Goal: Task Accomplishment & Management: Use online tool/utility

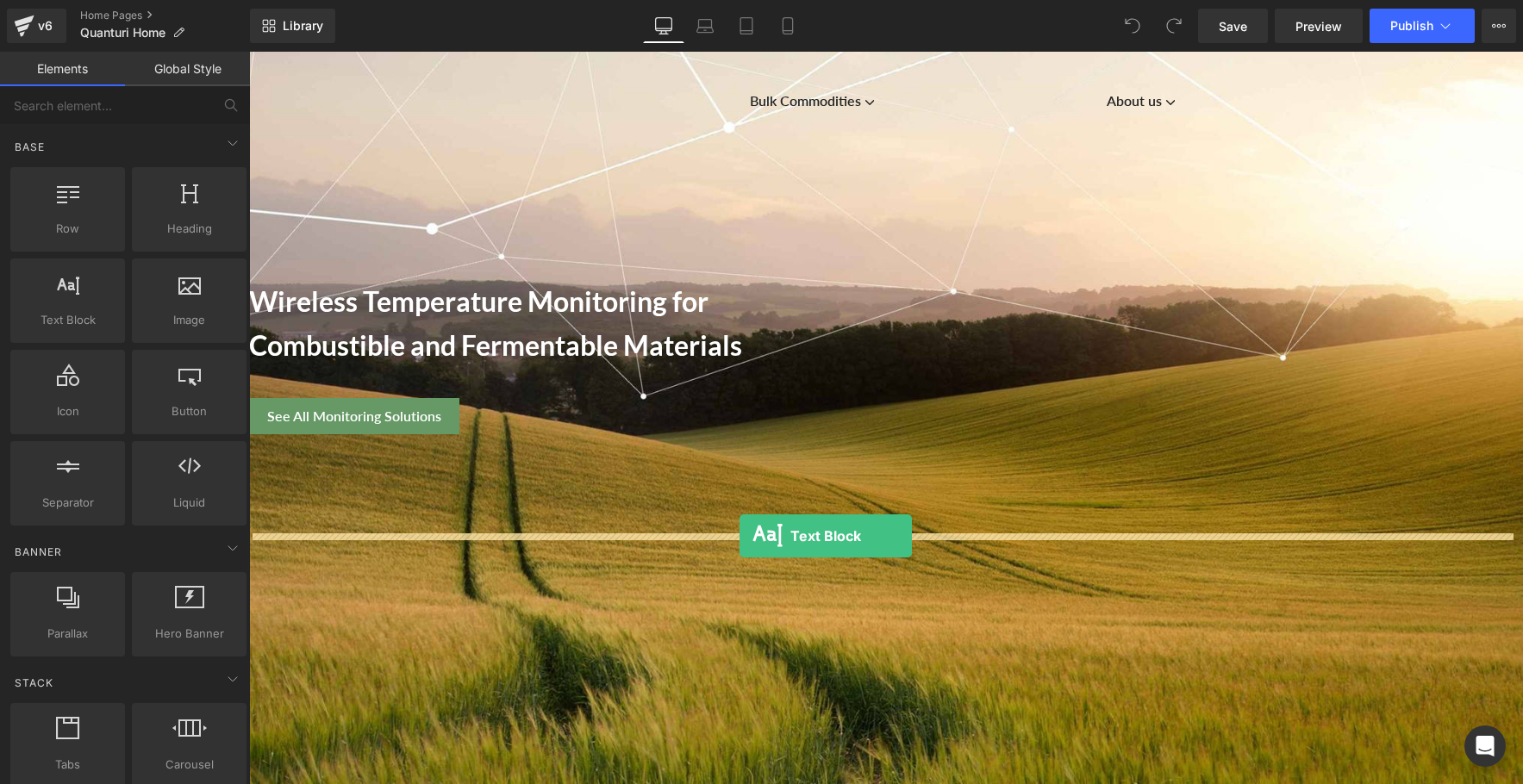
drag, startPoint x: 303, startPoint y: 353, endPoint x: 740, endPoint y: 536, distance: 473.8
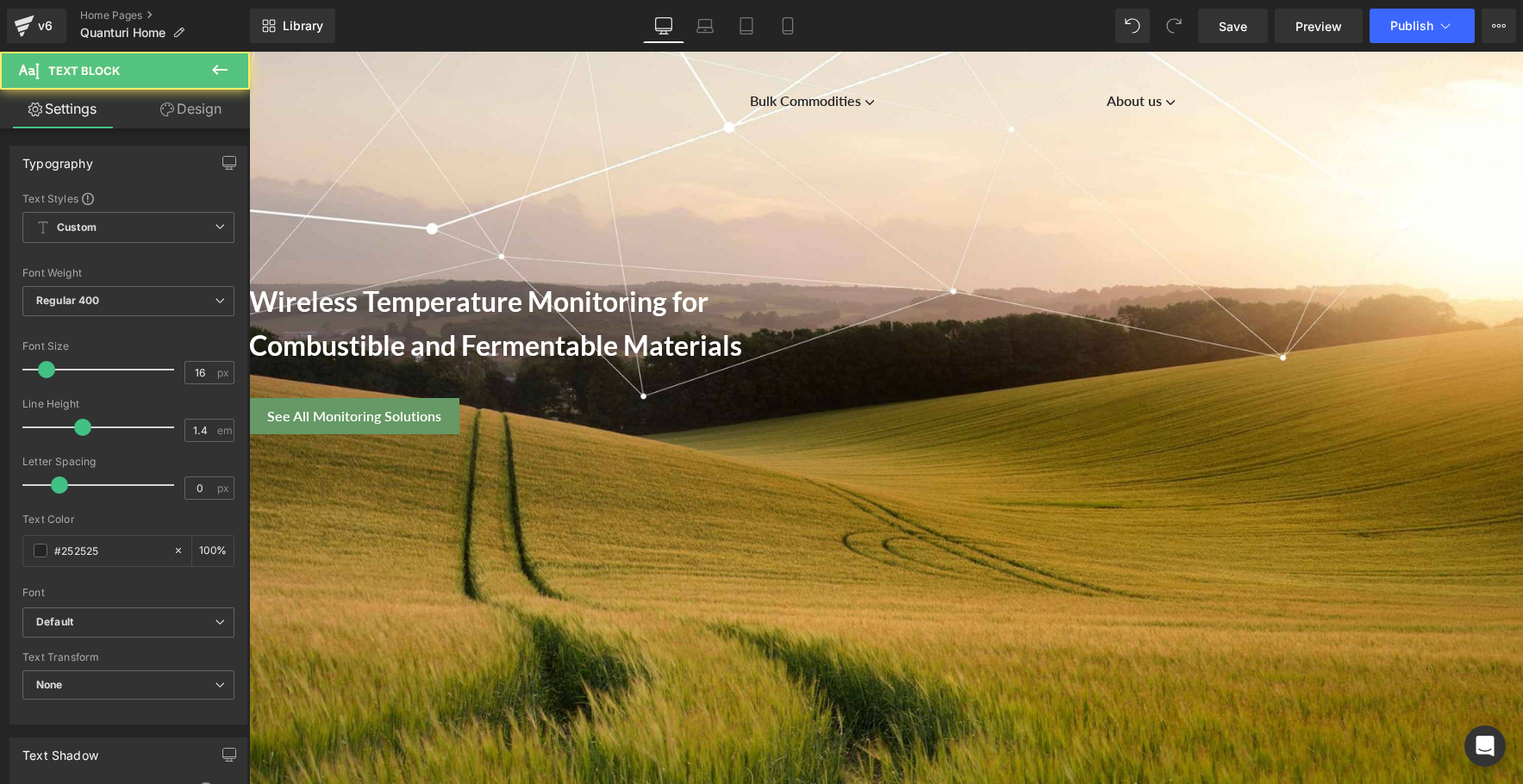
paste div
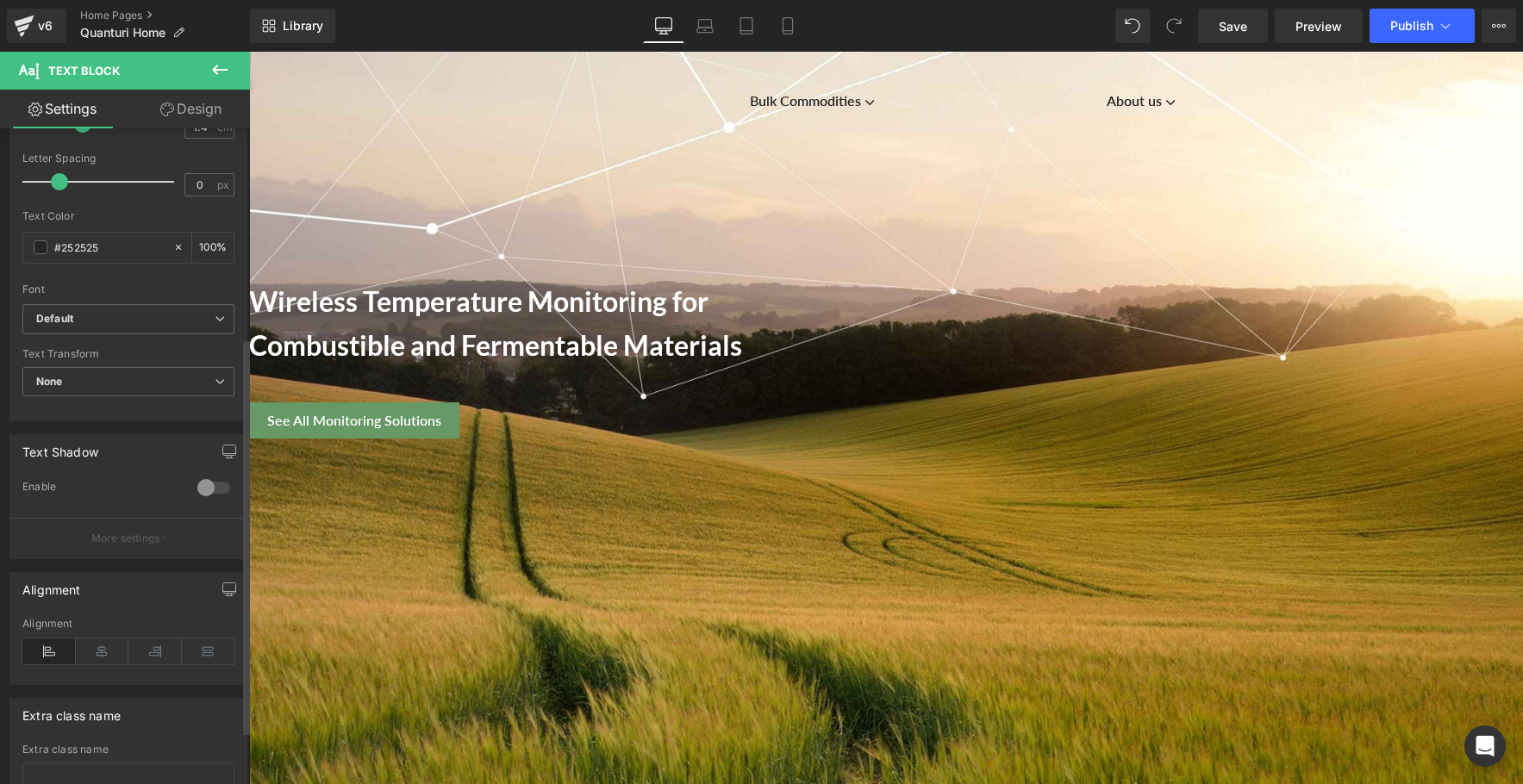
scroll to position [377, 0]
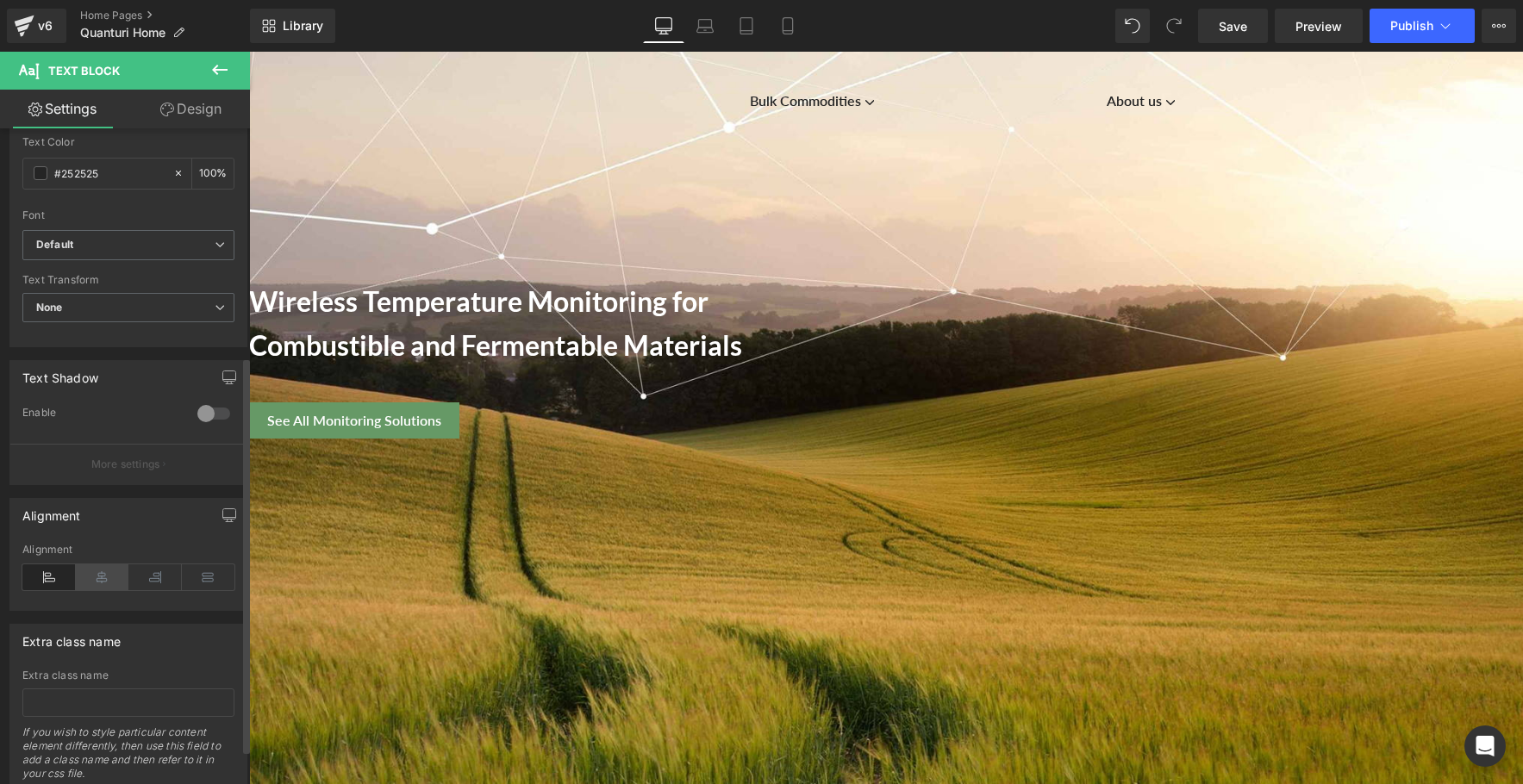
click at [103, 579] on icon at bounding box center [102, 577] width 53 height 26
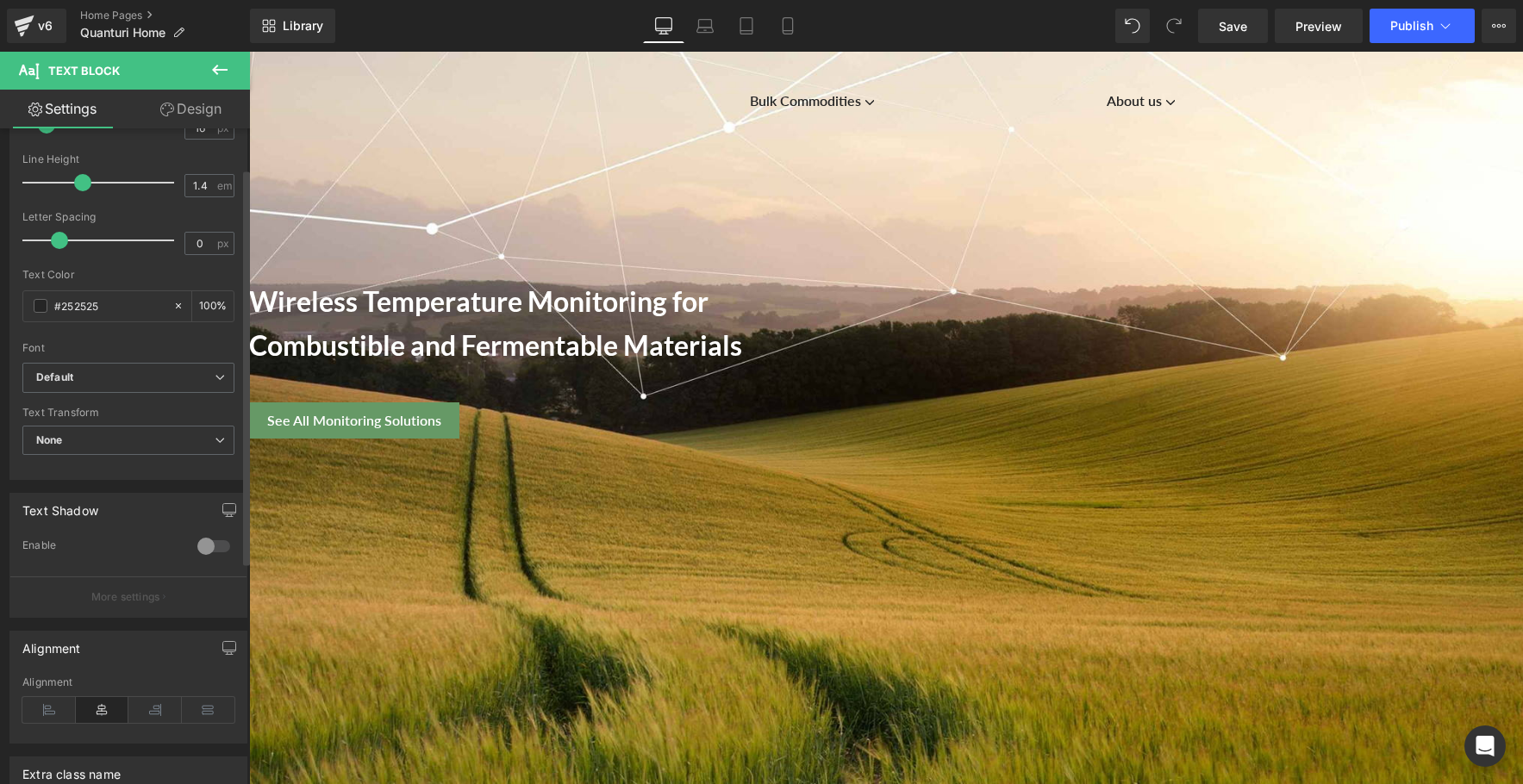
scroll to position [0, 0]
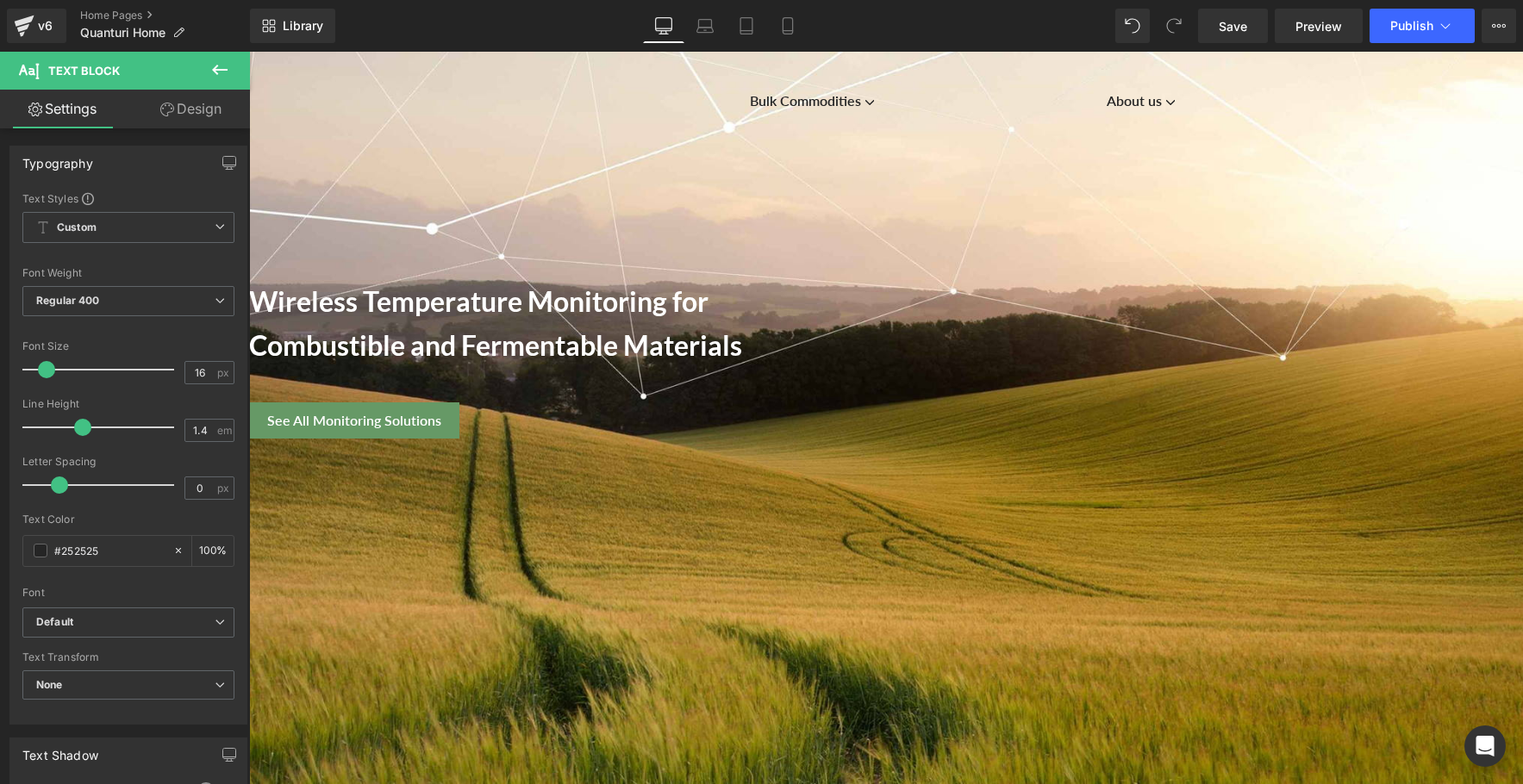
click at [190, 106] on link "Design" at bounding box center [191, 109] width 125 height 39
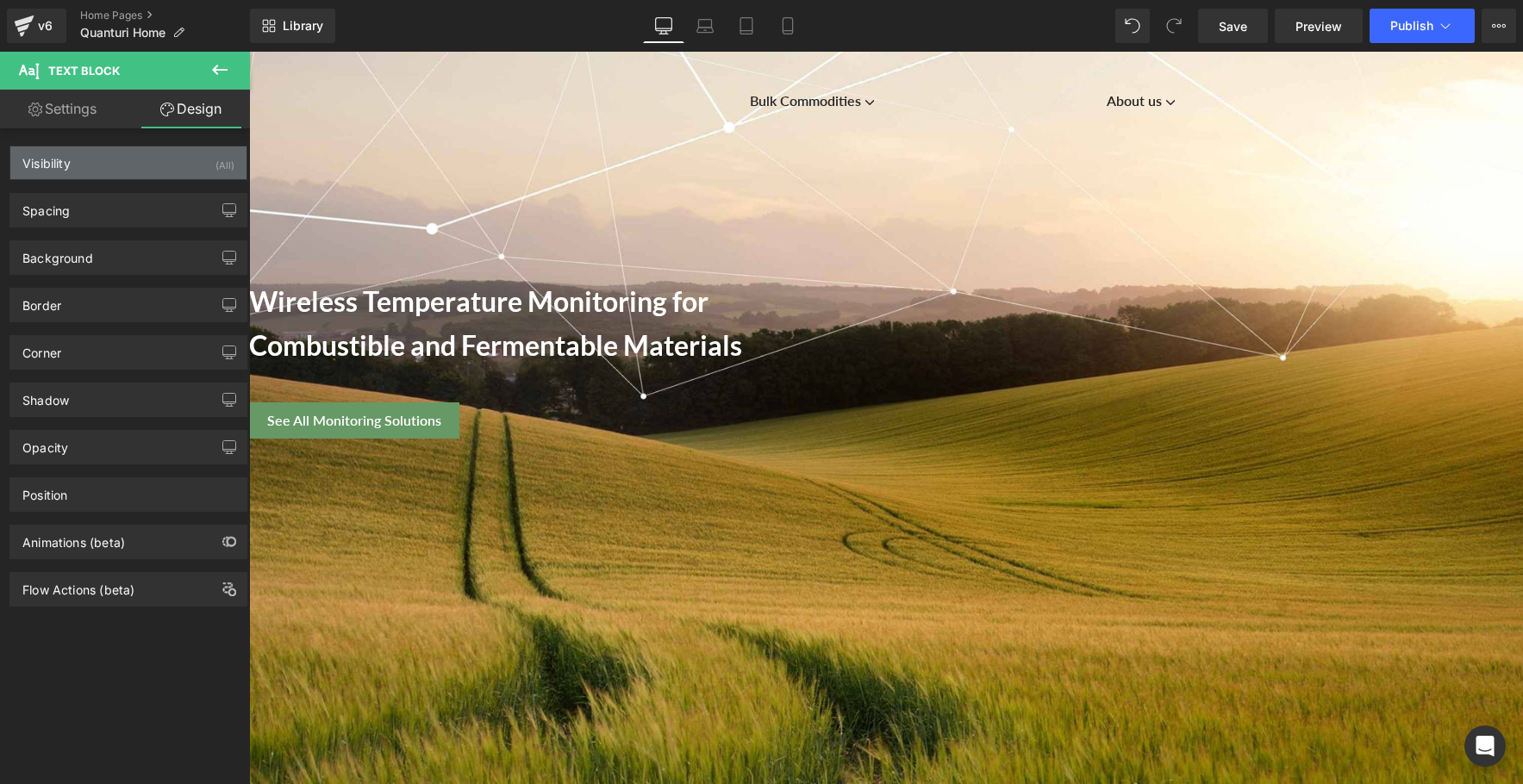
click at [154, 169] on div "Visibility (All)" at bounding box center [129, 163] width 236 height 33
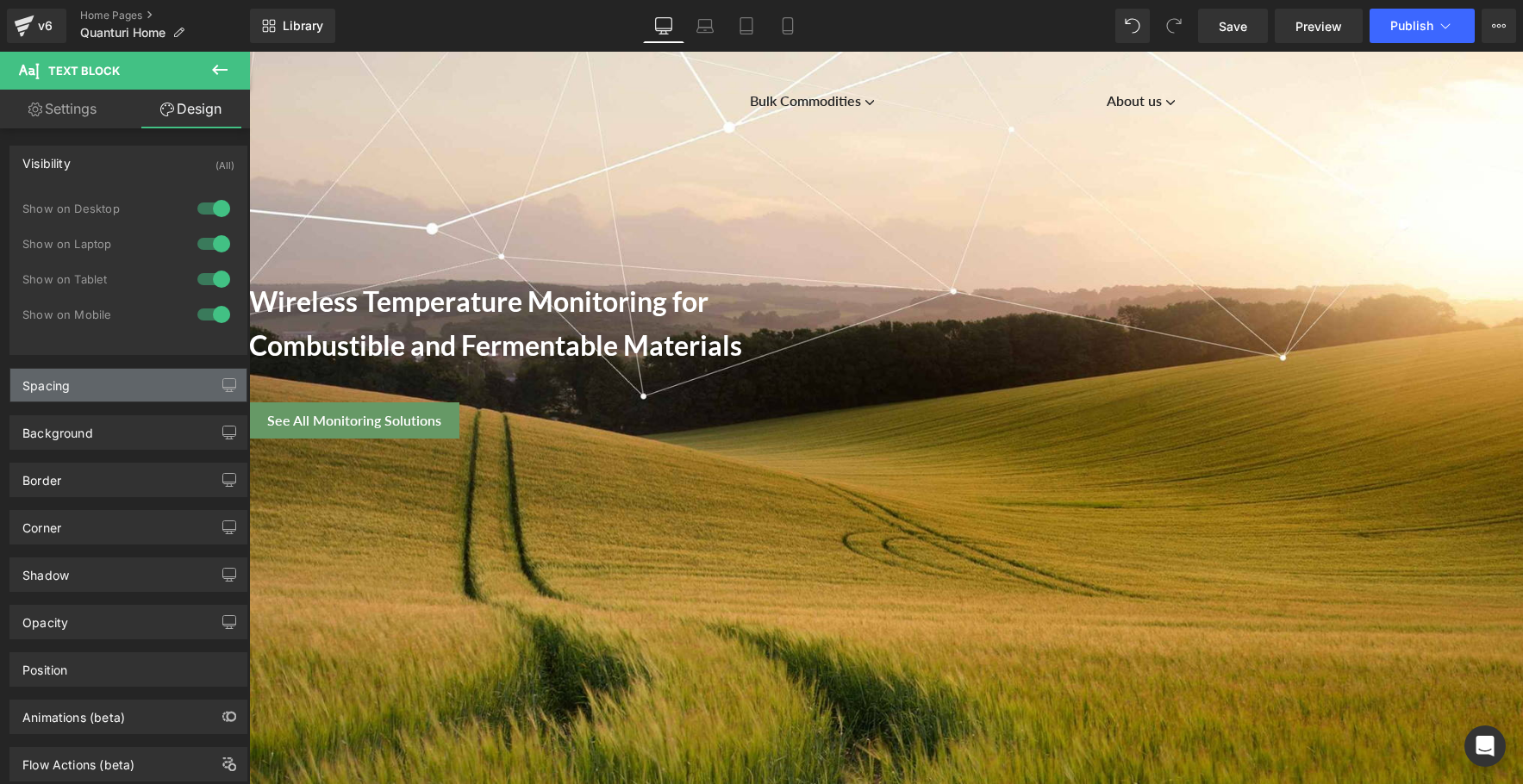
click at [131, 391] on div "Spacing" at bounding box center [129, 385] width 236 height 33
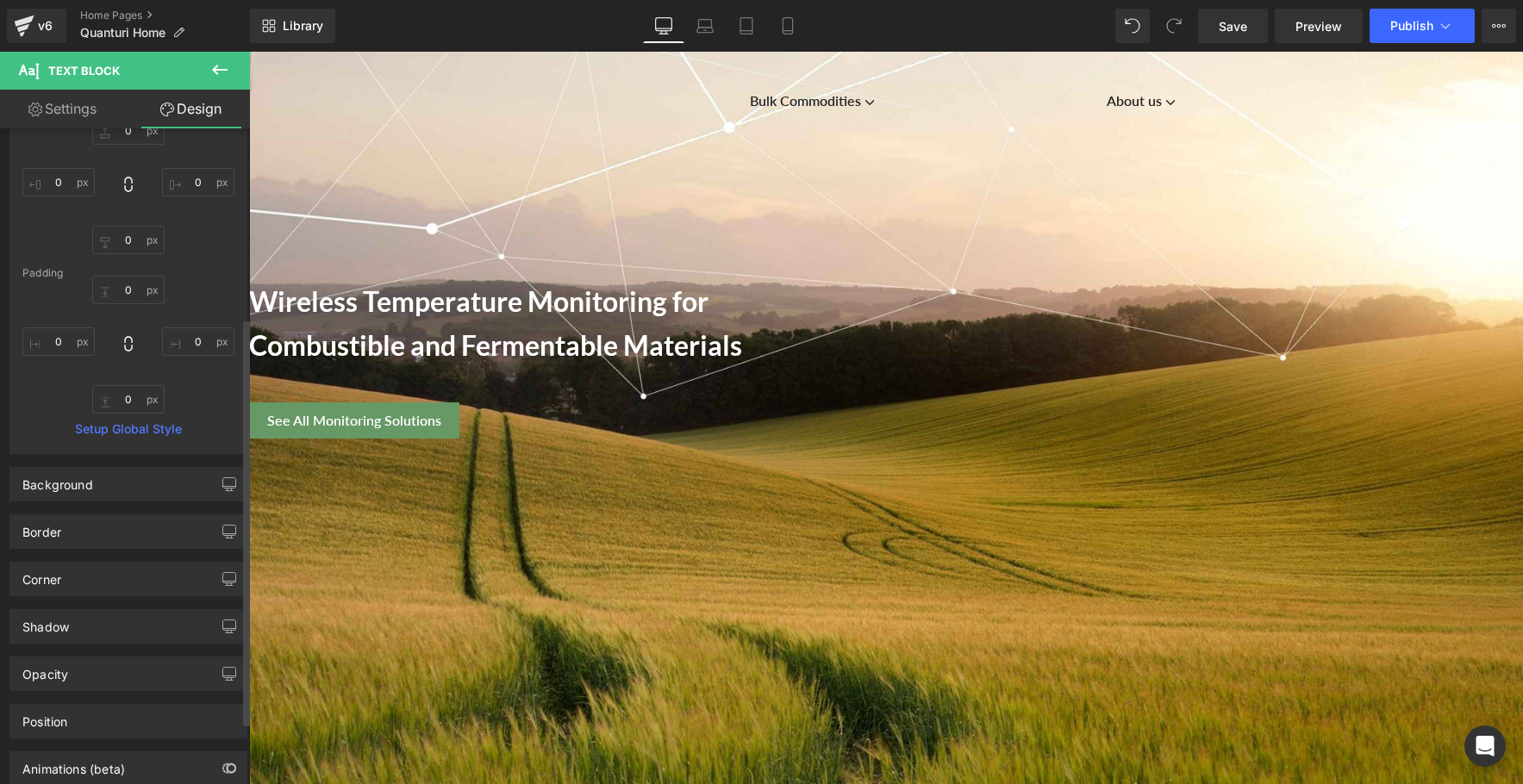
scroll to position [281, 0]
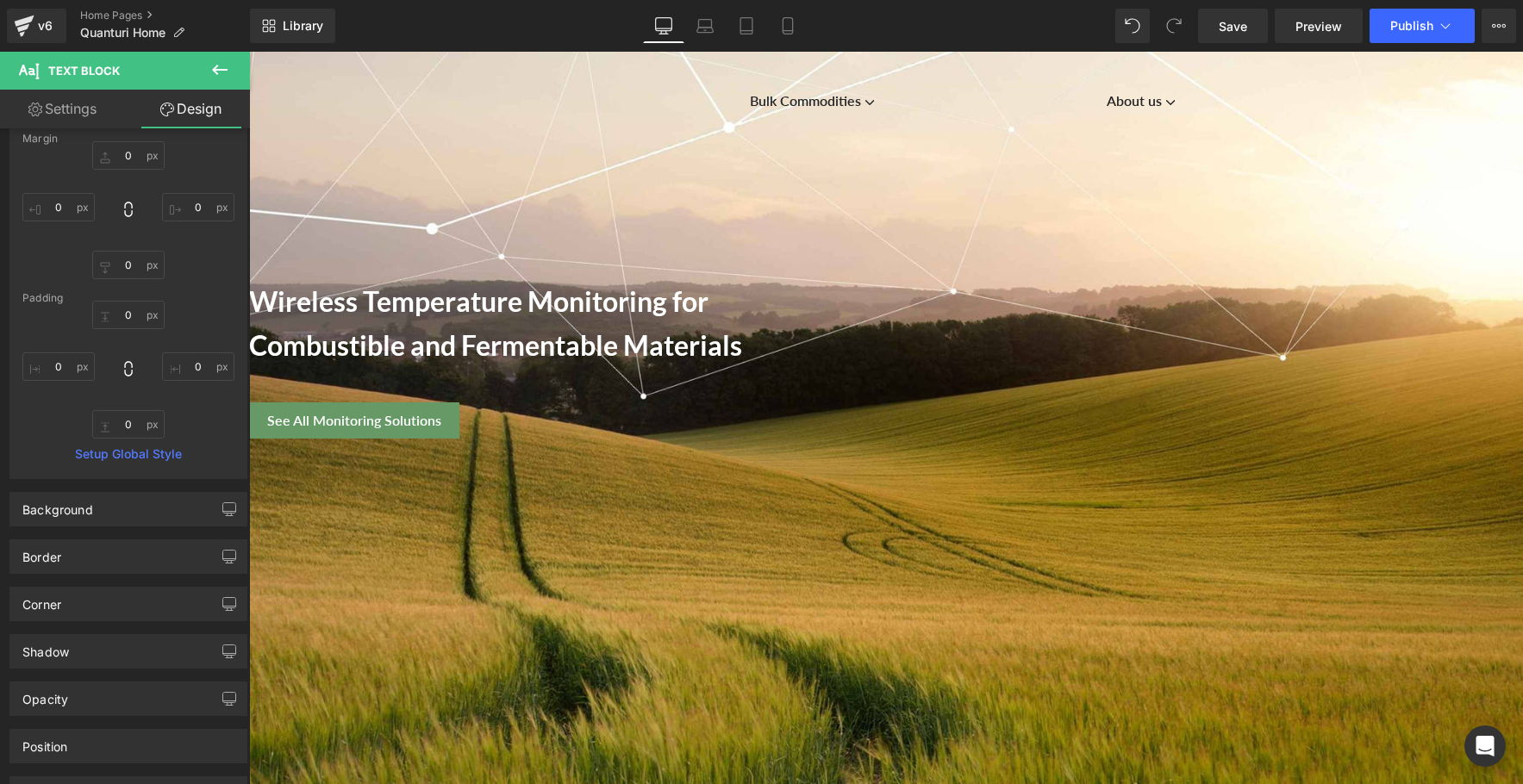
type input "100"
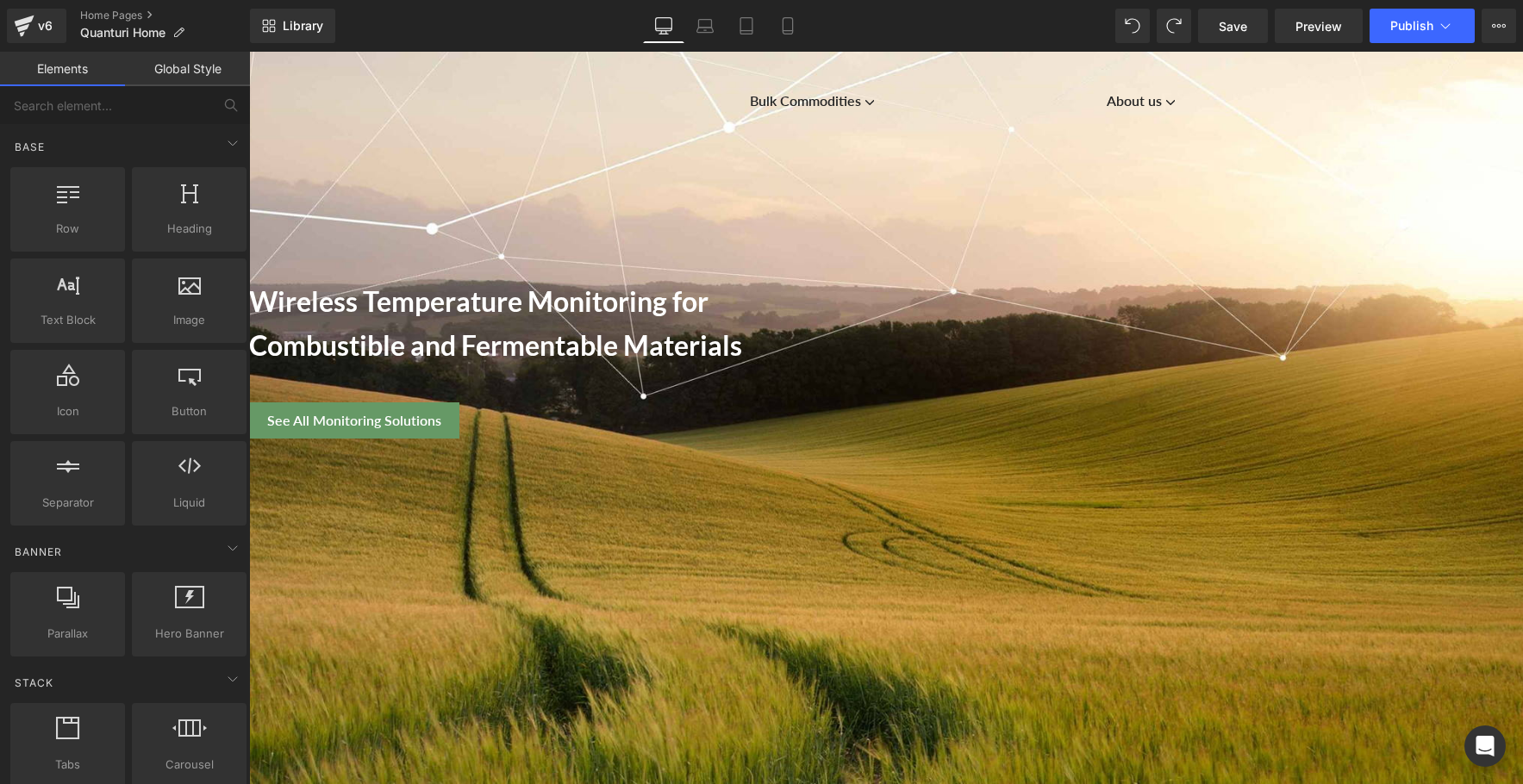
click at [249, 51] on icon at bounding box center [249, 51] width 0 height 0
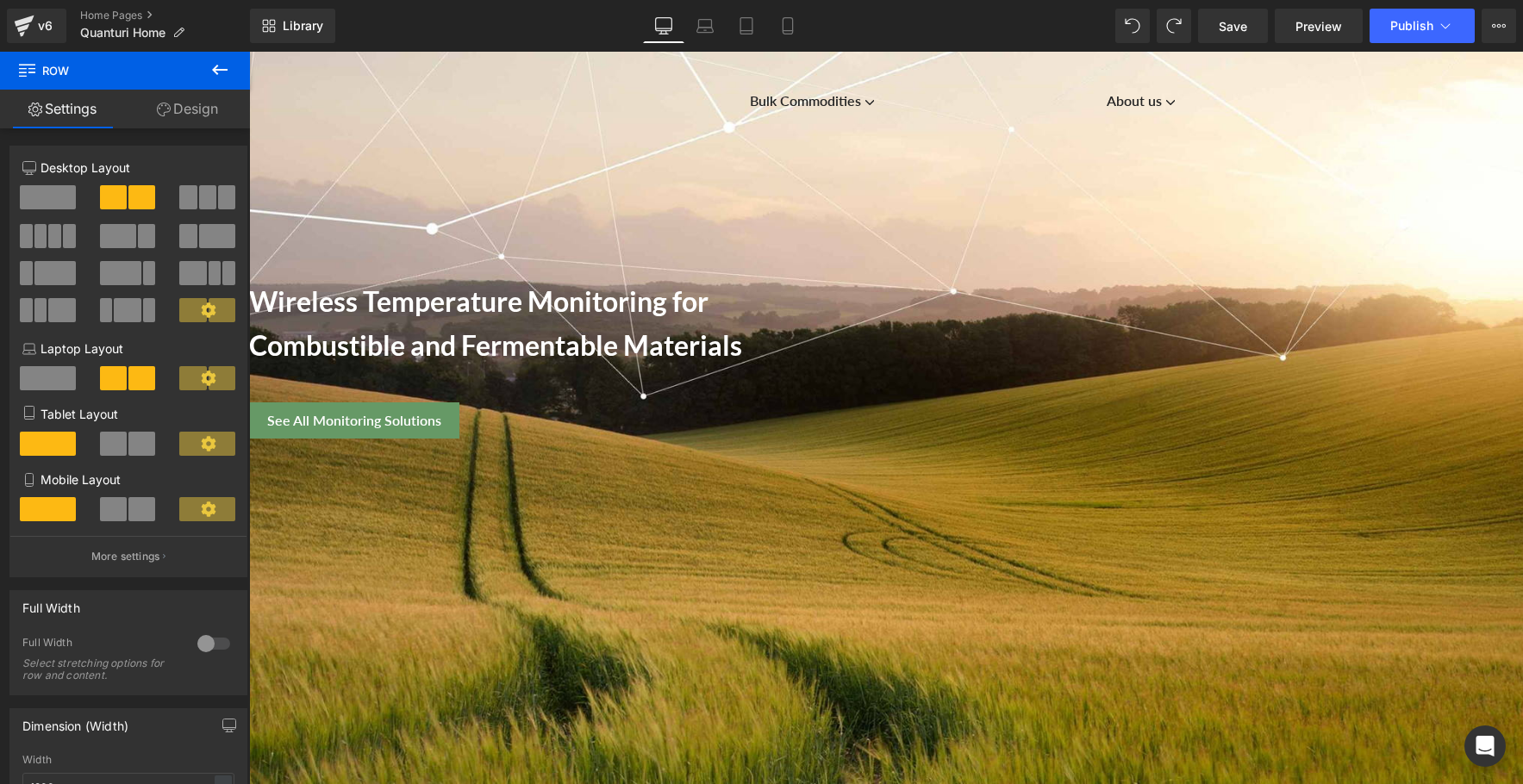
click at [221, 68] on icon at bounding box center [219, 69] width 20 height 20
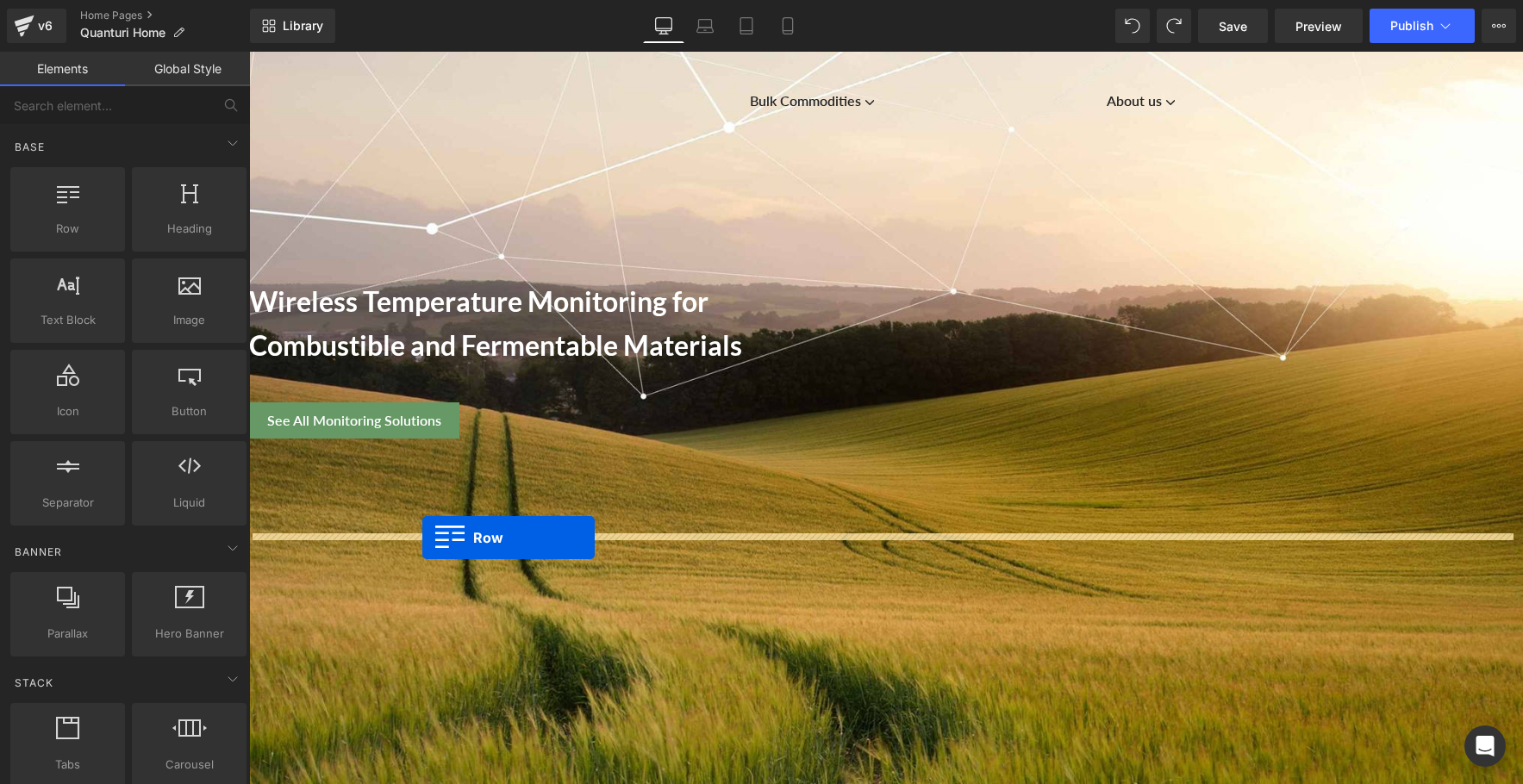
drag, startPoint x: 326, startPoint y: 262, endPoint x: 422, endPoint y: 538, distance: 292.2
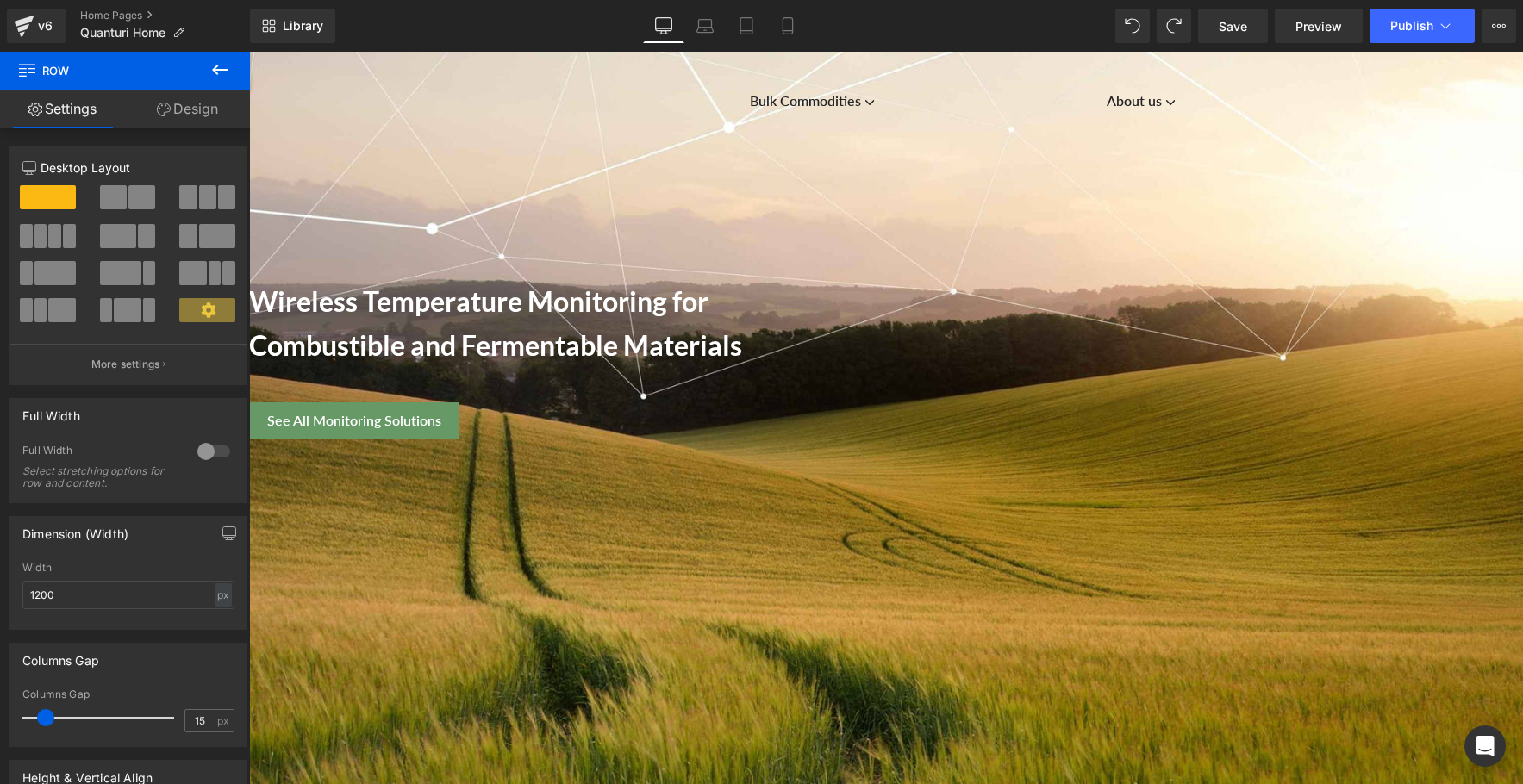
click at [224, 65] on icon at bounding box center [219, 69] width 20 height 20
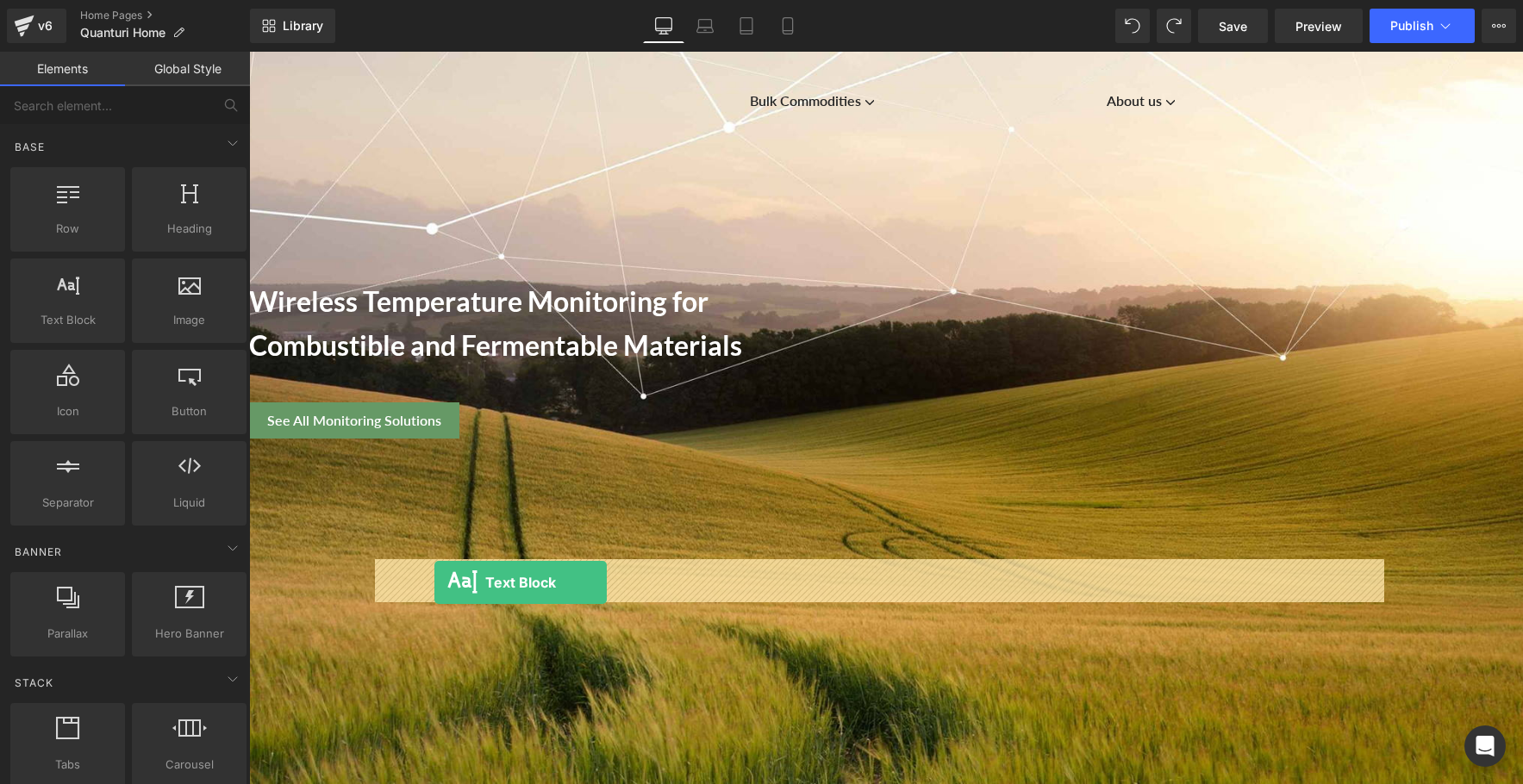
drag, startPoint x: 327, startPoint y: 345, endPoint x: 435, endPoint y: 583, distance: 261.4
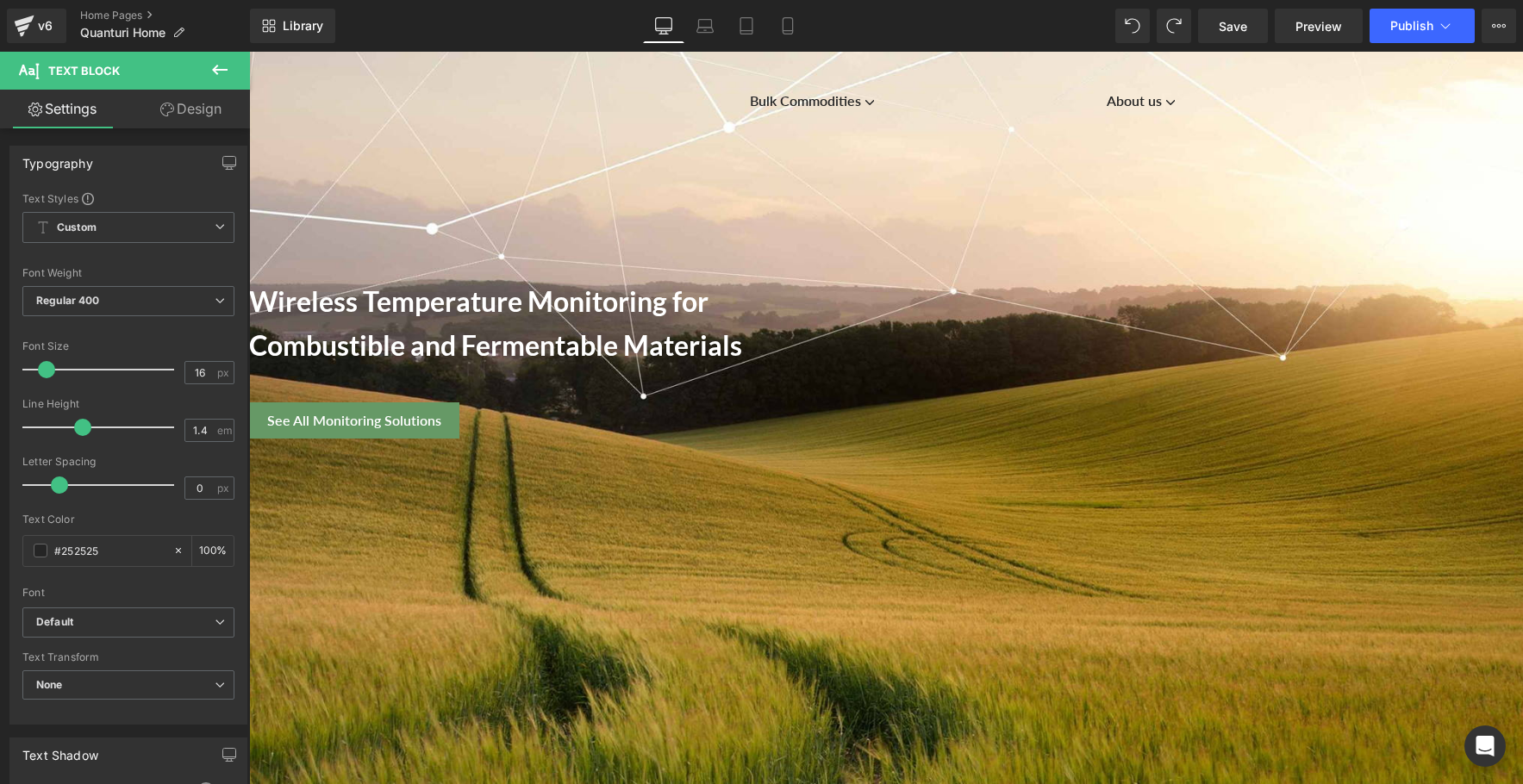
paste div
click at [530, 779] on p "Quanturi is the leading provider of wireless temperature monitoring and data an…" at bounding box center [886, 799] width 1274 height 39
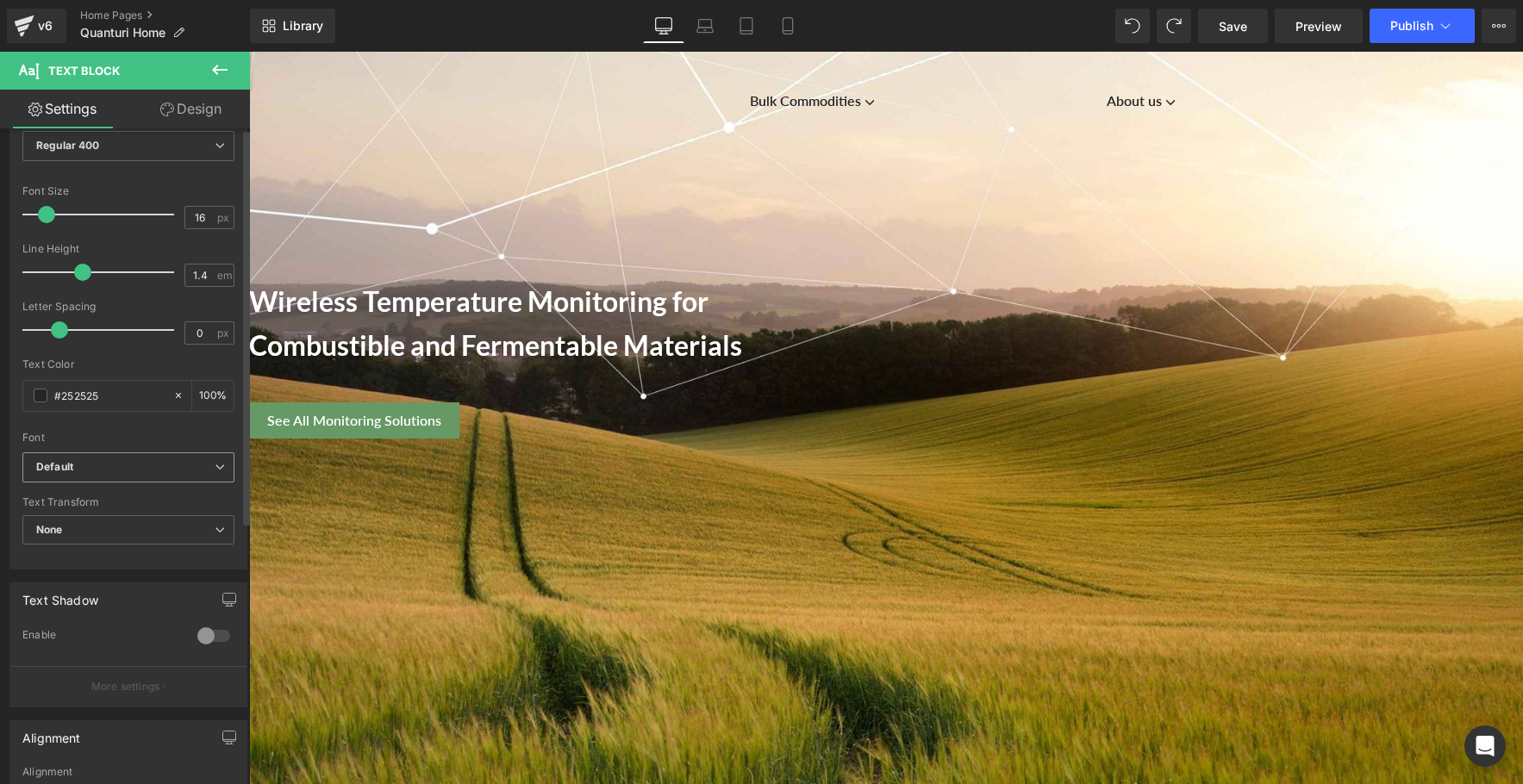
scroll to position [435, 0]
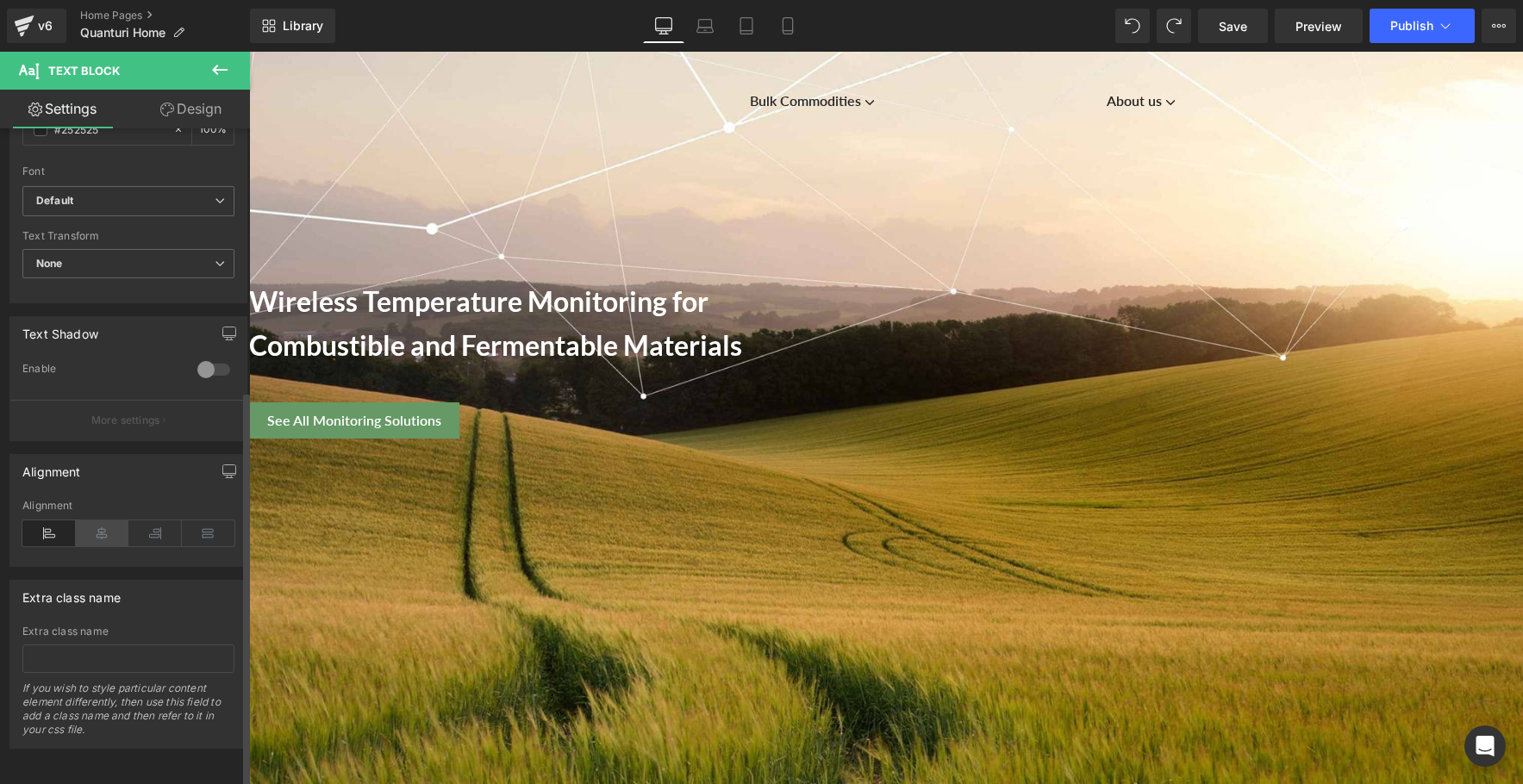
click at [107, 522] on icon at bounding box center [102, 533] width 53 height 26
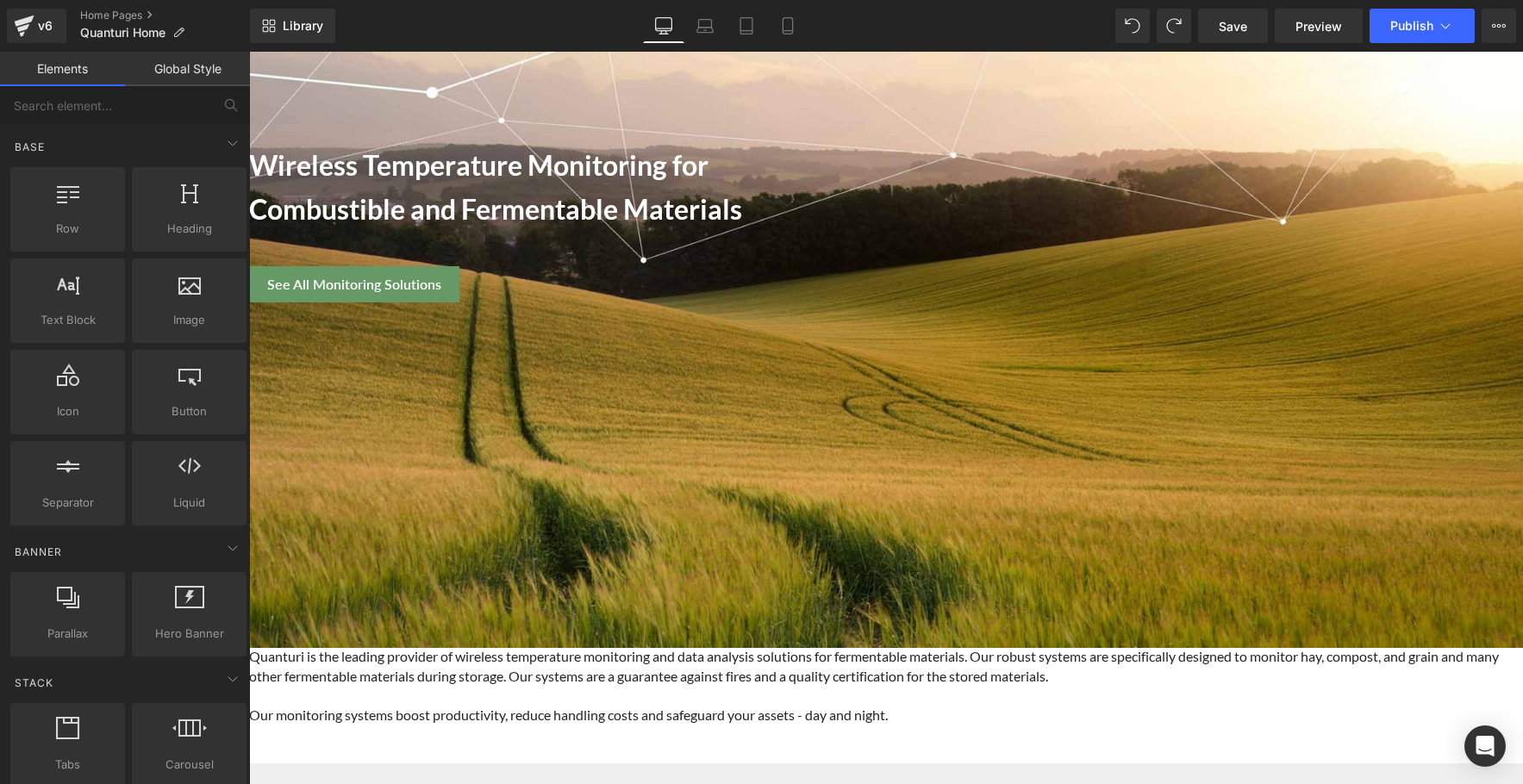
scroll to position [357, 0]
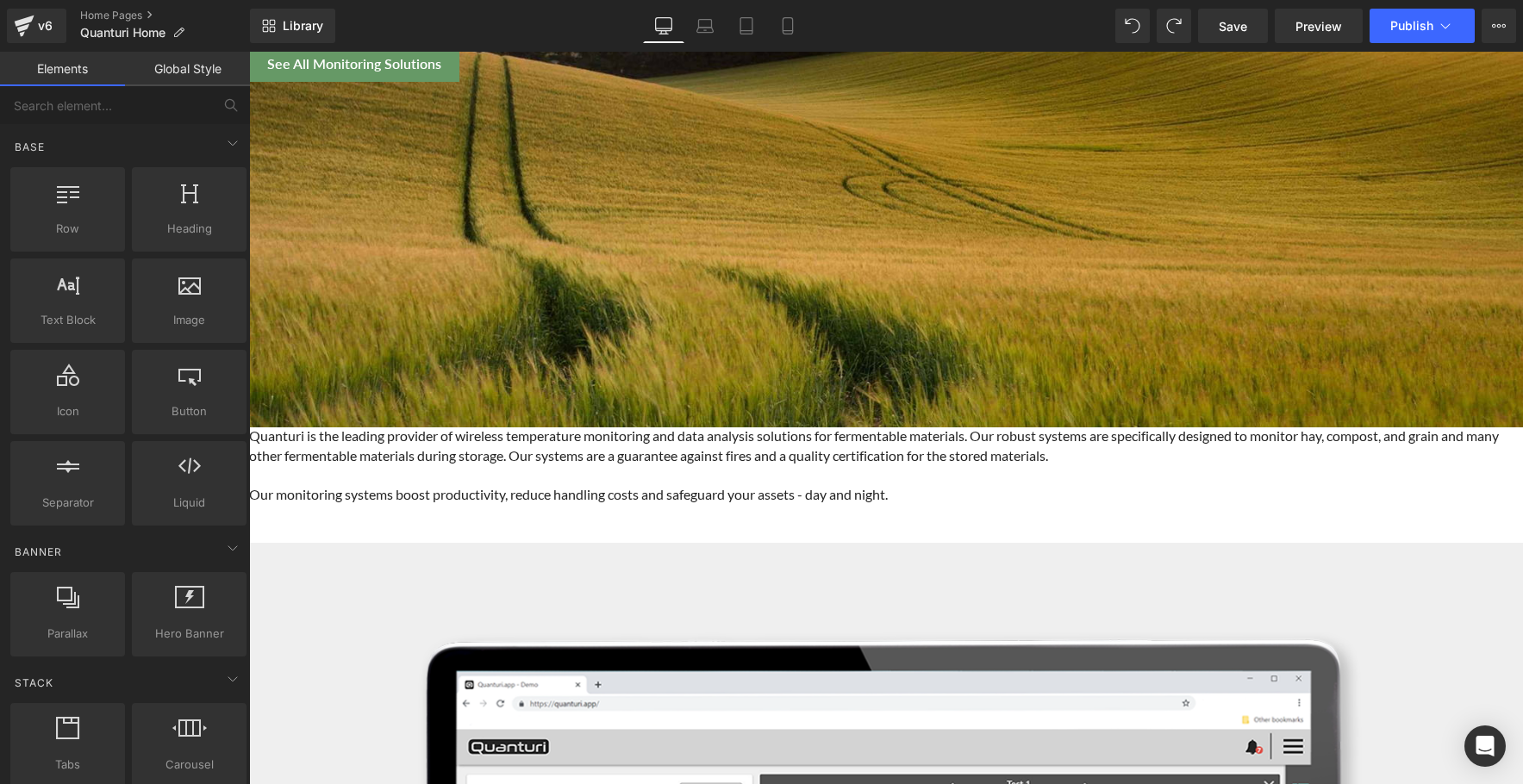
click at [249, 51] on span "Row" at bounding box center [249, 51] width 0 height 0
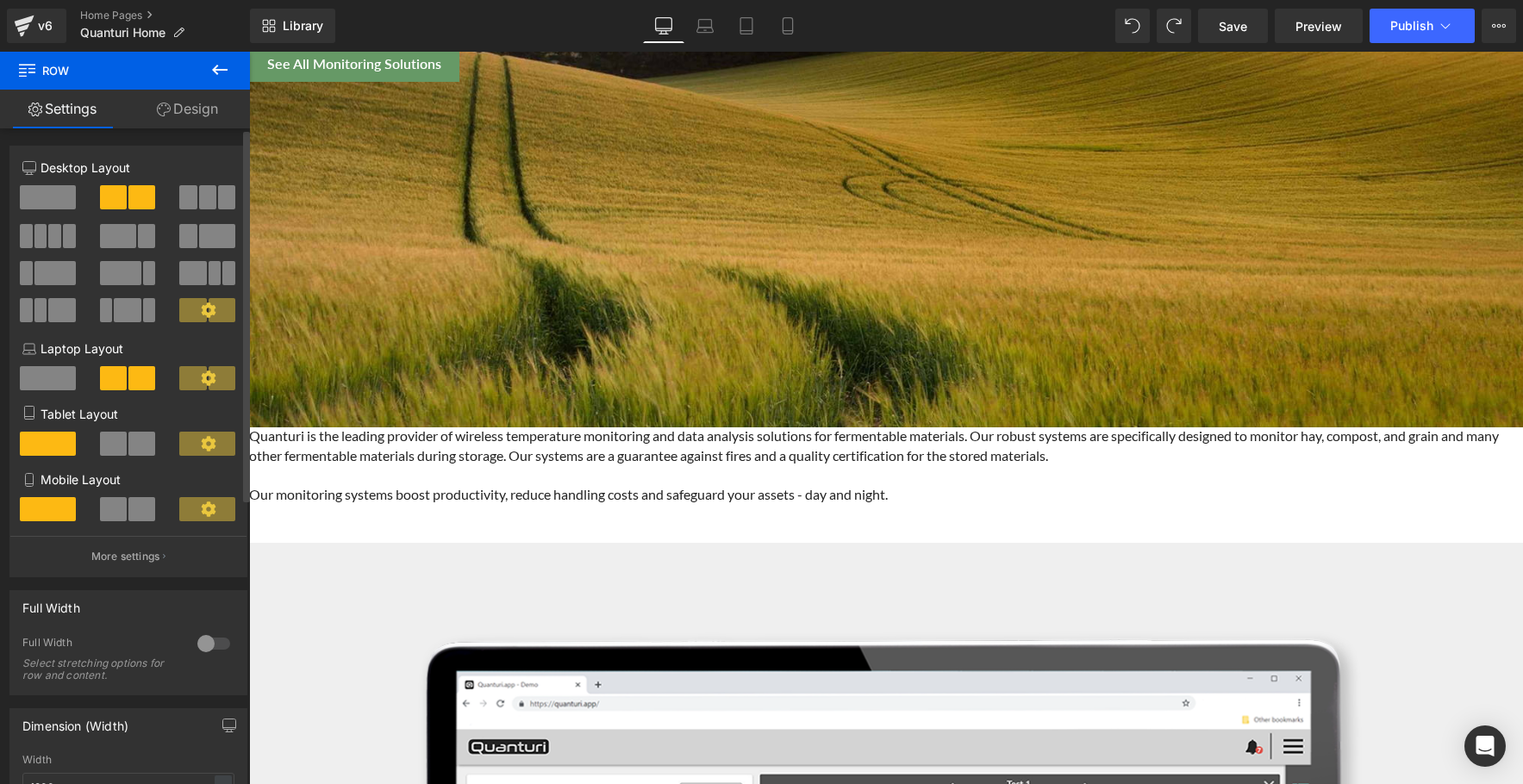
click at [29, 192] on span at bounding box center [47, 196] width 56 height 24
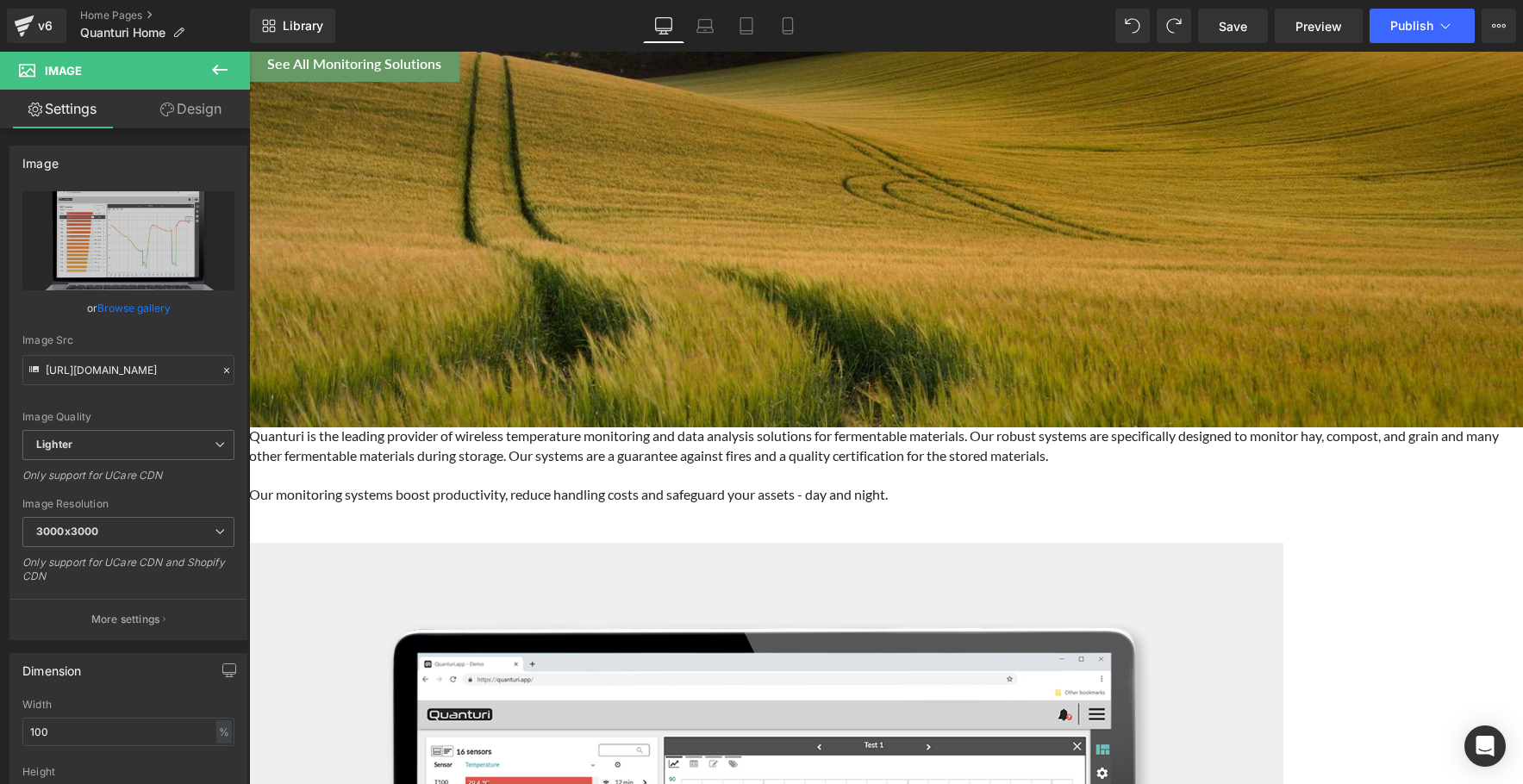
click at [249, 51] on span "Image" at bounding box center [249, 51] width 0 height 0
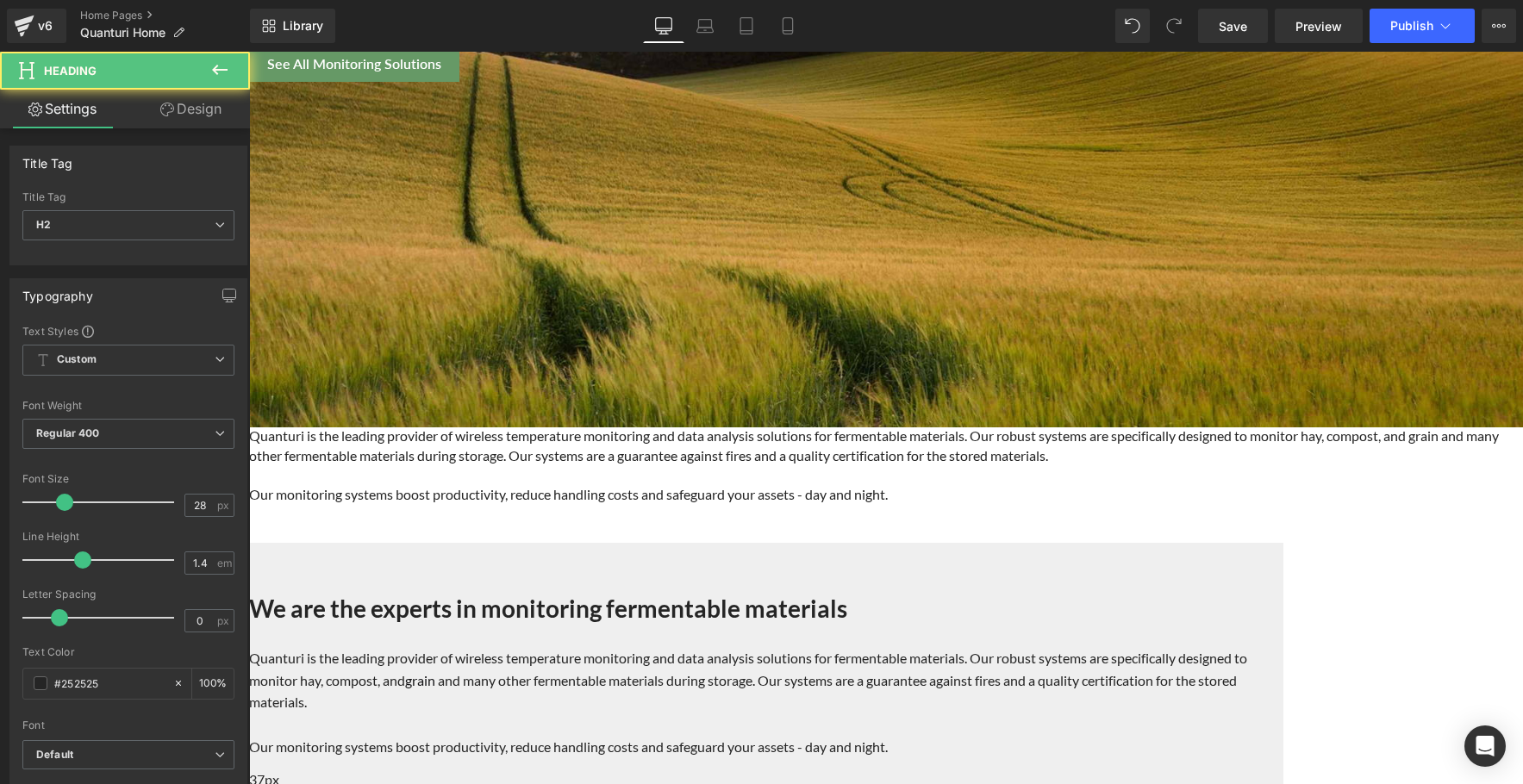
click at [698, 593] on strong "We are the experts in monitoring fermentable materials" at bounding box center [548, 608] width 598 height 29
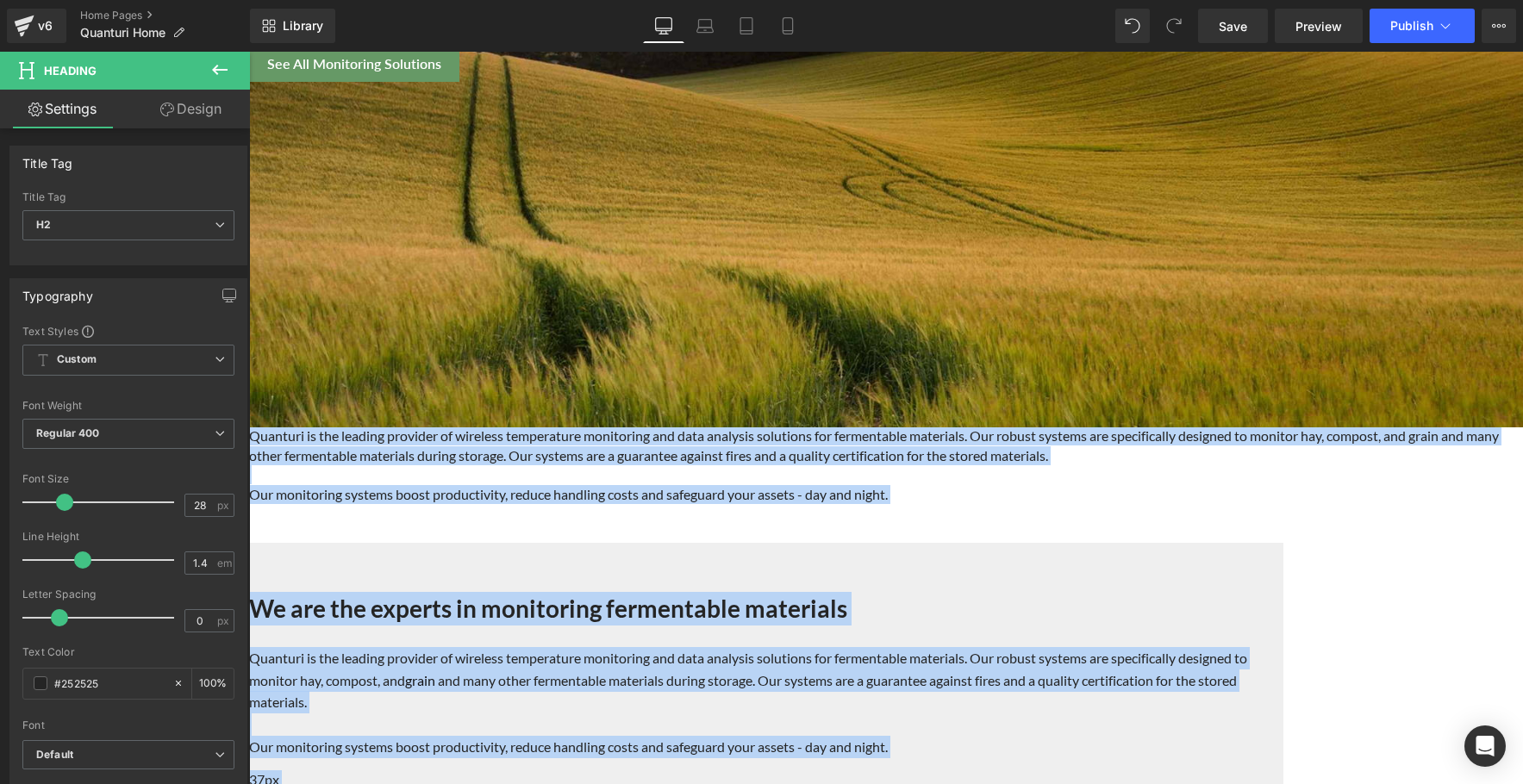
click at [1013, 592] on h2 "We are the experts in monitoring fermentable materials" at bounding box center [757, 609] width 1018 height 34
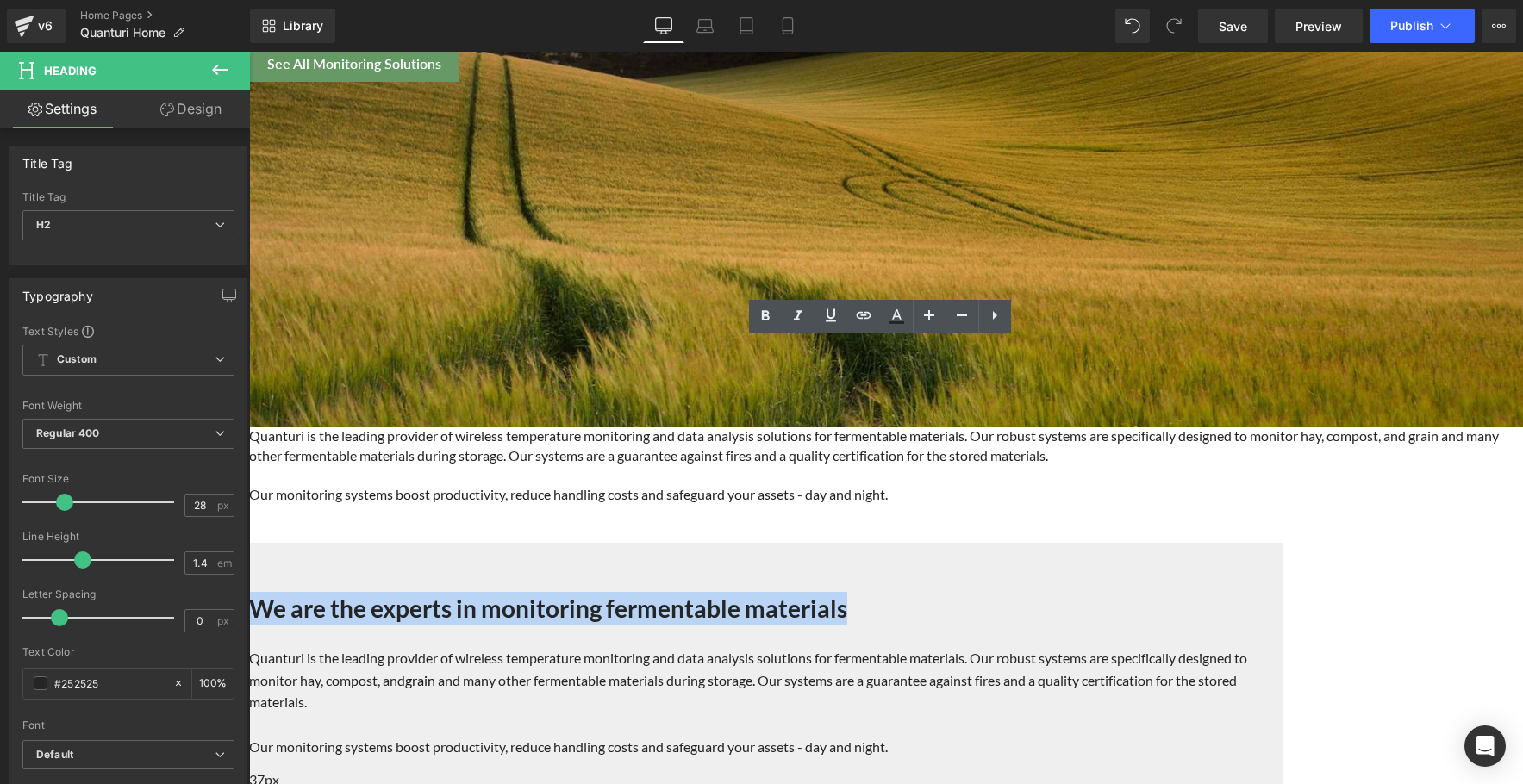
drag, startPoint x: 1004, startPoint y: 376, endPoint x: 381, endPoint y: 373, distance: 623.0
click at [381, 592] on h2 "We are the experts in monitoring fermentable materials" at bounding box center [757, 609] width 1018 height 34
paste div
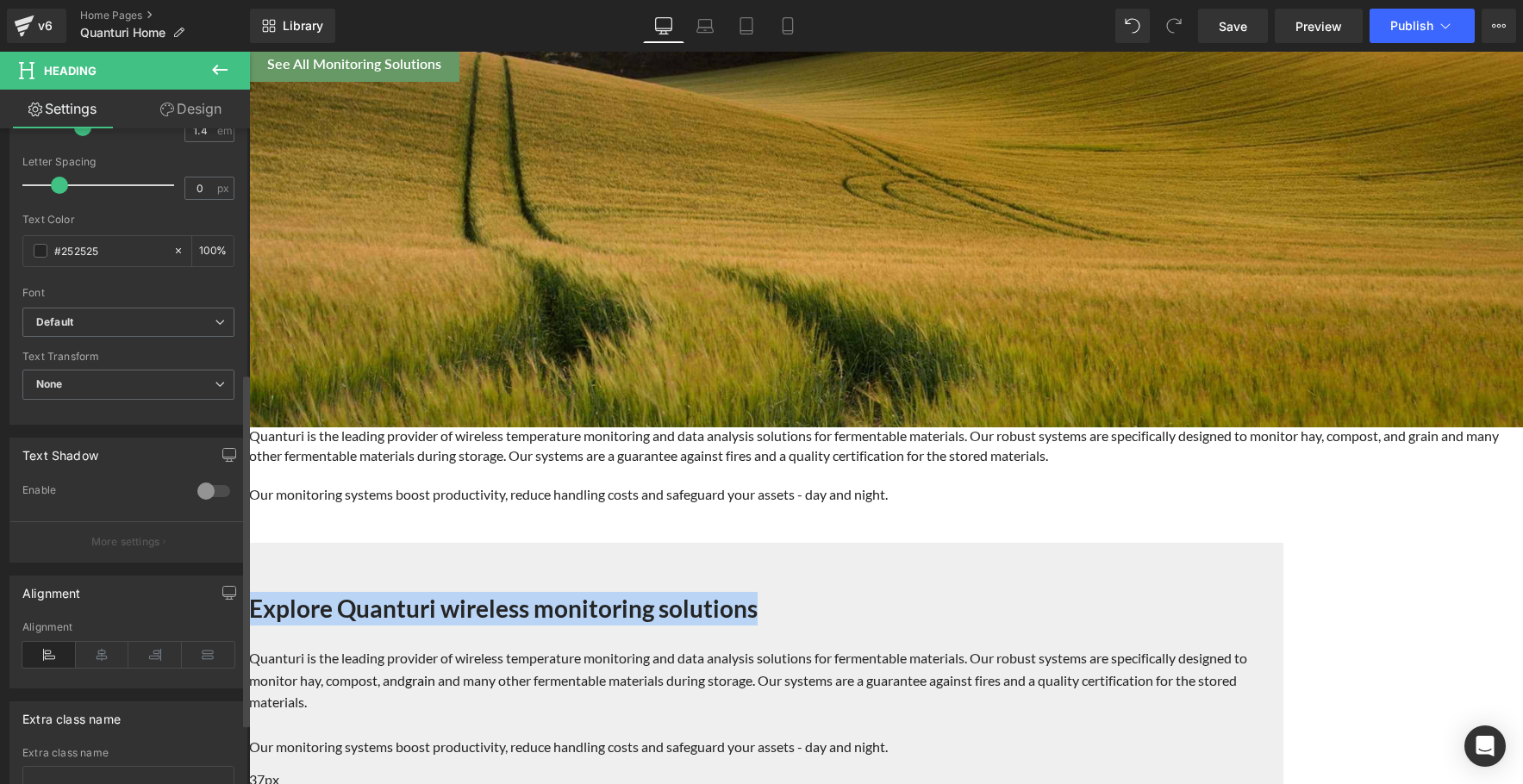
scroll to position [454, 0]
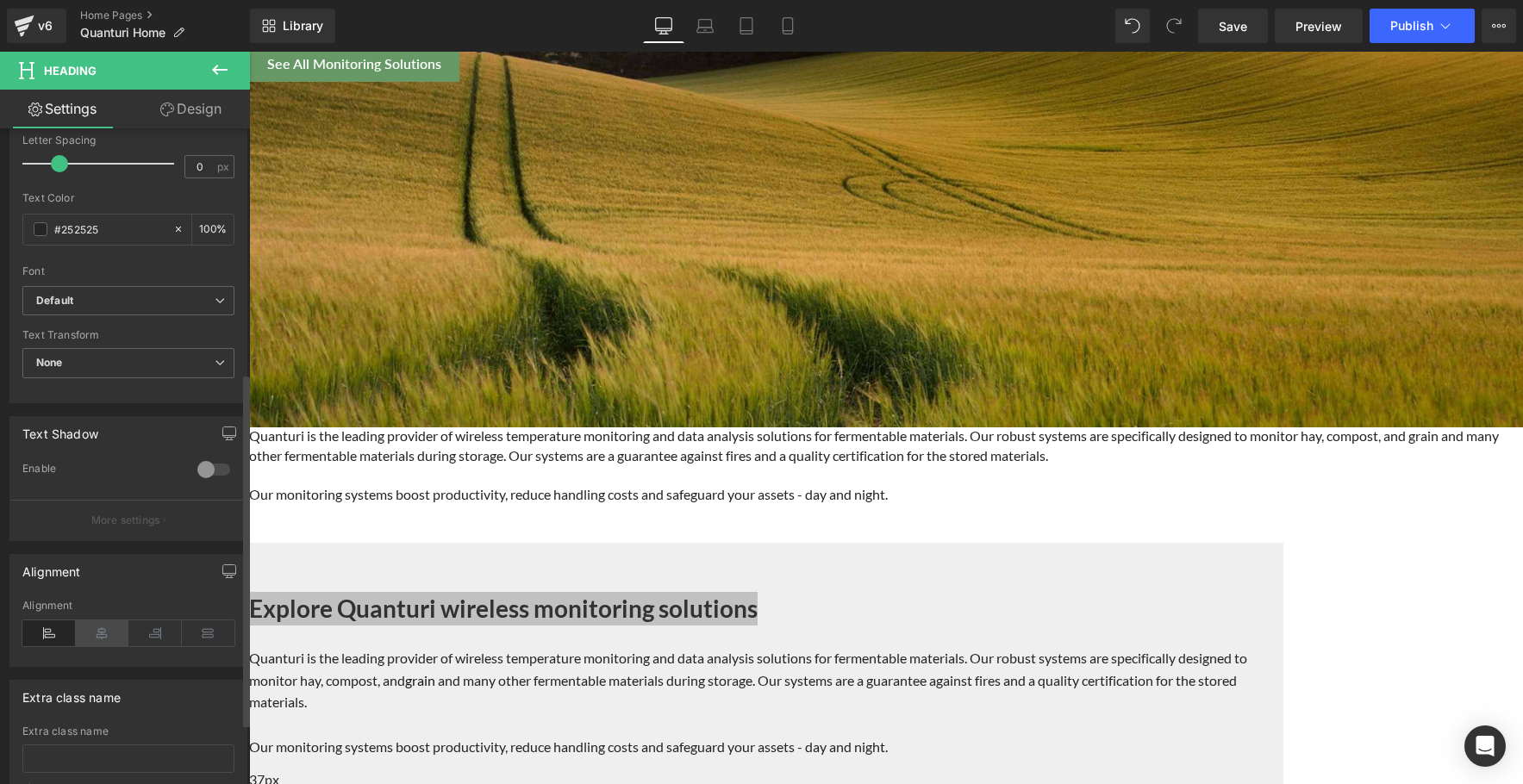
click at [99, 638] on icon at bounding box center [102, 633] width 53 height 26
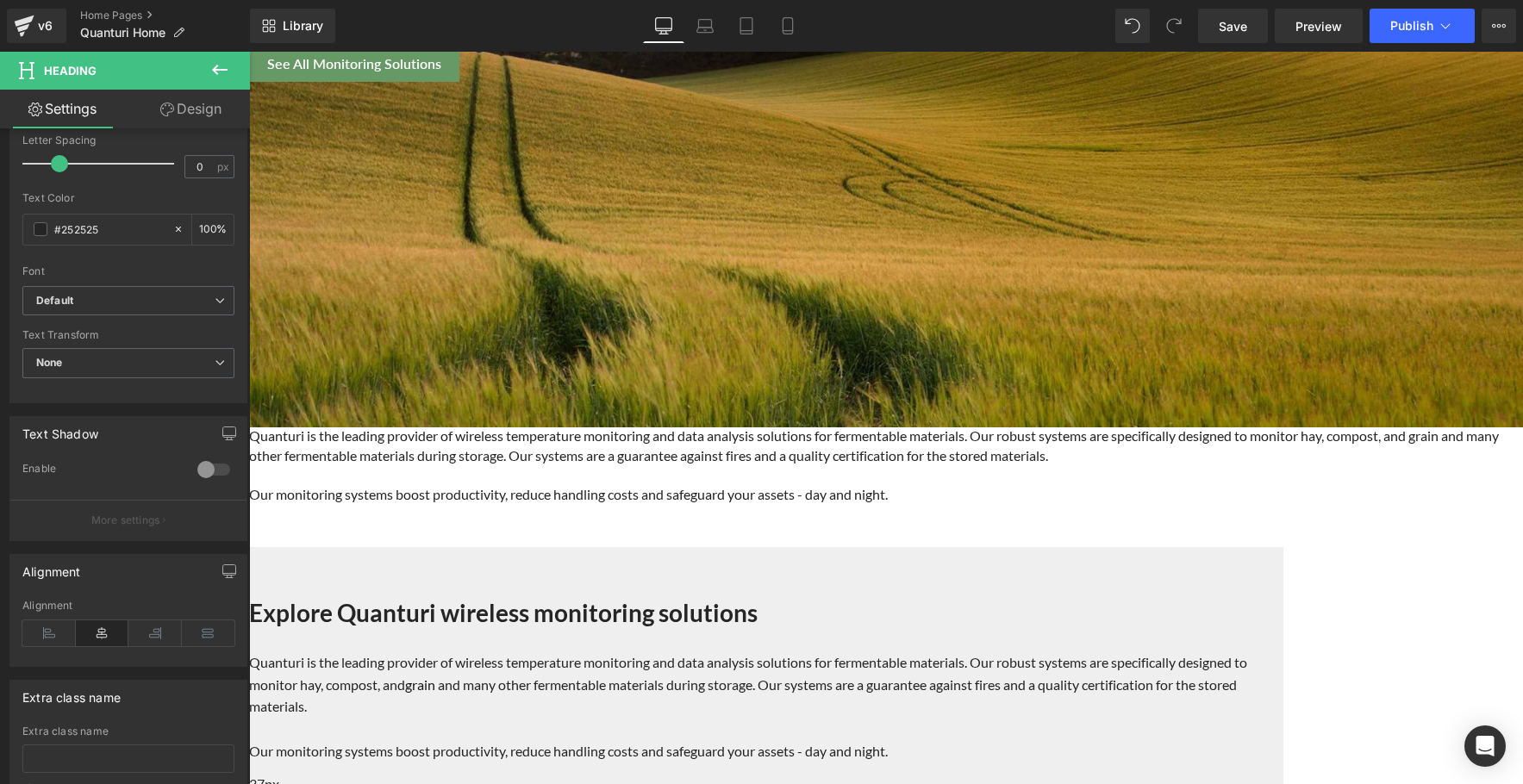
click at [249, 51] on icon at bounding box center [249, 51] width 0 height 0
click at [1007, 643] on div "Quanturi is the leading provider of wireless temperature monitoring and data an…" at bounding box center [766, 707] width 1034 height 128
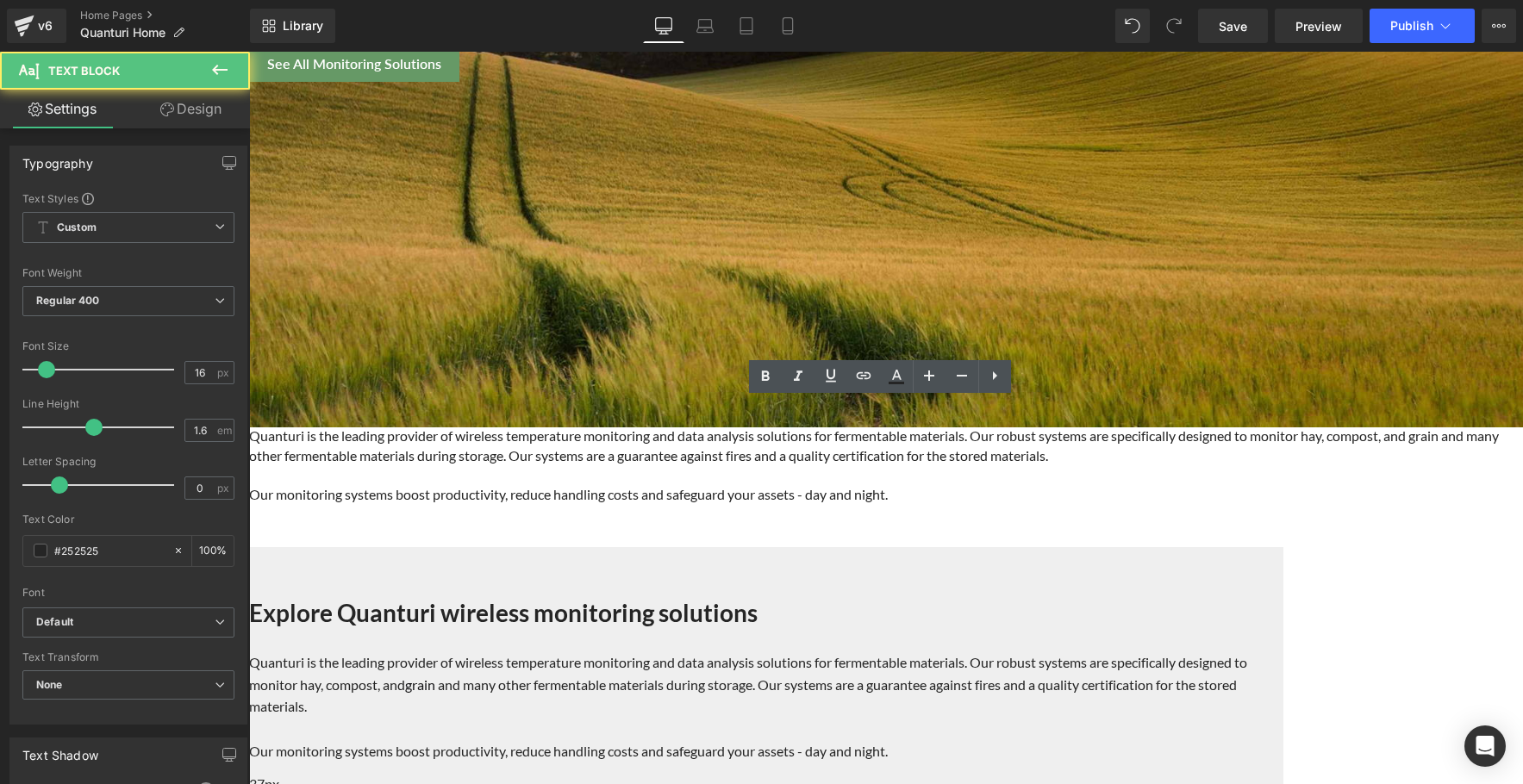
click at [1148, 596] on h2 "Explore Quanturi wireless monitoring solutions" at bounding box center [757, 613] width 1018 height 34
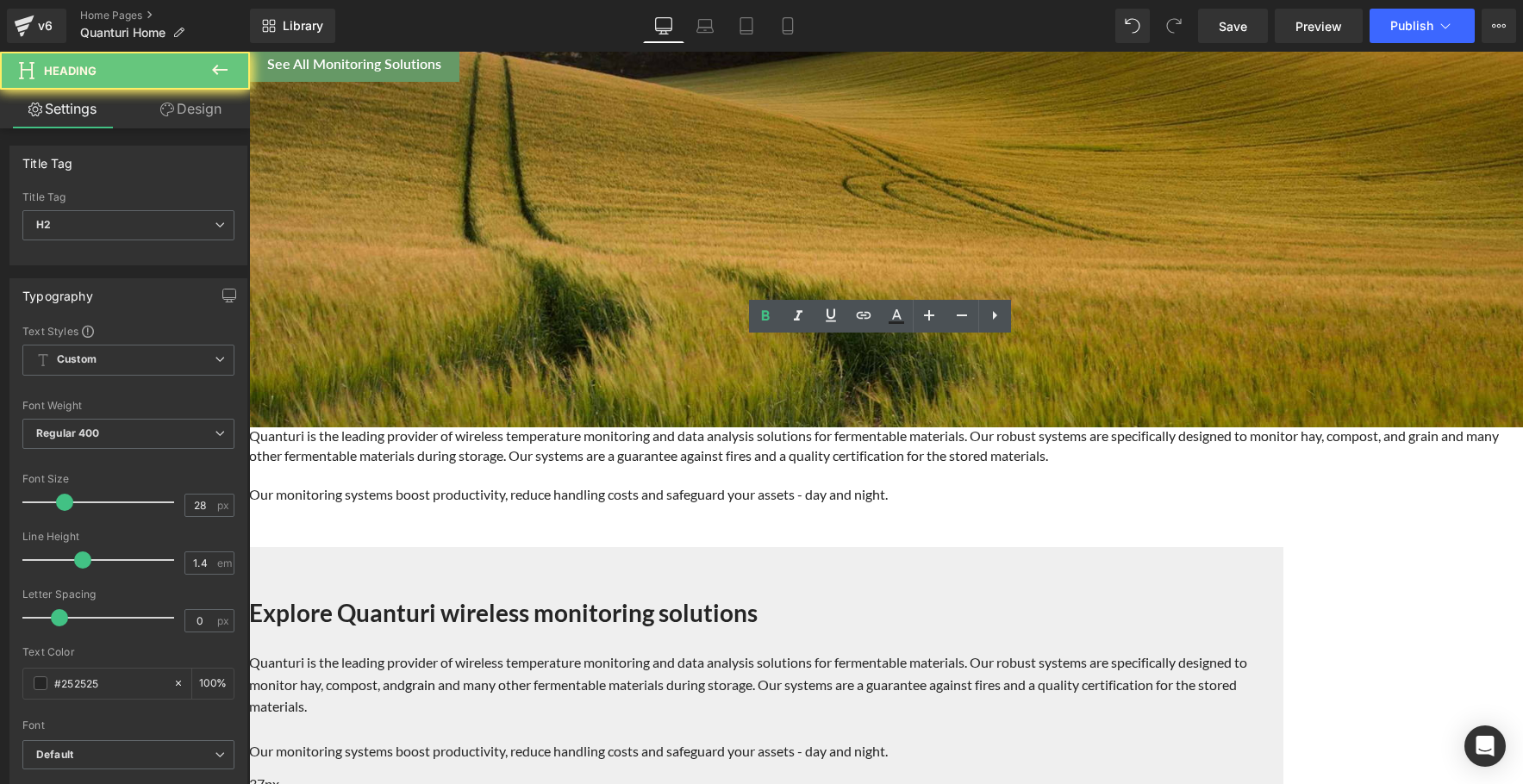
click at [1104, 651] on p "Quanturi is the leading provider of wireless temperature monitoring and data an…" at bounding box center [757, 684] width 1018 height 67
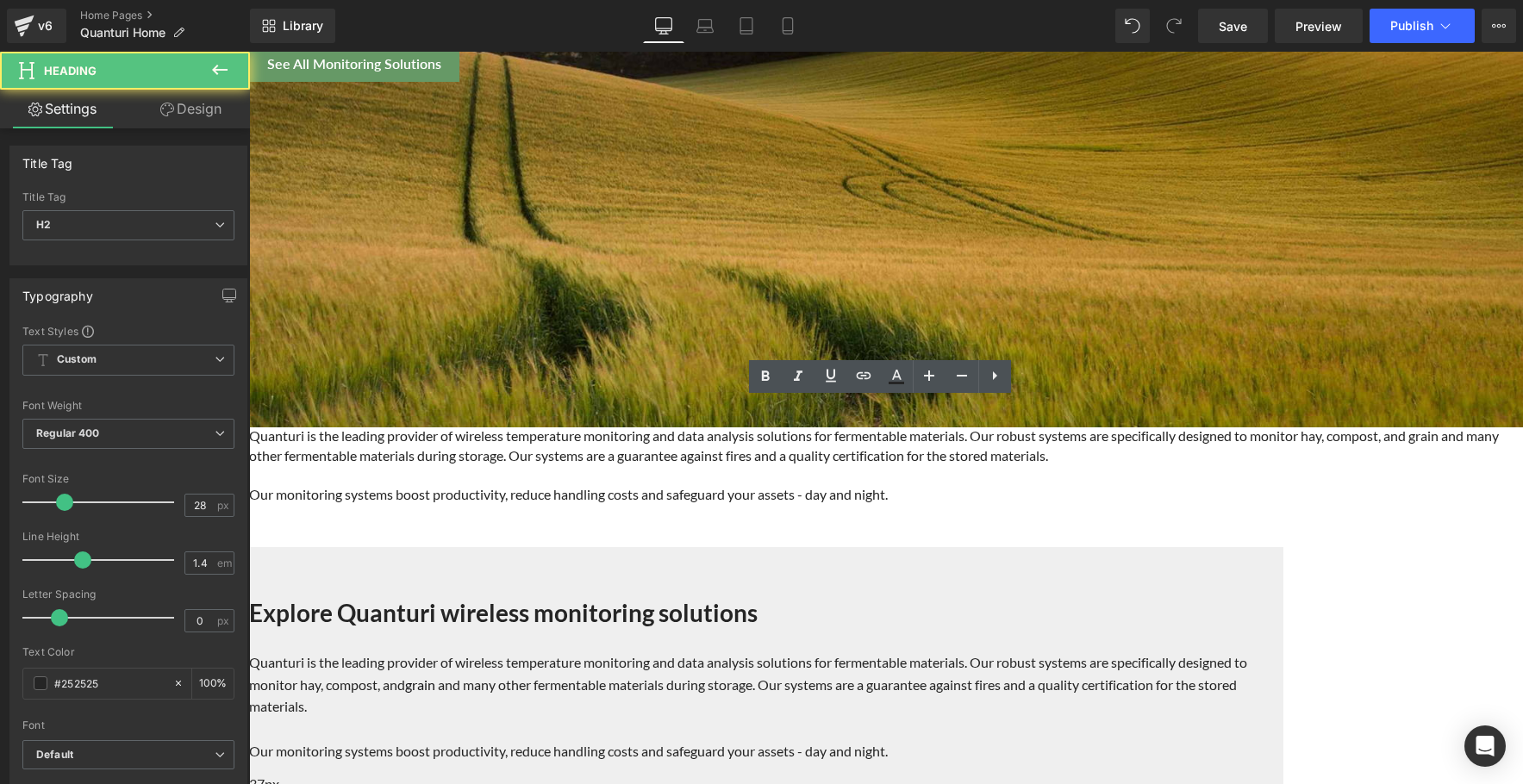
click at [524, 579] on div "Explore Quanturi wireless monitoring solutions Heading" at bounding box center [766, 606] width 1034 height 55
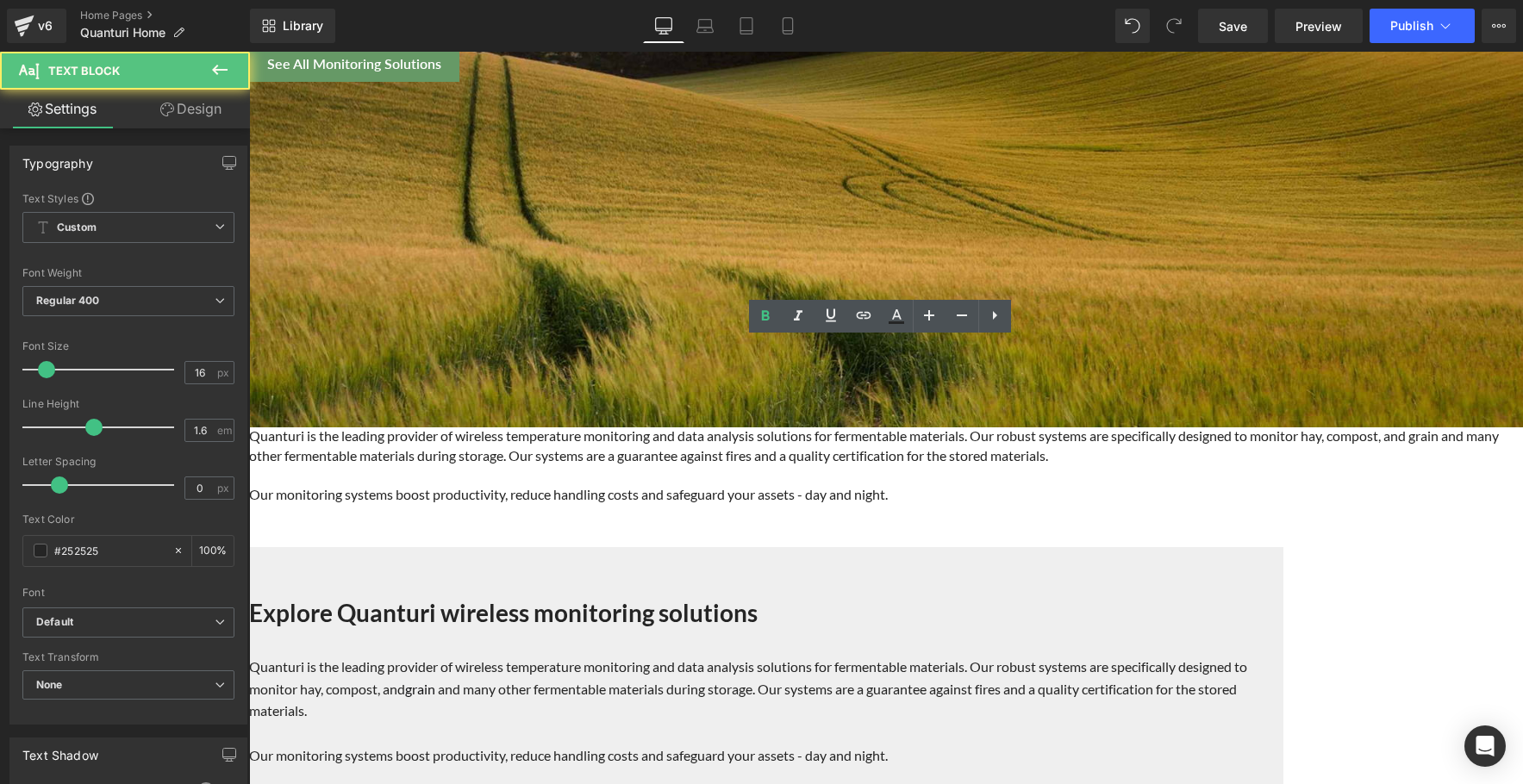
click at [404, 774] on div at bounding box center [766, 776] width 1034 height 4
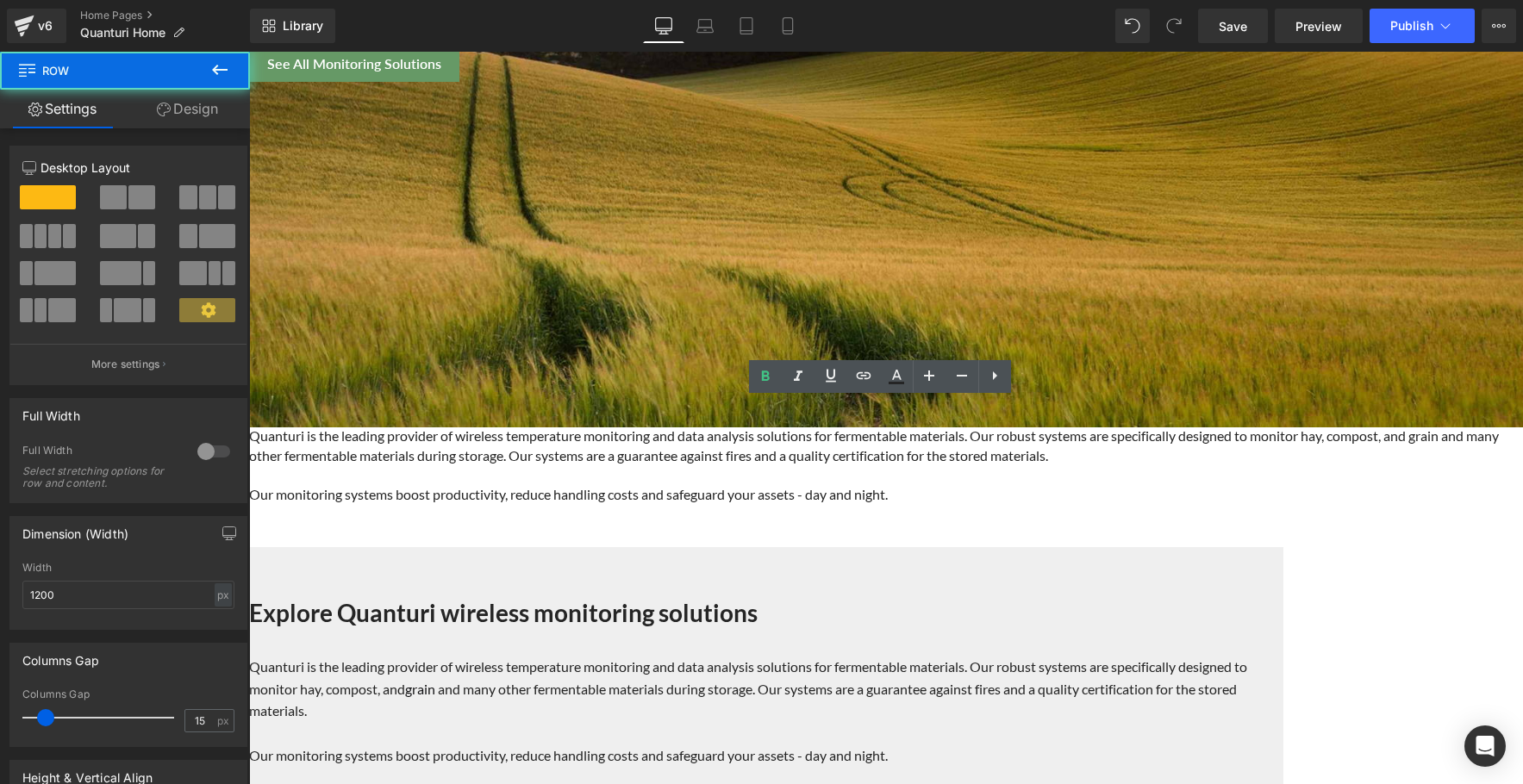
click at [364, 579] on div "Explore Quanturi wireless monitoring solutions Heading Quanturi is the leading …" at bounding box center [766, 678] width 1034 height 200
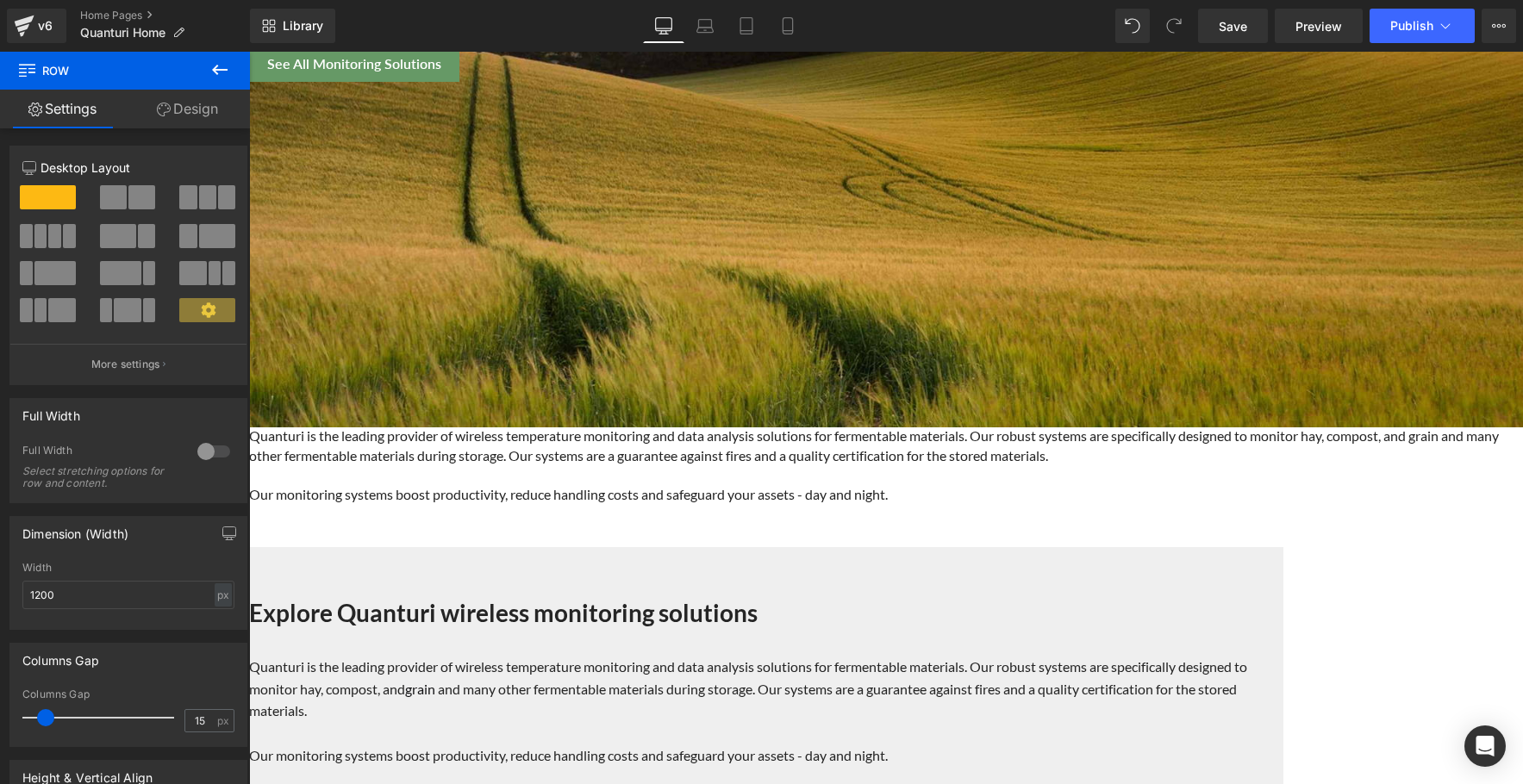
click at [249, 51] on span "Text Block" at bounding box center [249, 51] width 0 height 0
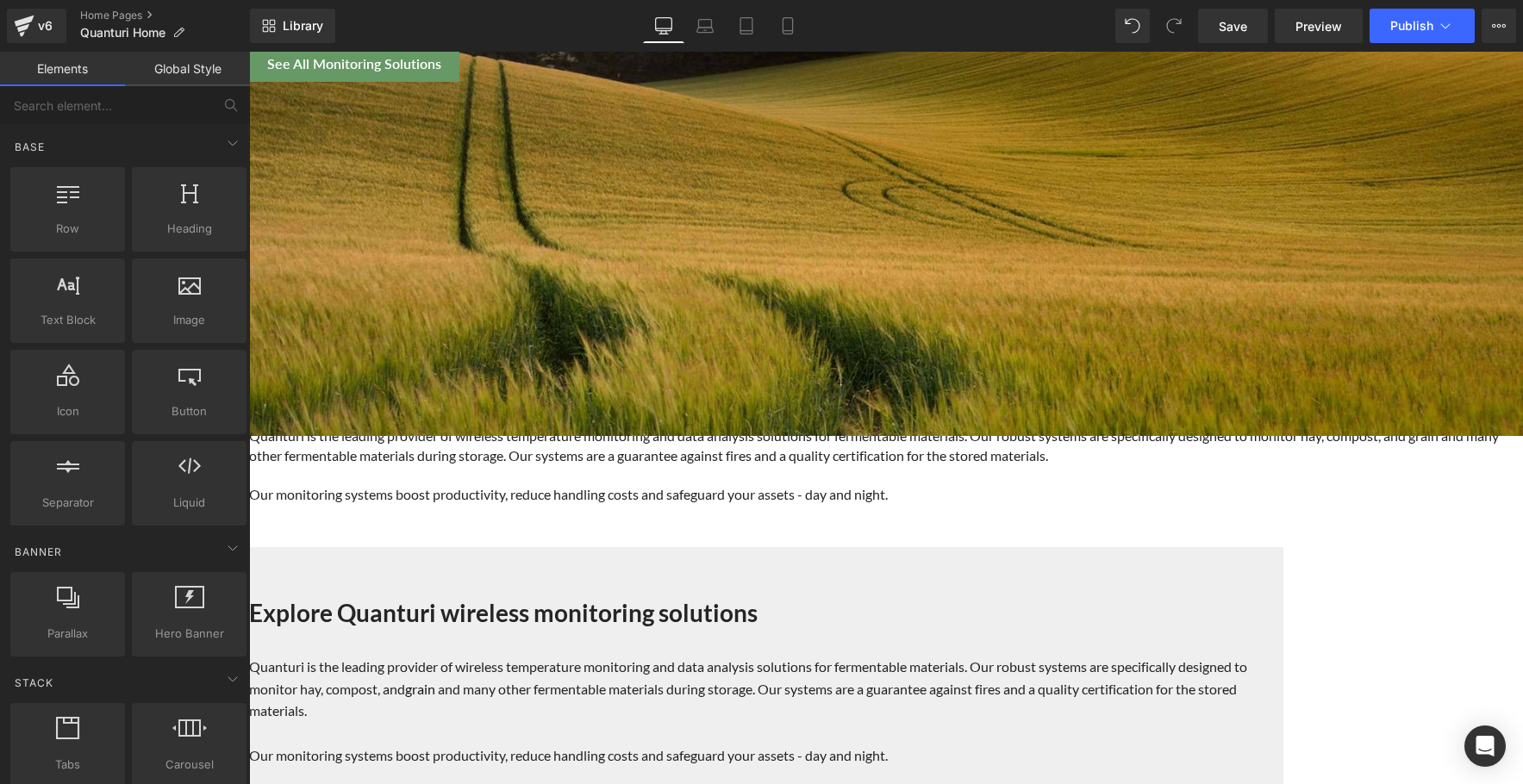
drag, startPoint x: 1134, startPoint y: 711, endPoint x: 884, endPoint y: 659, distance: 255.4
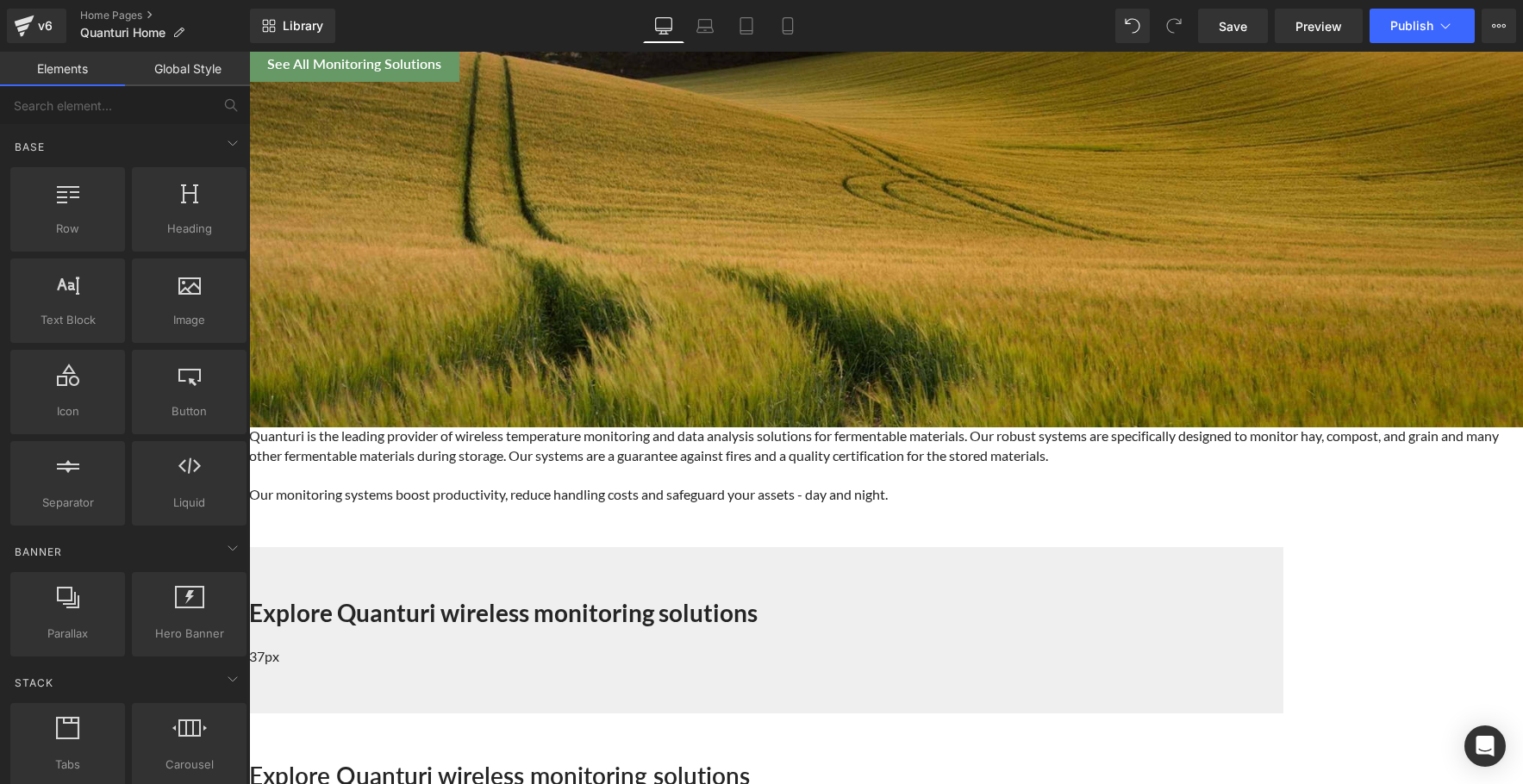
click at [249, 51] on icon at bounding box center [249, 51] width 0 height 0
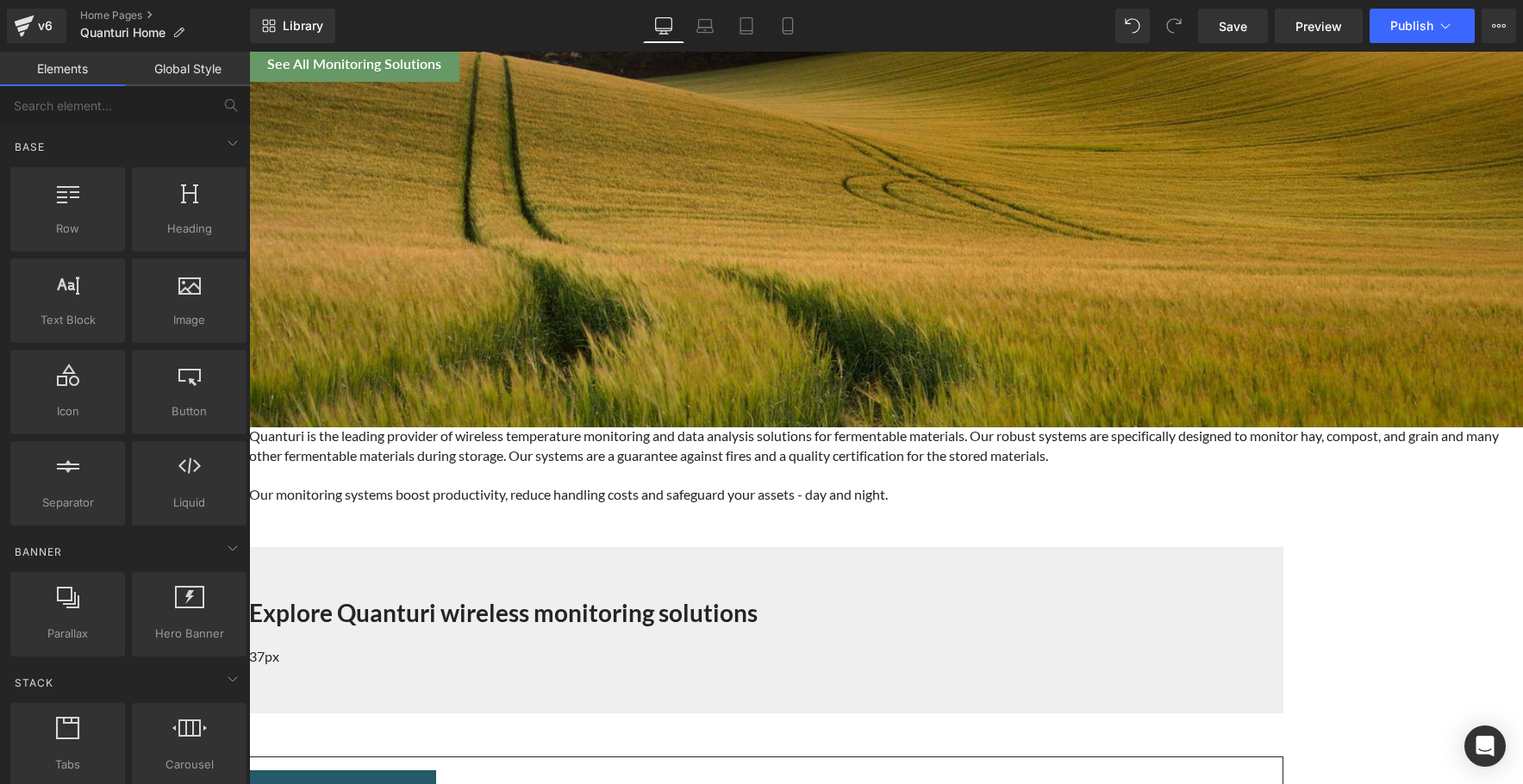
click at [249, 51] on icon at bounding box center [249, 51] width 0 height 0
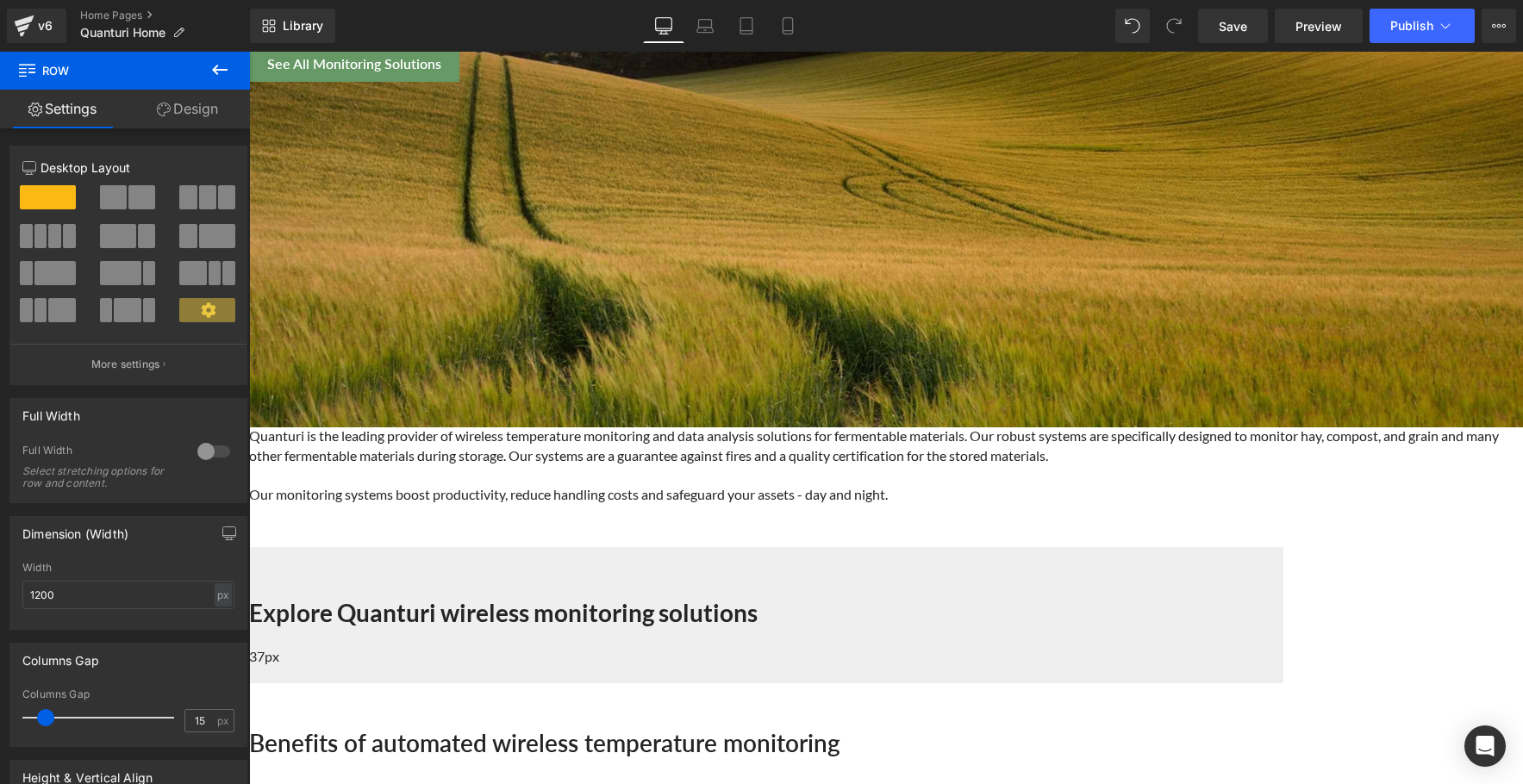
drag, startPoint x: 798, startPoint y: 407, endPoint x: 799, endPoint y: 392, distance: 15.0
click at [799, 547] on div "Explore Quanturi wireless monitoring solutions Heading Row 37px" at bounding box center [766, 615] width 1034 height 136
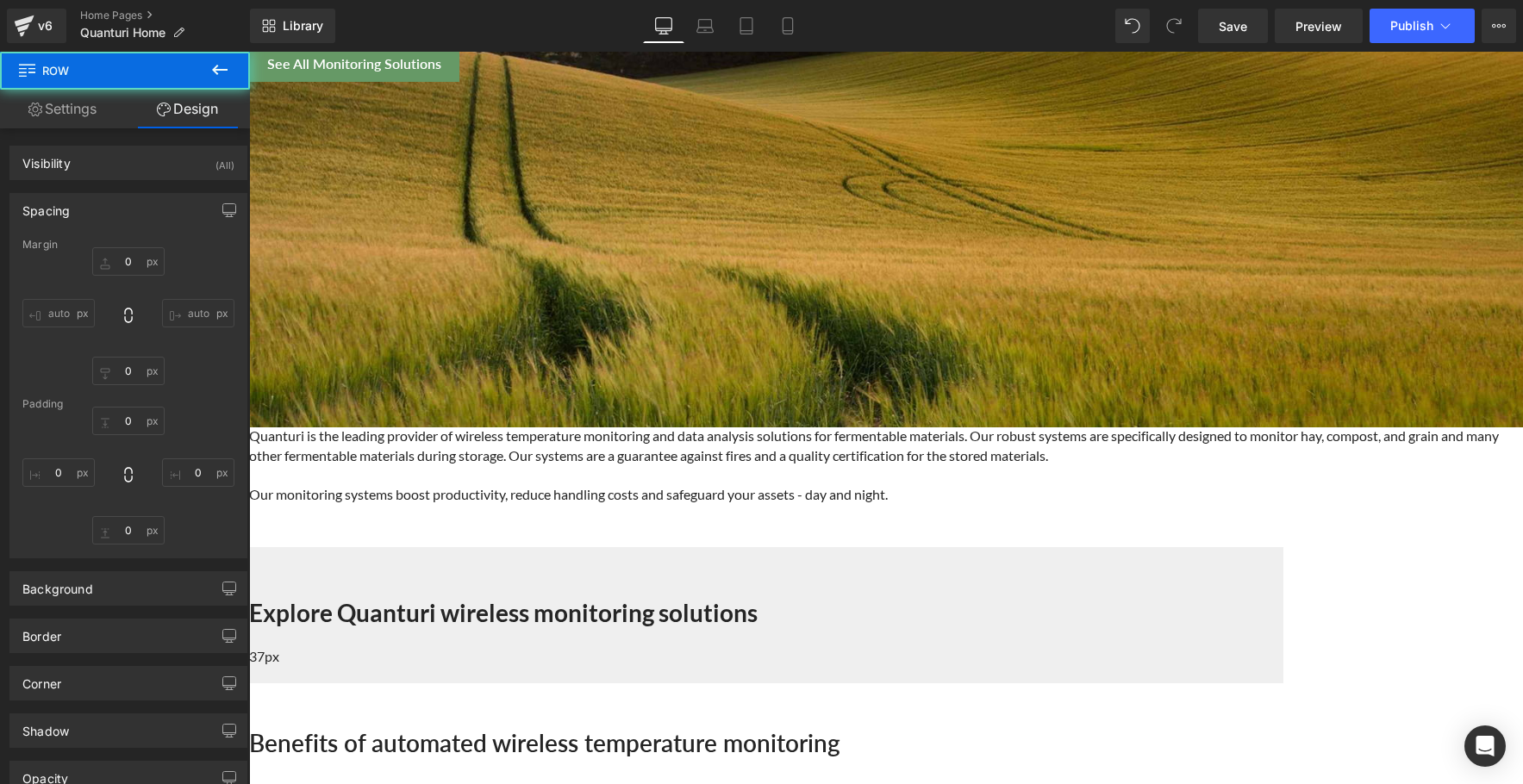
type input "0"
type input "50"
type input "37"
type input "0"
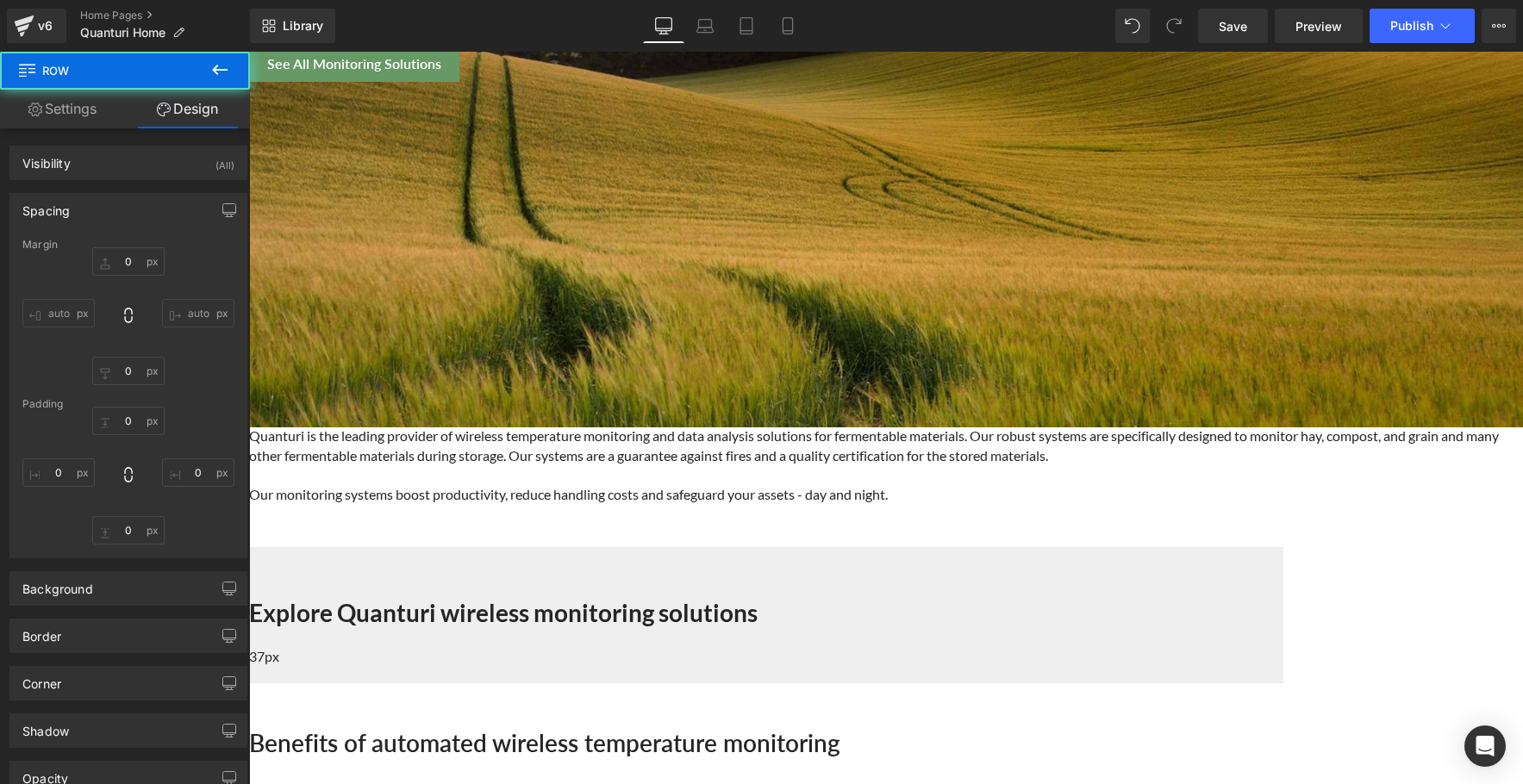
type input "0"
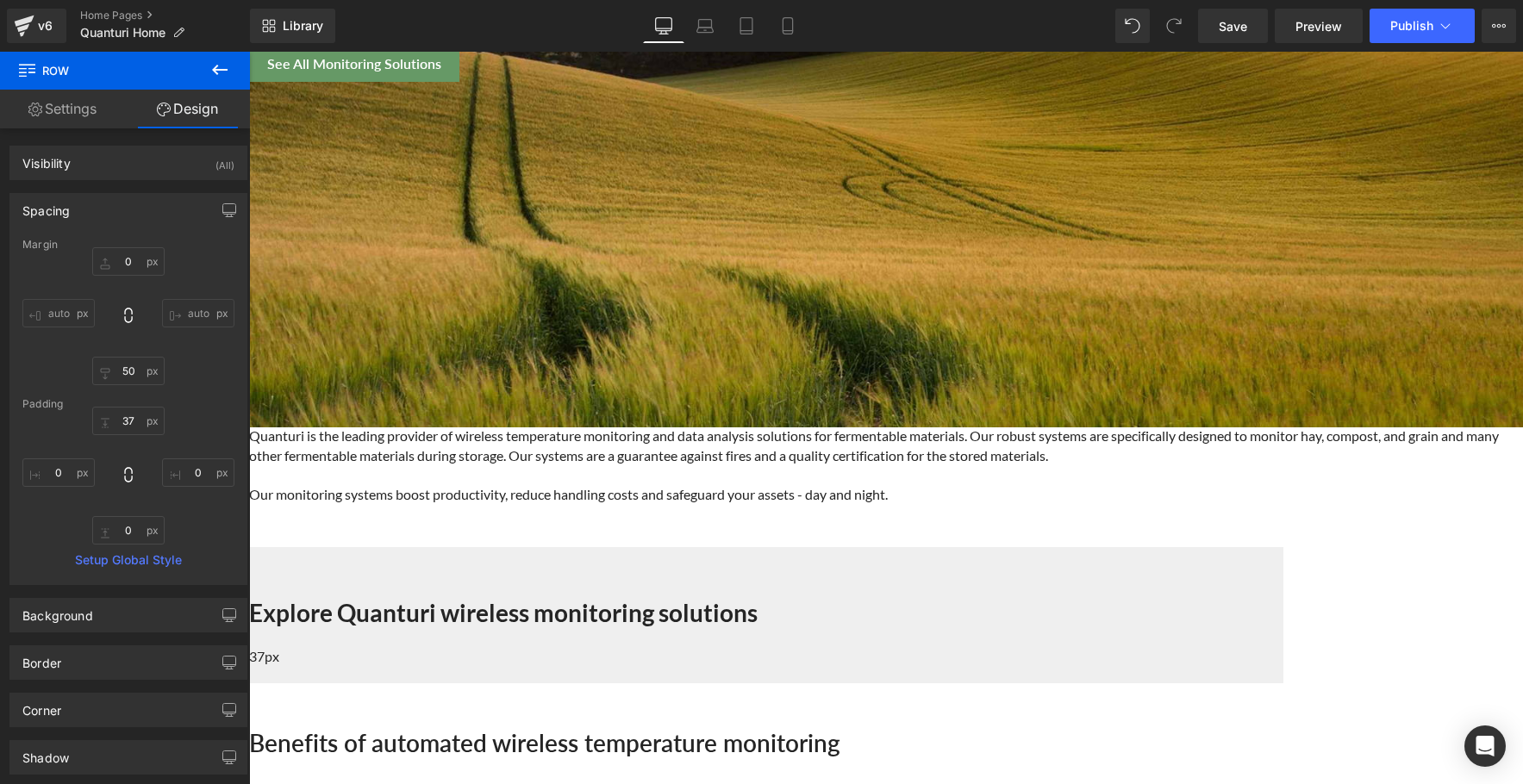
click at [249, 51] on span "Row" at bounding box center [249, 51] width 0 height 0
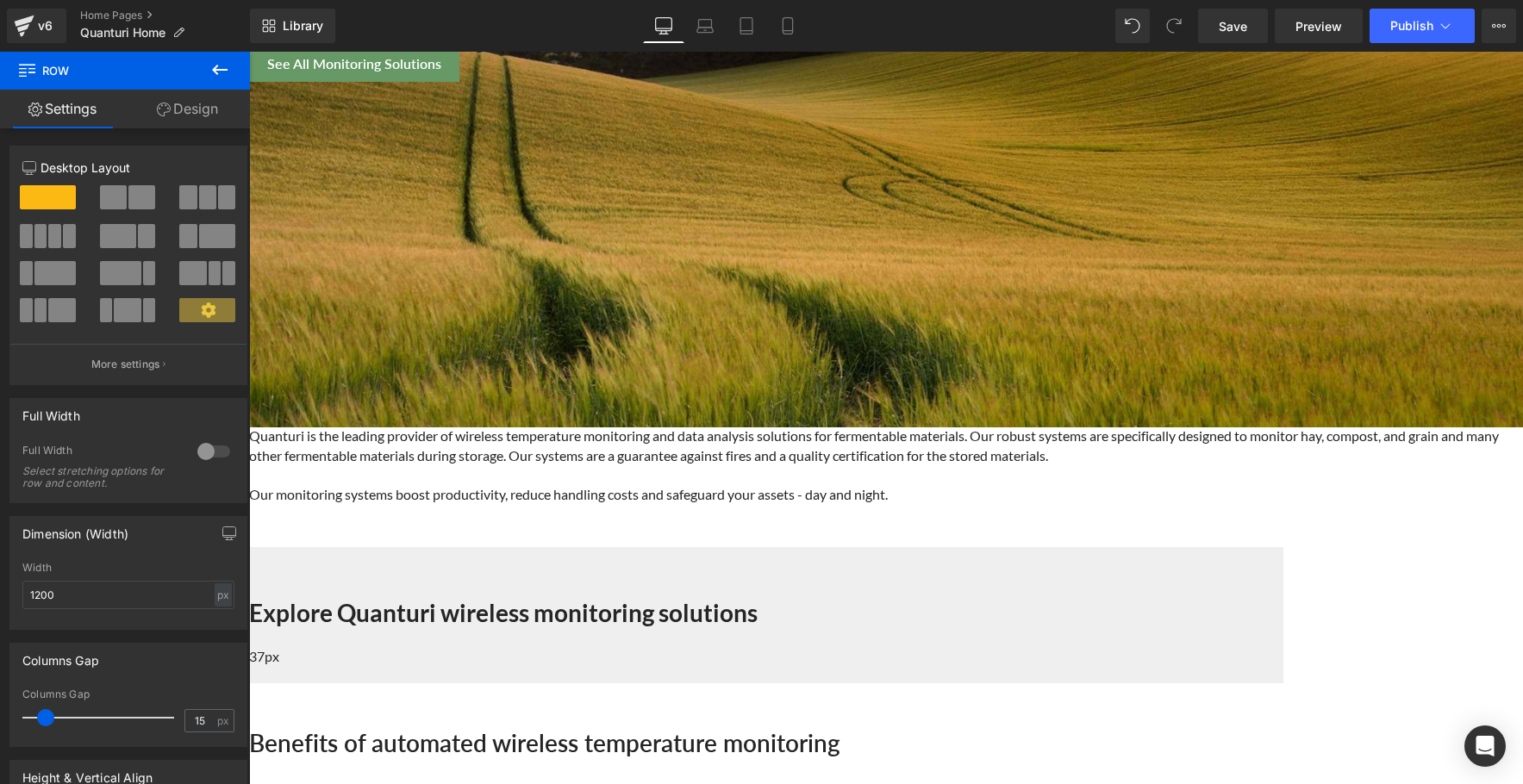
click at [249, 51] on icon at bounding box center [249, 51] width 0 height 0
click at [205, 61] on button at bounding box center [220, 70] width 60 height 38
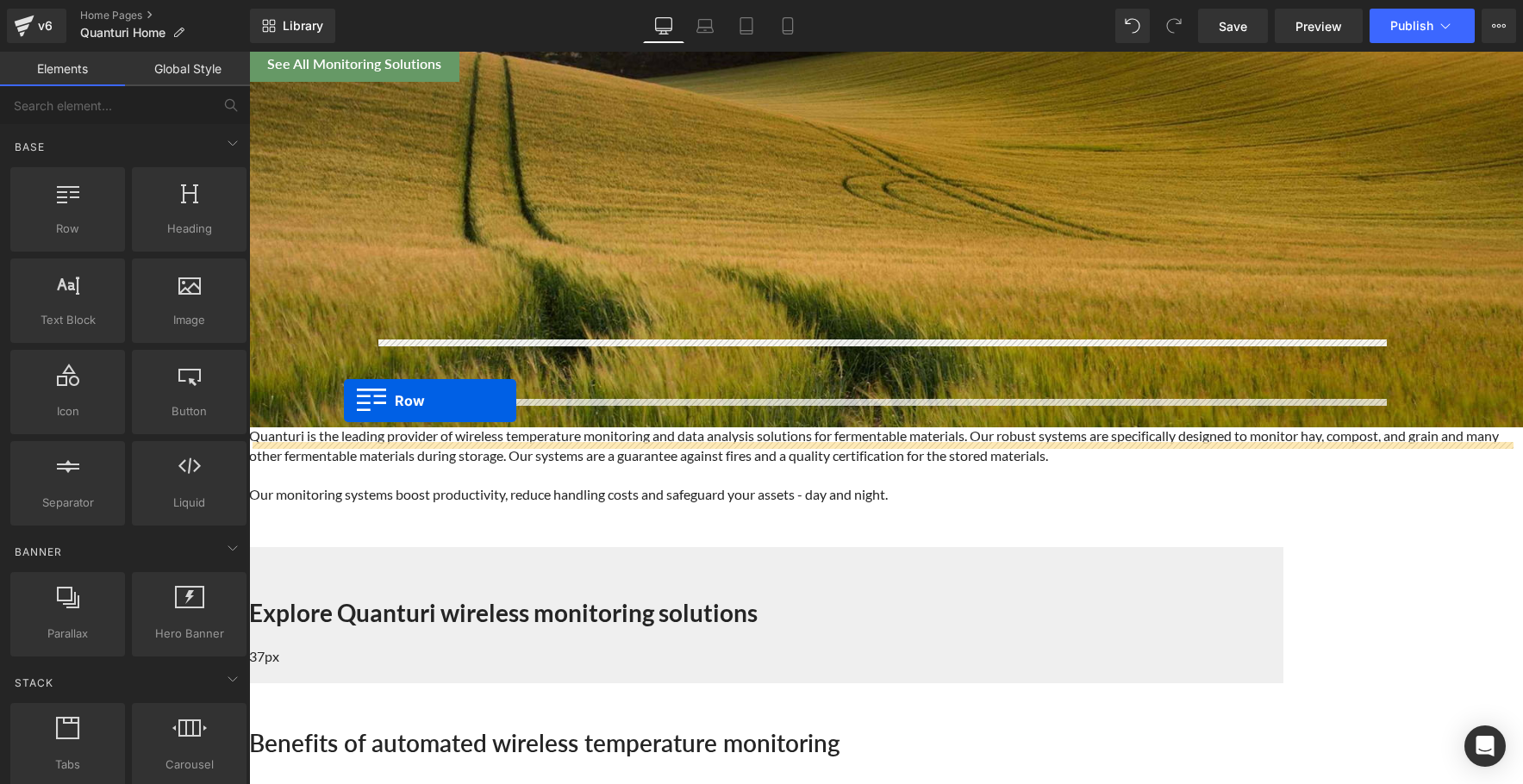
drag, startPoint x: 331, startPoint y: 254, endPoint x: 344, endPoint y: 401, distance: 147.6
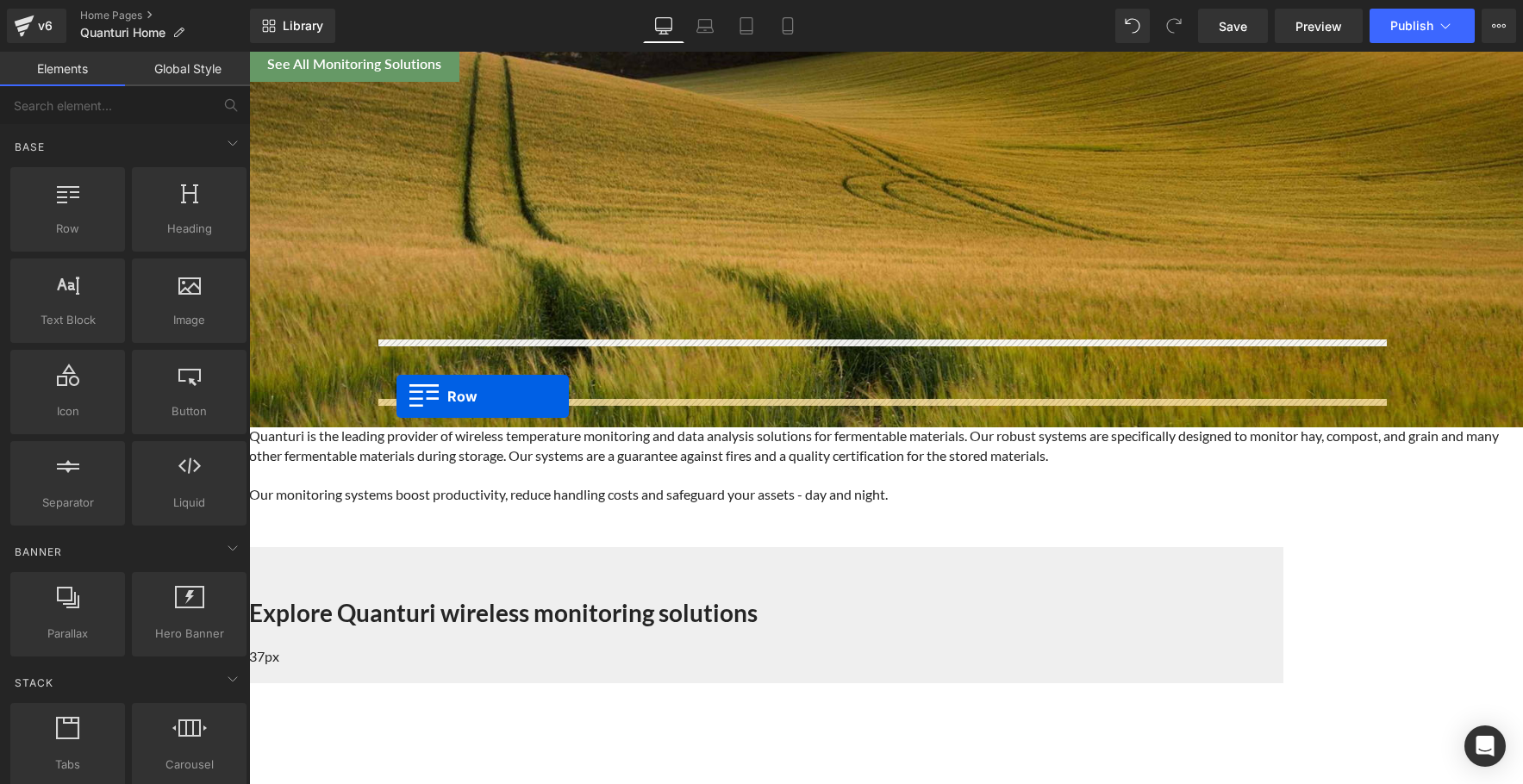
drag, startPoint x: 397, startPoint y: 458, endPoint x: 397, endPoint y: 397, distance: 61.0
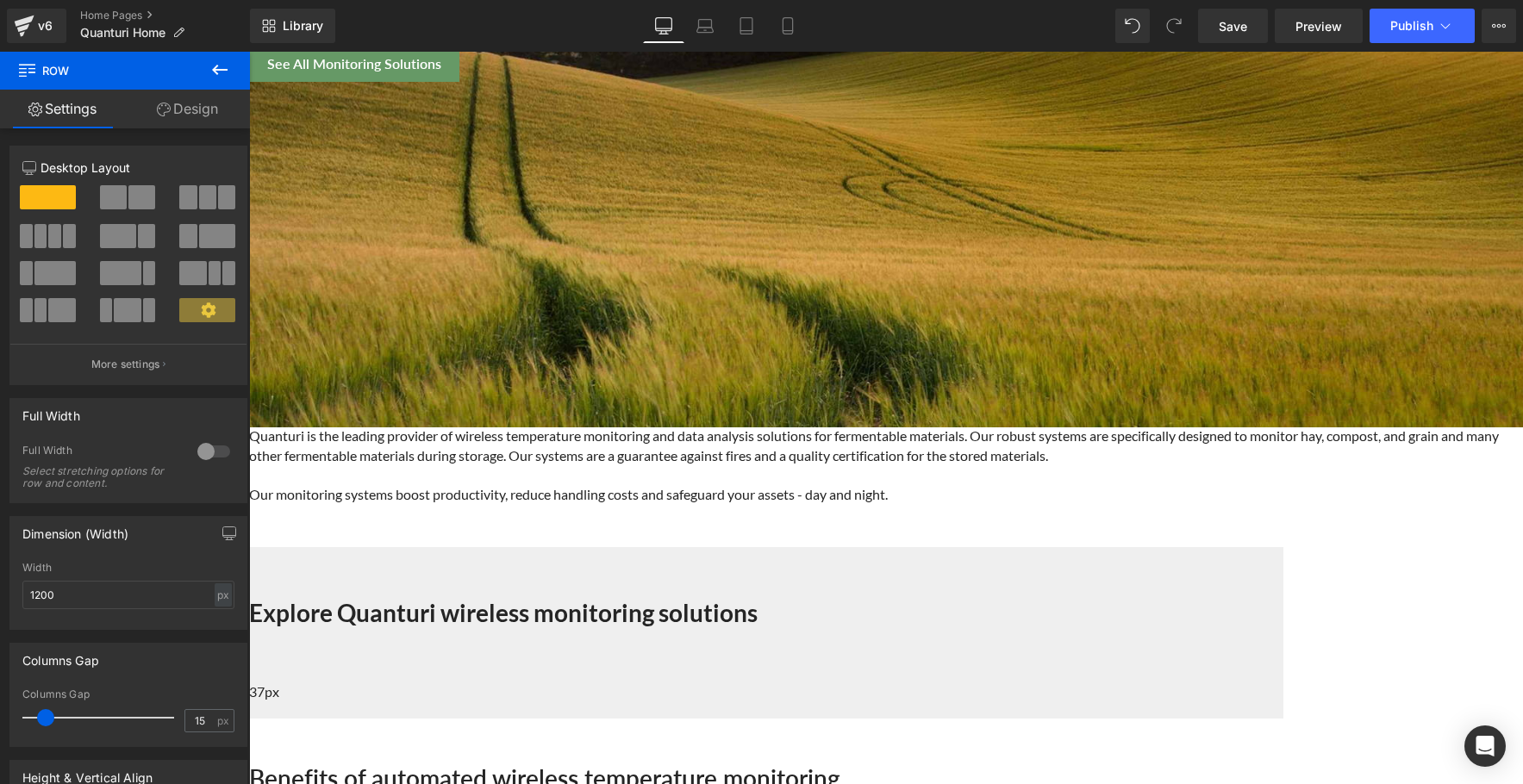
drag, startPoint x: 306, startPoint y: 286, endPoint x: 271, endPoint y: 329, distance: 55.4
click at [49, 233] on span at bounding box center [54, 235] width 13 height 24
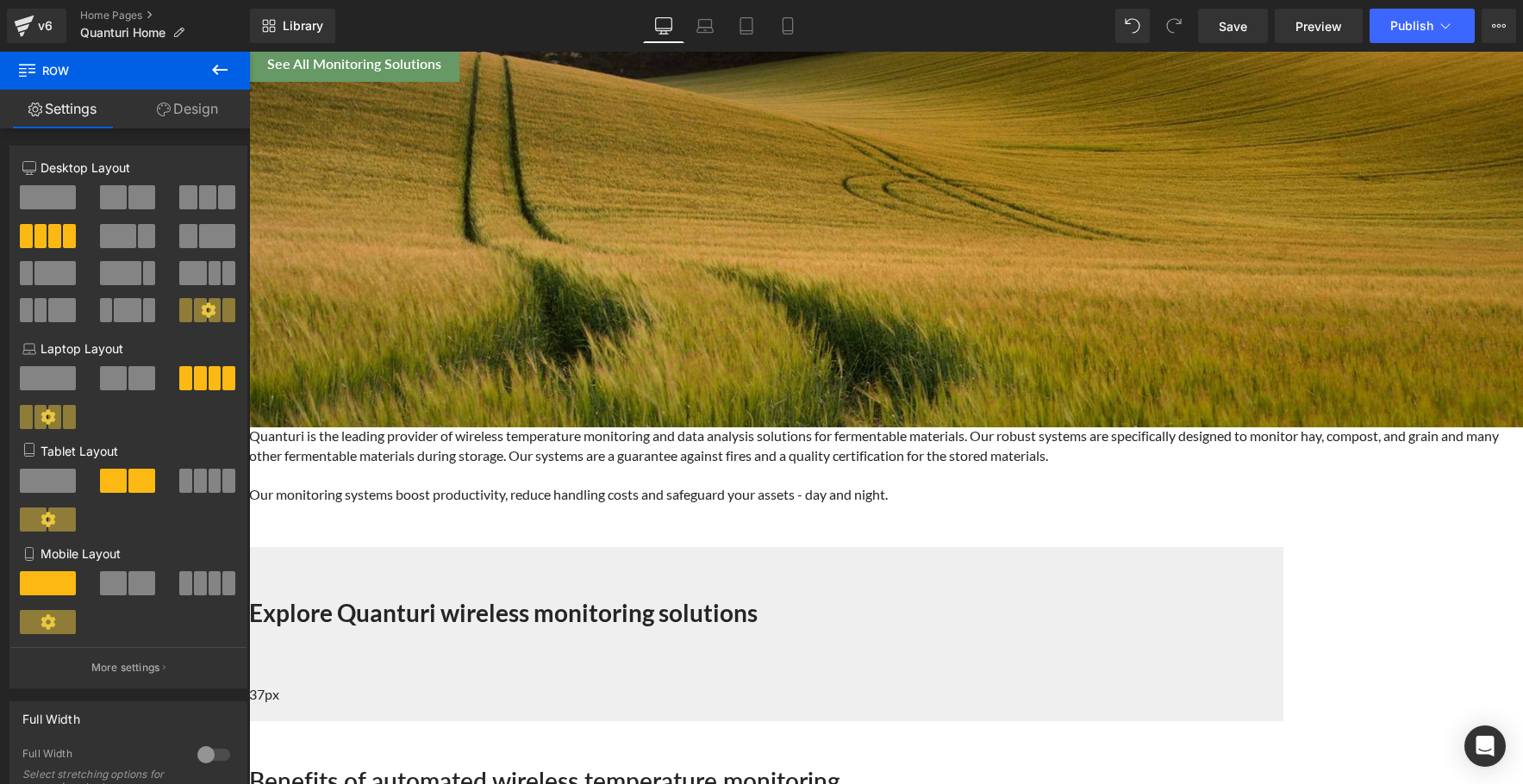
click at [196, 114] on link "Design" at bounding box center [187, 109] width 125 height 39
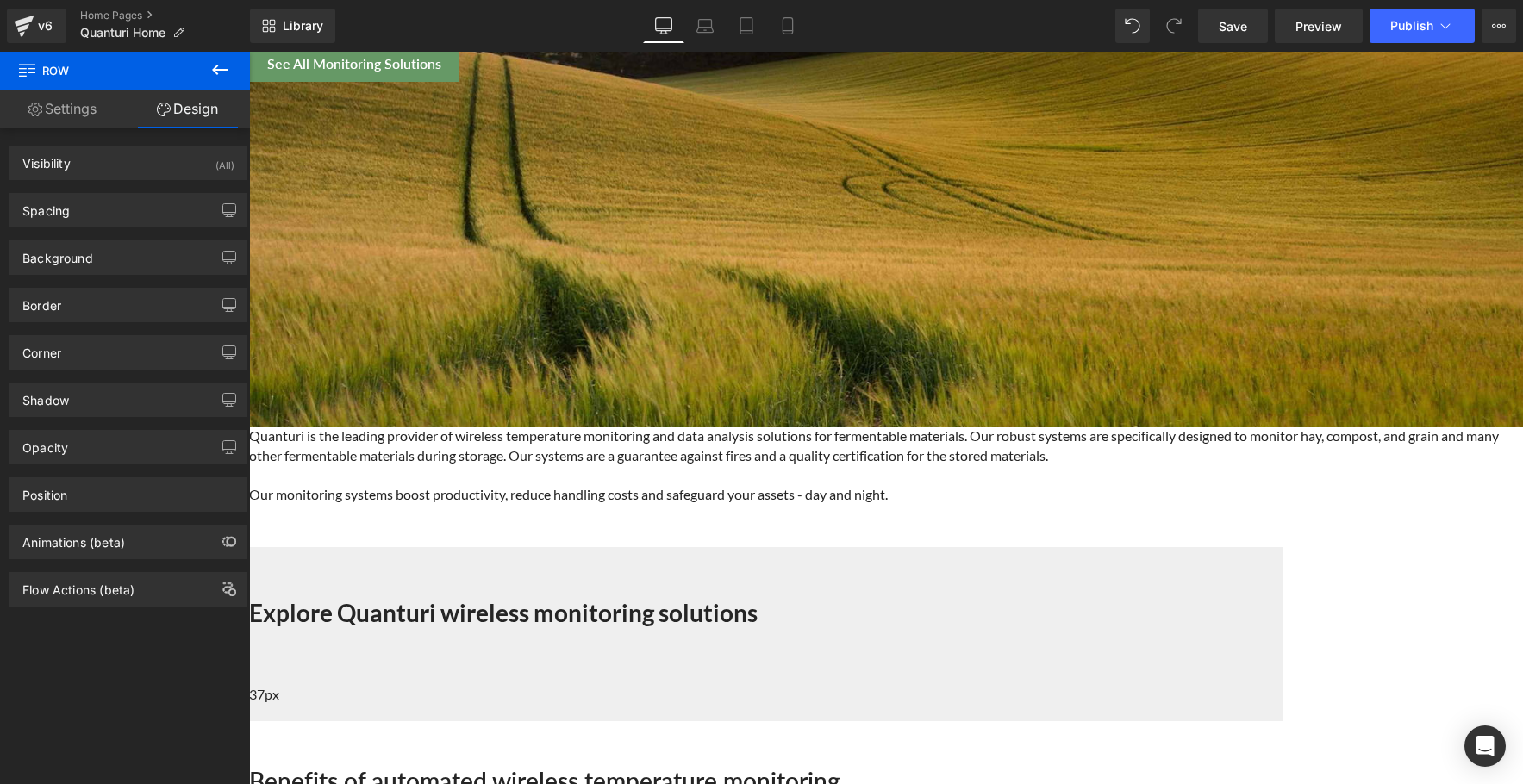
click at [79, 115] on link "Settings" at bounding box center [62, 109] width 125 height 39
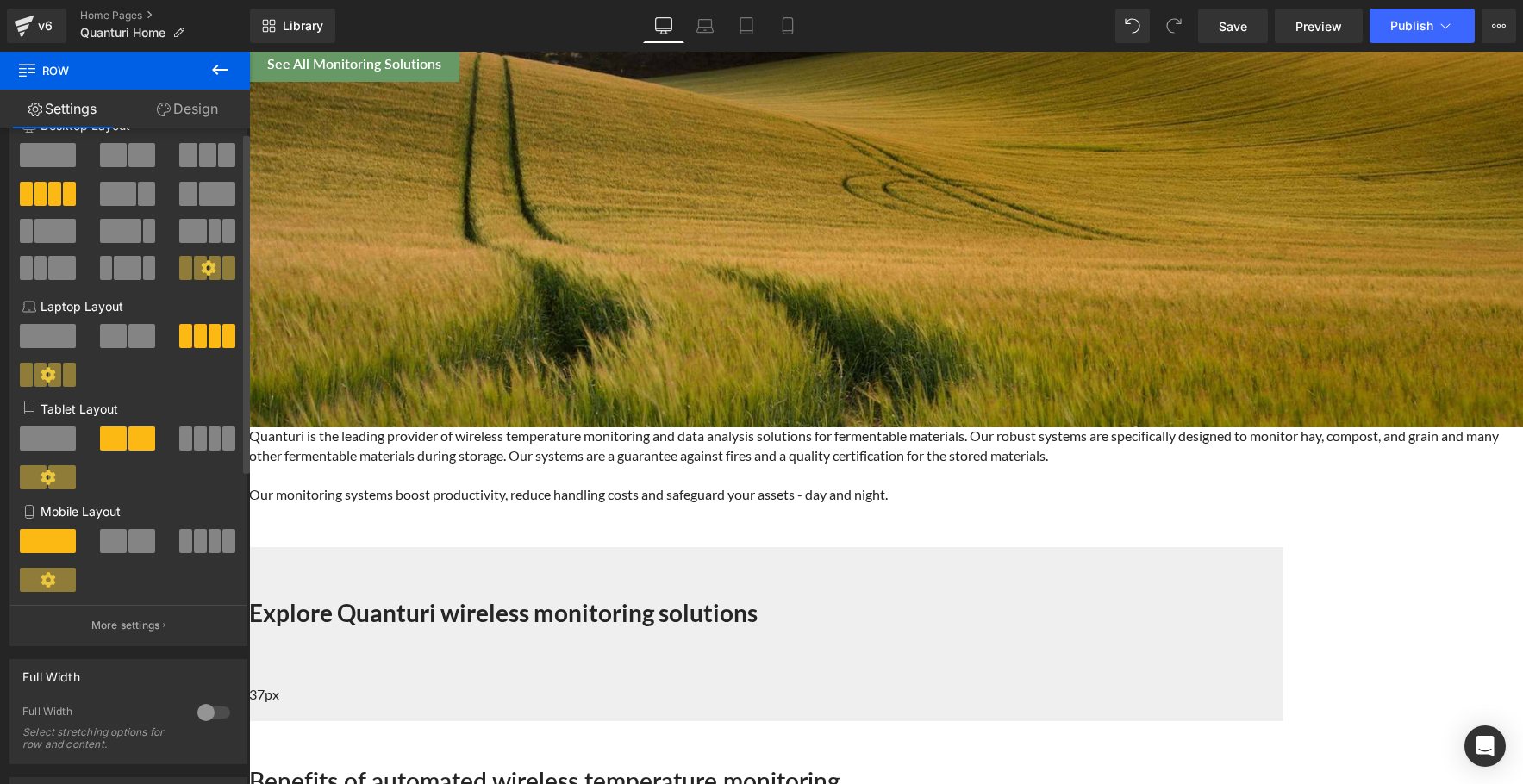
scroll to position [0, 0]
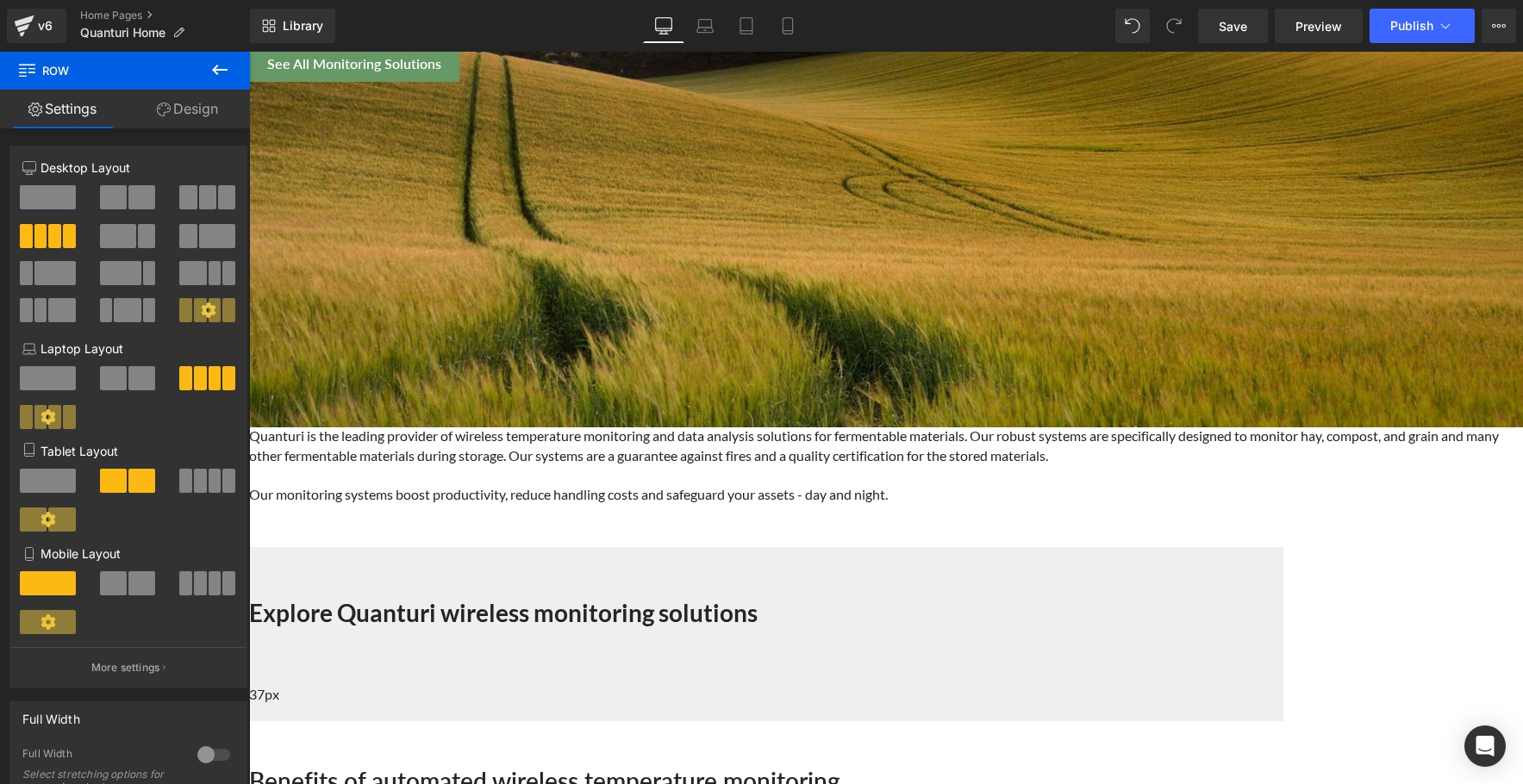
click at [220, 65] on icon at bounding box center [219, 69] width 20 height 20
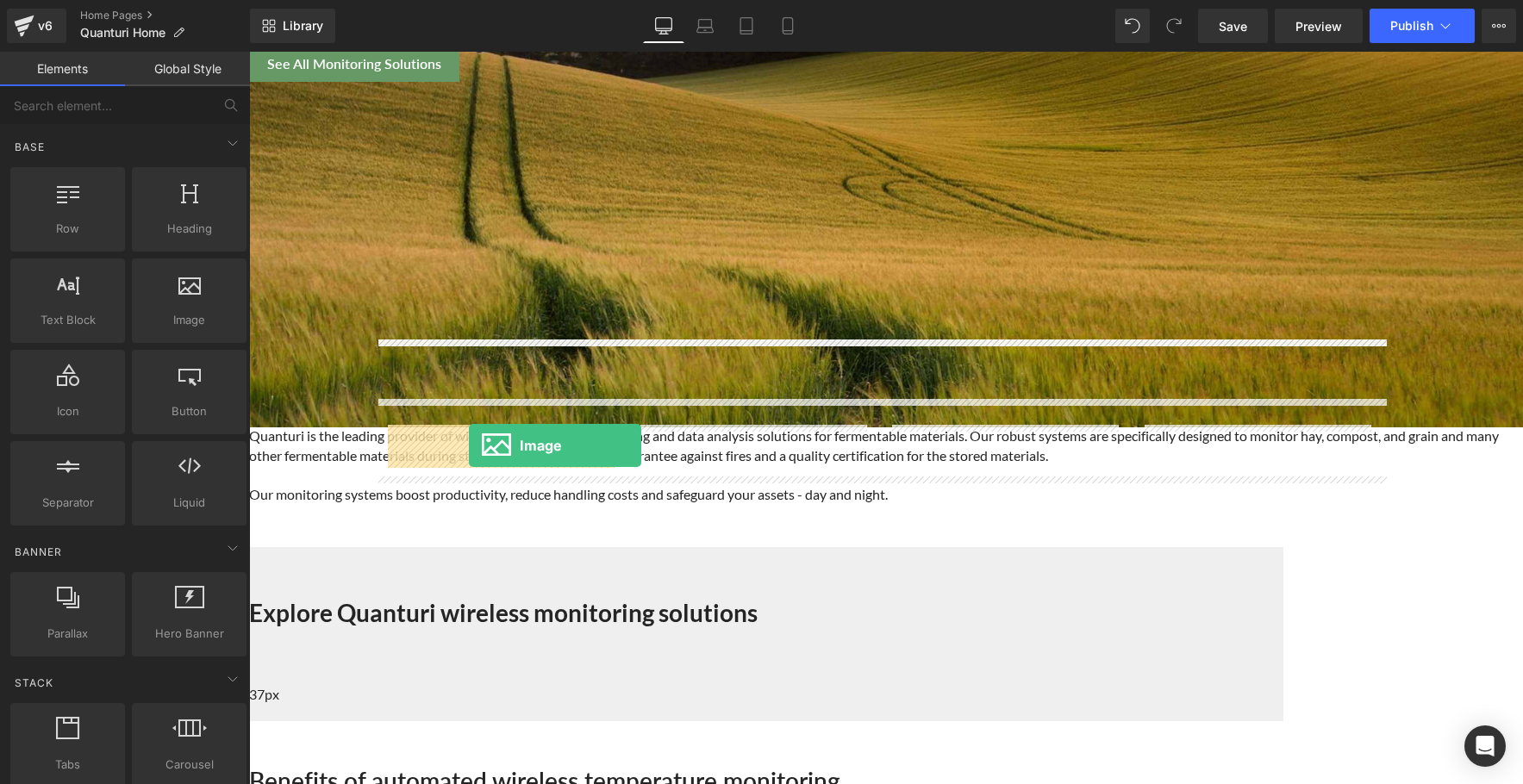
drag, startPoint x: 435, startPoint y: 341, endPoint x: 469, endPoint y: 445, distance: 109.4
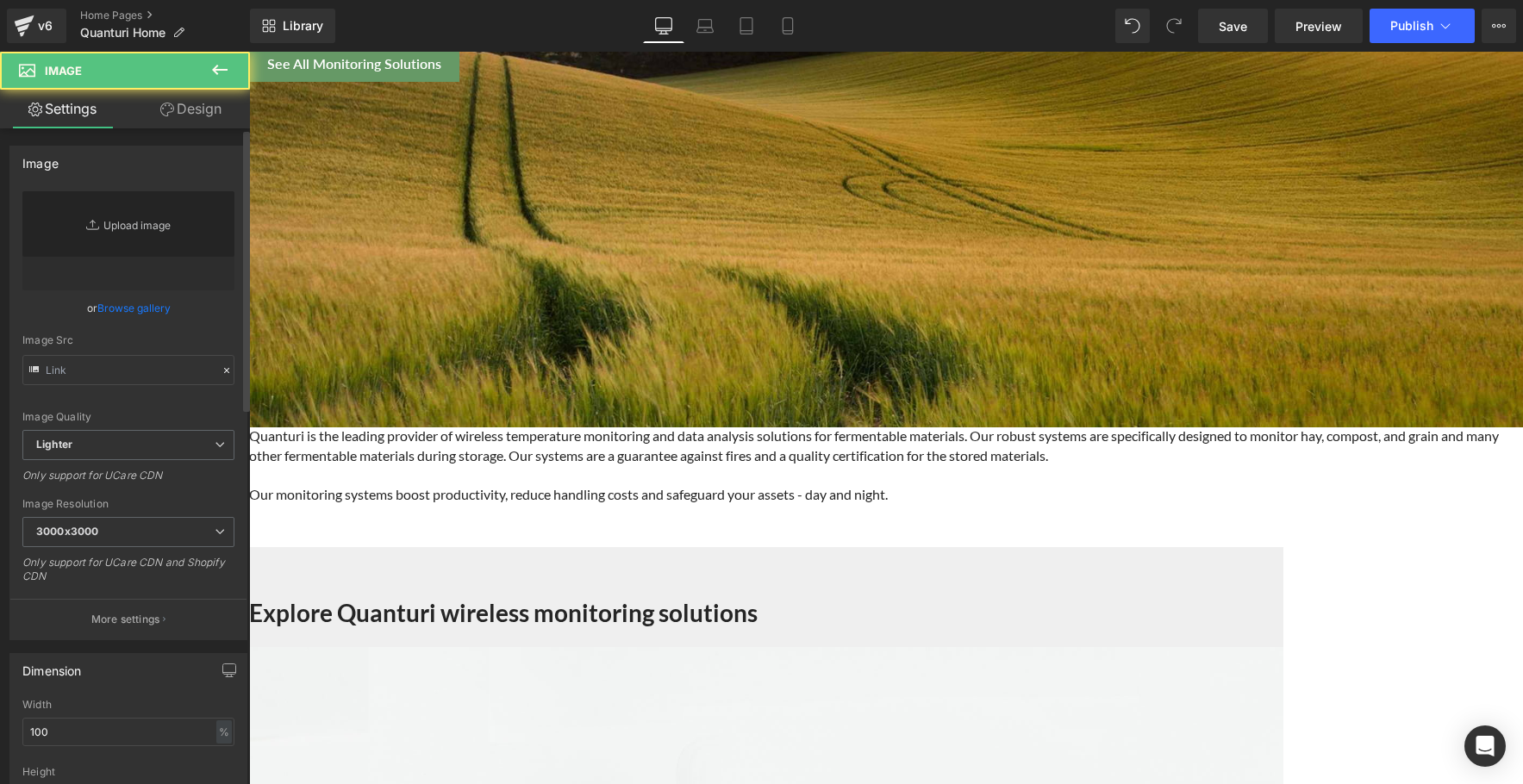
type input "//[DOMAIN_NAME][URL]"
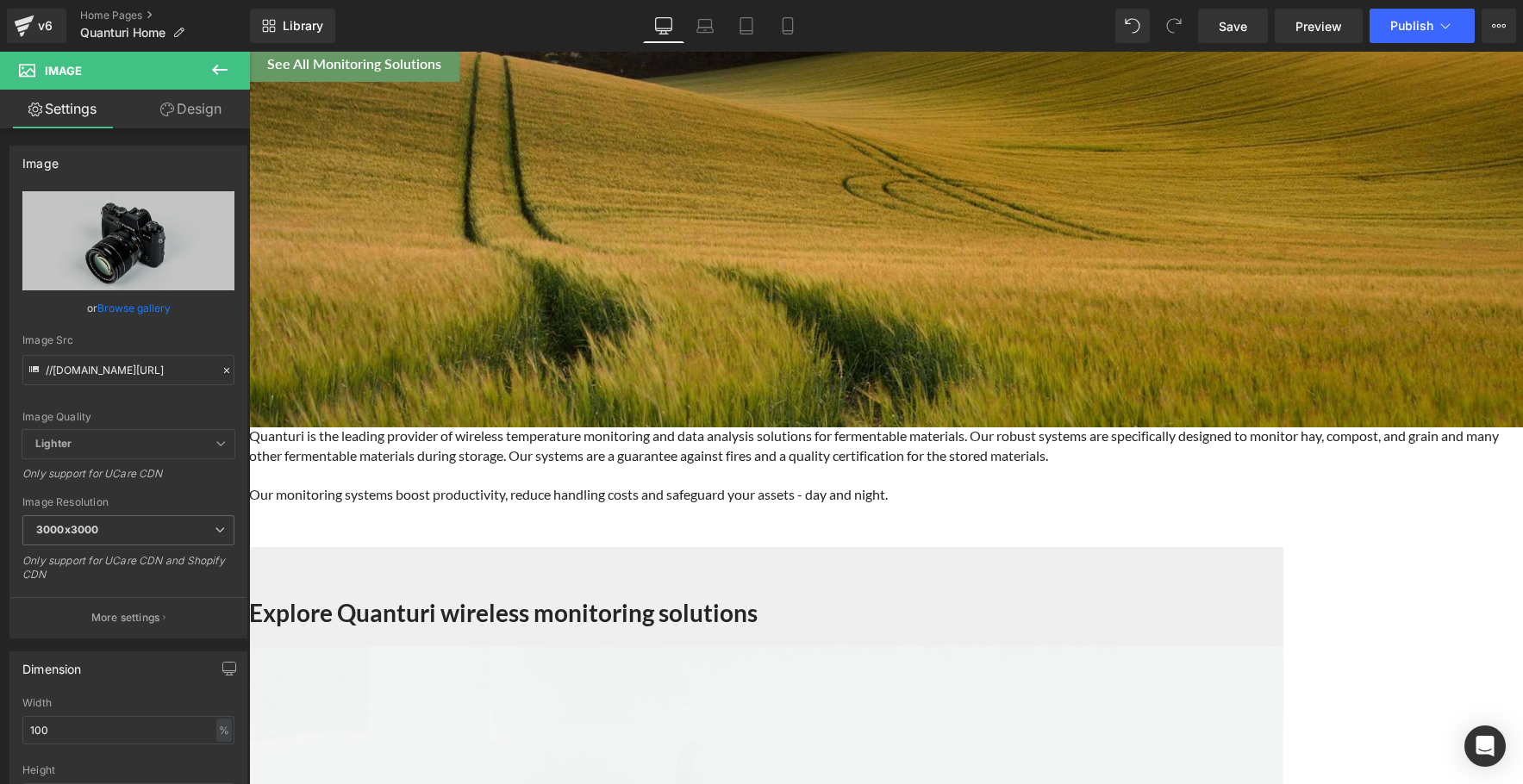
click at [222, 70] on icon at bounding box center [220, 70] width 15 height 11
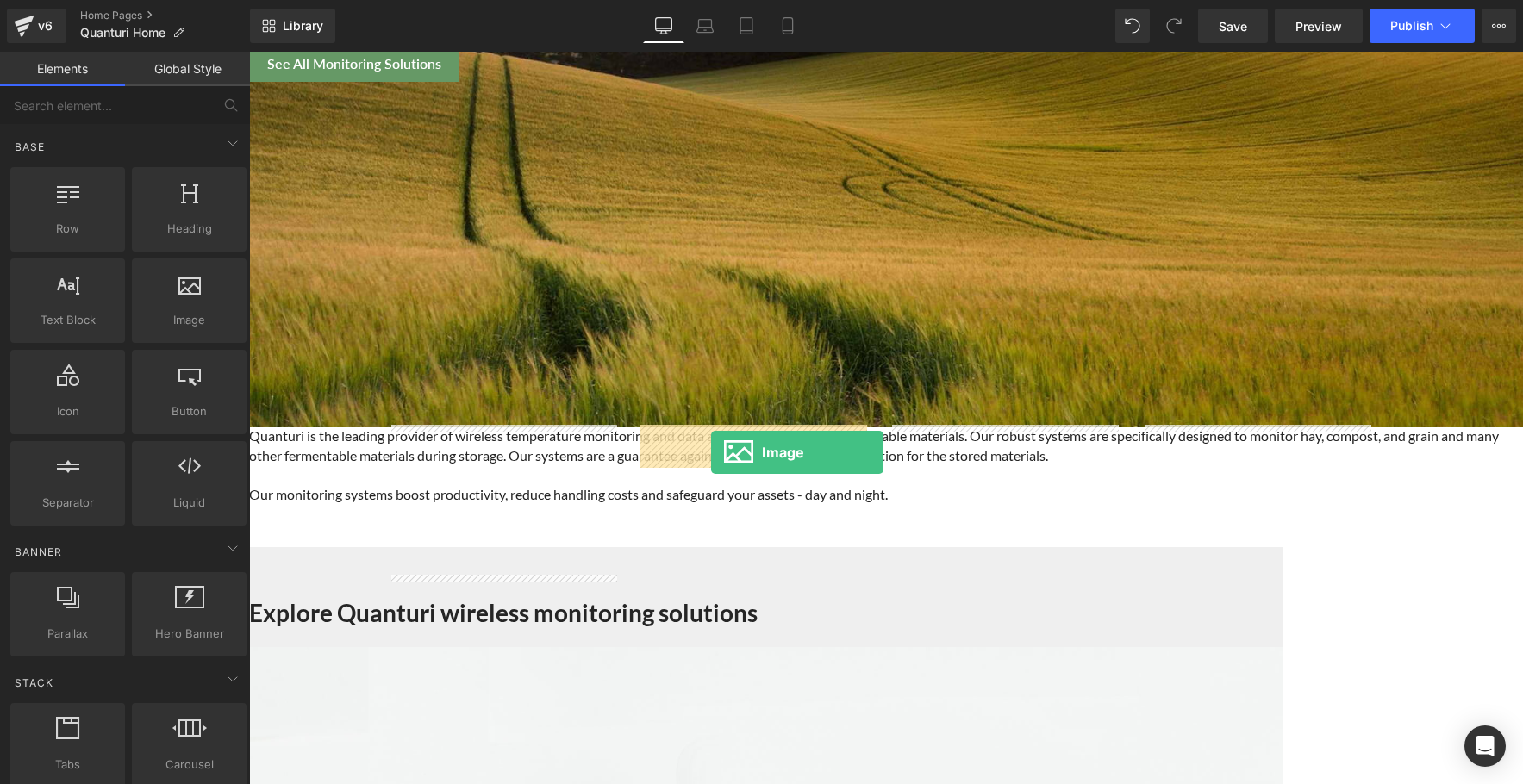
drag, startPoint x: 440, startPoint y: 345, endPoint x: 712, endPoint y: 452, distance: 292.3
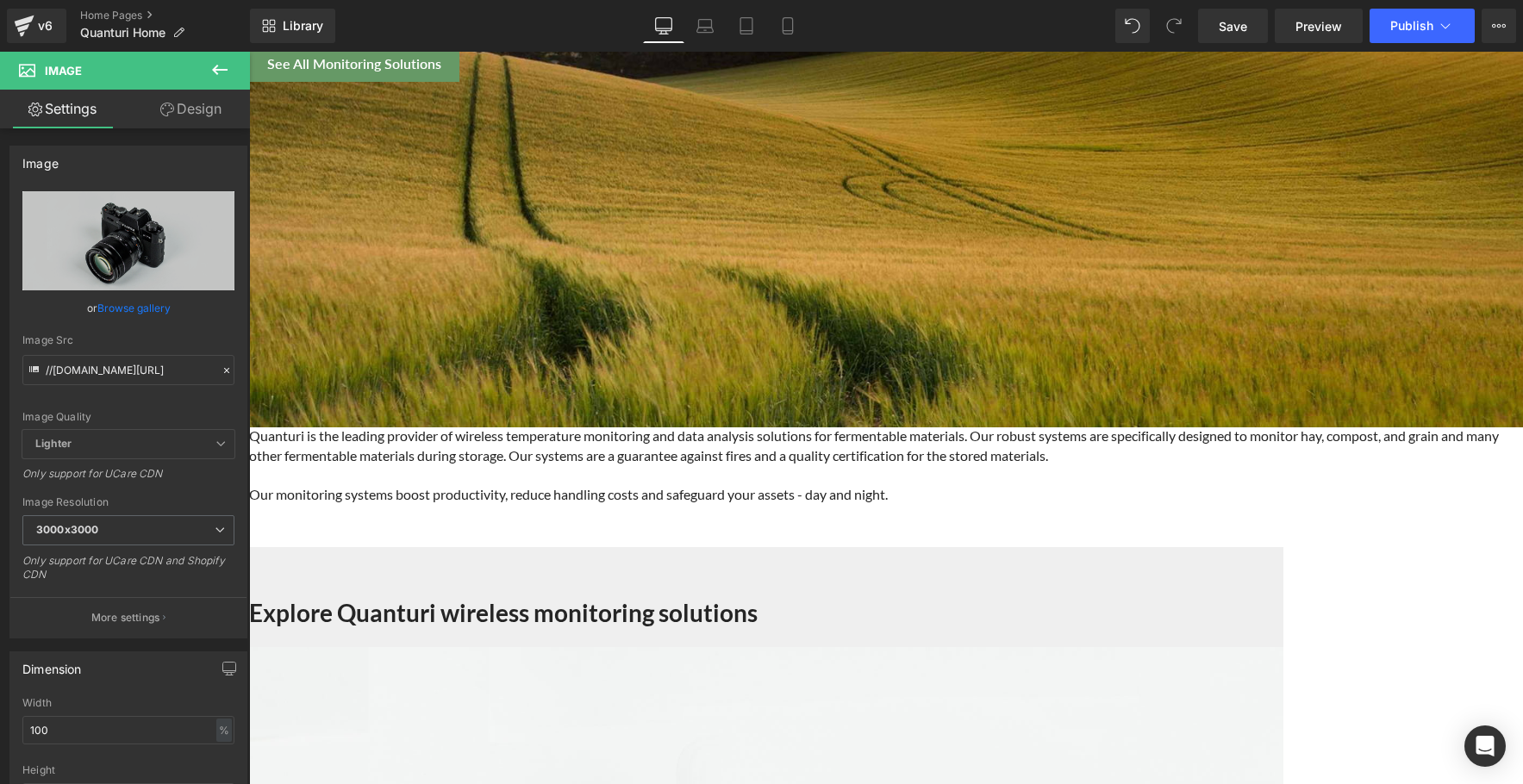
click at [219, 59] on icon at bounding box center [219, 69] width 20 height 20
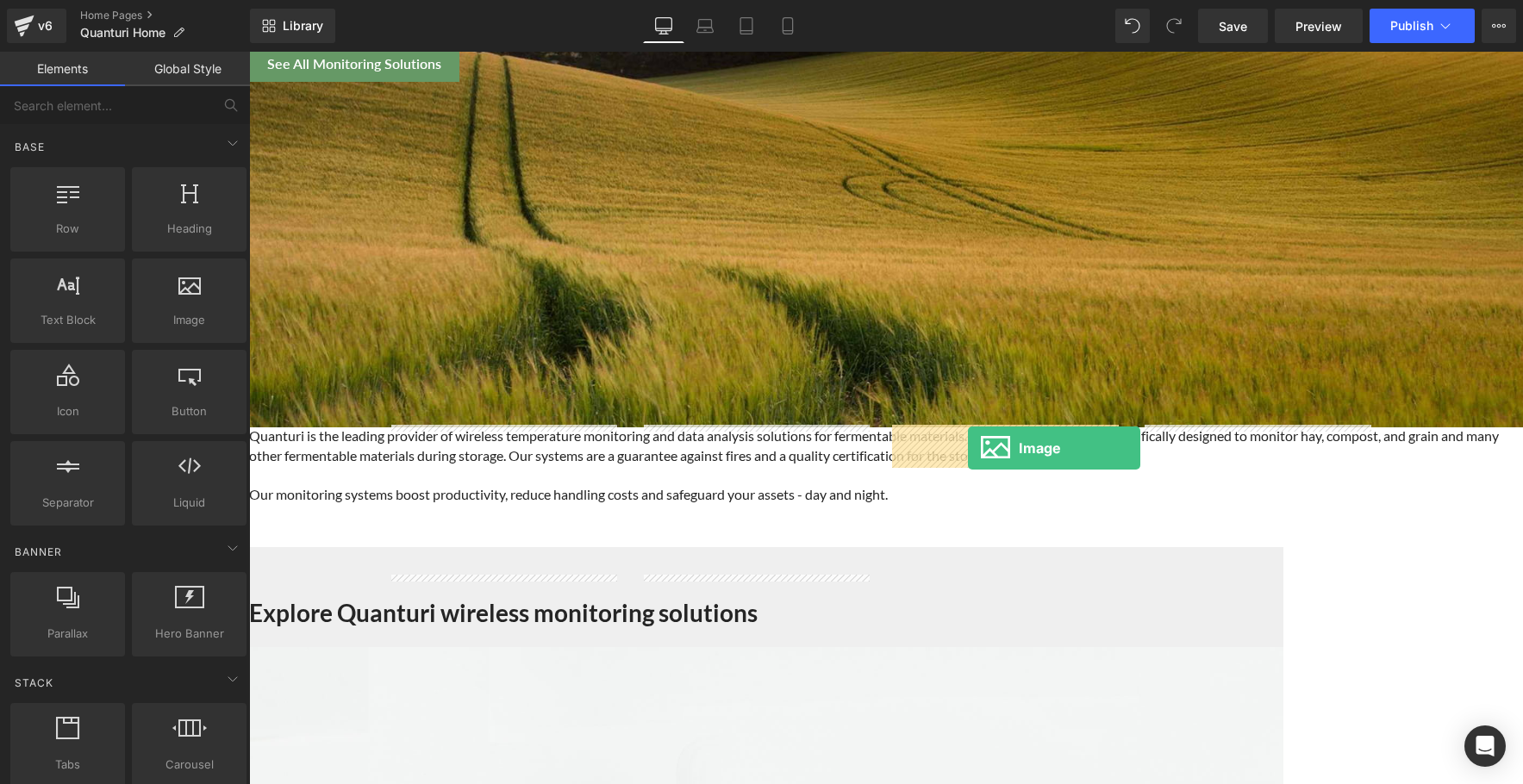
drag, startPoint x: 426, startPoint y: 361, endPoint x: 968, endPoint y: 448, distance: 548.9
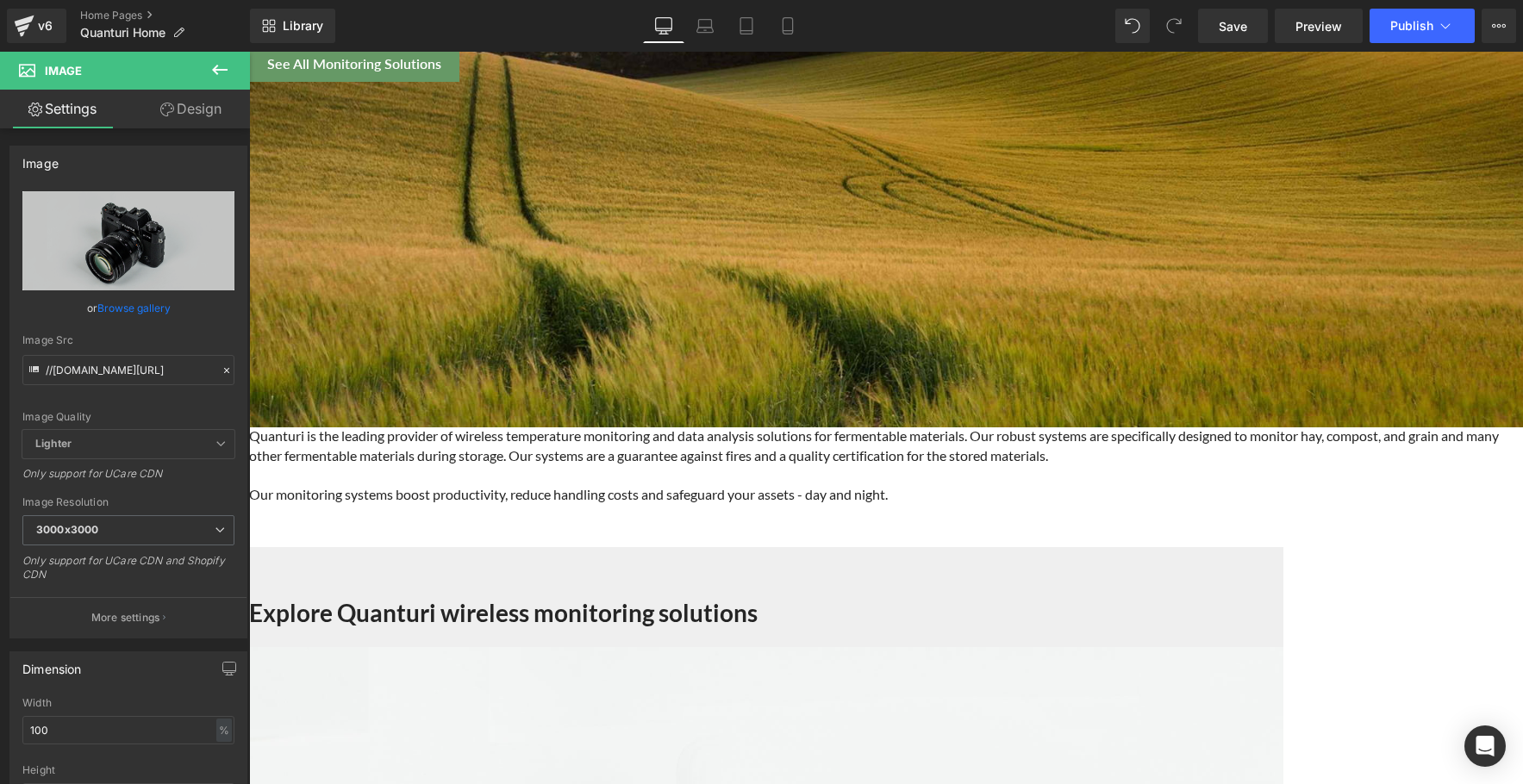
click at [223, 67] on icon at bounding box center [219, 69] width 20 height 20
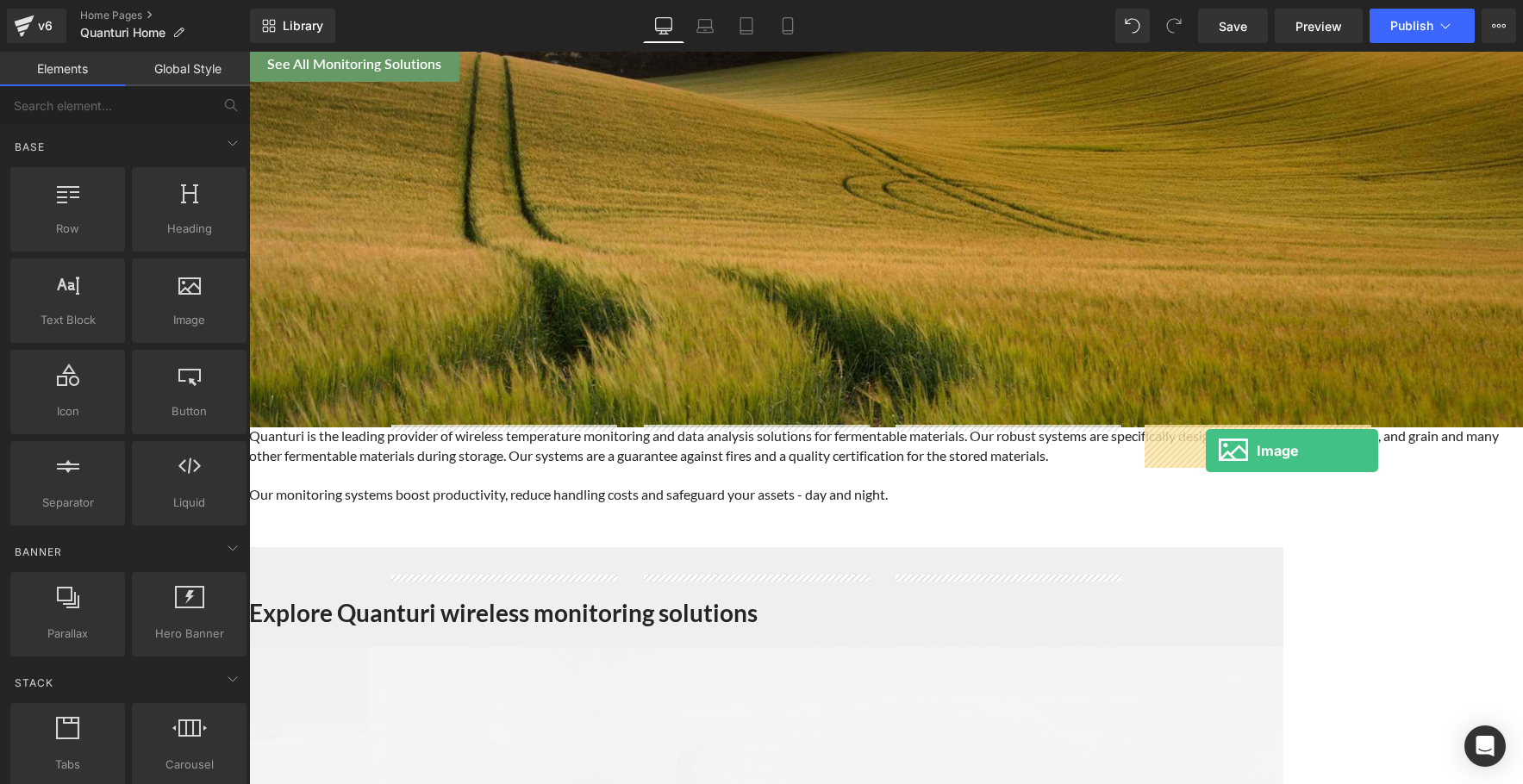
drag, startPoint x: 431, startPoint y: 343, endPoint x: 1206, endPoint y: 451, distance: 782.5
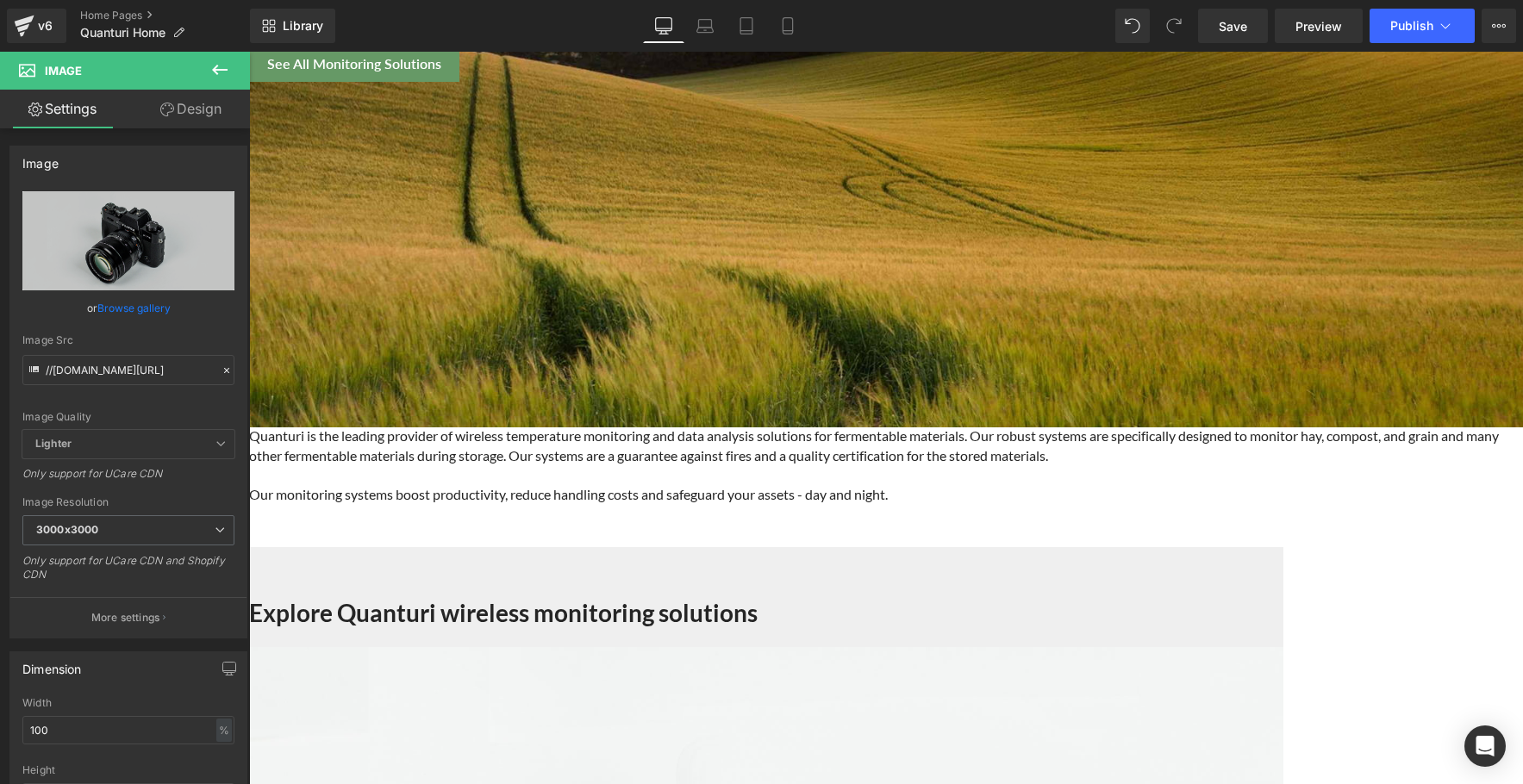
click at [249, 51] on icon at bounding box center [249, 51] width 0 height 0
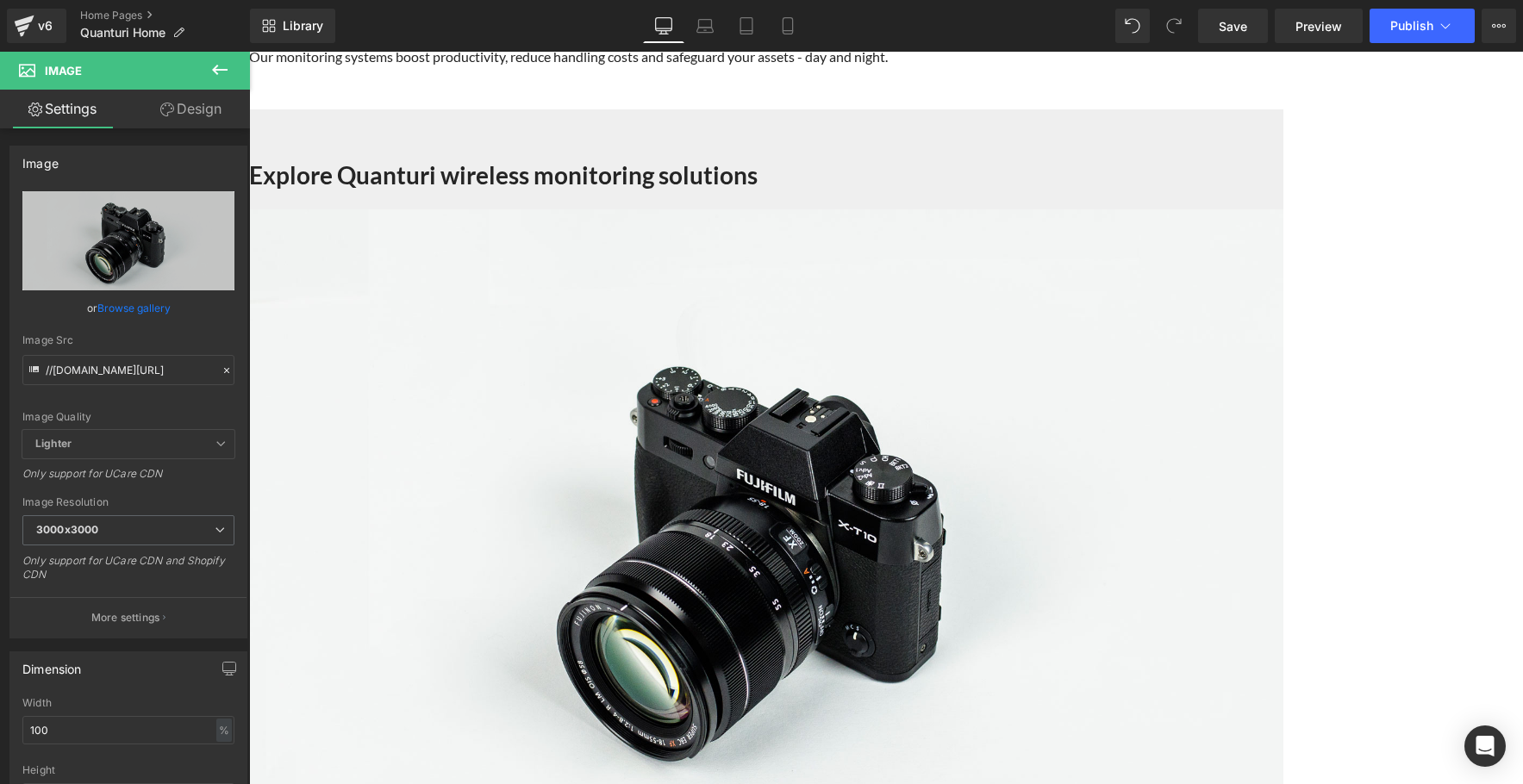
scroll to position [820, 0]
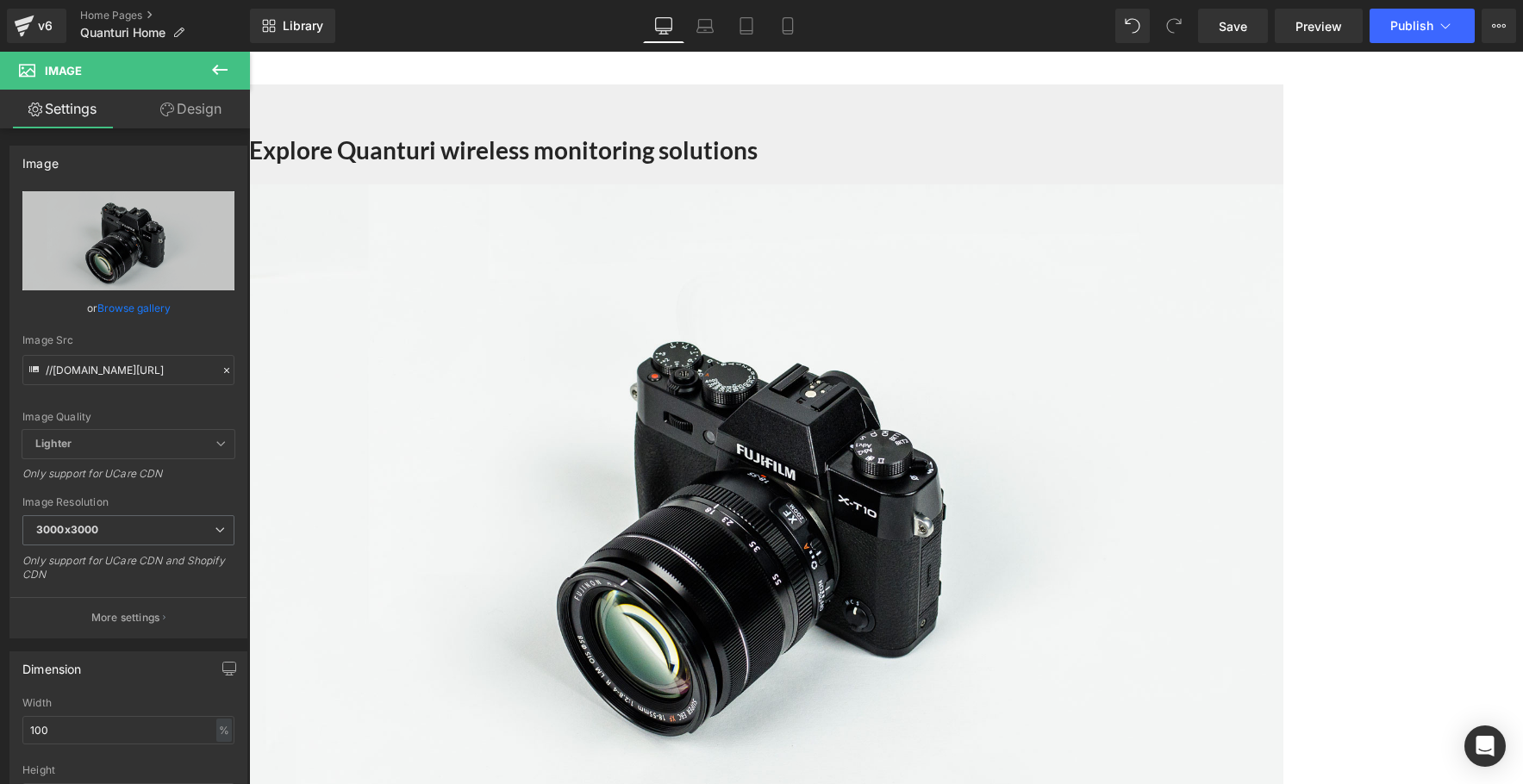
click at [177, 111] on link "Design" at bounding box center [191, 109] width 125 height 39
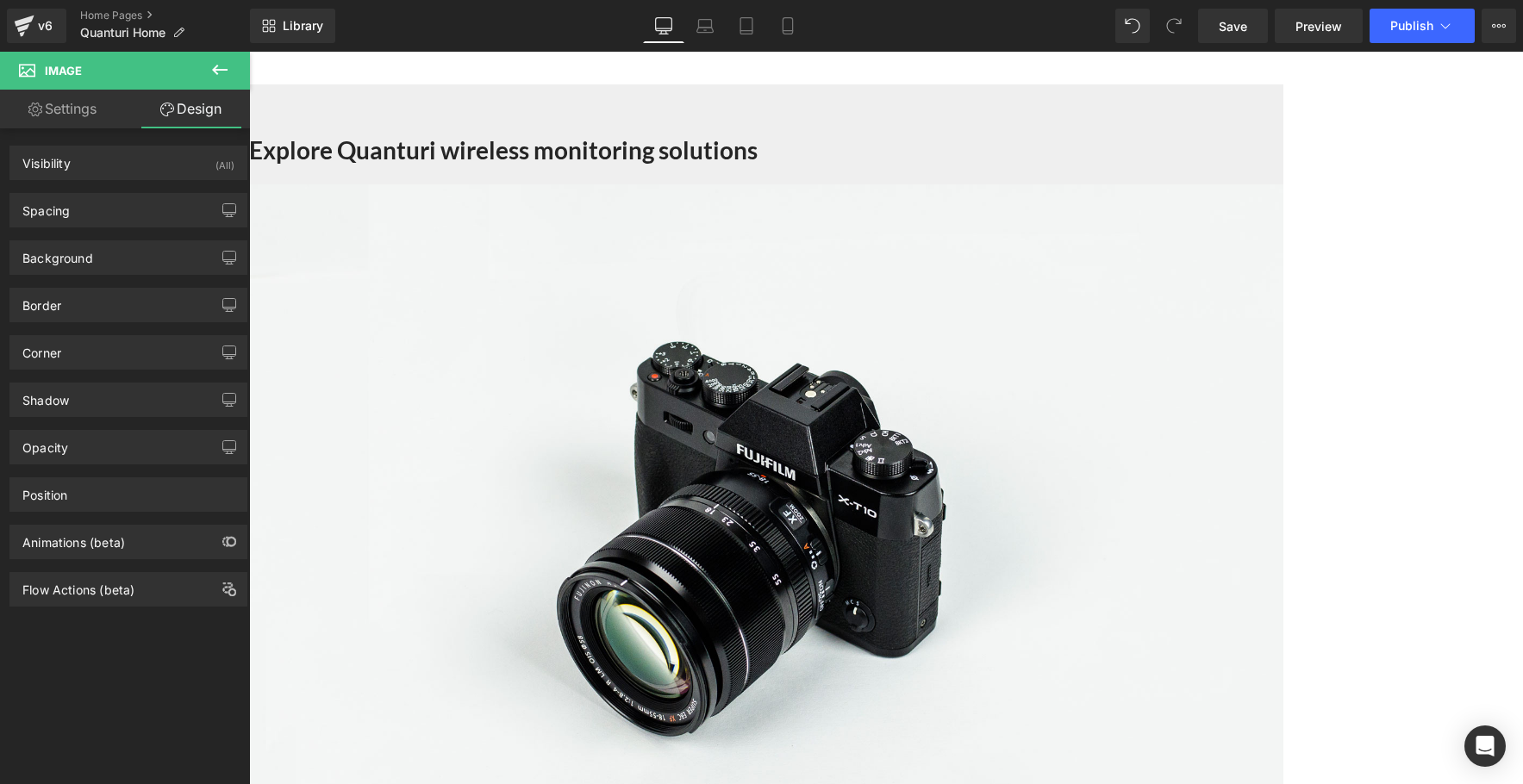
click at [221, 63] on icon at bounding box center [219, 69] width 20 height 20
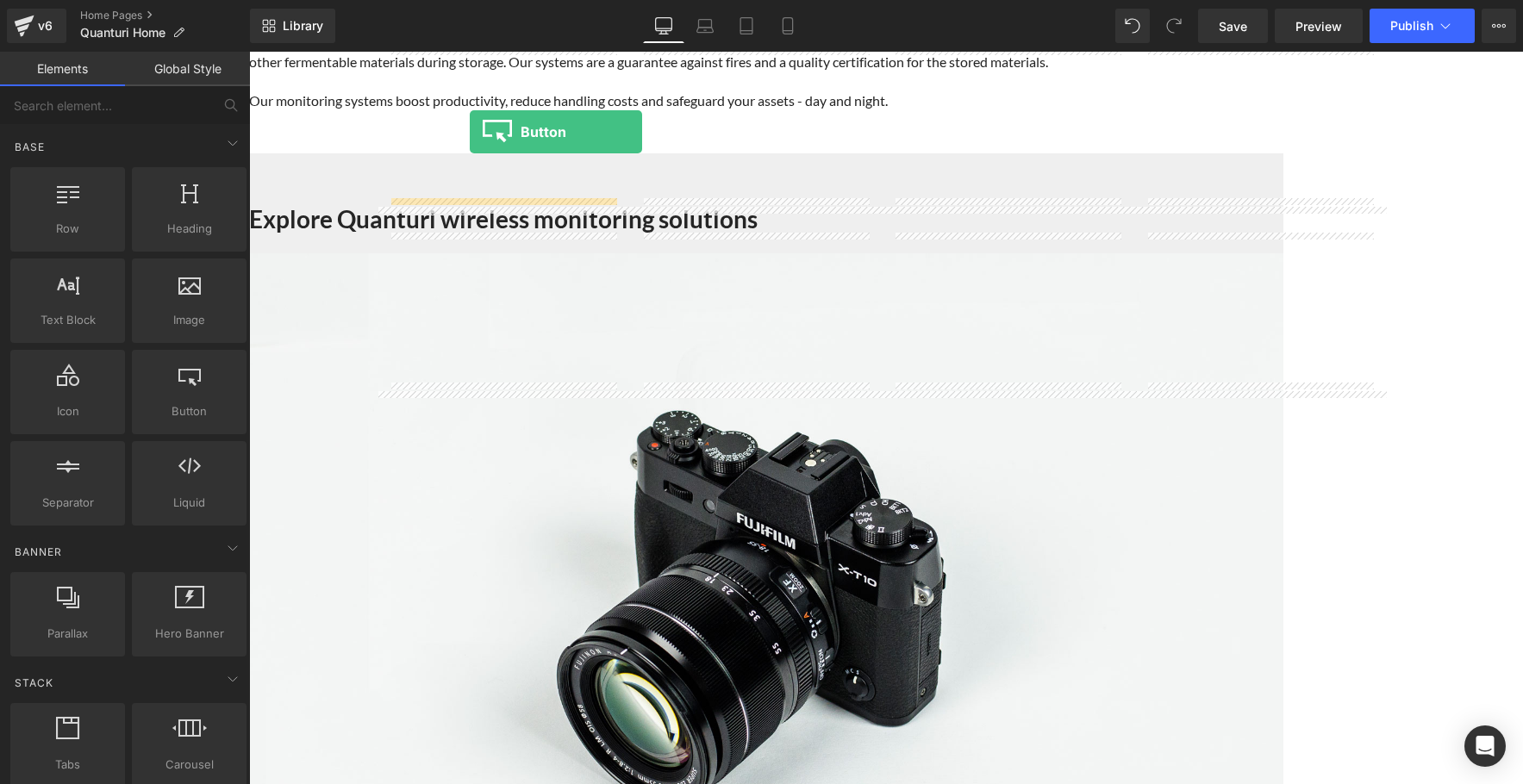
scroll to position [734, 0]
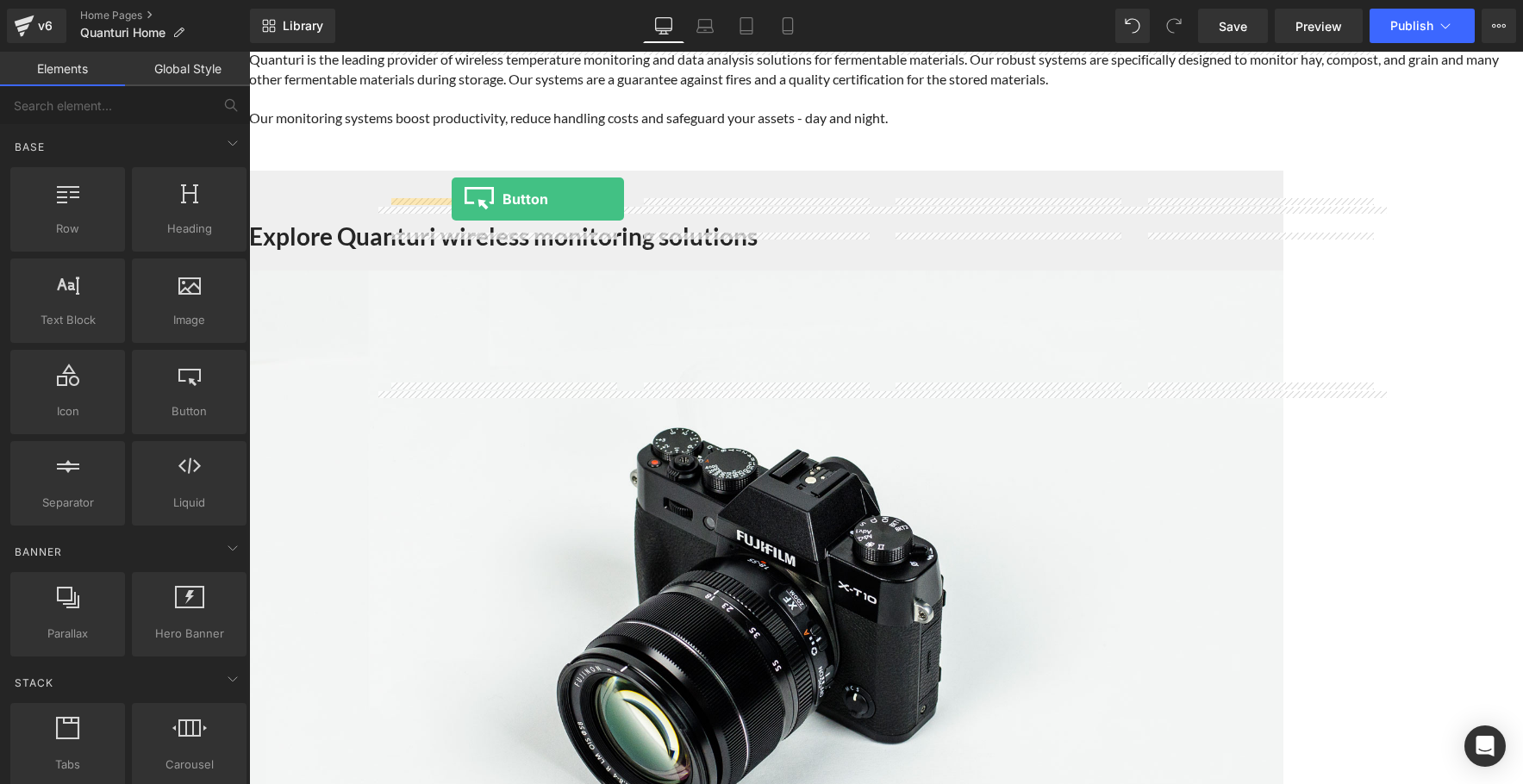
drag, startPoint x: 445, startPoint y: 437, endPoint x: 452, endPoint y: 199, distance: 238.1
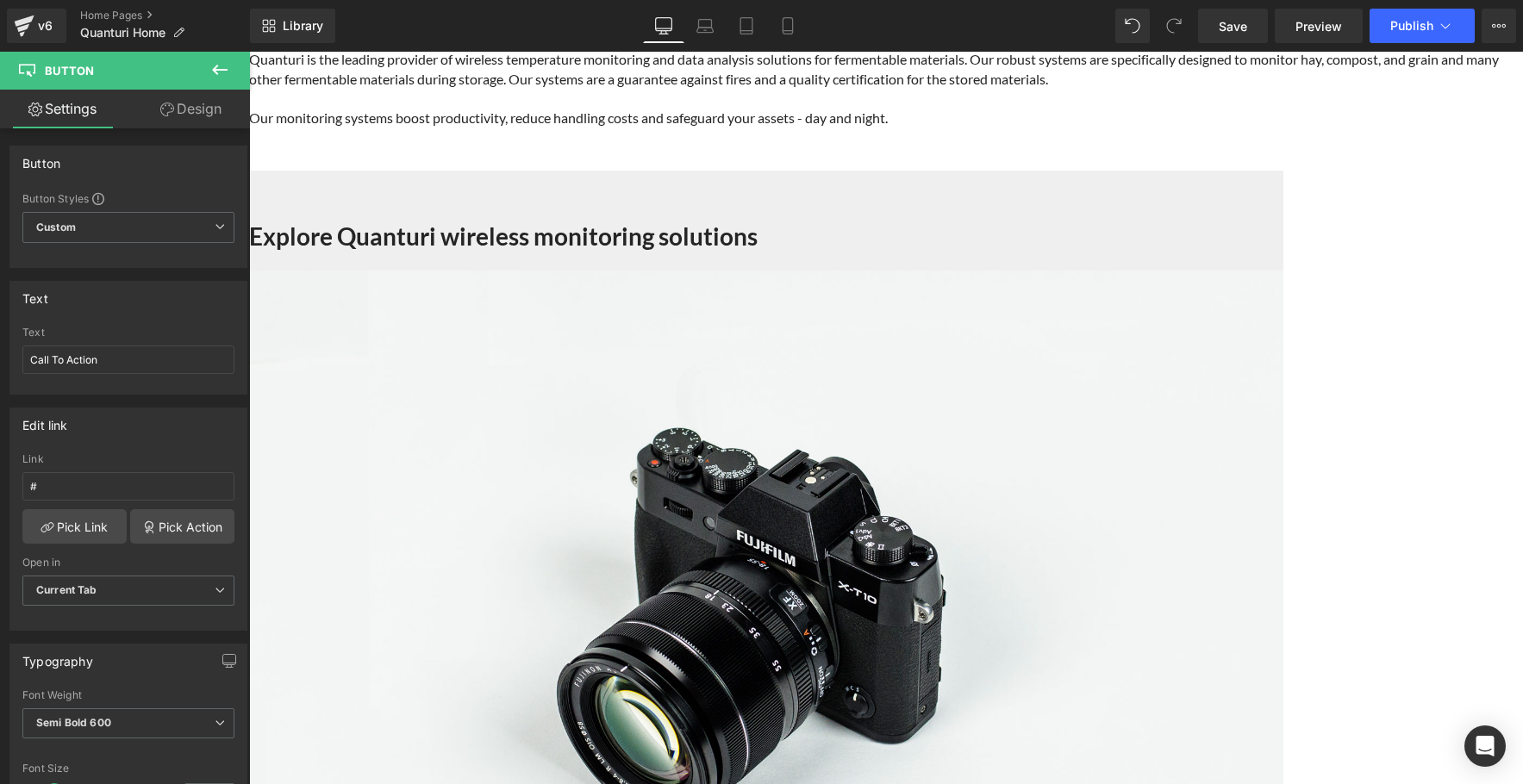
click at [249, 51] on icon at bounding box center [249, 51] width 0 height 0
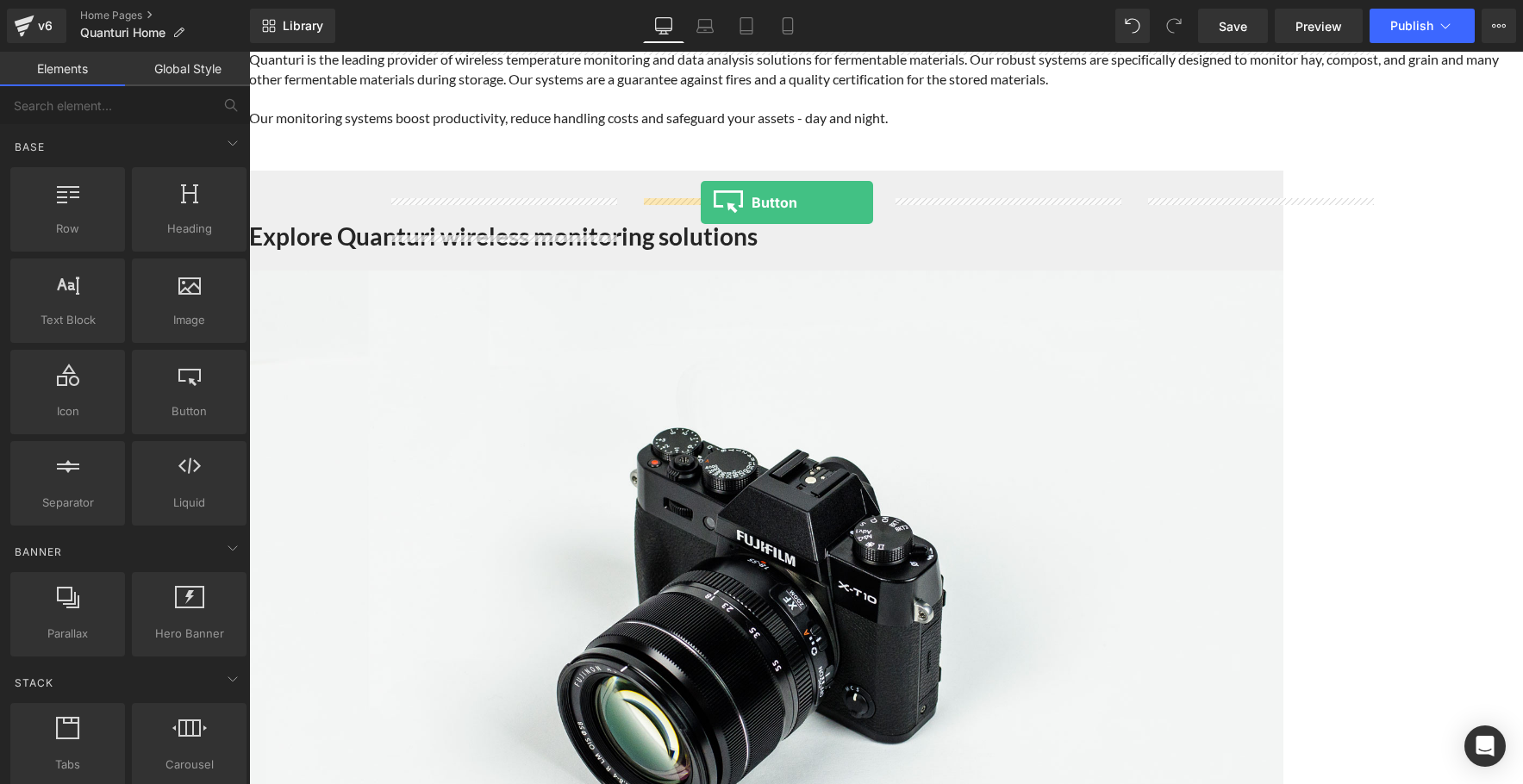
drag, startPoint x: 443, startPoint y: 432, endPoint x: 701, endPoint y: 202, distance: 345.6
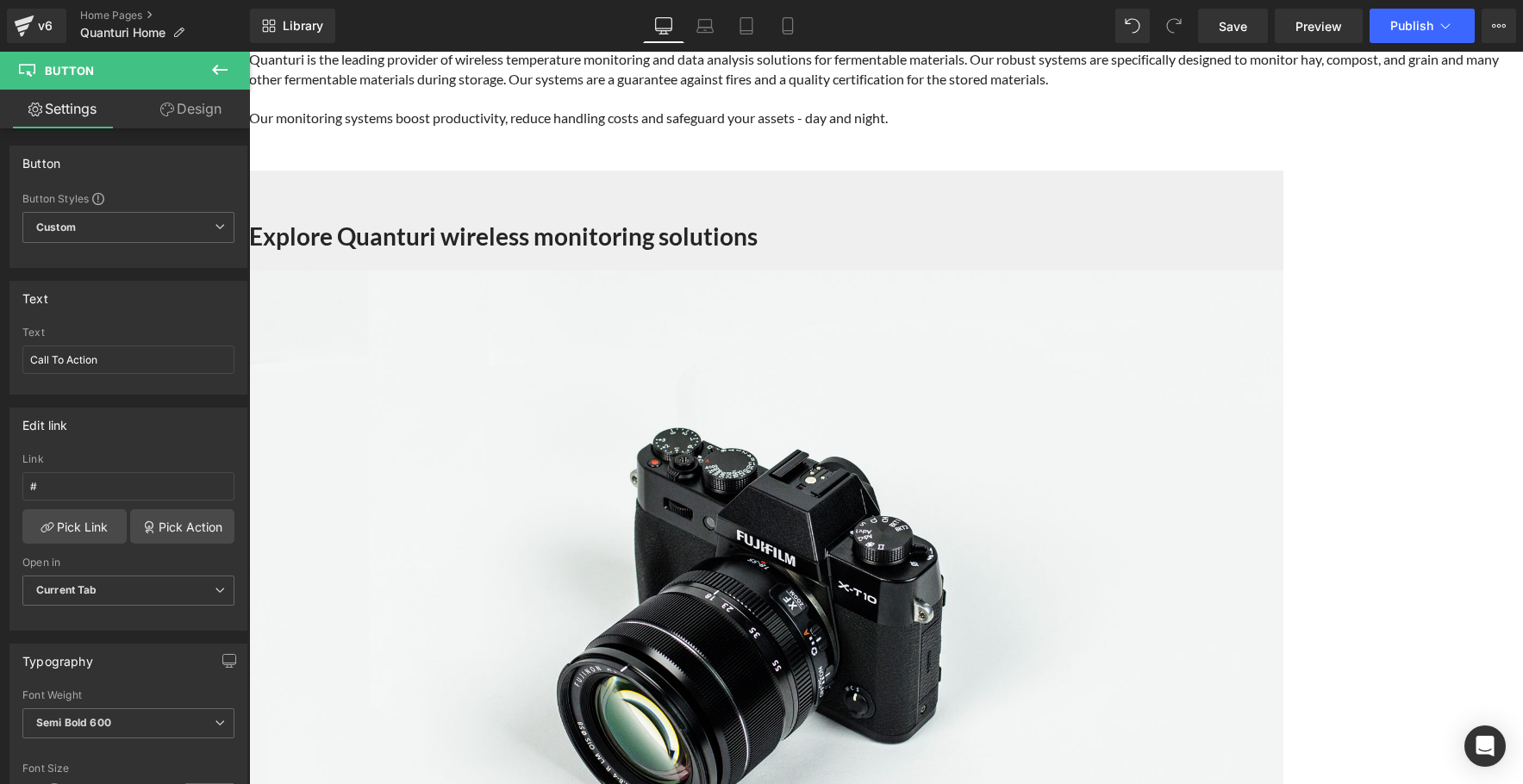
click at [209, 75] on icon at bounding box center [219, 69] width 20 height 20
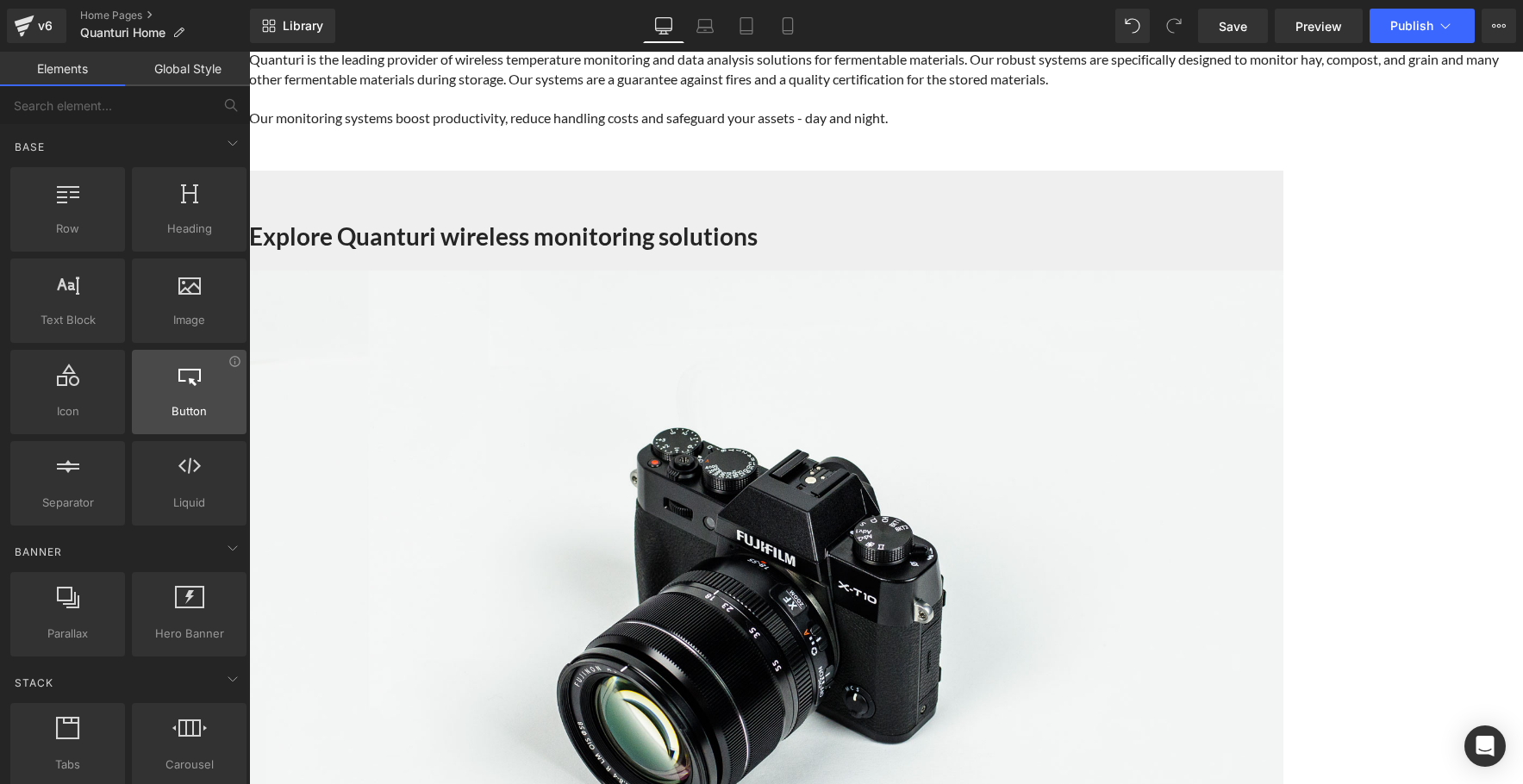
click at [187, 396] on div at bounding box center [190, 383] width 105 height 39
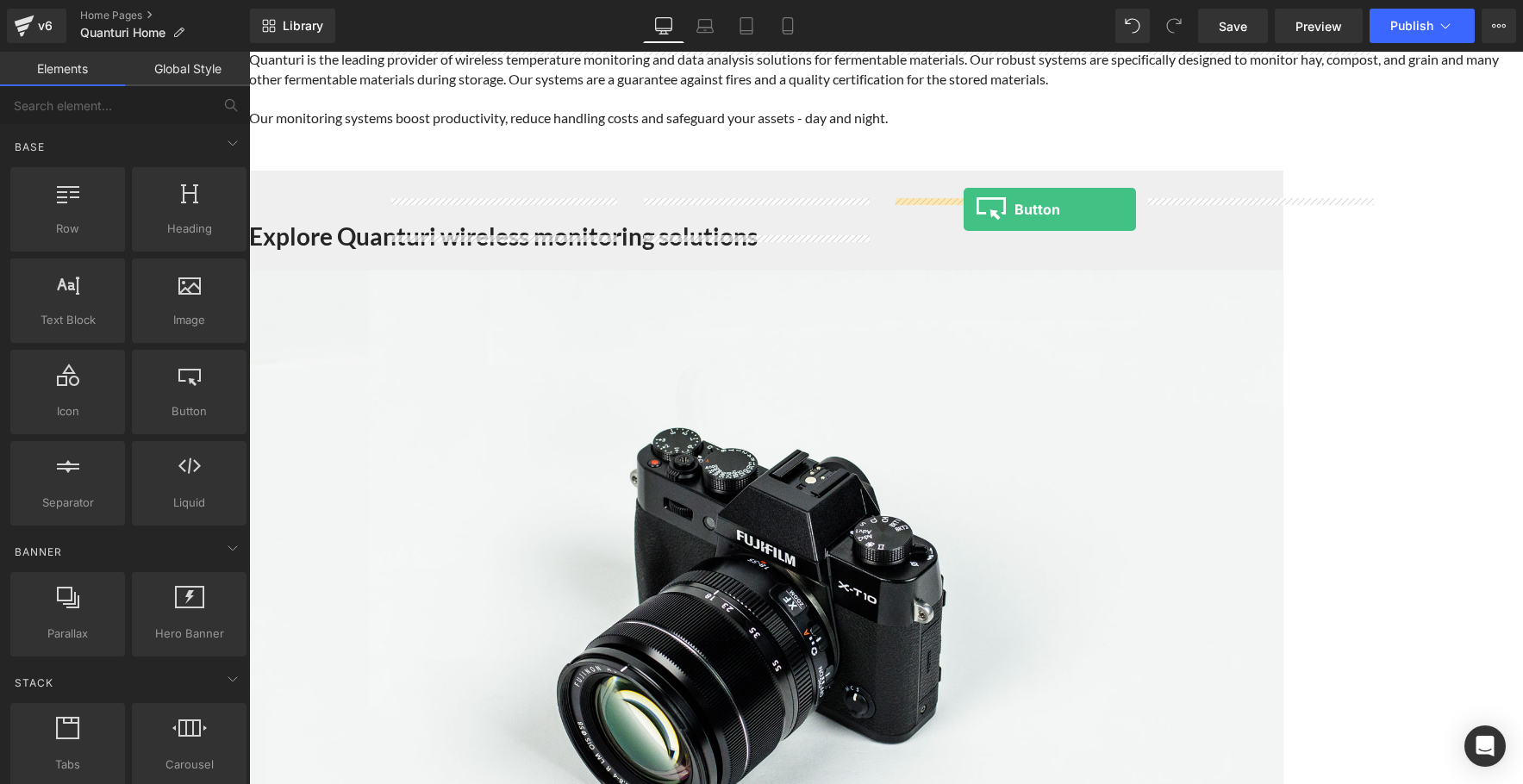
drag, startPoint x: 444, startPoint y: 436, endPoint x: 963, endPoint y: 209, distance: 566.5
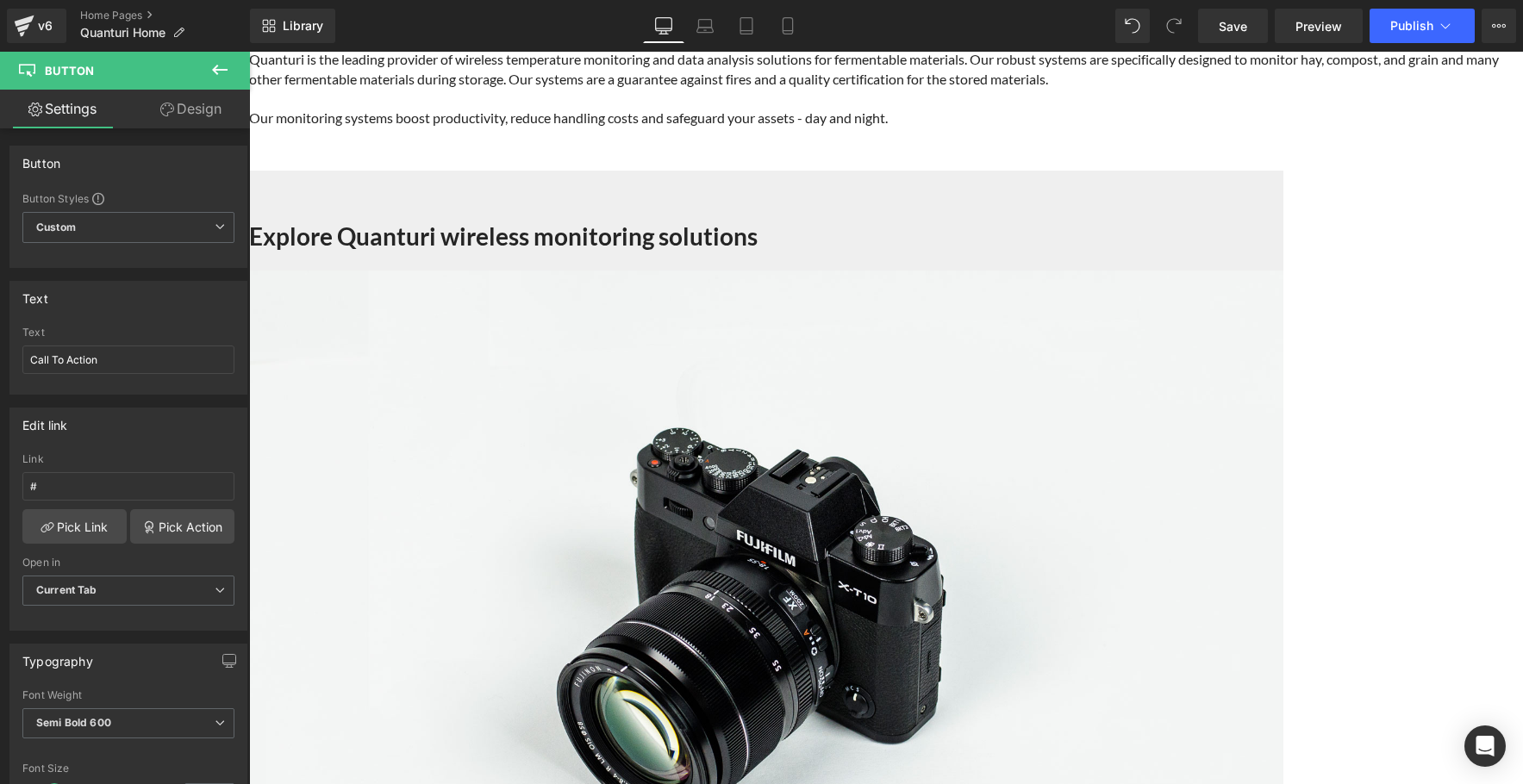
click at [220, 69] on icon at bounding box center [220, 70] width 15 height 11
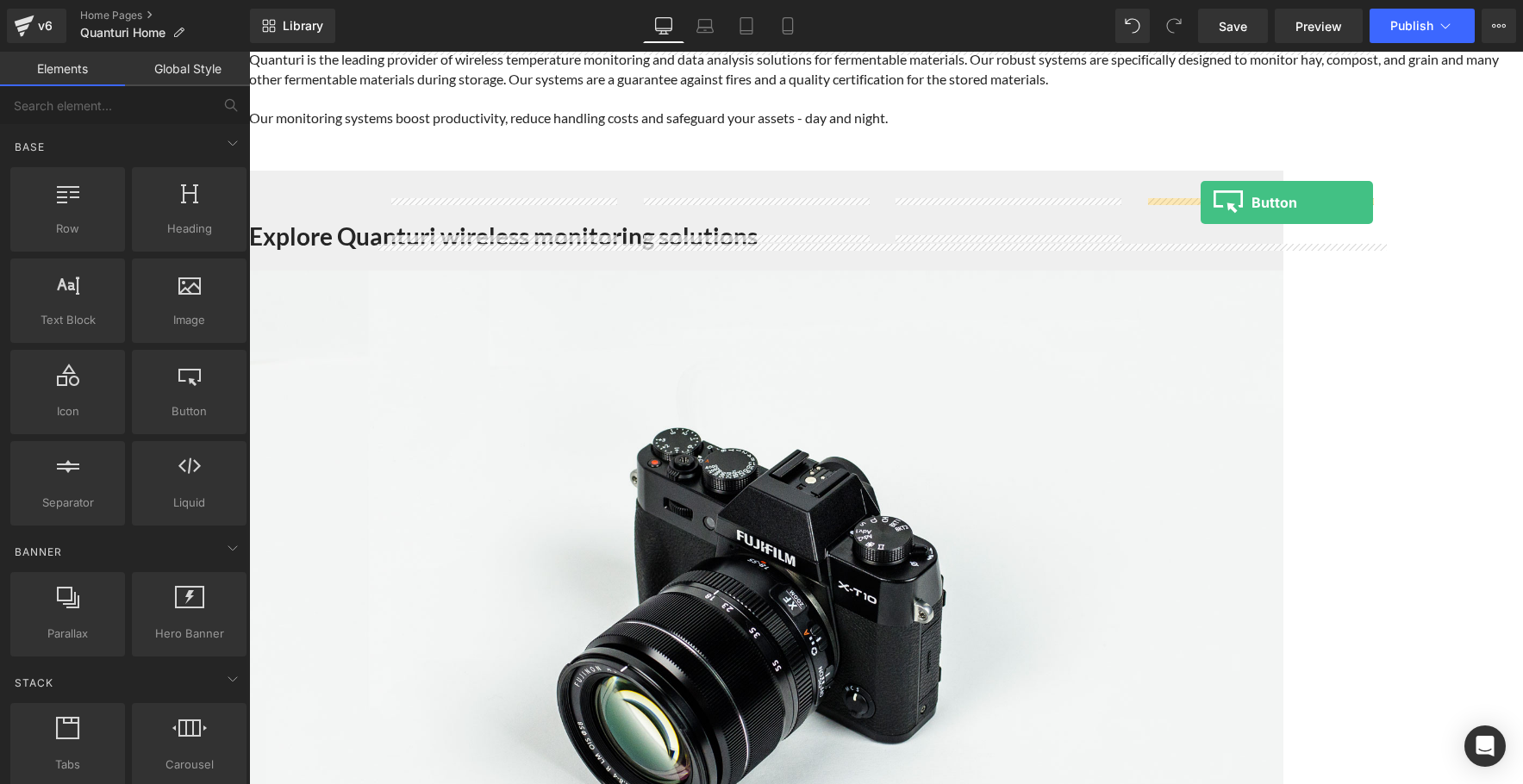
drag, startPoint x: 437, startPoint y: 446, endPoint x: 1201, endPoint y: 202, distance: 802.0
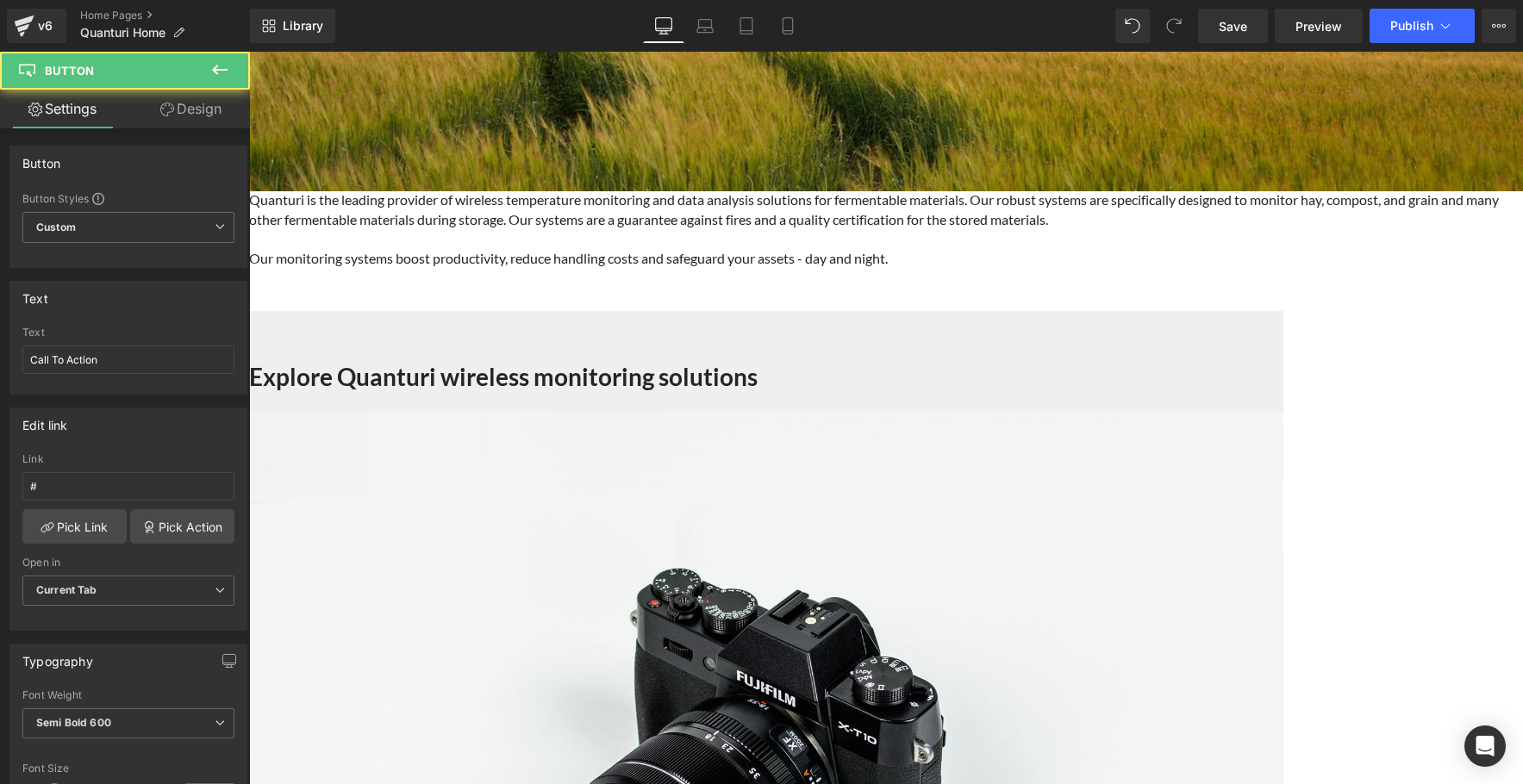
scroll to position [460, 0]
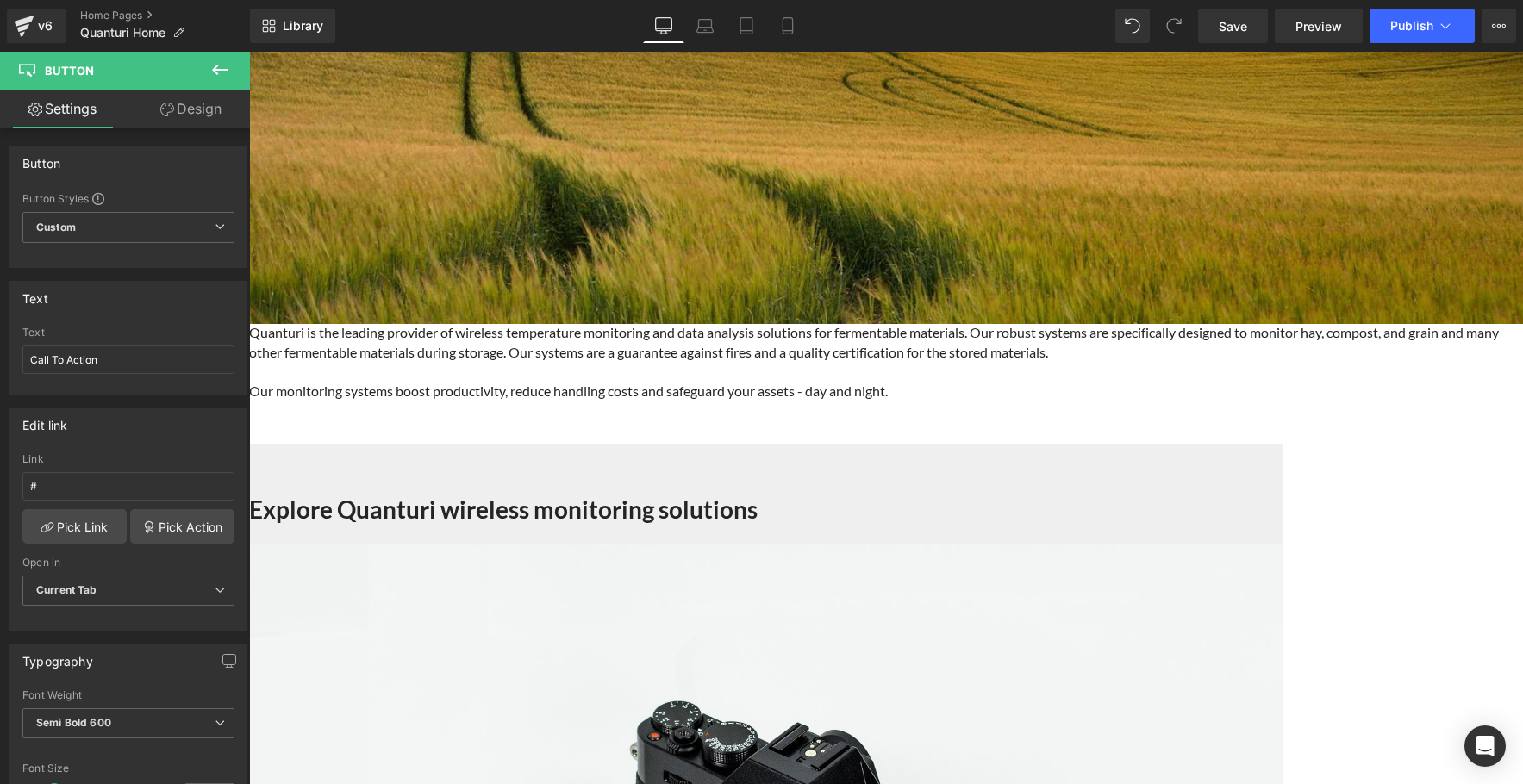
click at [249, 51] on span "Image" at bounding box center [249, 51] width 0 height 0
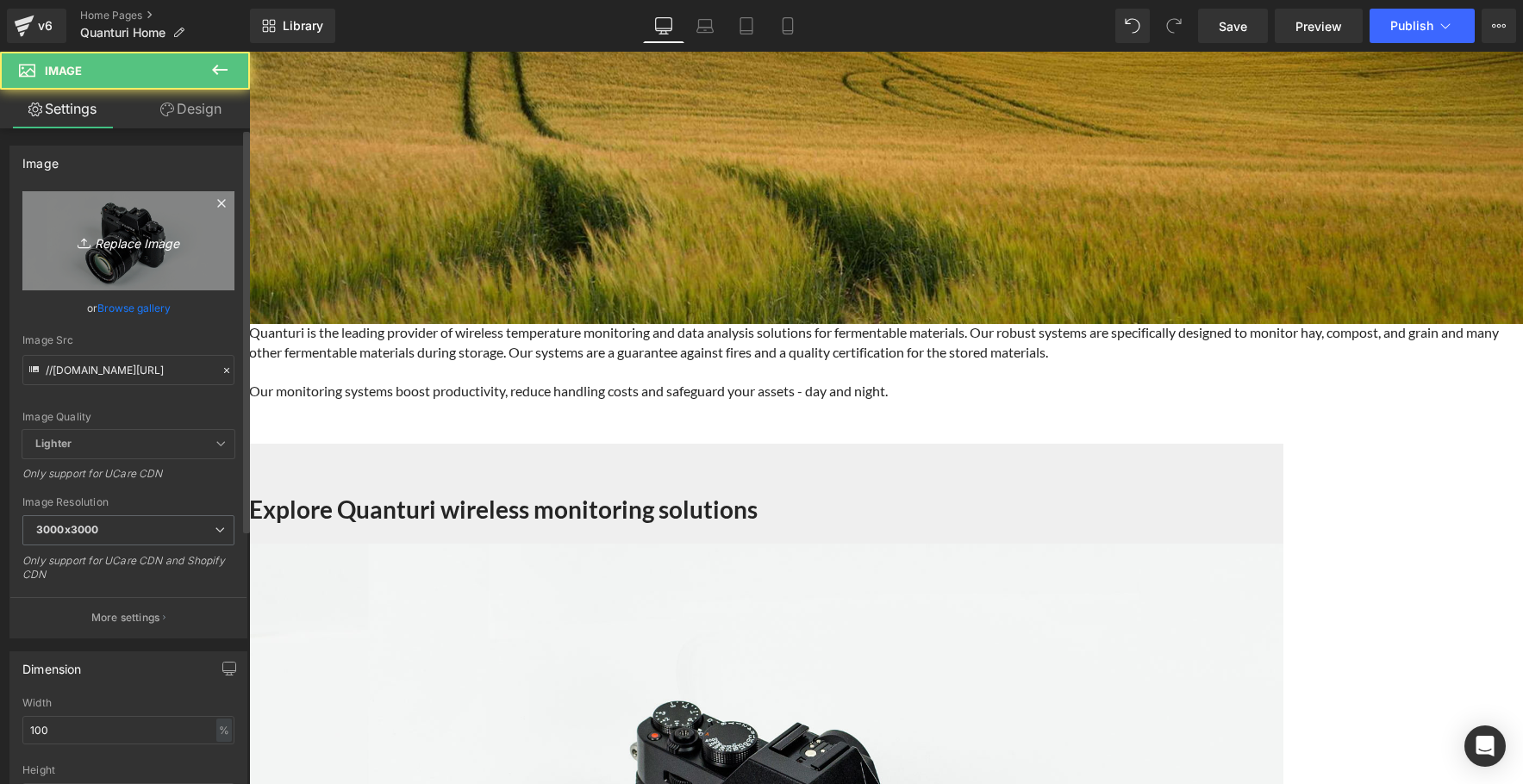
click at [144, 232] on icon "Replace Image" at bounding box center [128, 241] width 137 height 21
click at [137, 230] on icon "Replace Image" at bounding box center [128, 241] width 137 height 21
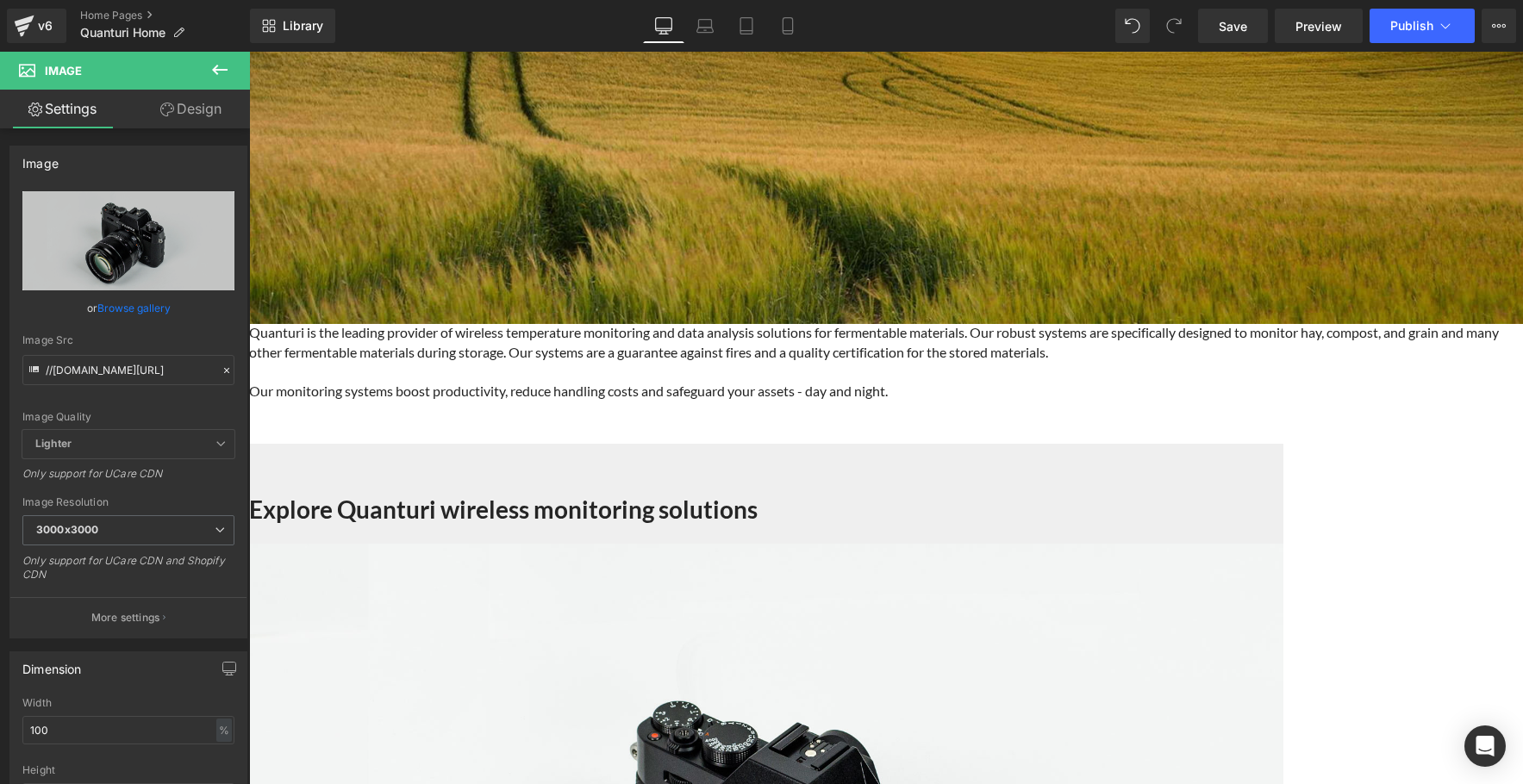
click at [249, 51] on span "Image" at bounding box center [249, 51] width 0 height 0
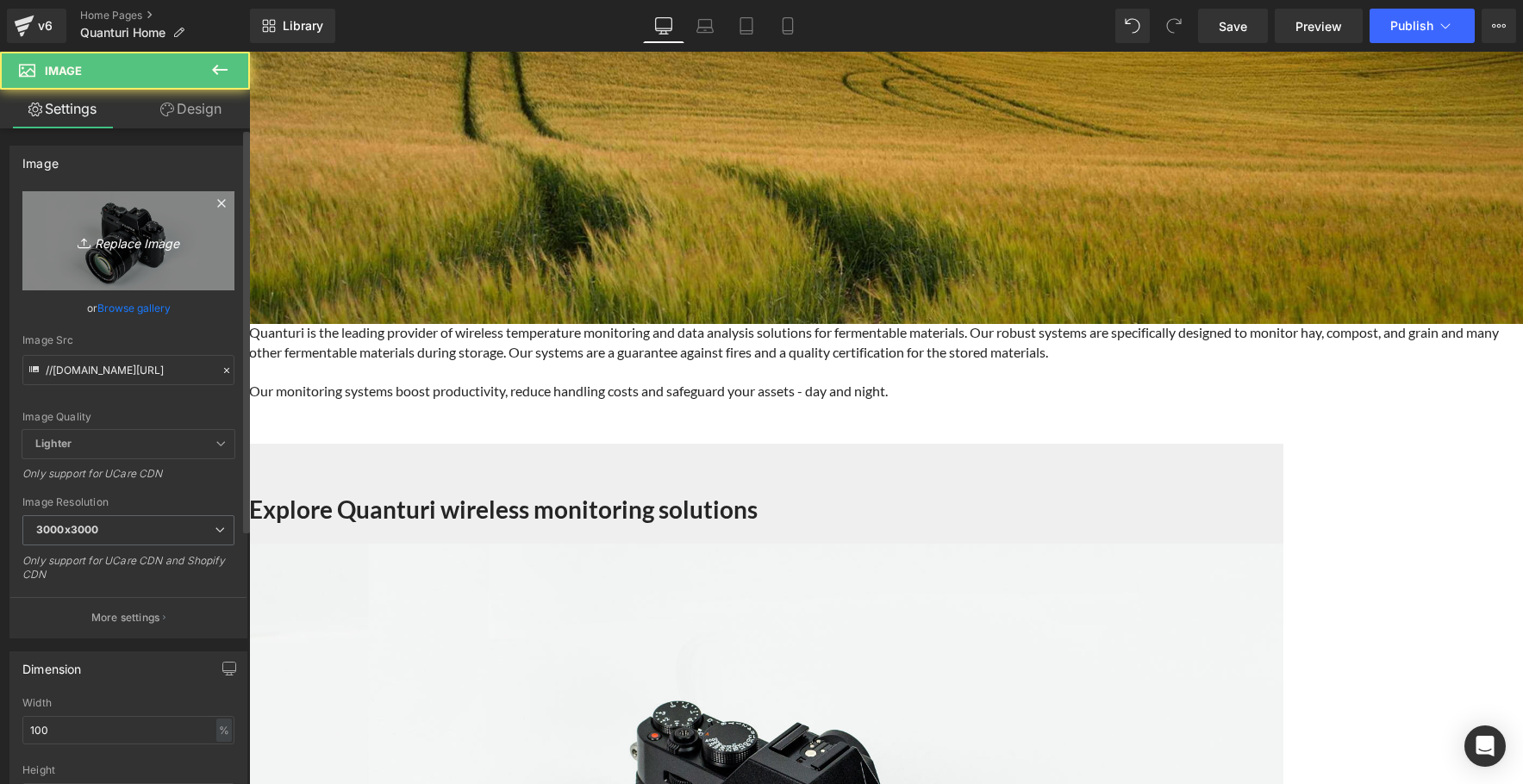
click at [122, 253] on link "Replace Image" at bounding box center [128, 241] width 212 height 99
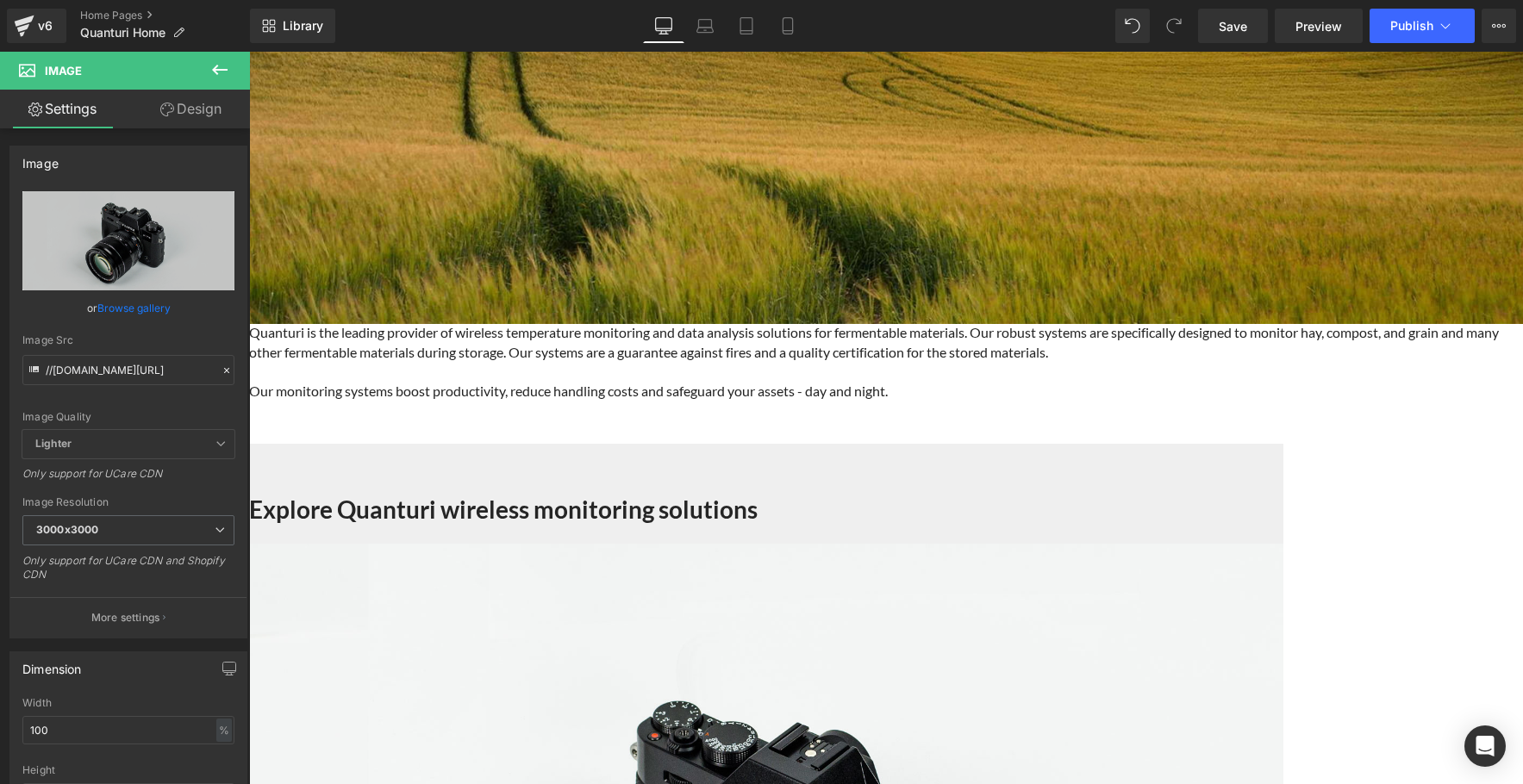
type input "C:\fakepath\10.jpg"
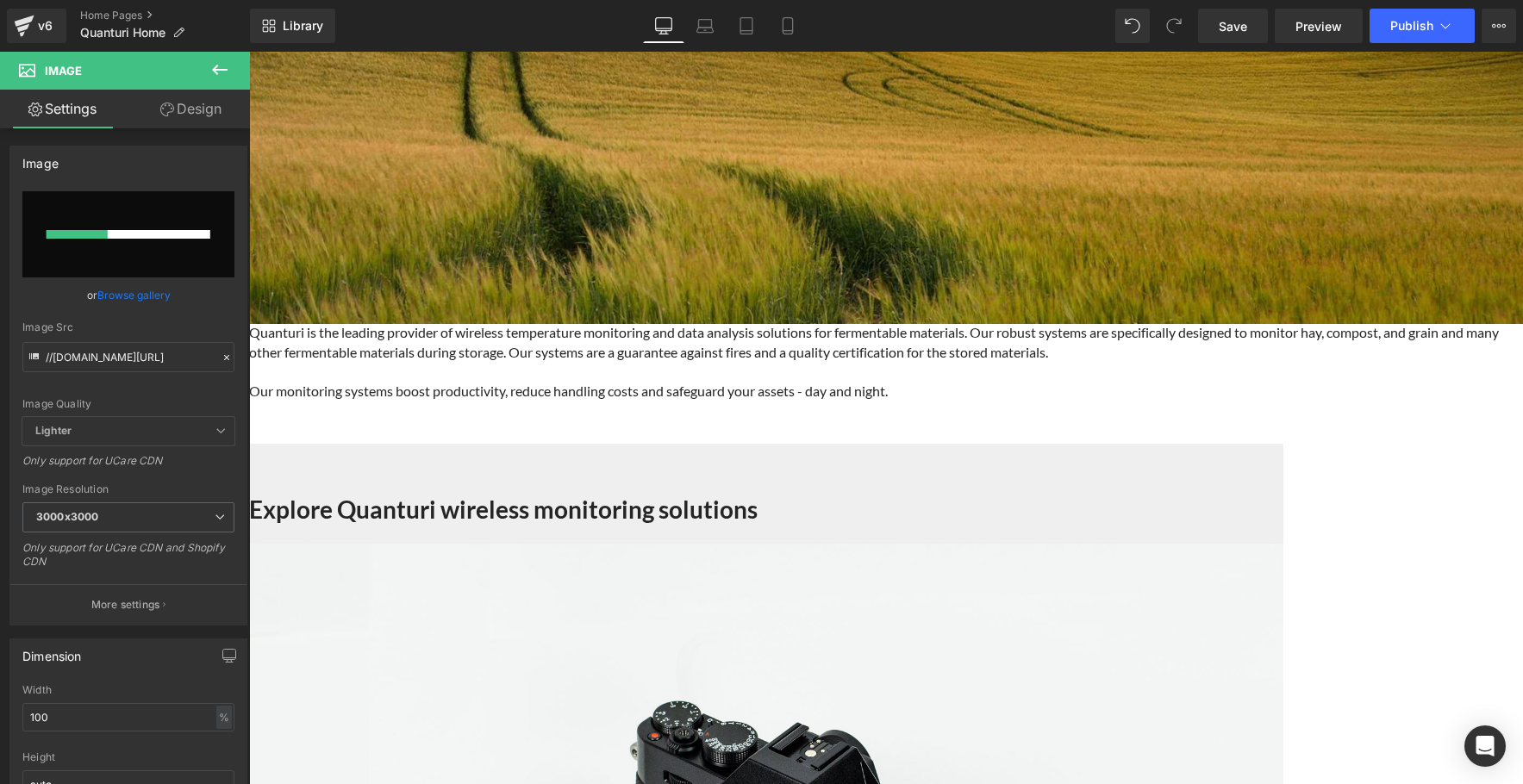
click at [249, 51] on span "Image" at bounding box center [249, 51] width 0 height 0
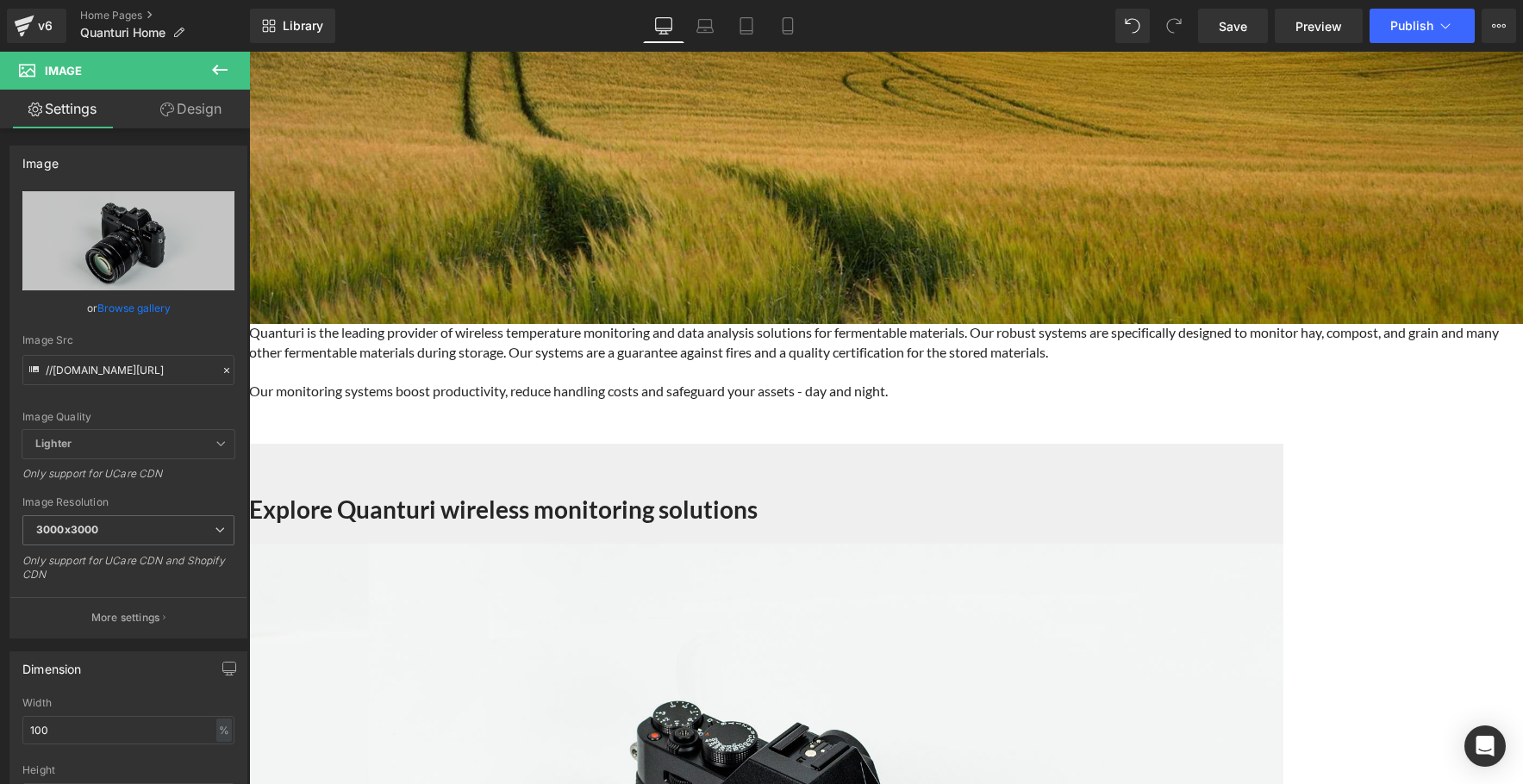
click at [249, 51] on span "Image" at bounding box center [249, 51] width 0 height 0
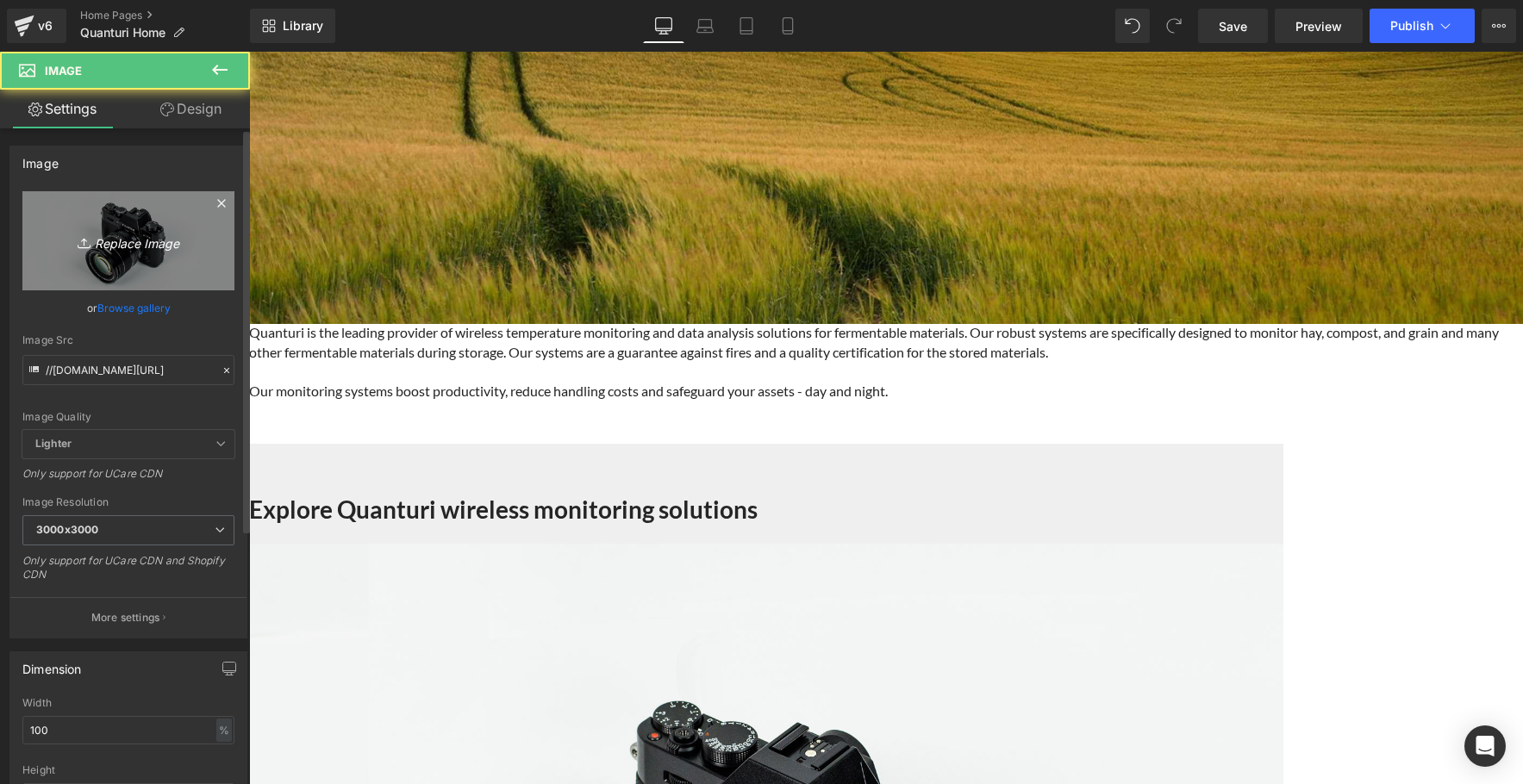
click at [153, 247] on icon "Replace Image" at bounding box center [128, 241] width 137 height 21
type input "C:\fakepath\13.jpg"
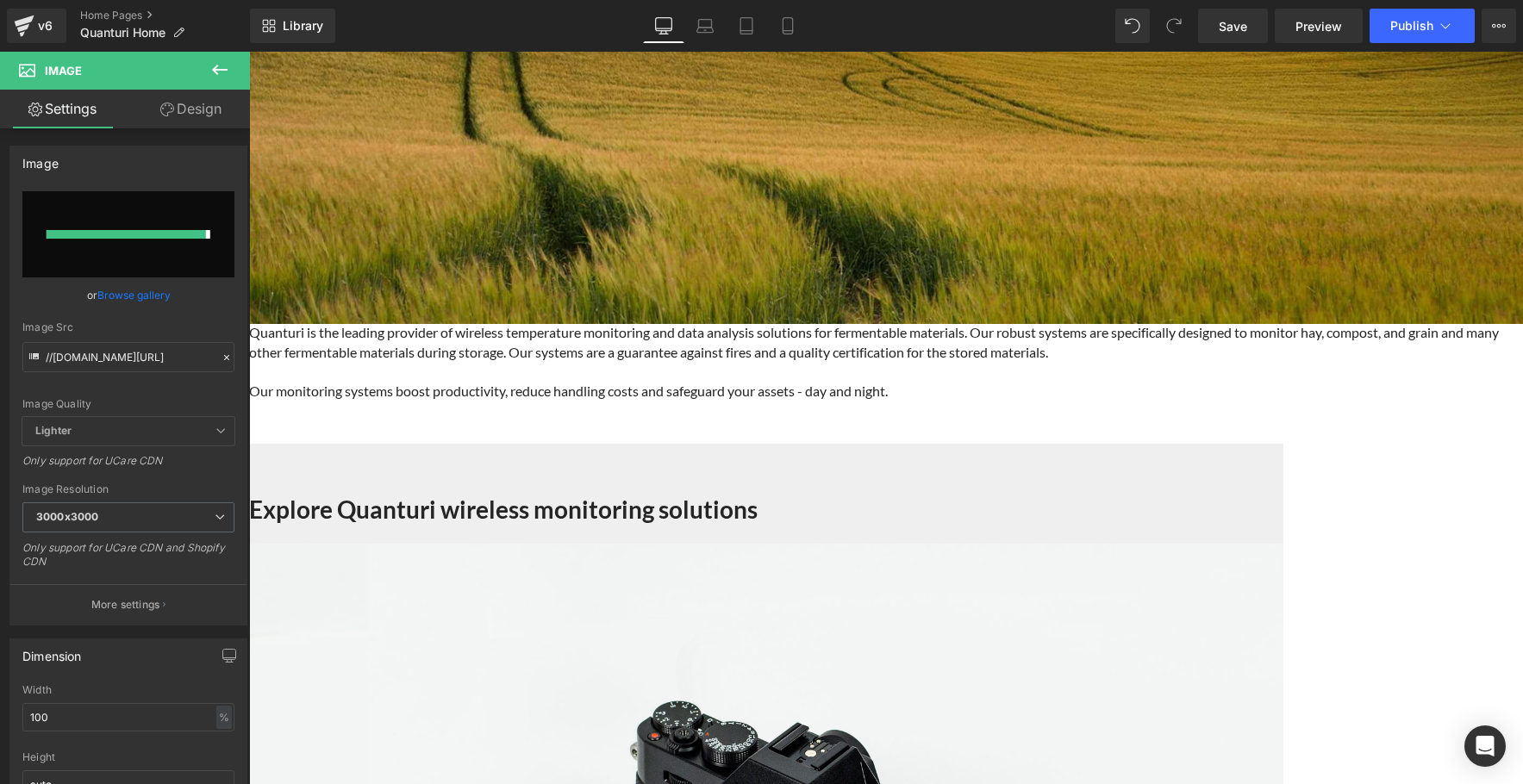
type input "[URL][DOMAIN_NAME]"
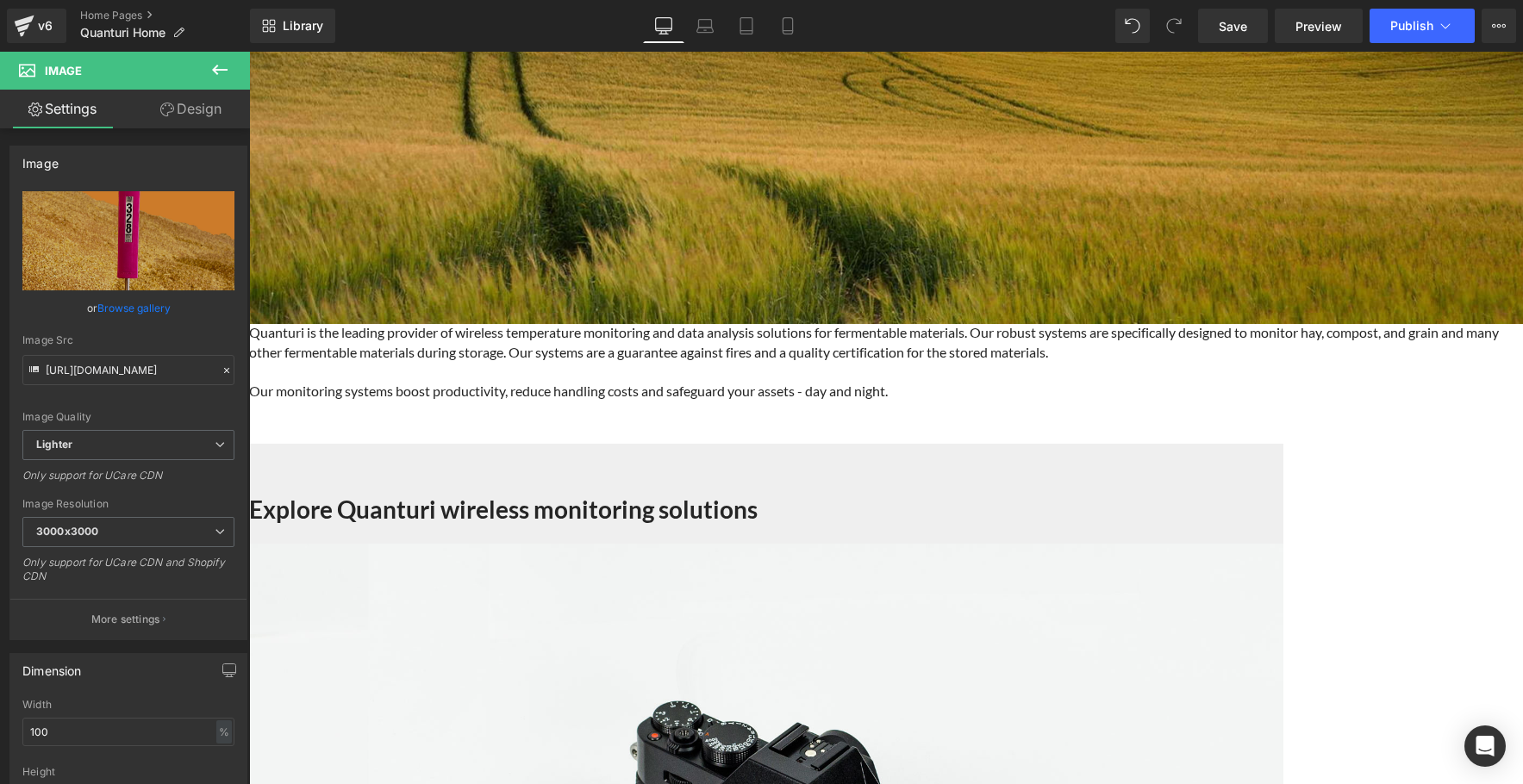
click at [249, 51] on span "Image" at bounding box center [249, 51] width 0 height 0
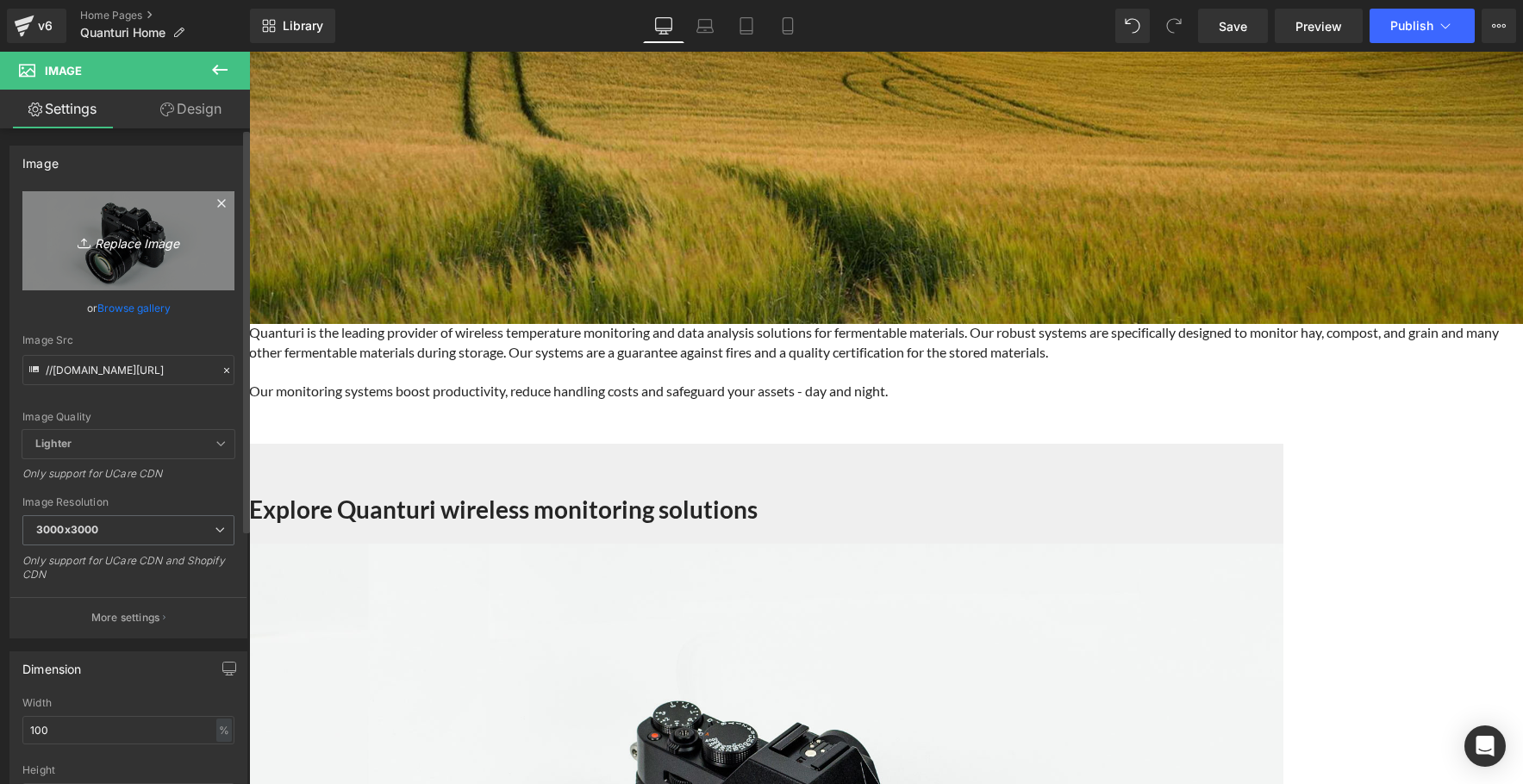
click at [130, 243] on icon "Replace Image" at bounding box center [128, 241] width 137 height 21
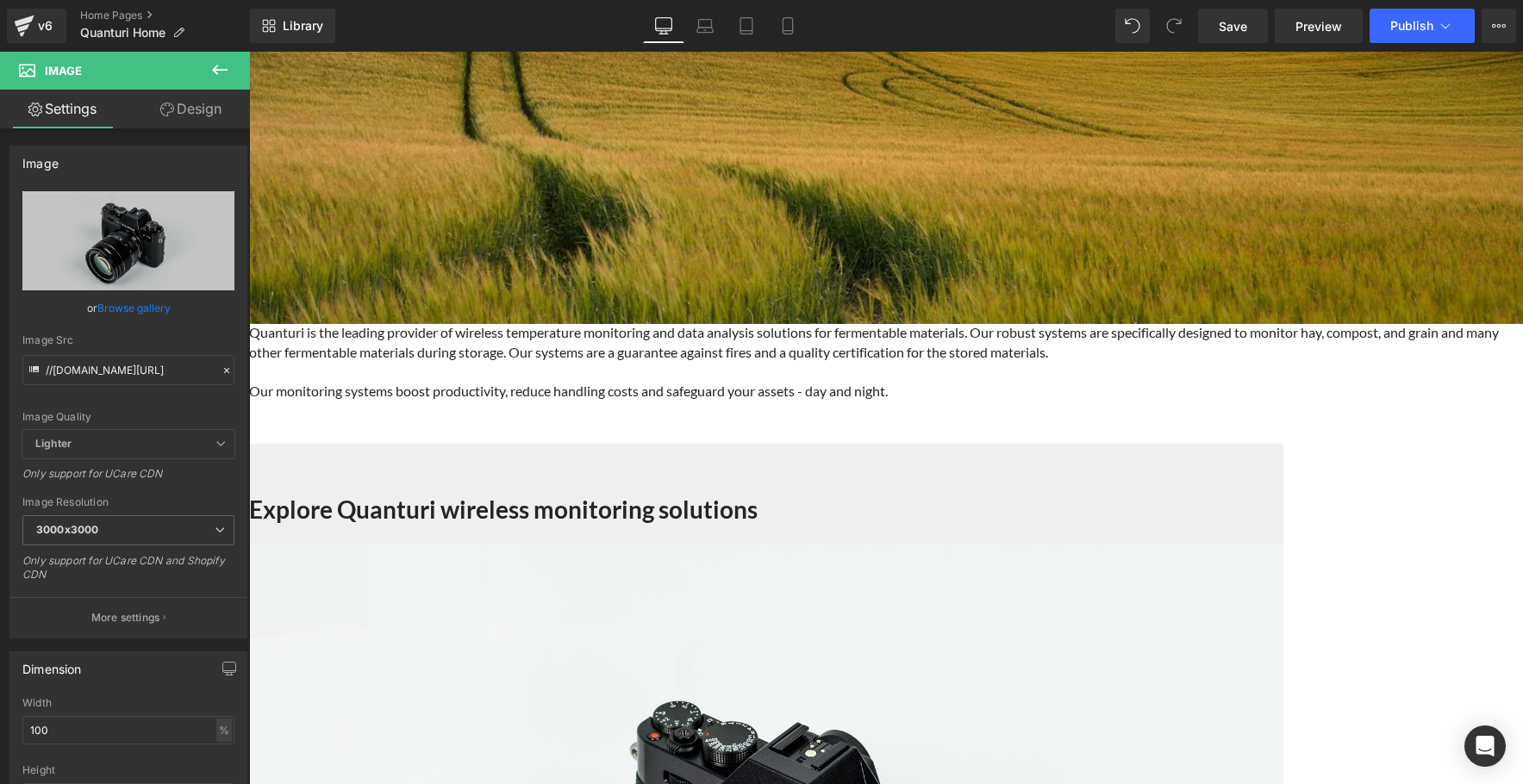
type input "C:\fakepath\10.jpg"
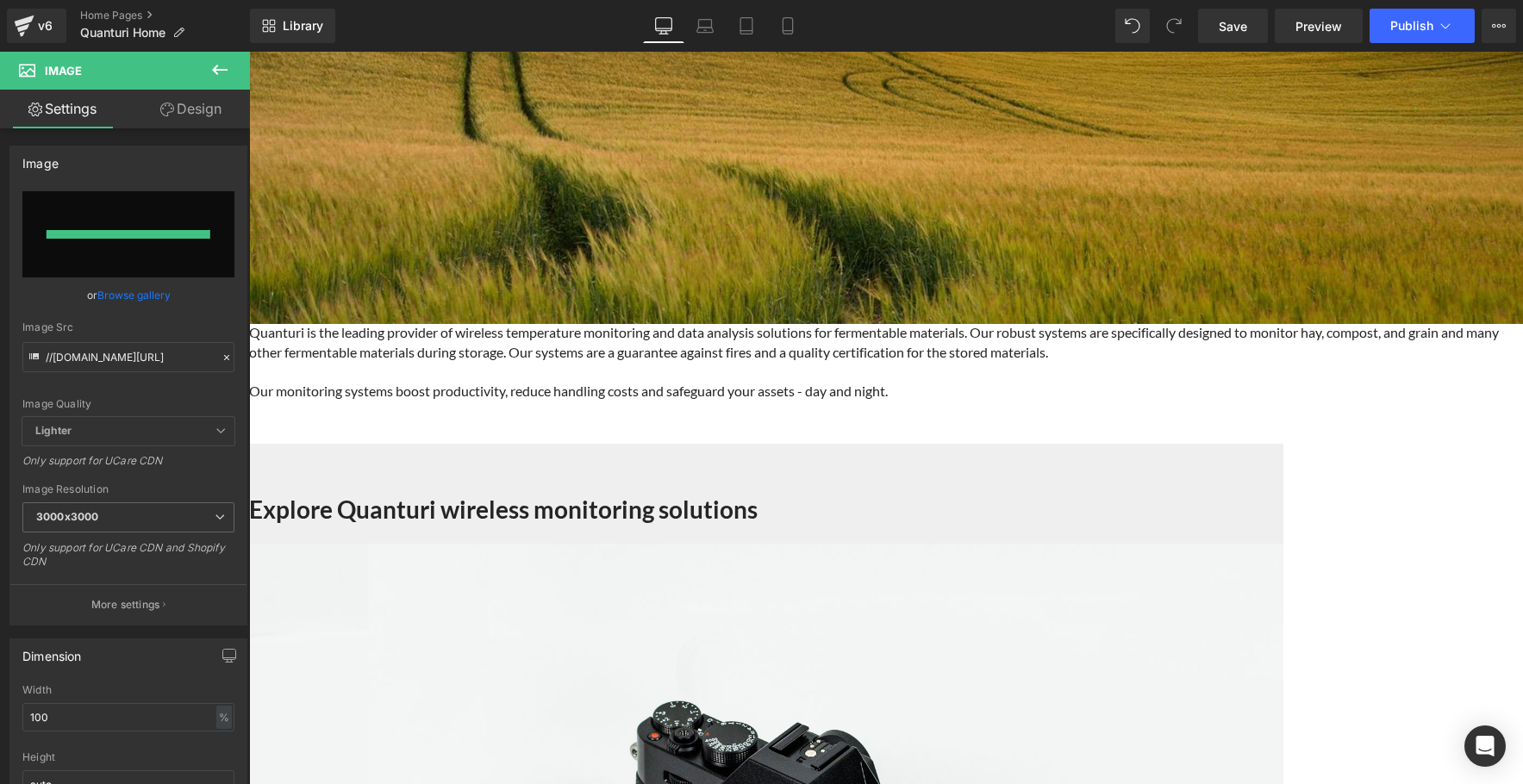
type input "[URL][DOMAIN_NAME]"
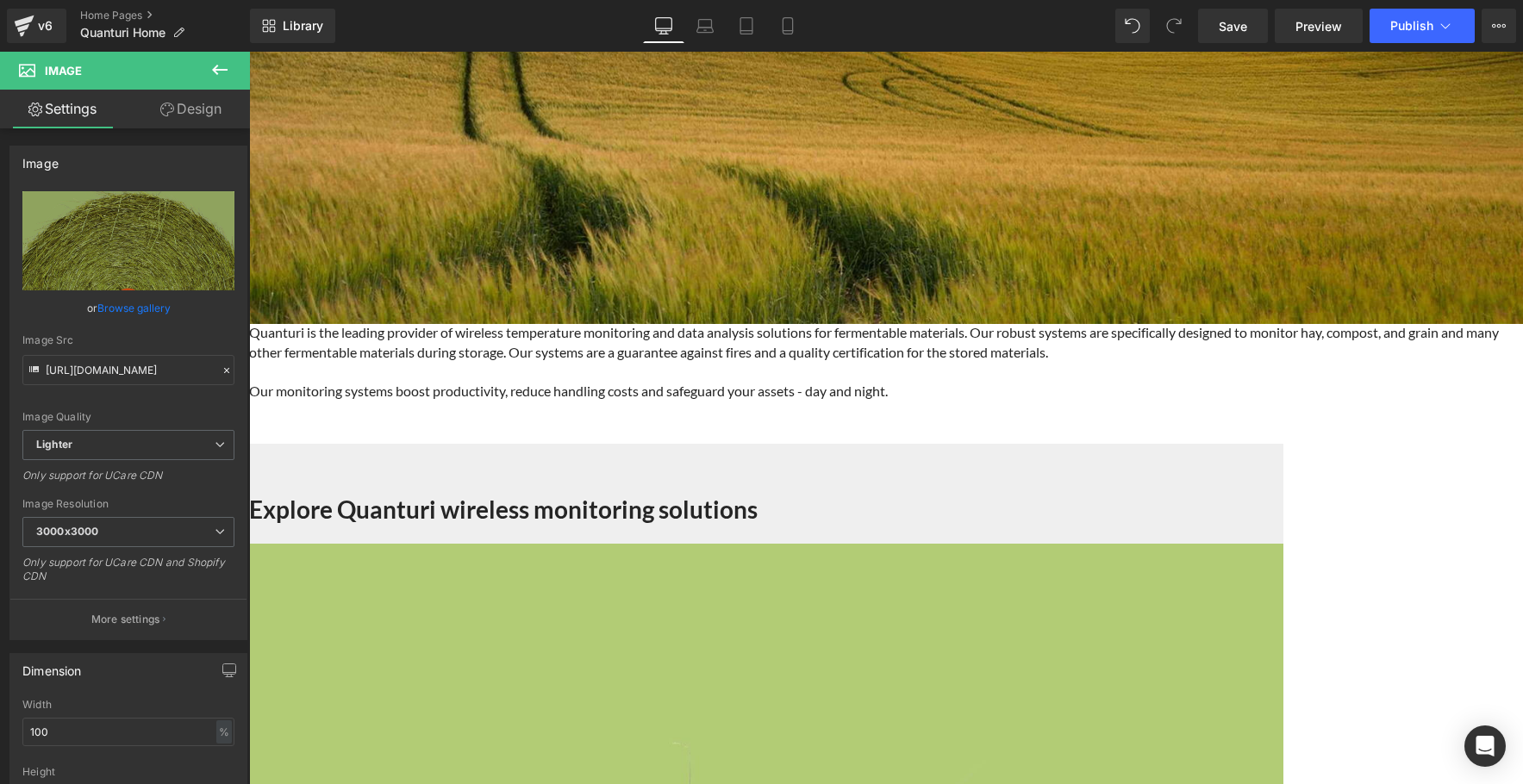
click at [249, 51] on span "Image" at bounding box center [249, 51] width 0 height 0
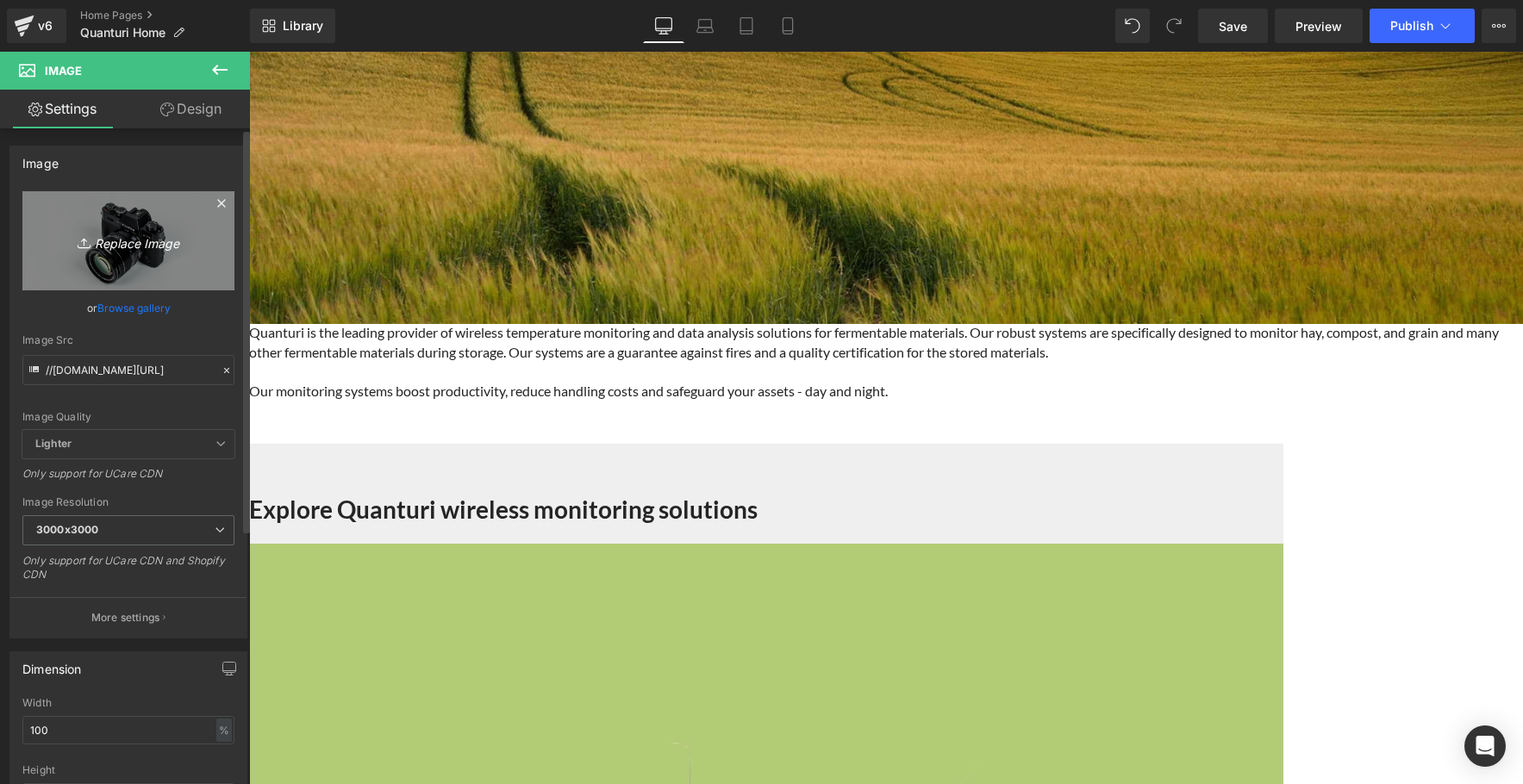
click at [134, 239] on icon "Replace Image" at bounding box center [128, 241] width 137 height 21
type input "C:\fakepath\12.jpg"
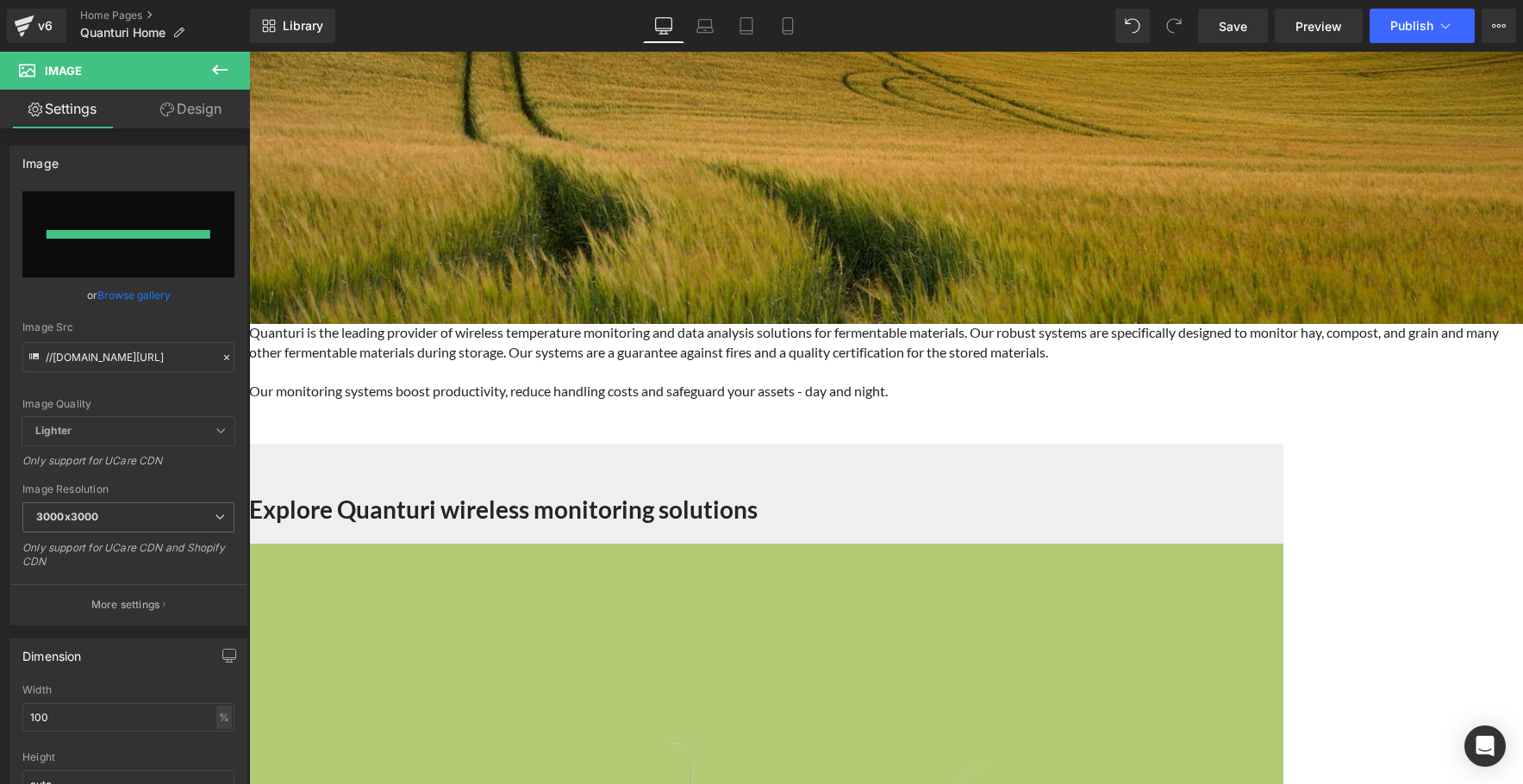
type input "[URL][DOMAIN_NAME]"
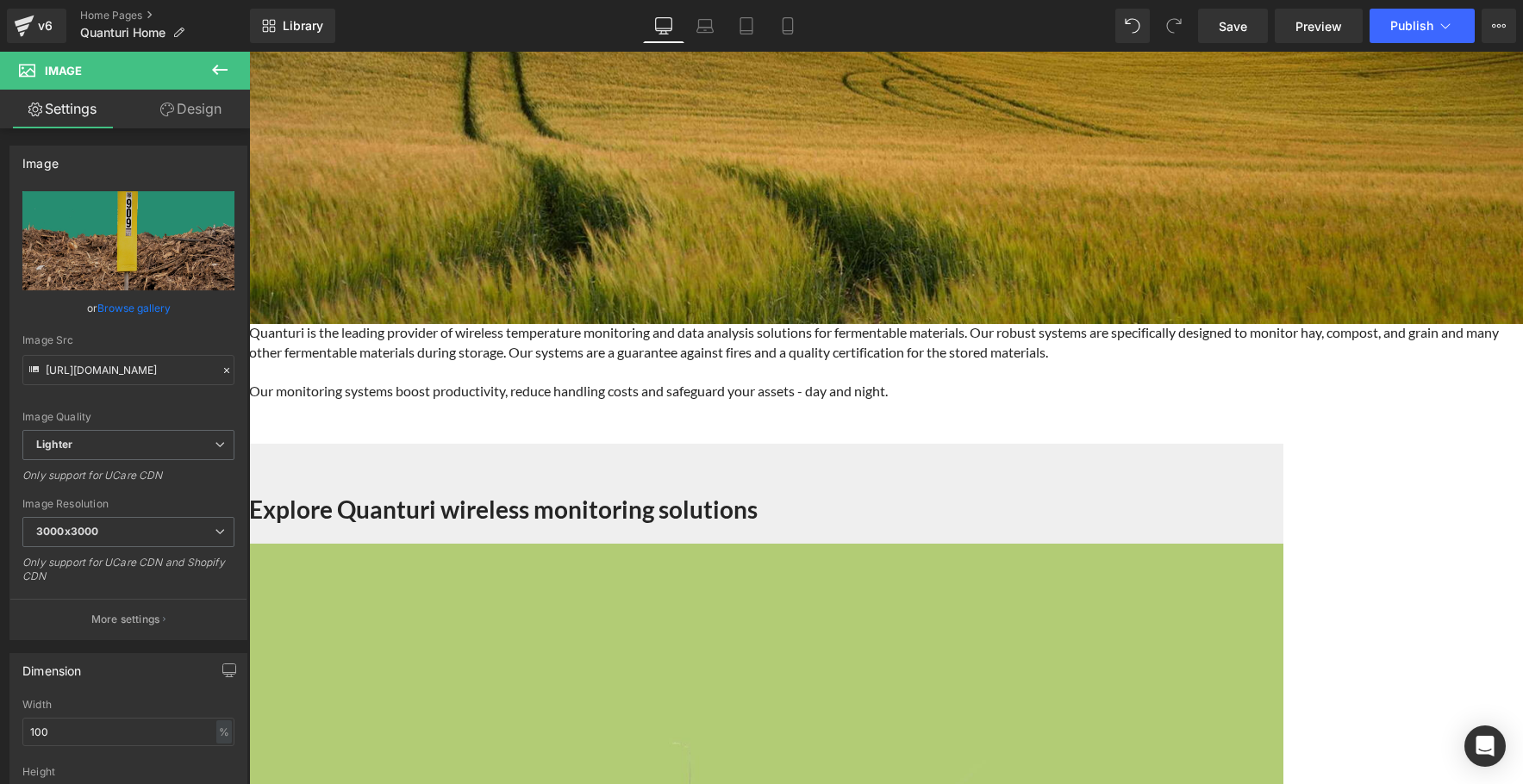
click at [249, 51] on span "Image" at bounding box center [249, 51] width 0 height 0
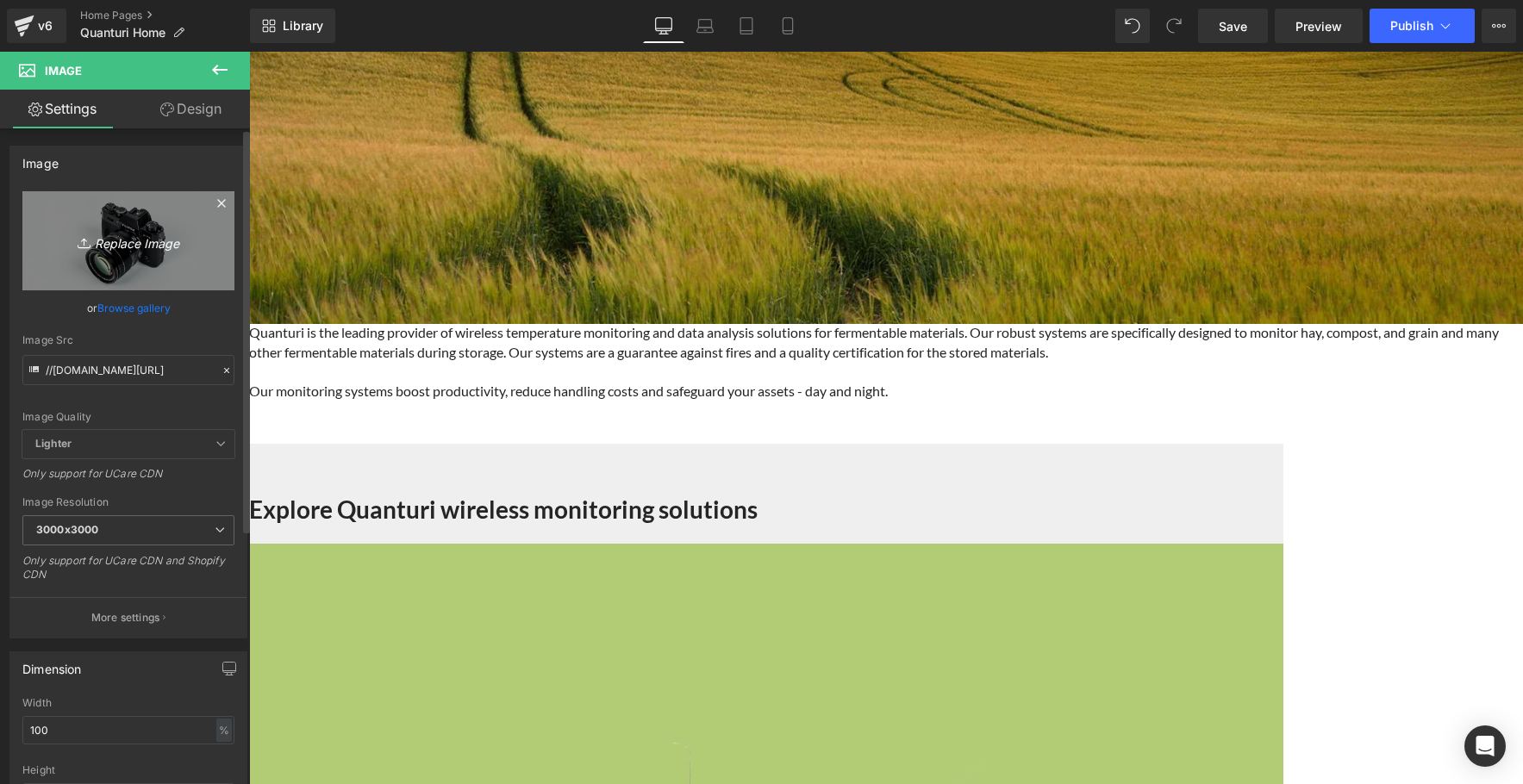
click at [136, 246] on icon "Replace Image" at bounding box center [128, 241] width 137 height 21
type input "C:\fakepath\11.jpg"
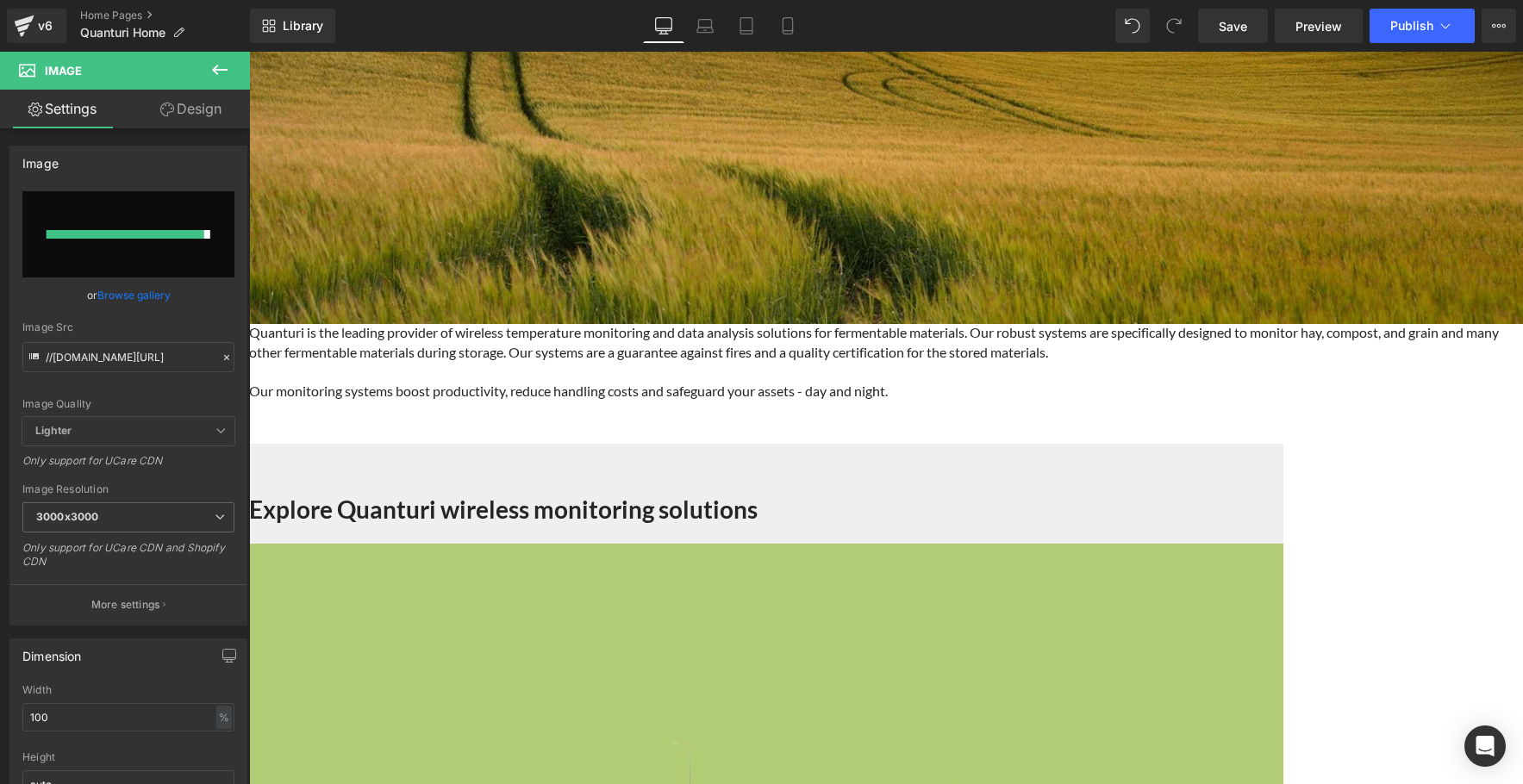
type input "[URL][DOMAIN_NAME]"
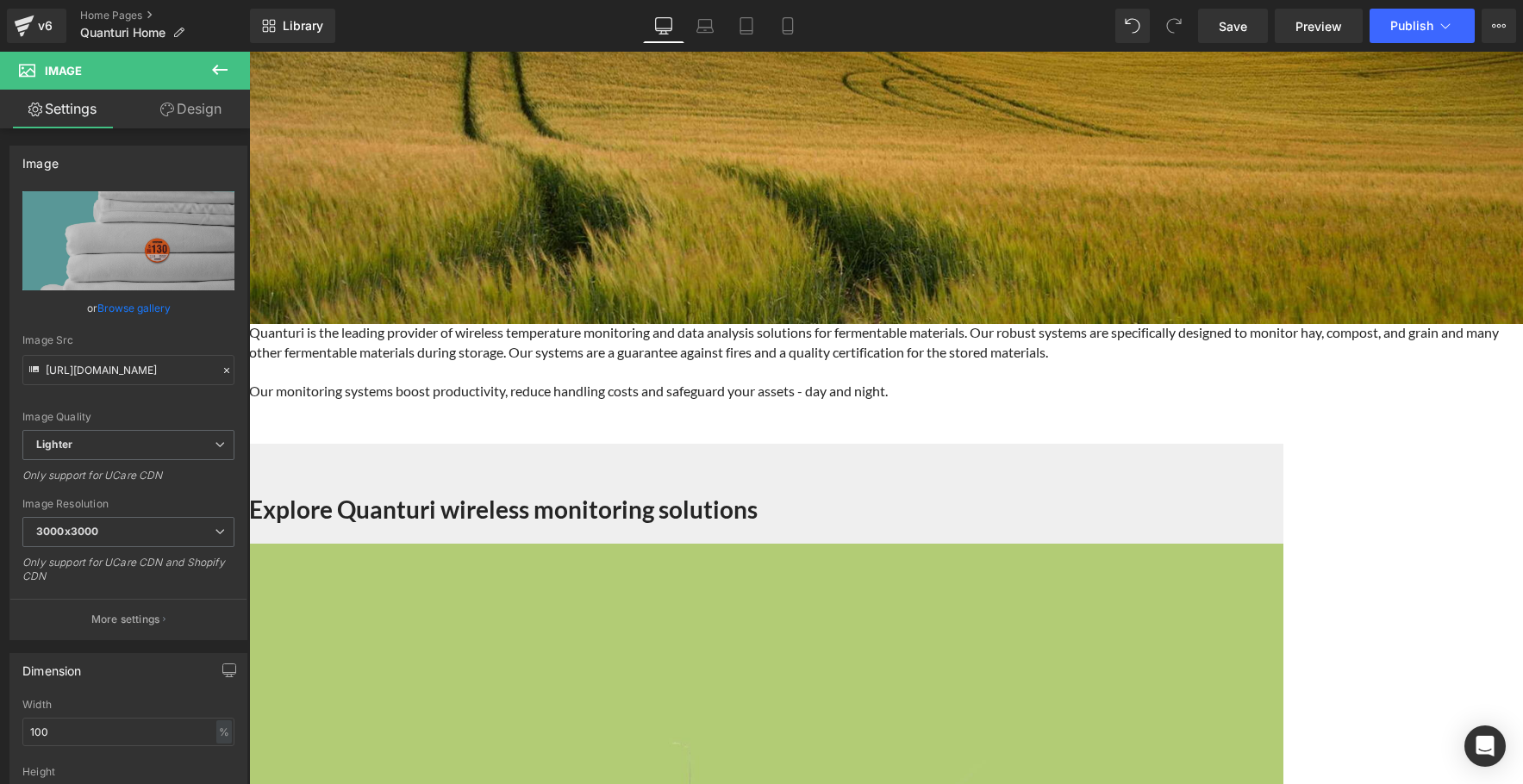
click at [181, 106] on link "Design" at bounding box center [191, 109] width 125 height 39
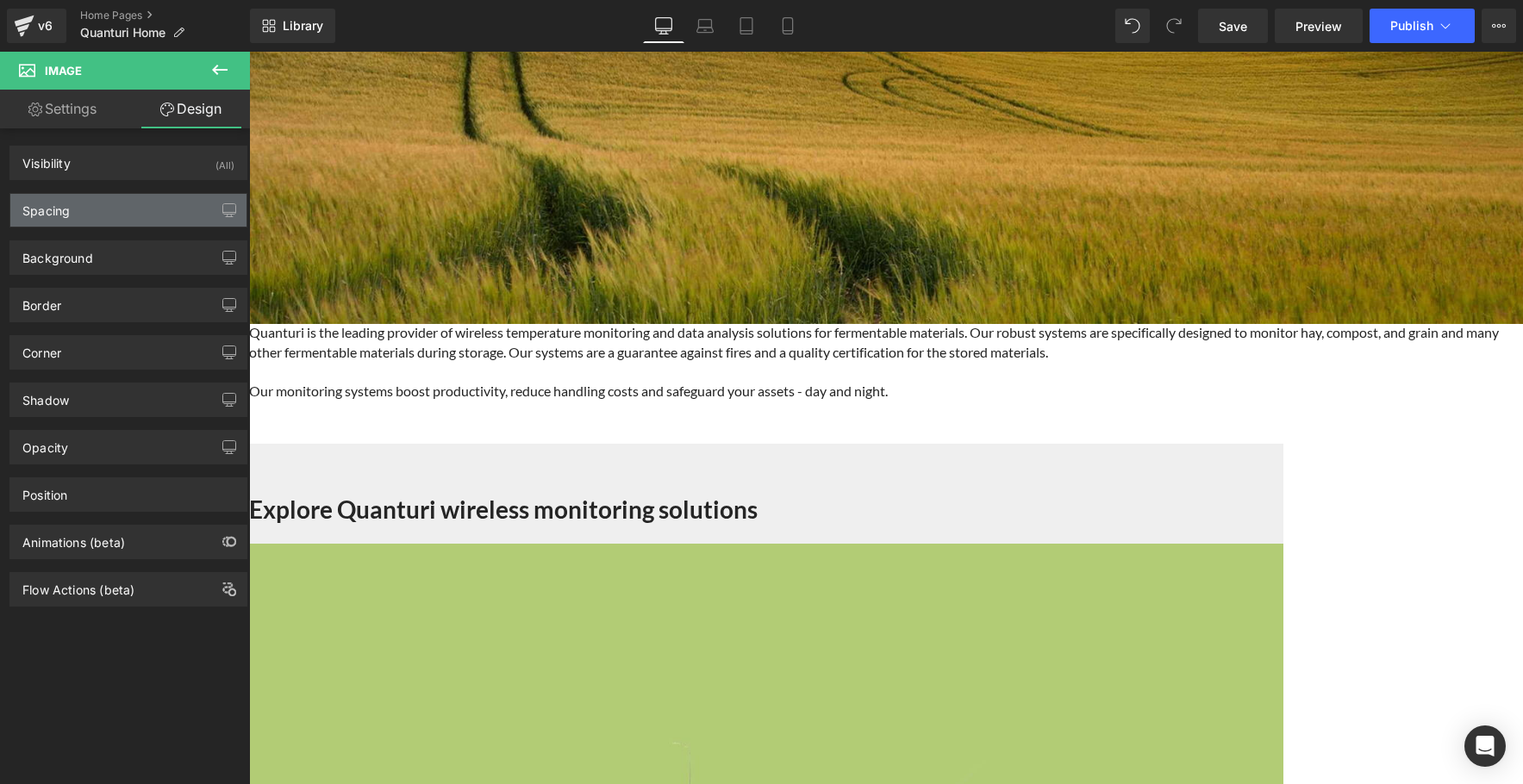
click at [168, 224] on div "Spacing" at bounding box center [129, 210] width 236 height 33
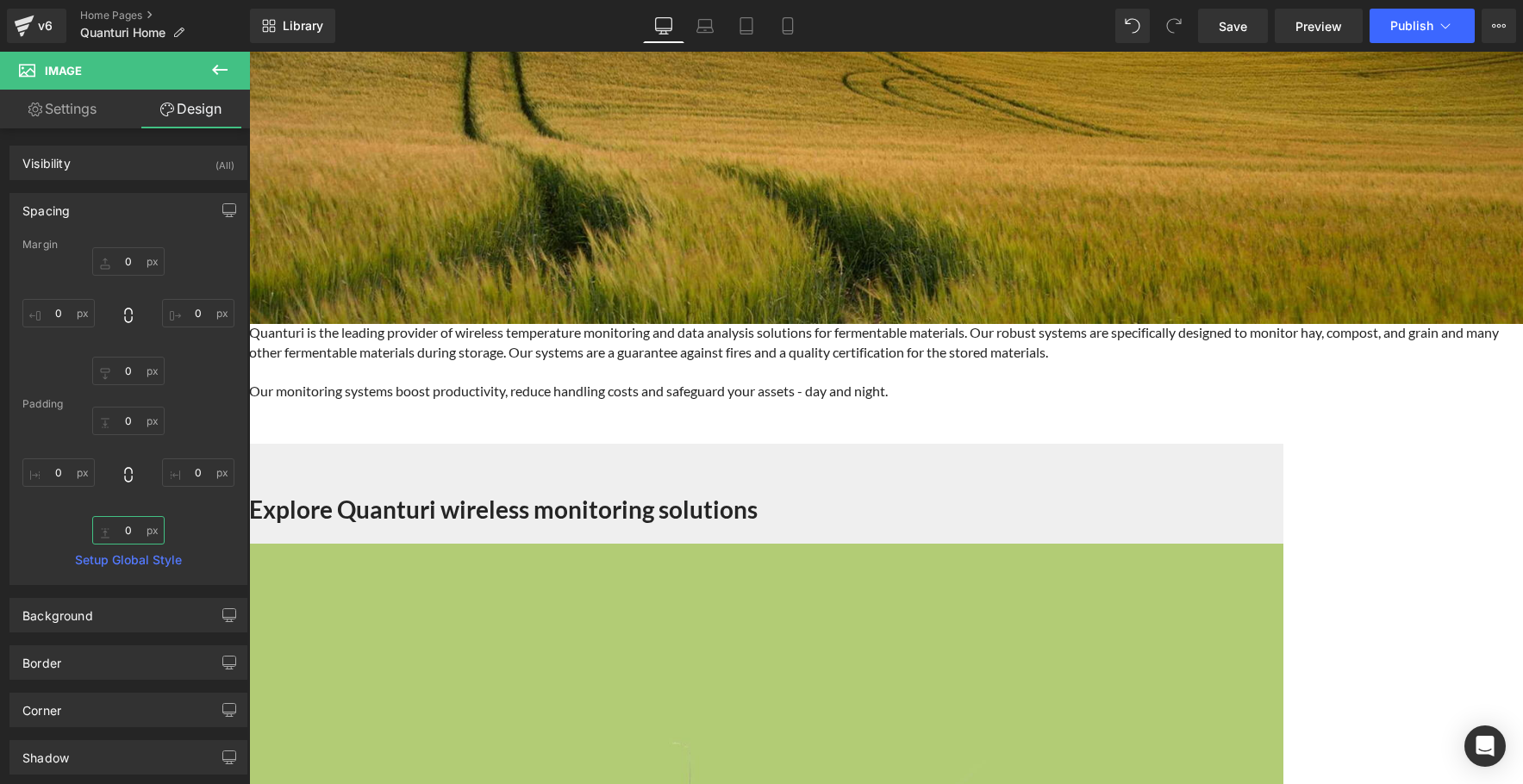
drag, startPoint x: 137, startPoint y: 541, endPoint x: 145, endPoint y: 554, distance: 15.3
click at [138, 572] on div "Margin 0px 0 0px 0 0px 0 0px 0 [GEOGRAPHIC_DATA] 0px 0 0px 0 0px 0 0px 0 Setup …" at bounding box center [129, 411] width 236 height 346
drag, startPoint x: 145, startPoint y: 529, endPoint x: 153, endPoint y: 505, distance: 25.3
click at [153, 505] on div "0px 0 0px 0 28px 28 0px 0" at bounding box center [128, 475] width 212 height 137
click at [146, 539] on input "49" at bounding box center [128, 529] width 73 height 28
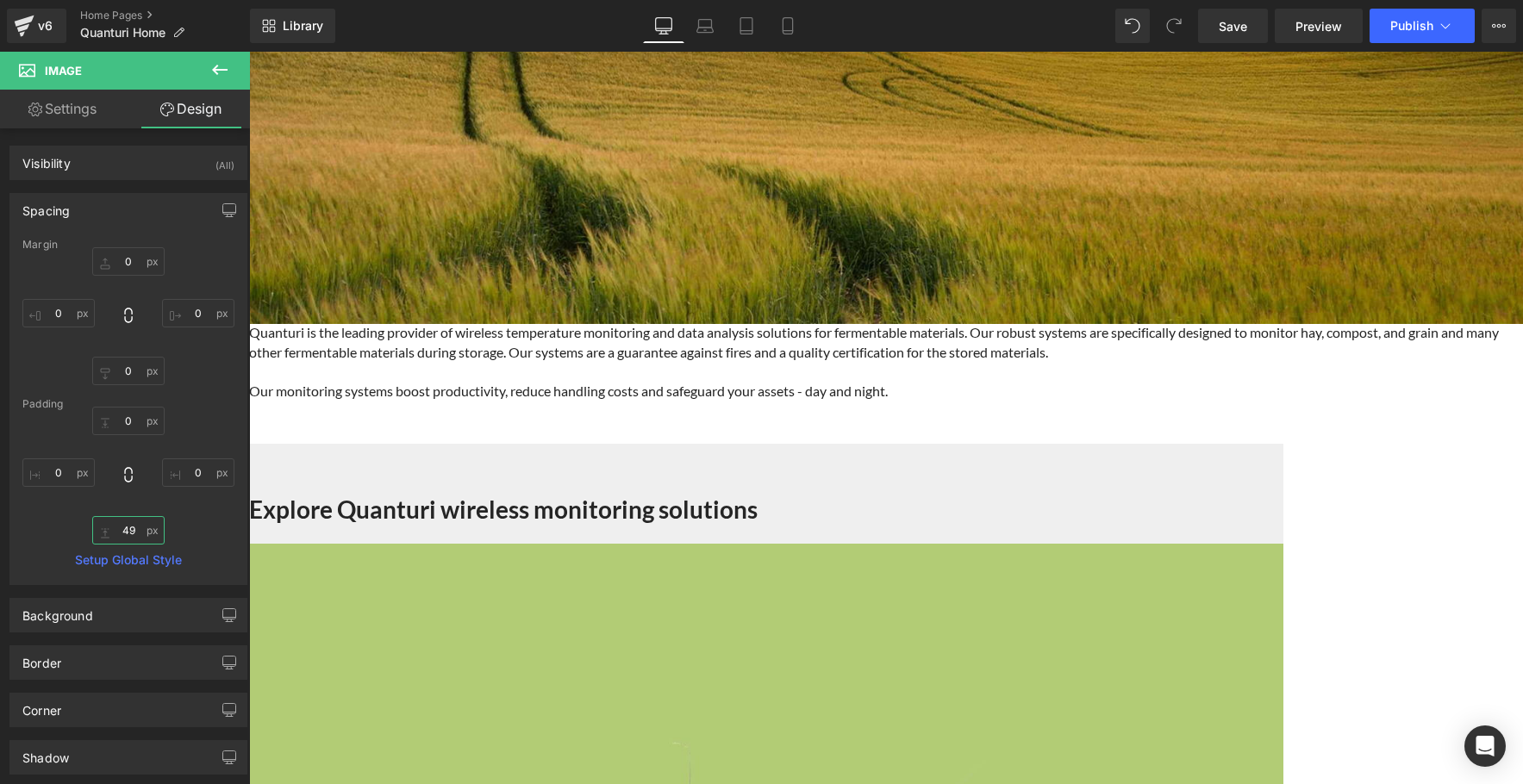
drag, startPoint x: 132, startPoint y: 527, endPoint x: 109, endPoint y: 529, distance: 23.1
click at [109, 529] on input "49" at bounding box center [128, 529] width 73 height 28
type input "30"
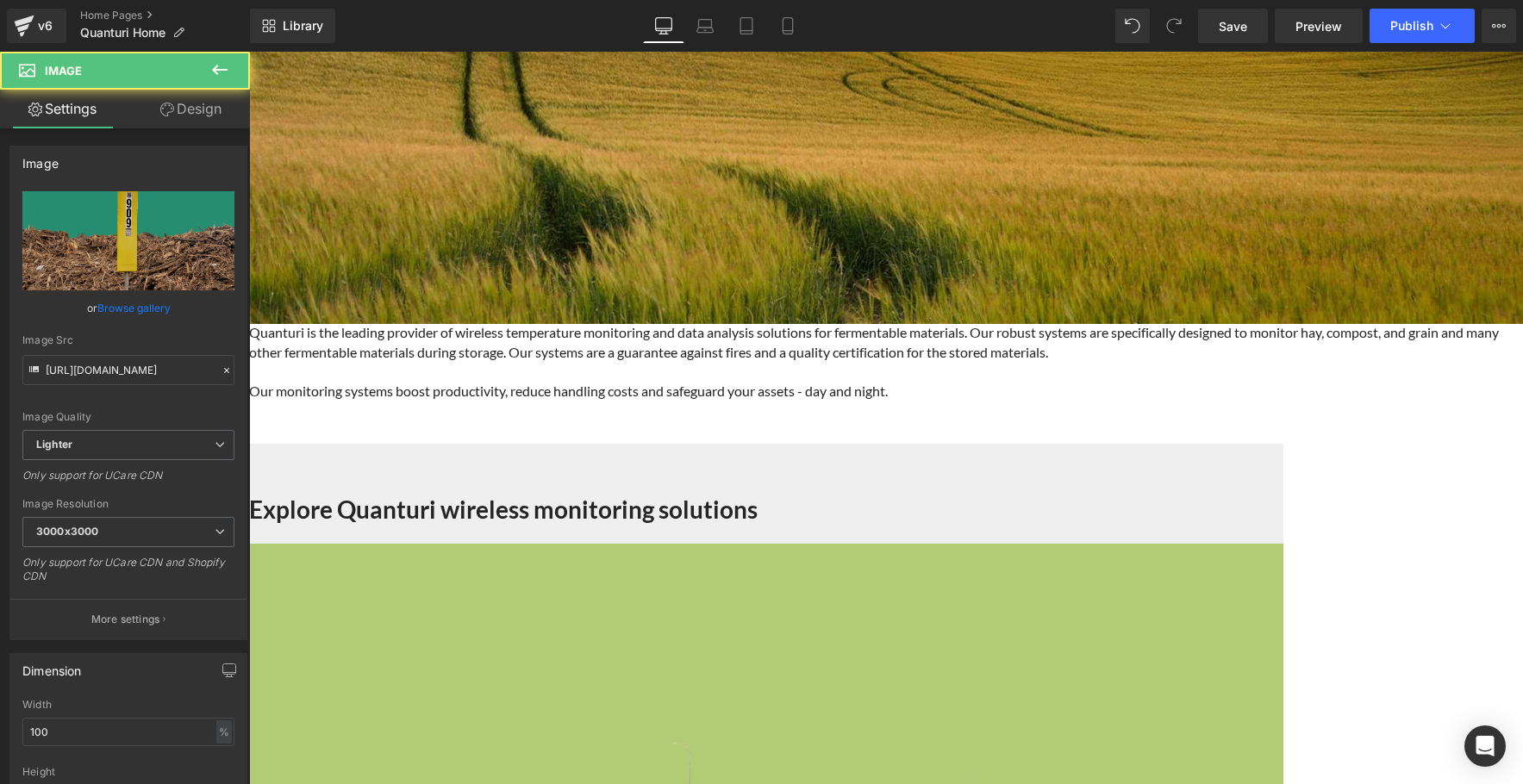
click at [175, 119] on link "Design" at bounding box center [191, 109] width 125 height 39
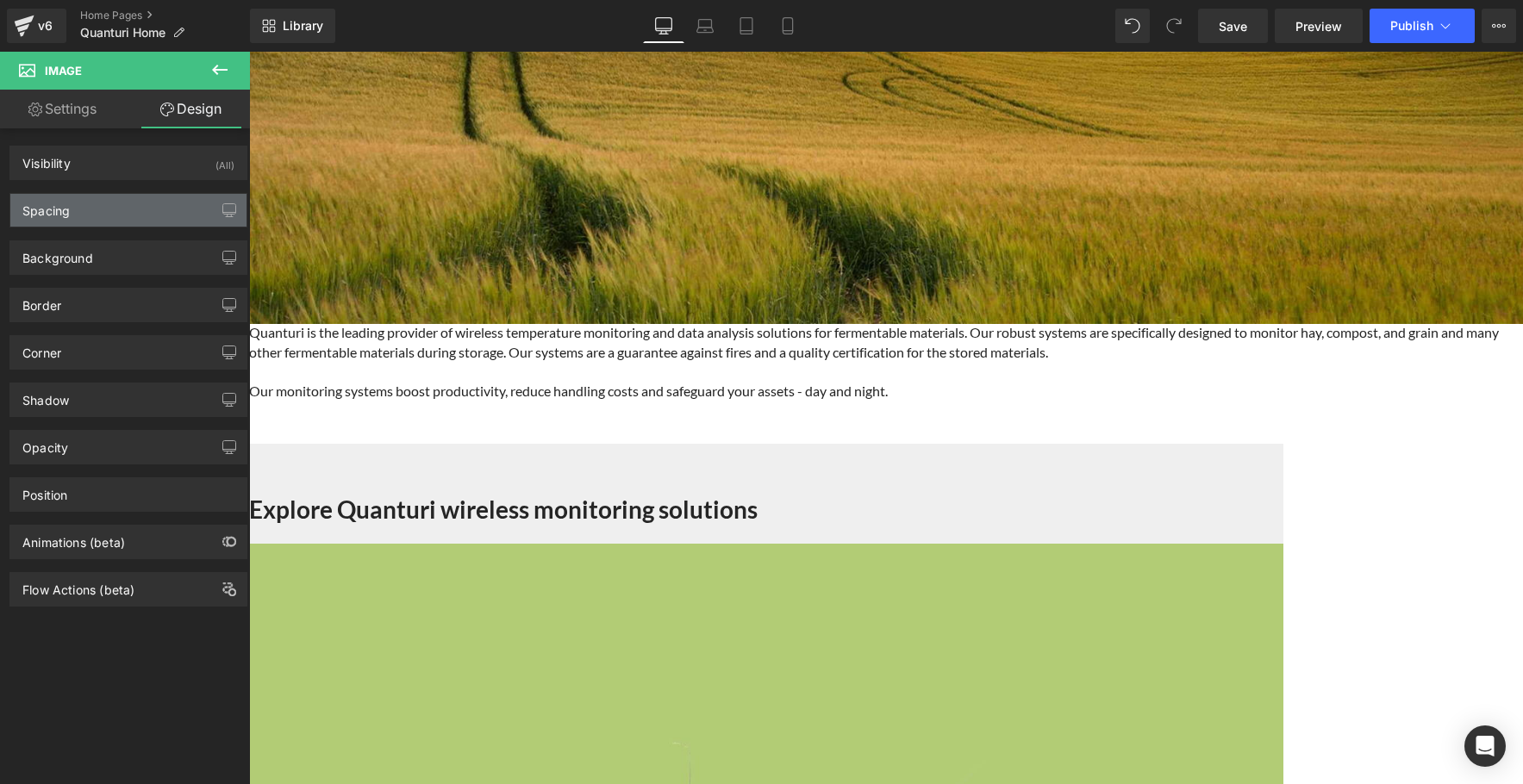
click at [113, 213] on div "Spacing" at bounding box center [129, 210] width 236 height 33
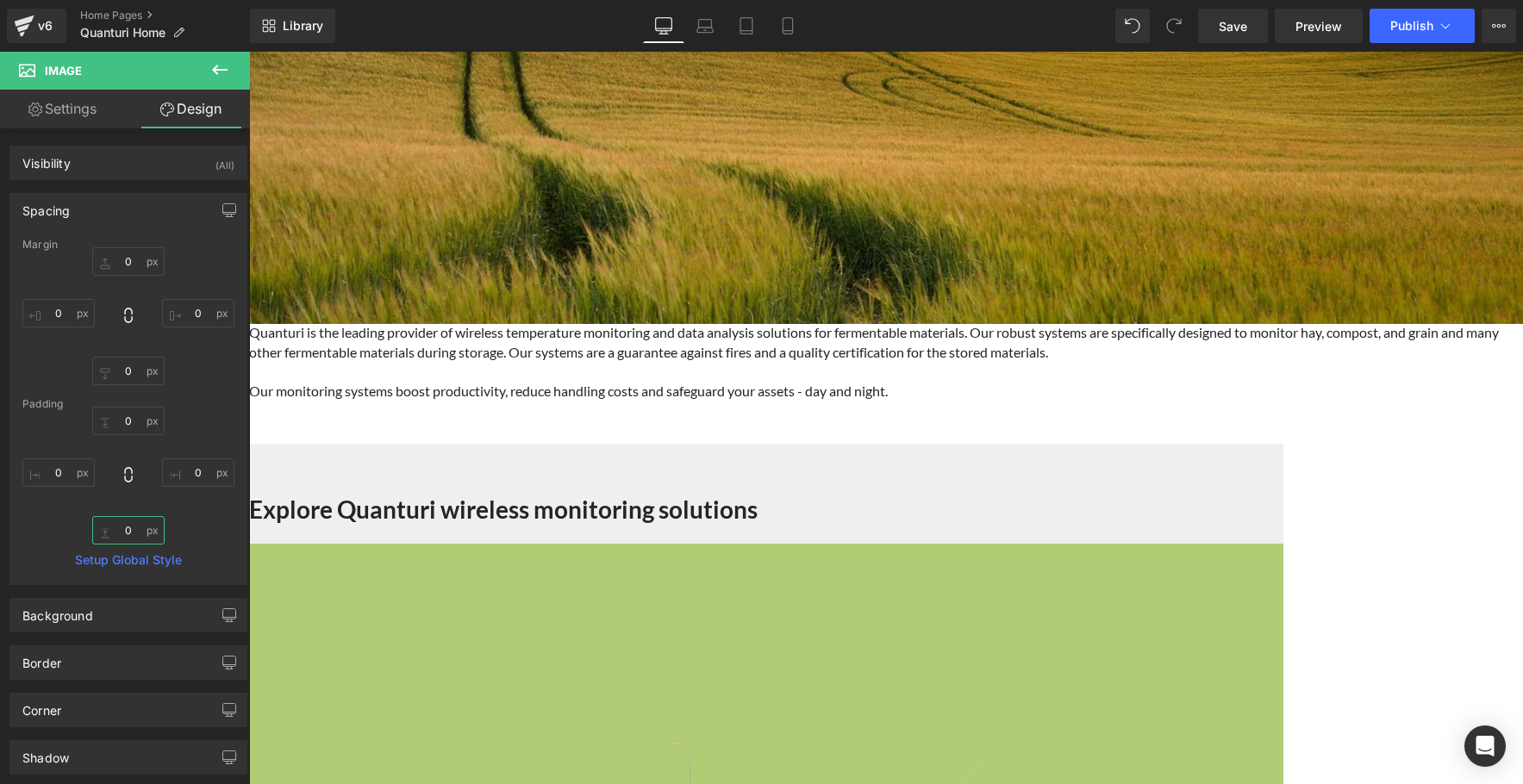
click at [130, 523] on input "0" at bounding box center [128, 529] width 73 height 28
type input "30"
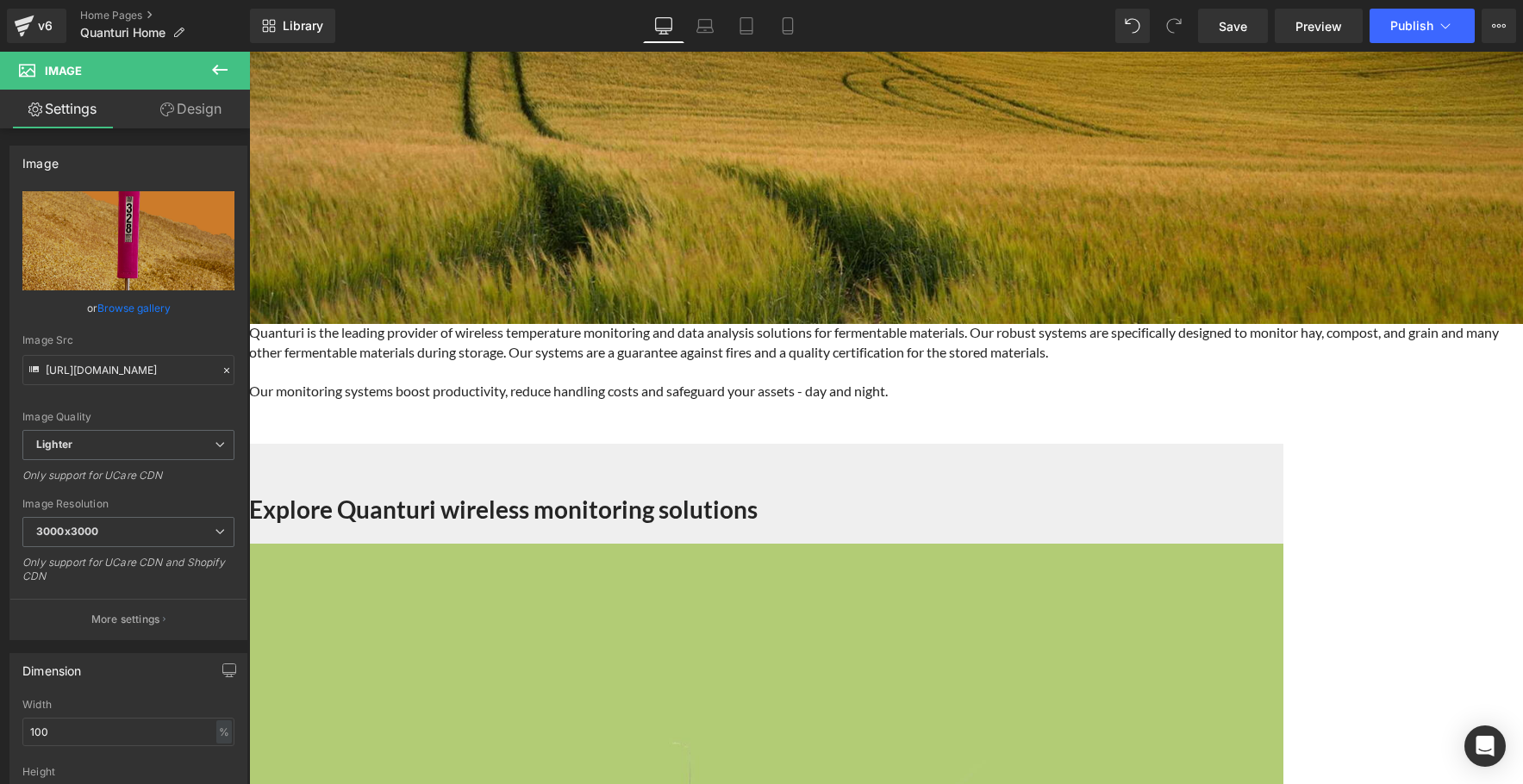
click at [202, 116] on link "Design" at bounding box center [191, 109] width 125 height 39
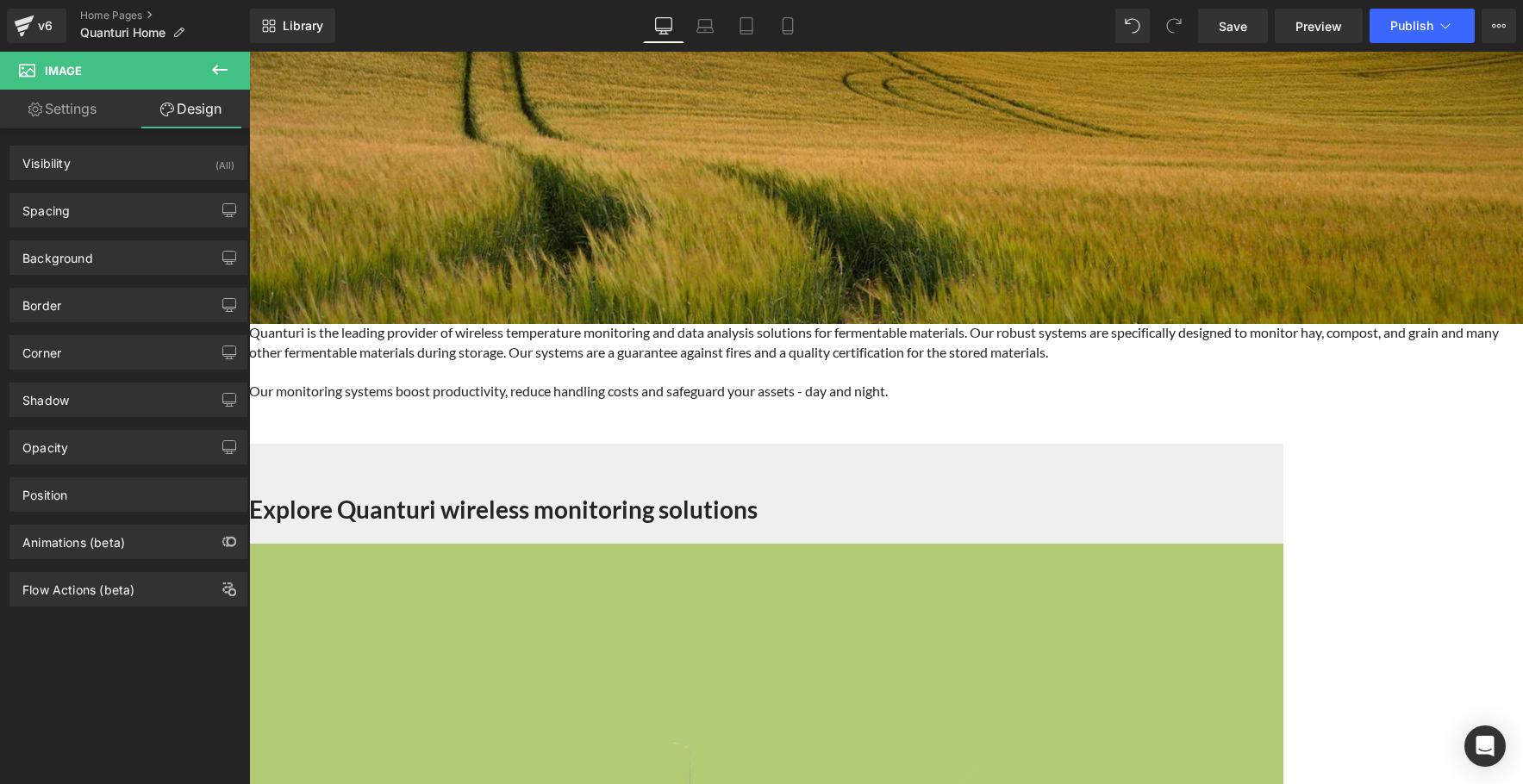
type input "0"
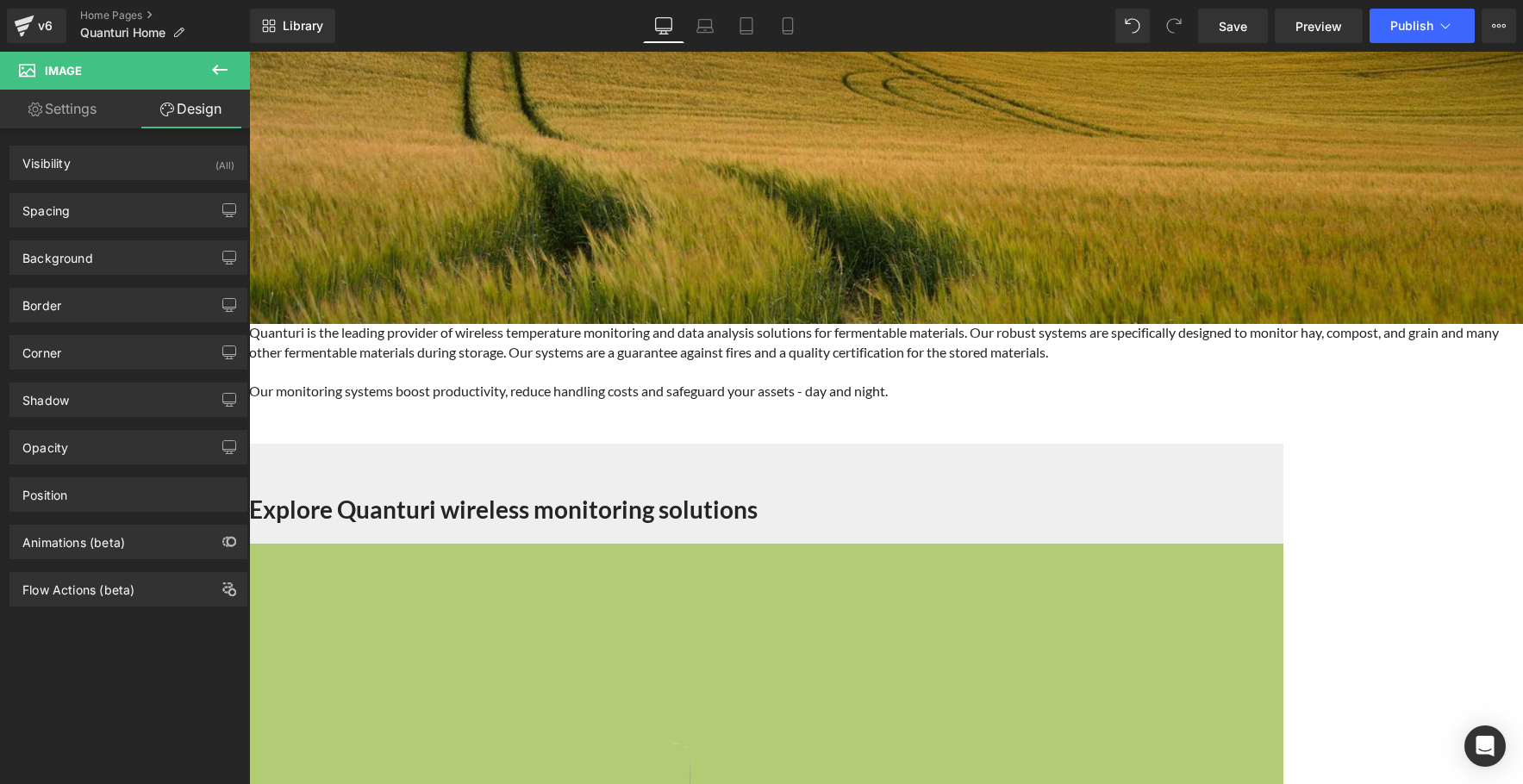
type input "0"
click at [105, 223] on div "Spacing" at bounding box center [129, 210] width 236 height 33
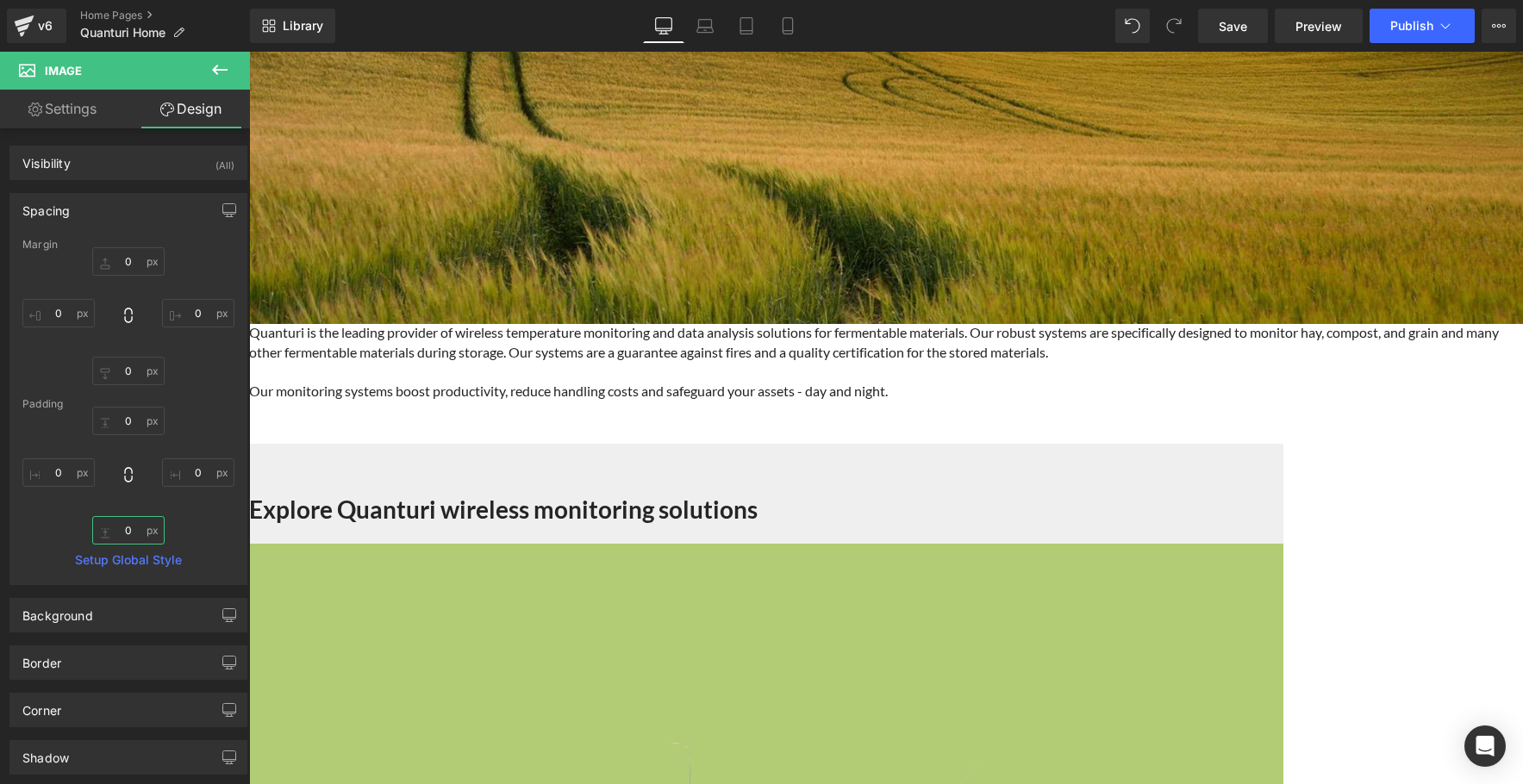
click at [132, 529] on input "0" at bounding box center [128, 529] width 73 height 28
type input "30"
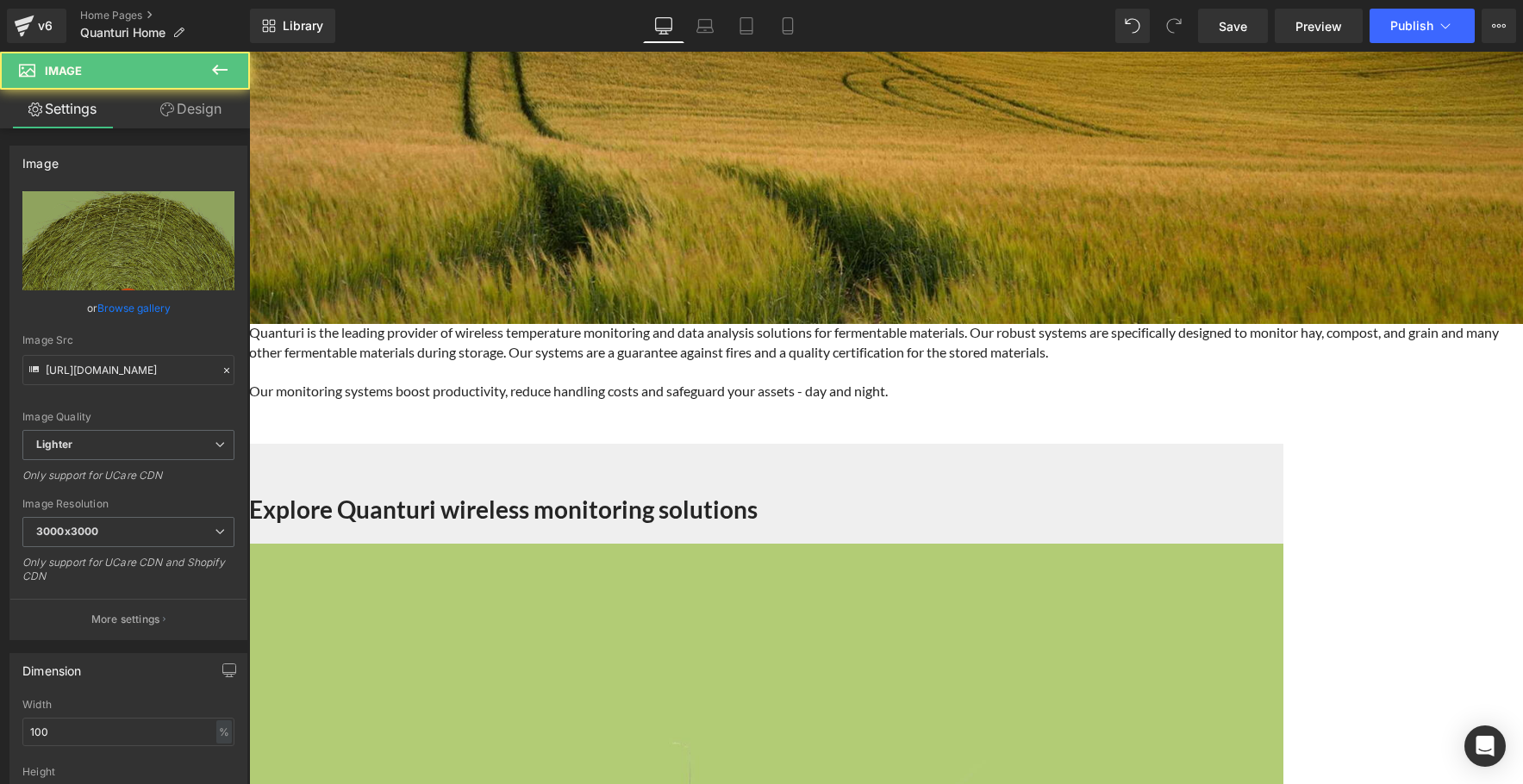
click at [173, 110] on link "Design" at bounding box center [191, 109] width 125 height 39
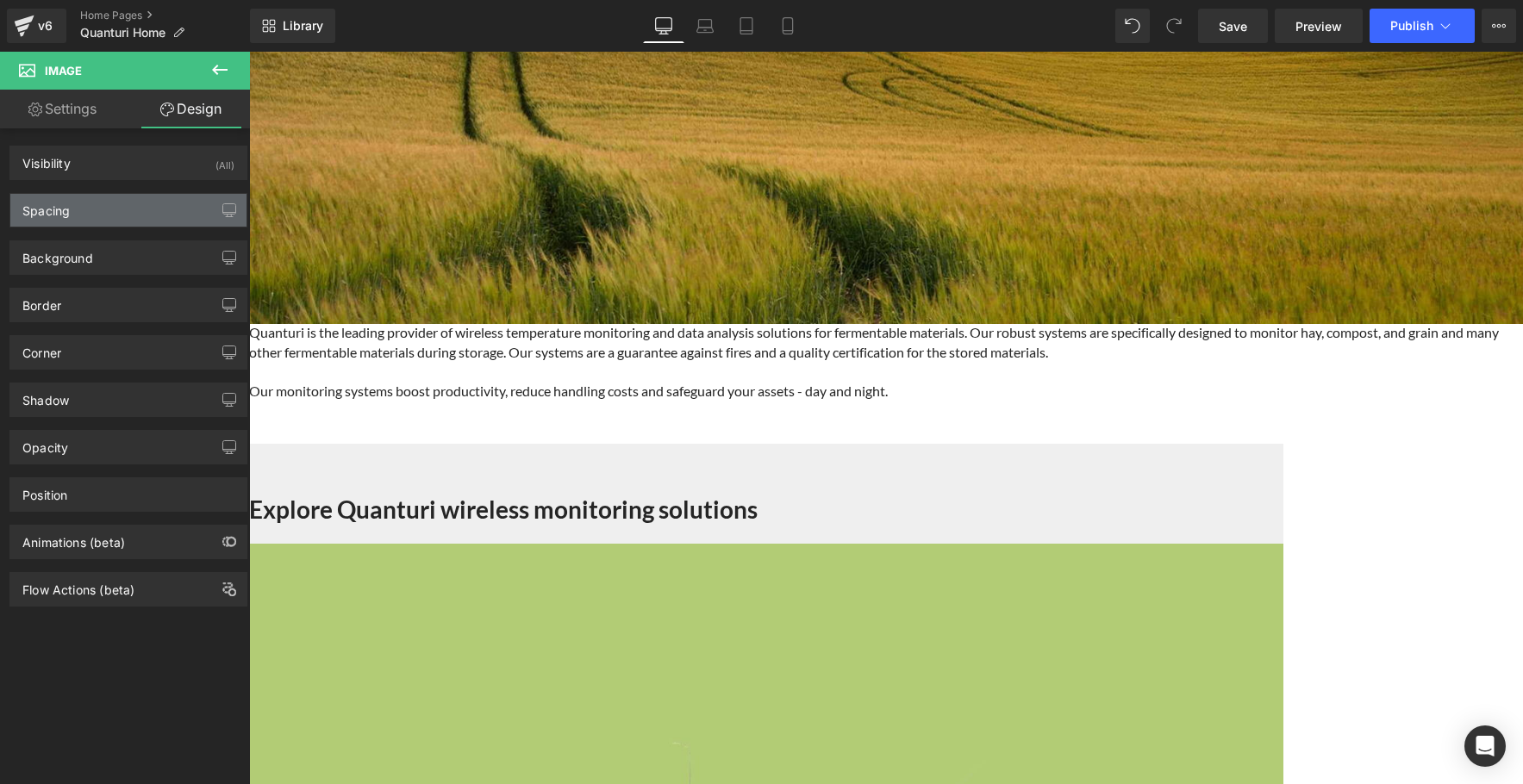
click at [123, 213] on div "Spacing" at bounding box center [129, 210] width 236 height 33
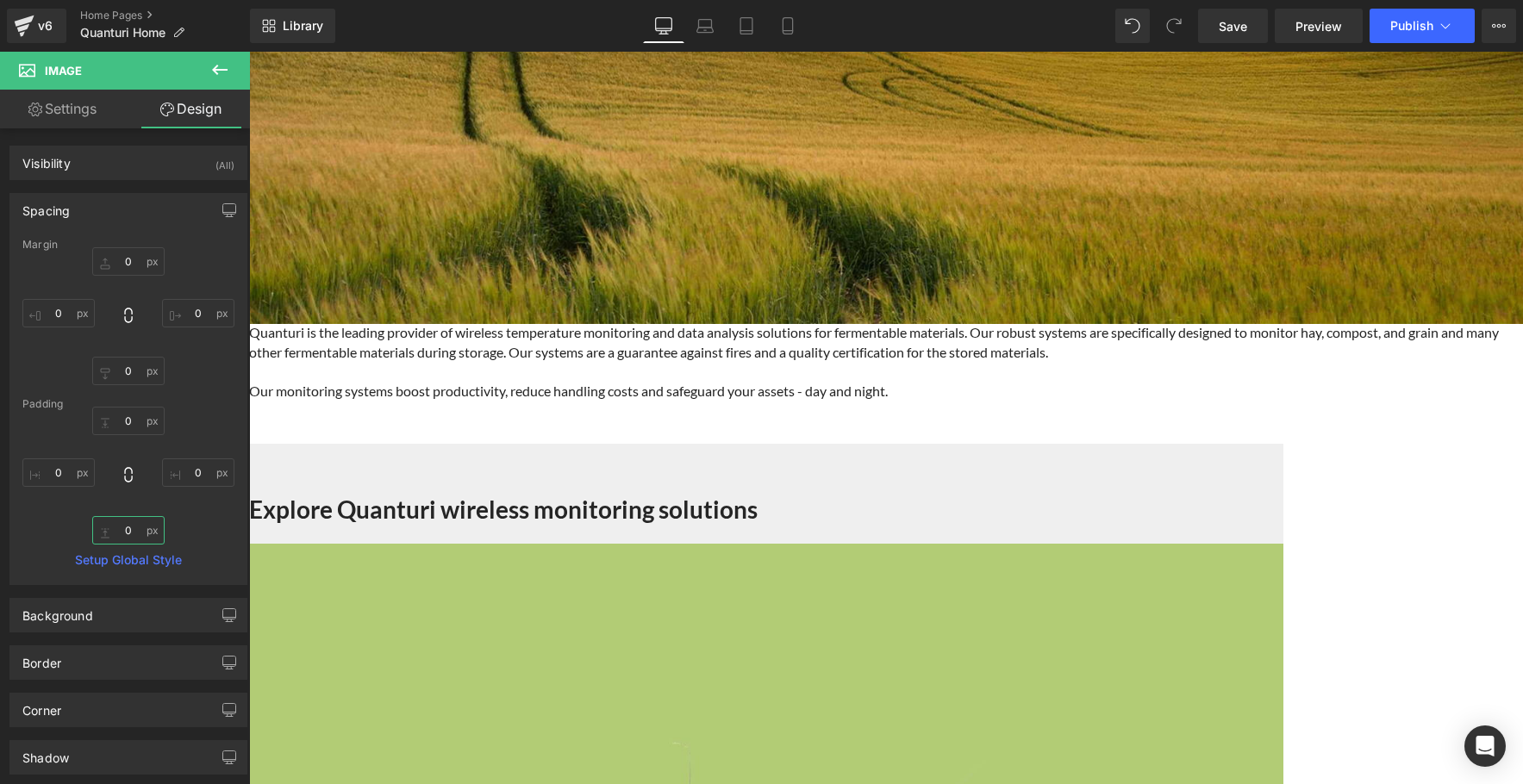
click at [126, 530] on input "0" at bounding box center [128, 529] width 73 height 28
type input "30"
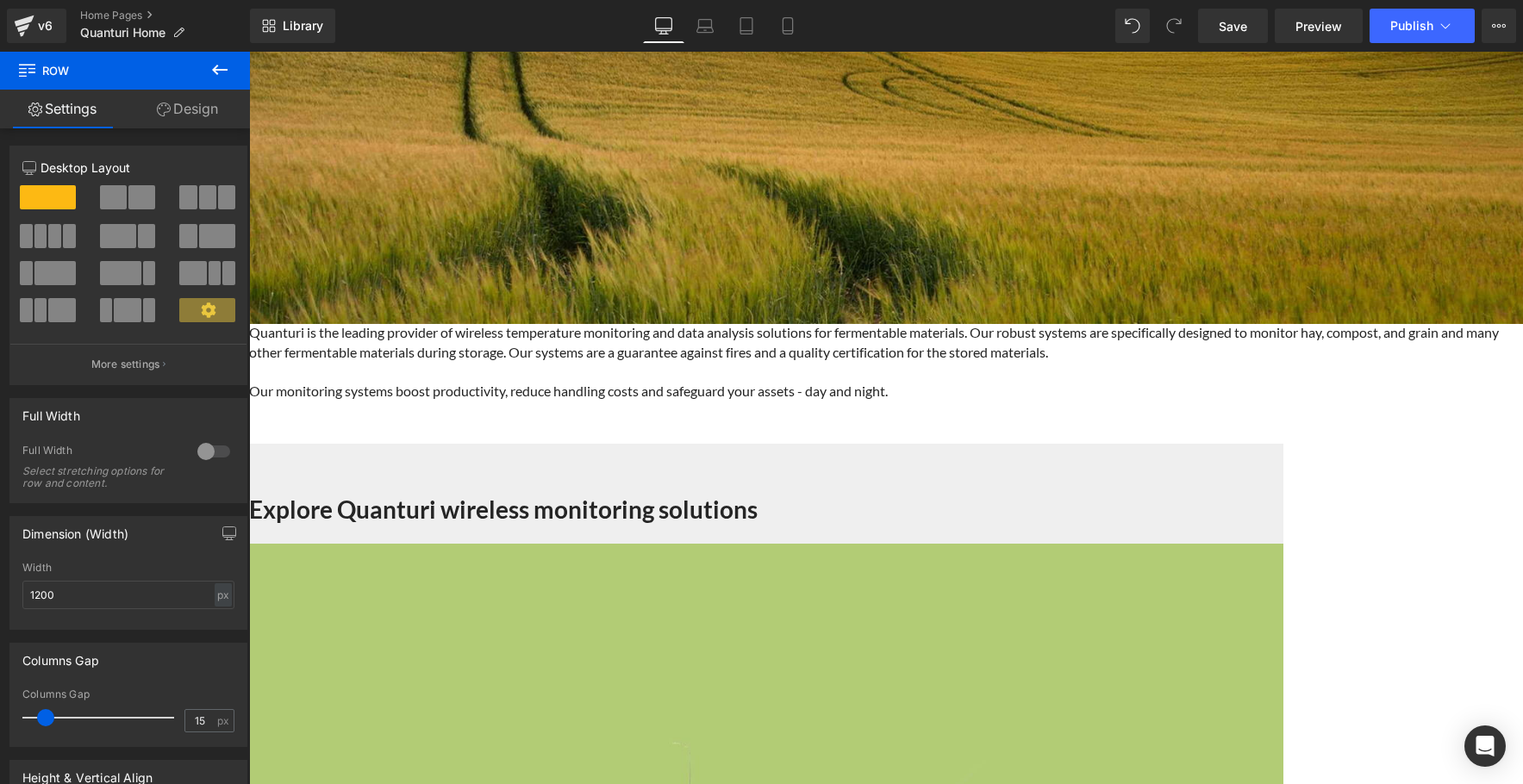
drag, startPoint x: 605, startPoint y: 616, endPoint x: 609, endPoint y: 667, distance: 51.2
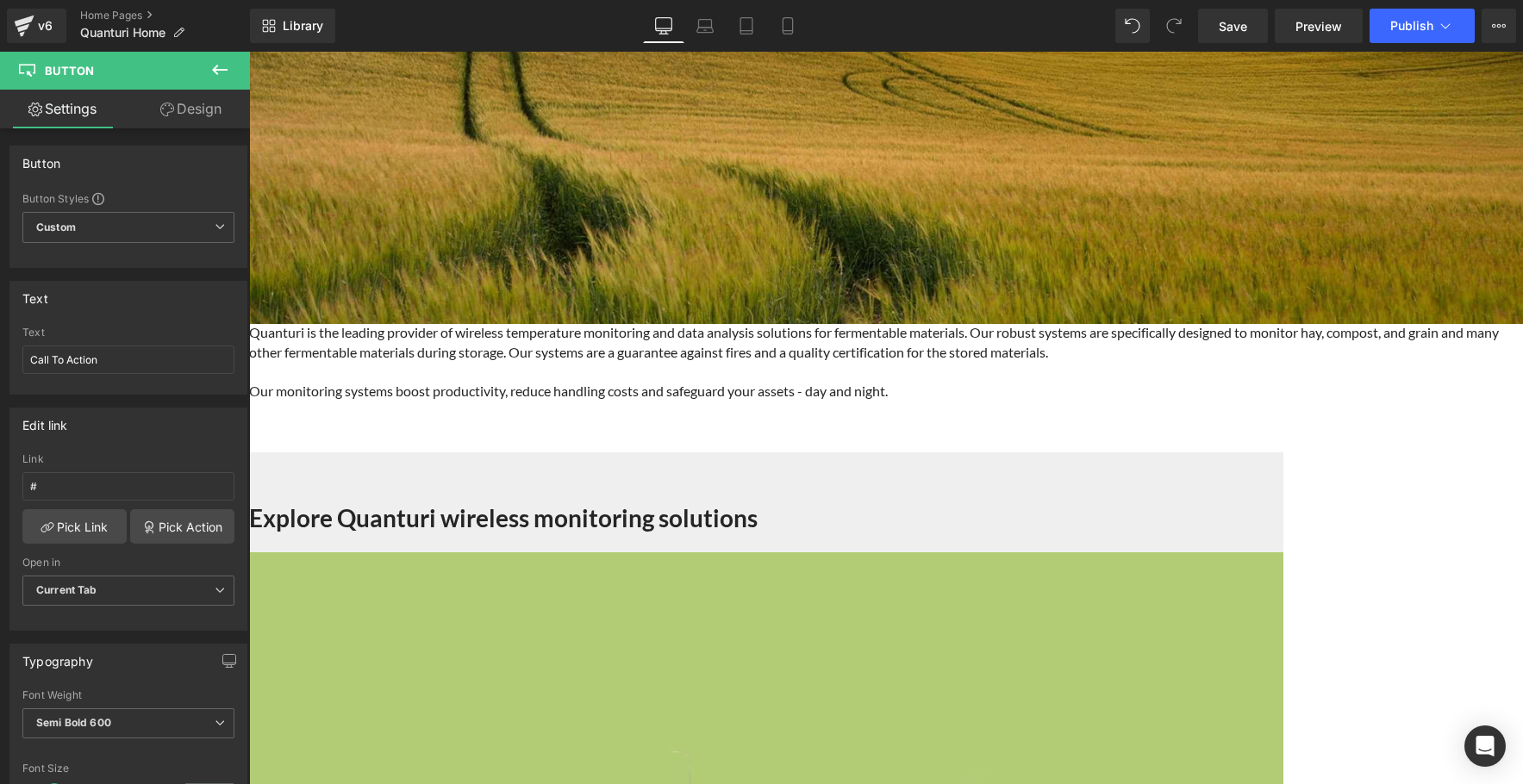
drag, startPoint x: 120, startPoint y: 358, endPoint x: -3, endPoint y: 361, distance: 123.0
click at [0, 361] on html "Image You are previewing how the will restyle your page. You can not edit Eleme…" at bounding box center [761, 392] width 1523 height 784
type input "Hay monitoring system"
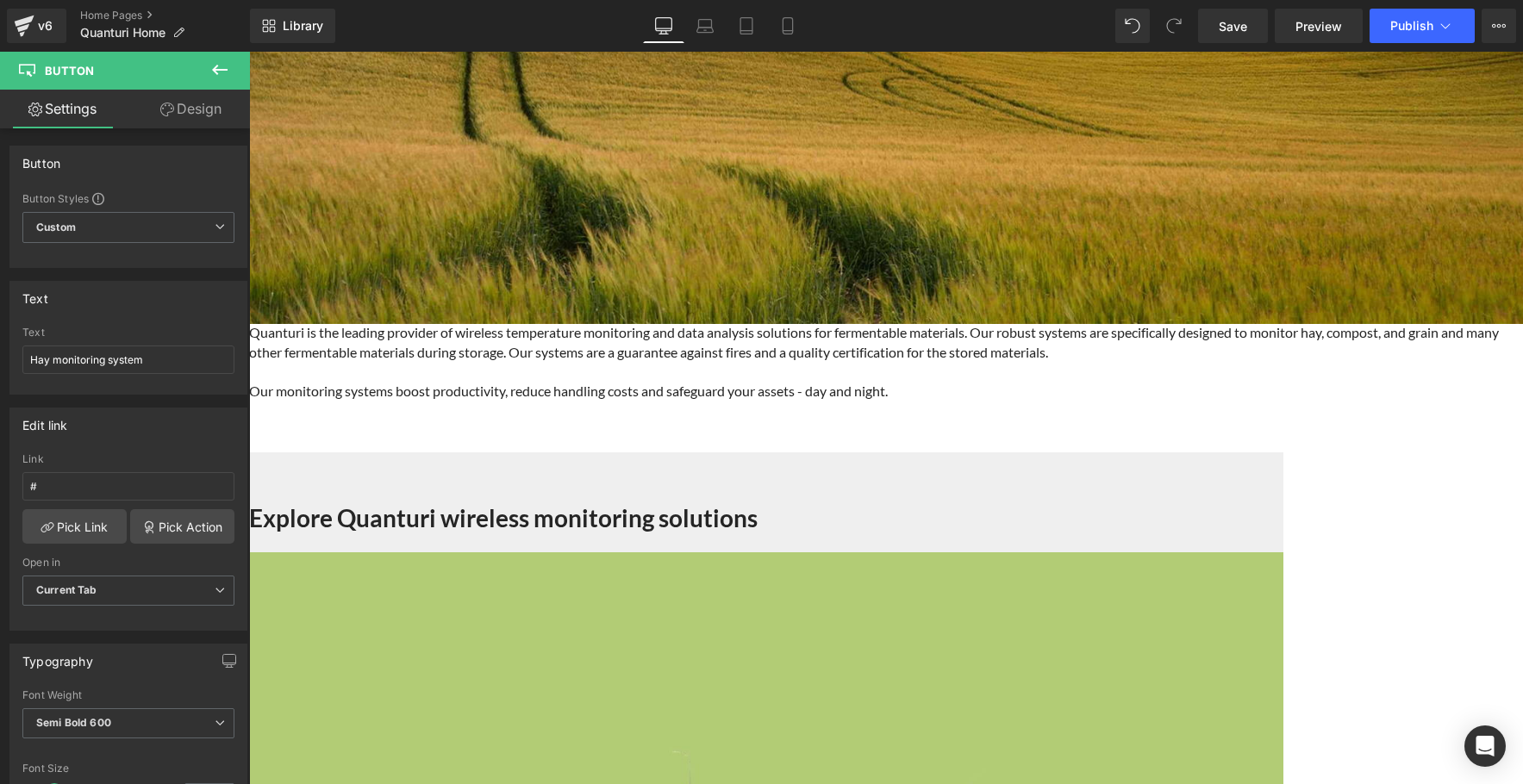
click at [249, 51] on span "Button" at bounding box center [249, 51] width 0 height 0
drag, startPoint x: 136, startPoint y: 362, endPoint x: 22, endPoint y: 353, distance: 114.4
click at [22, 353] on input "Call To Action" at bounding box center [128, 359] width 212 height 28
paste input "Hay monitoring system"
drag, startPoint x: 49, startPoint y: 359, endPoint x: 21, endPoint y: 360, distance: 28.0
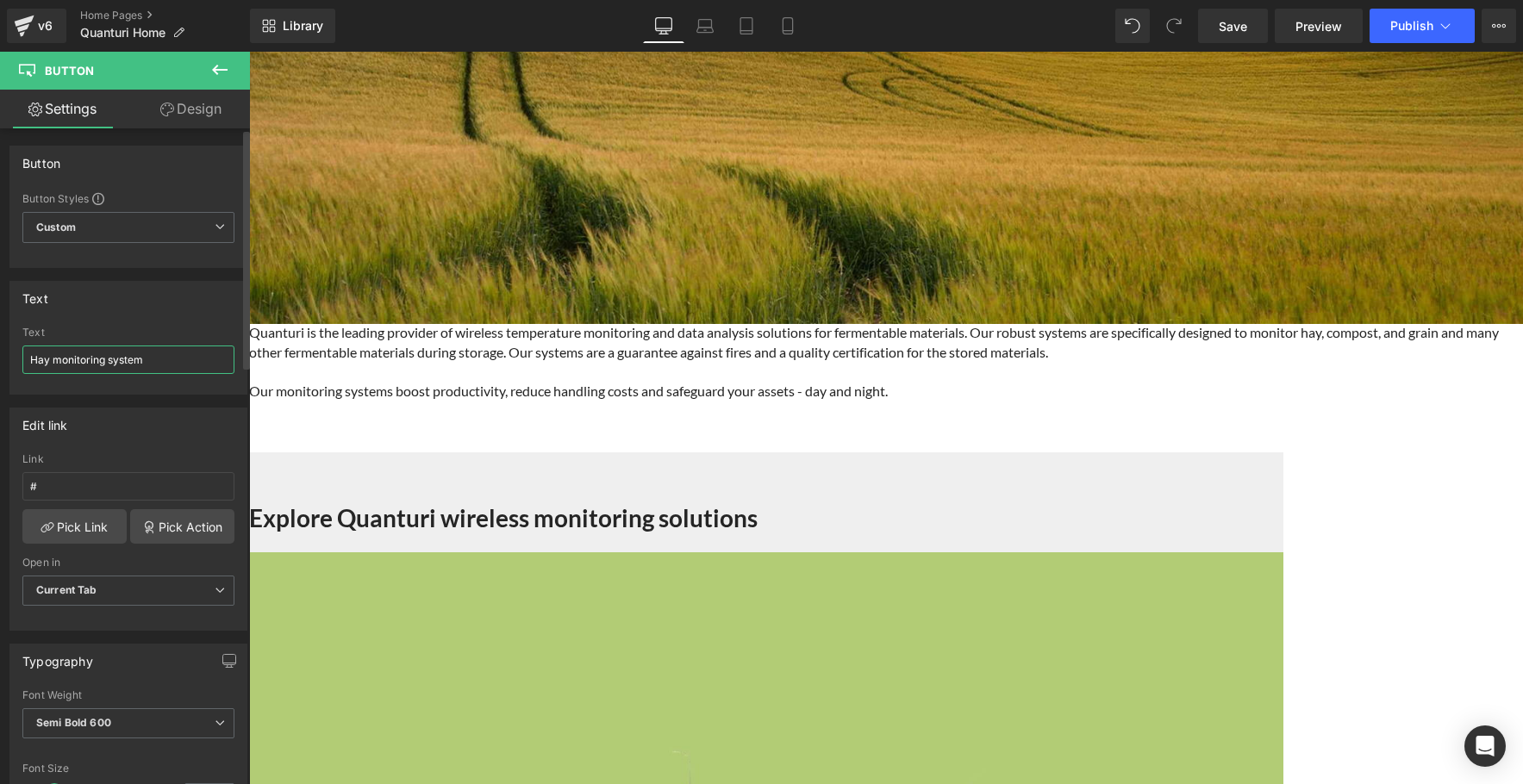
click at [22, 360] on input "Hay monitoring system" at bounding box center [128, 359] width 212 height 28
type input "Grain monitoring system"
drag, startPoint x: 110, startPoint y: 364, endPoint x: -3, endPoint y: 364, distance: 113.0
click at [0, 364] on html "Button You are previewing how the will restyle your page. You can not edit Elem…" at bounding box center [761, 392] width 1523 height 784
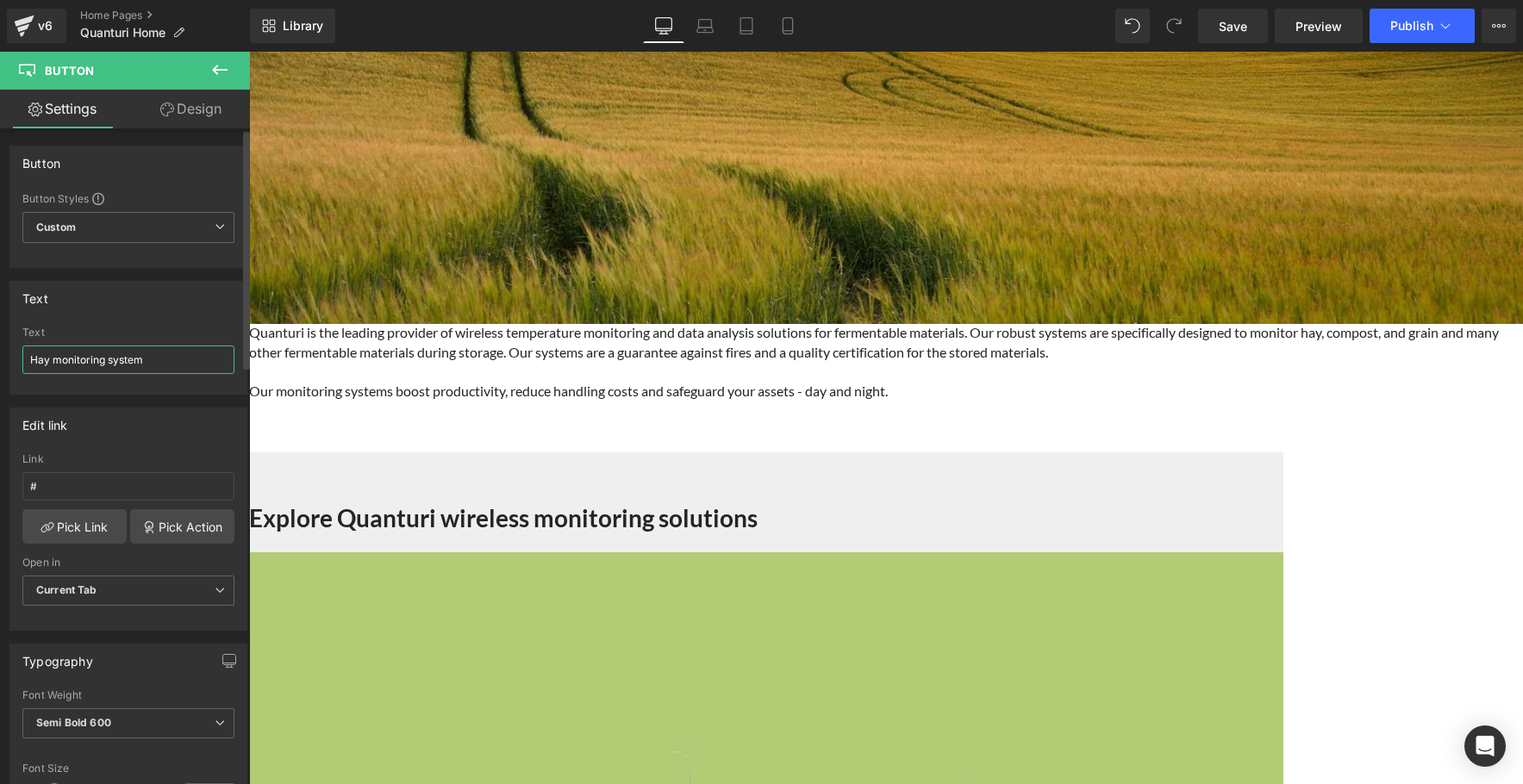
drag, startPoint x: 50, startPoint y: 362, endPoint x: 9, endPoint y: 365, distance: 41.1
click at [10, 365] on div "Text Hay monitoring system Text Hay monitoring system" at bounding box center [129, 338] width 238 height 114
type input "Compost monitoring system"
click at [249, 51] on link at bounding box center [249, 51] width 0 height 0
click at [249, 51] on link "Button" at bounding box center [249, 51] width 0 height 0
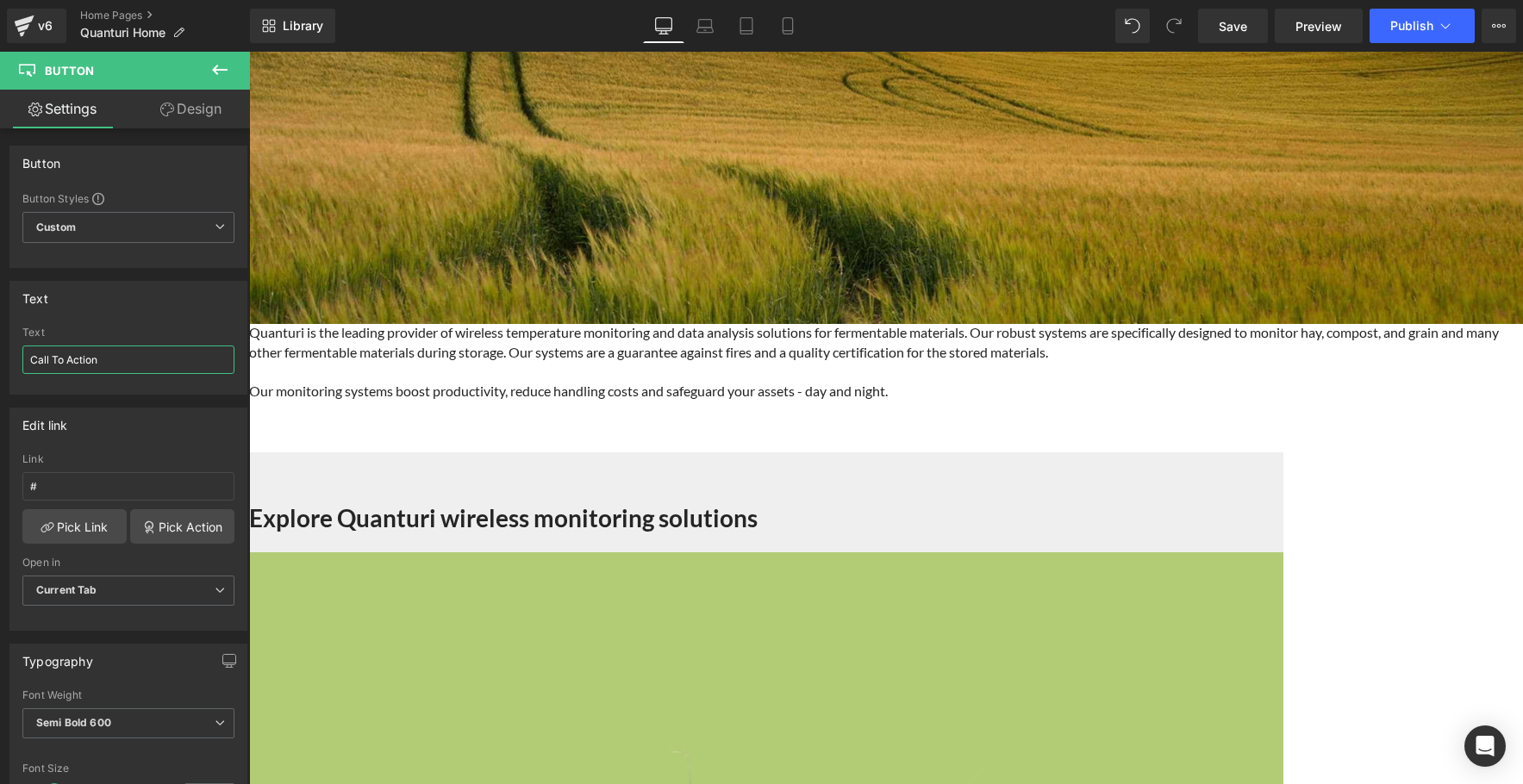
drag, startPoint x: 116, startPoint y: 363, endPoint x: -3, endPoint y: 357, distance: 119.2
click at [0, 357] on html "Button You are previewing how the will restyle your page. You can not edit Elem…" at bounding box center [761, 392] width 1523 height 784
paste input "Hay monitoring system"
drag, startPoint x: 48, startPoint y: 360, endPoint x: 11, endPoint y: 360, distance: 37.0
click at [11, 360] on div "Hay monitoring system Text Hay monitoring system" at bounding box center [129, 359] width 236 height 67
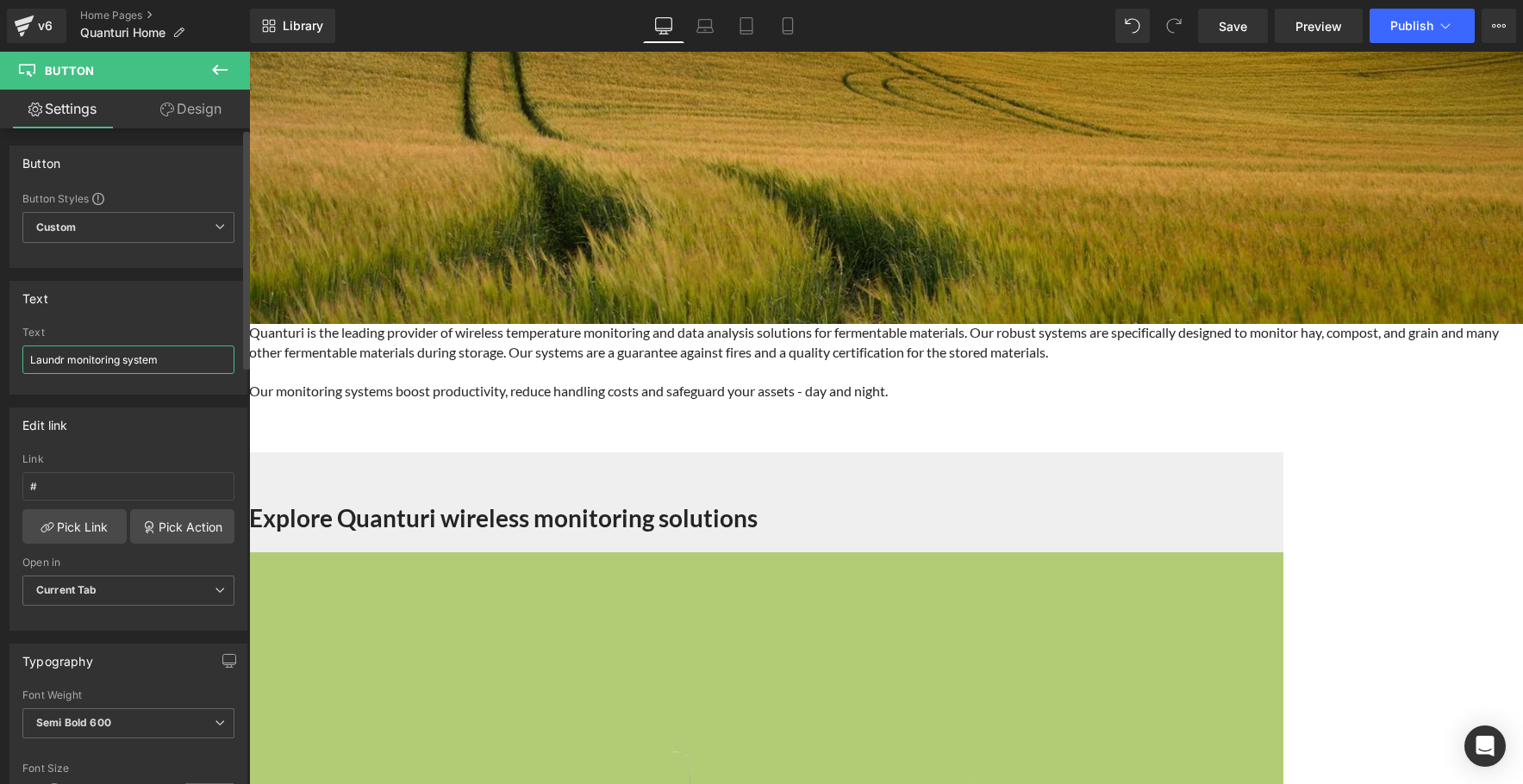
type input "Laundry monitoring system"
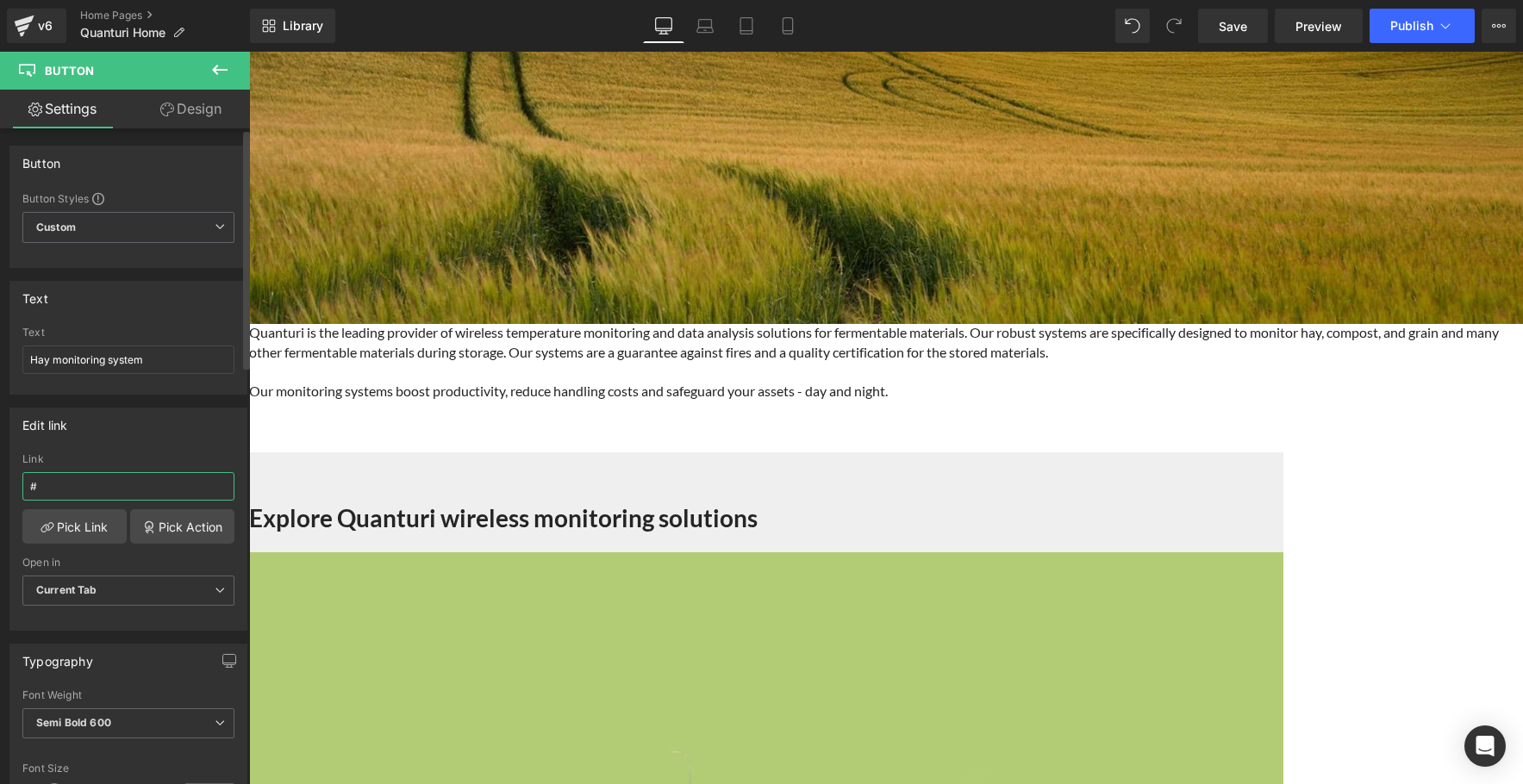
click at [124, 483] on input "#" at bounding box center [128, 486] width 212 height 28
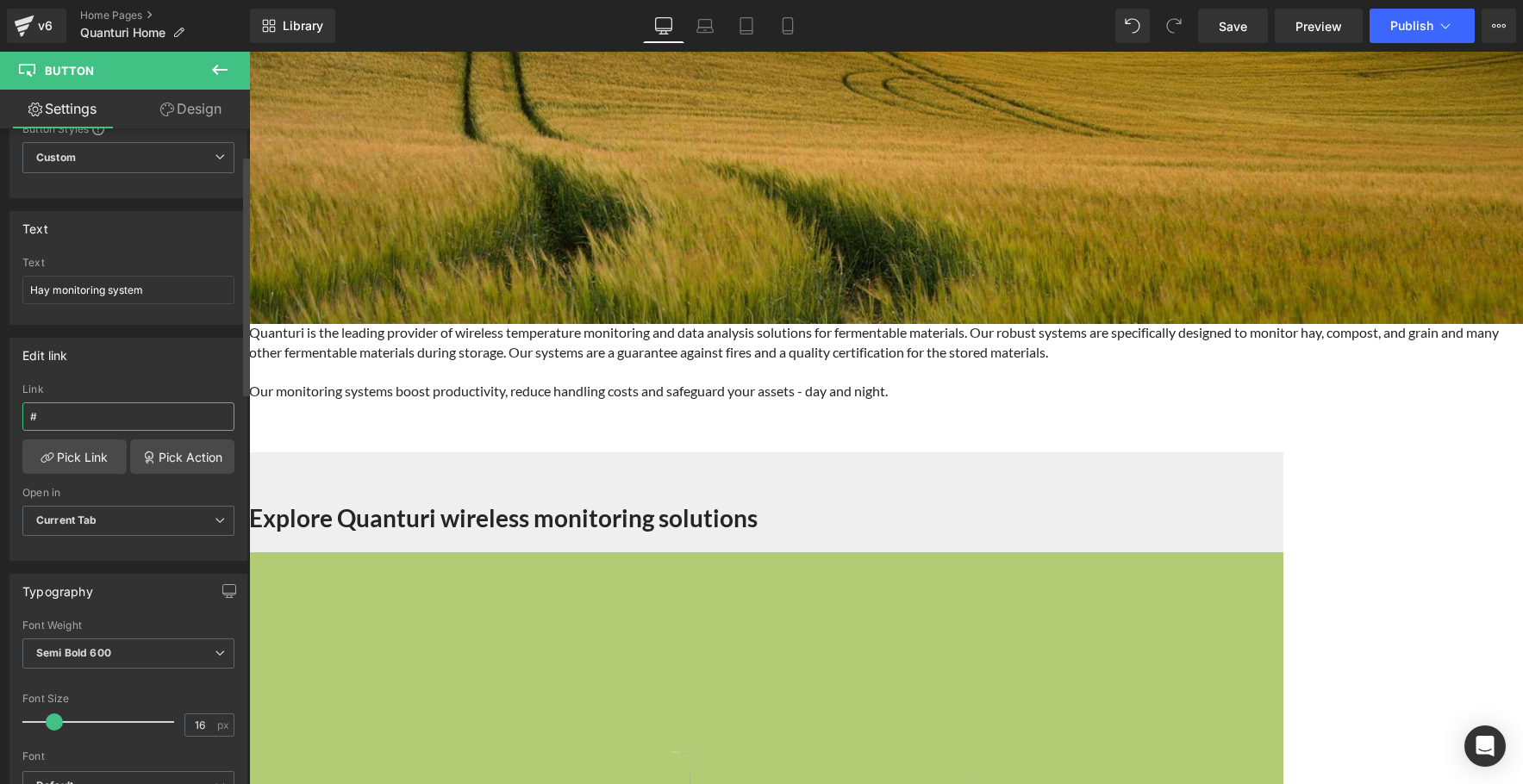
scroll to position [96, 0]
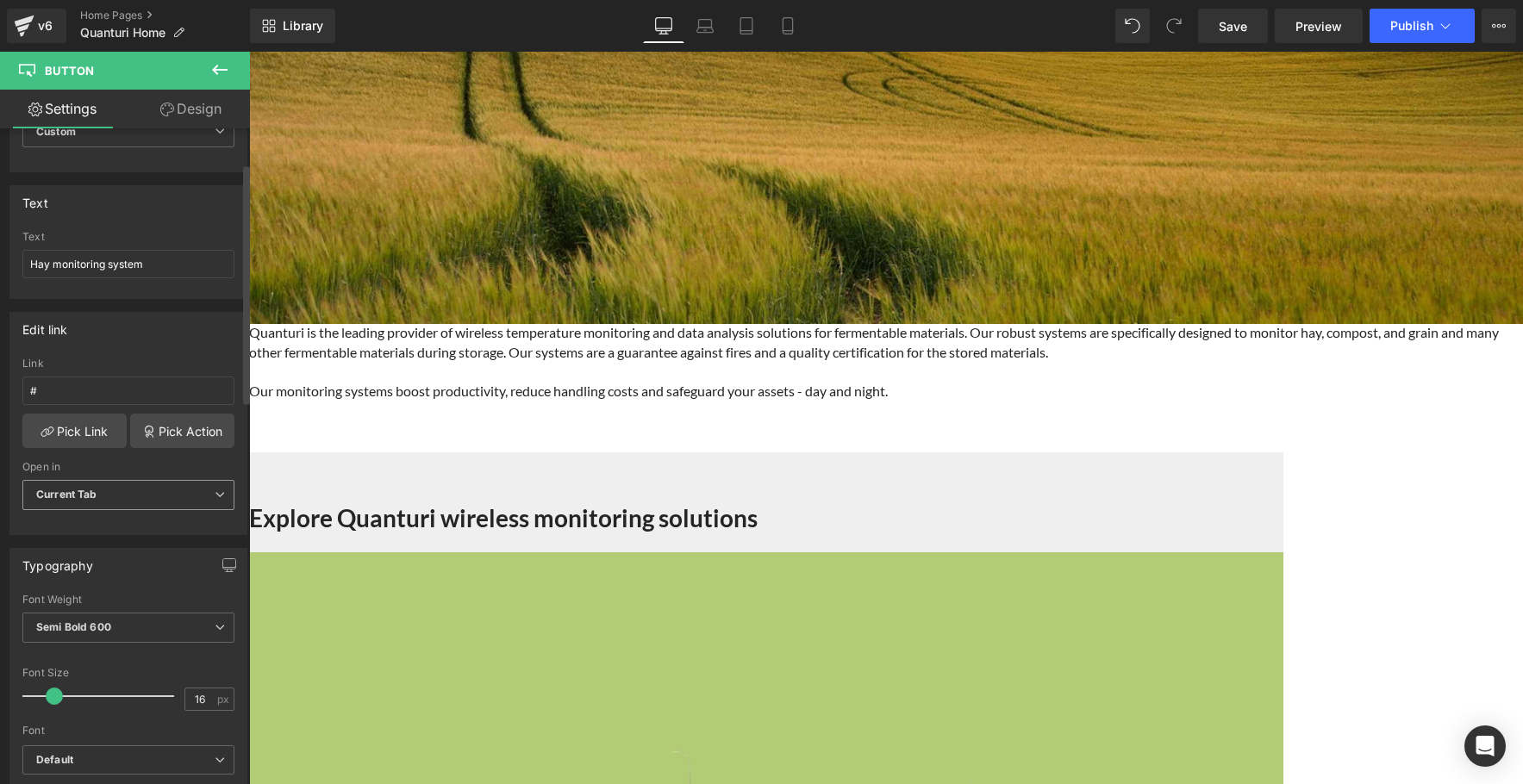
click at [168, 494] on span "Current Tab" at bounding box center [128, 495] width 212 height 30
click at [168, 494] on span "Current Tab" at bounding box center [125, 495] width 205 height 30
click at [74, 426] on link "Pick Link" at bounding box center [75, 431] width 105 height 35
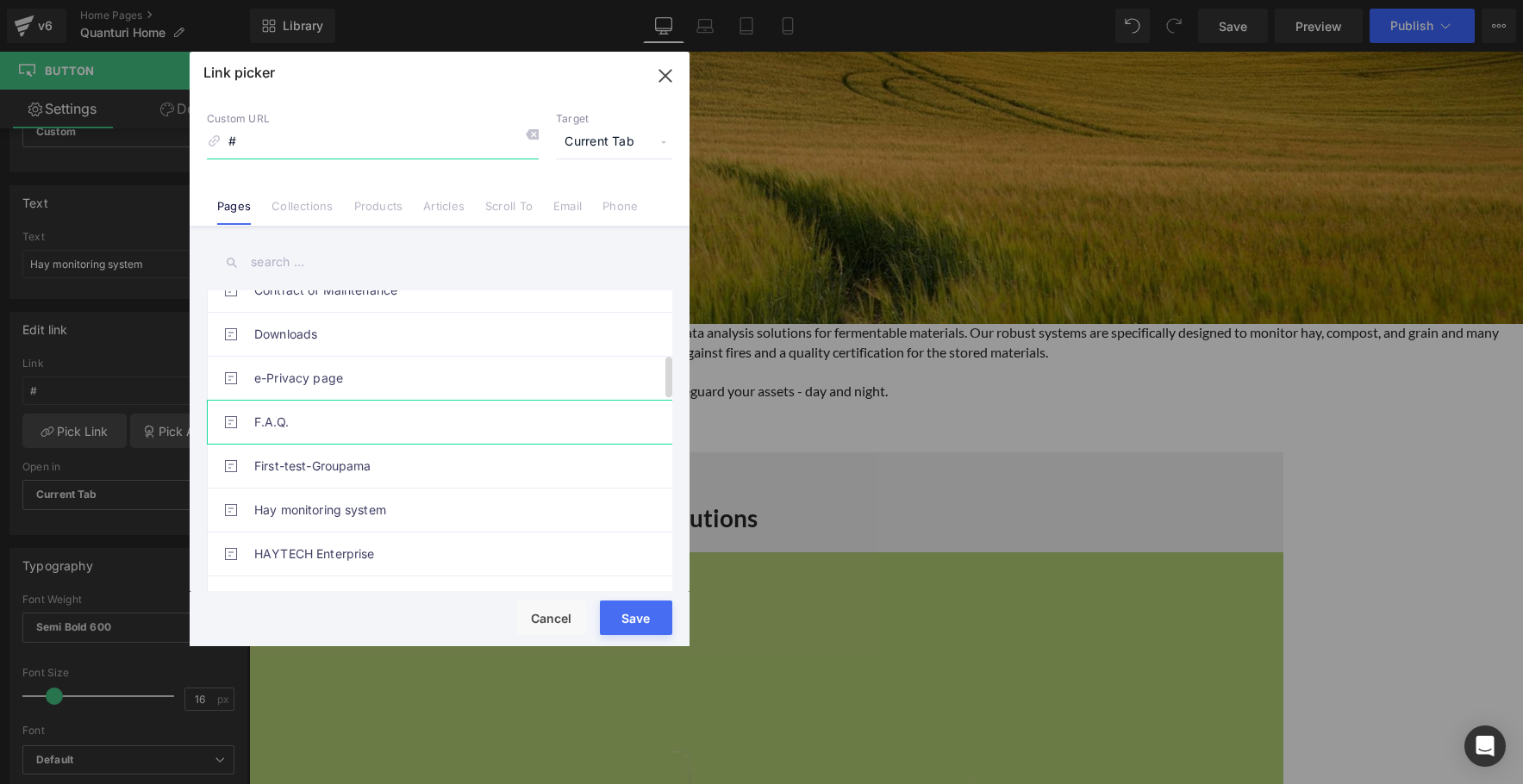
scroll to position [464, 0]
click at [381, 200] on link "Products" at bounding box center [379, 212] width 49 height 26
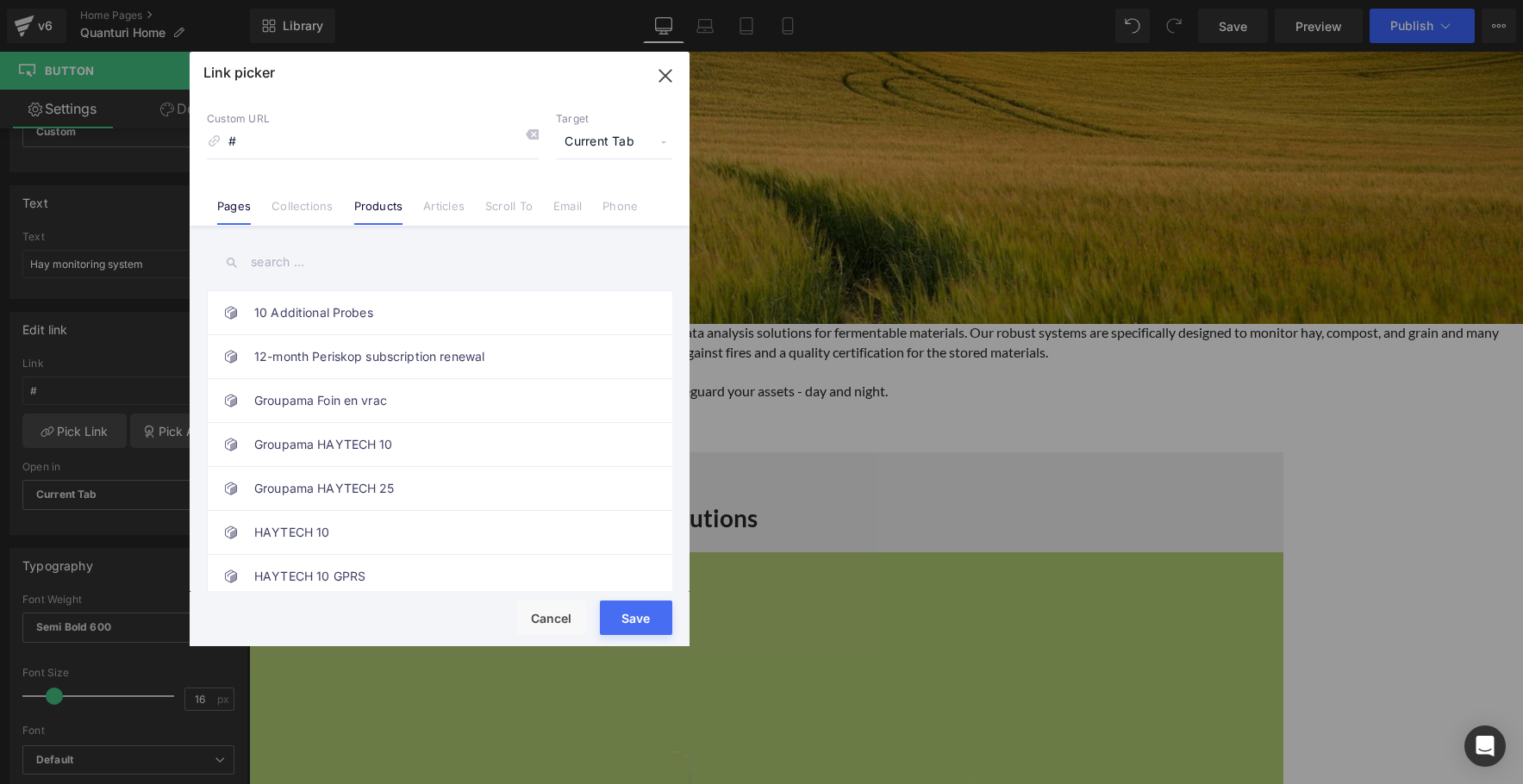
click at [237, 208] on link "Pages" at bounding box center [233, 212] width 34 height 26
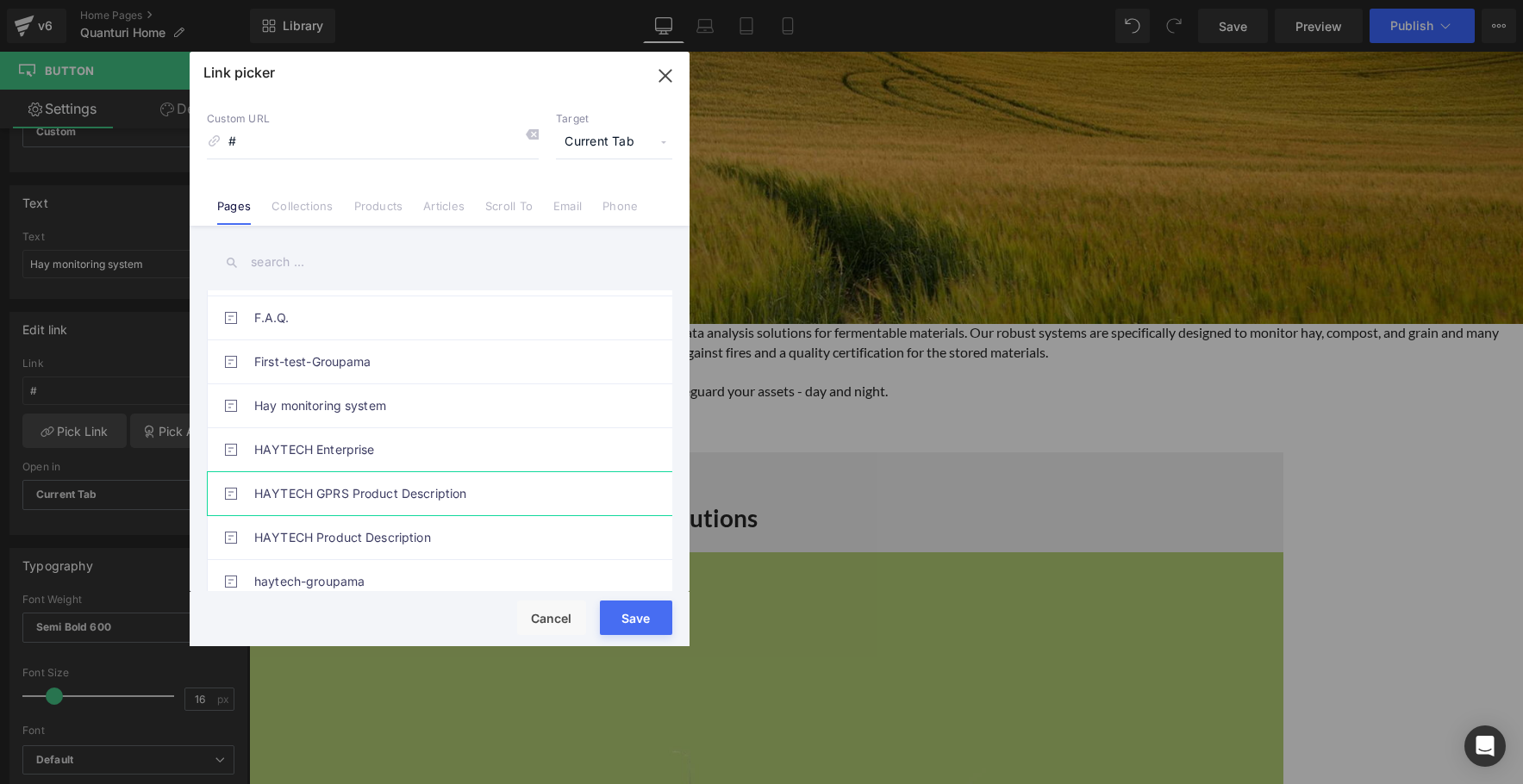
scroll to position [567, 0]
click at [392, 406] on link "Hay monitoring system" at bounding box center [444, 405] width 380 height 44
type input "/pages/haytech"
click at [649, 617] on button "Save" at bounding box center [636, 618] width 73 height 35
type input "/pages/haytech"
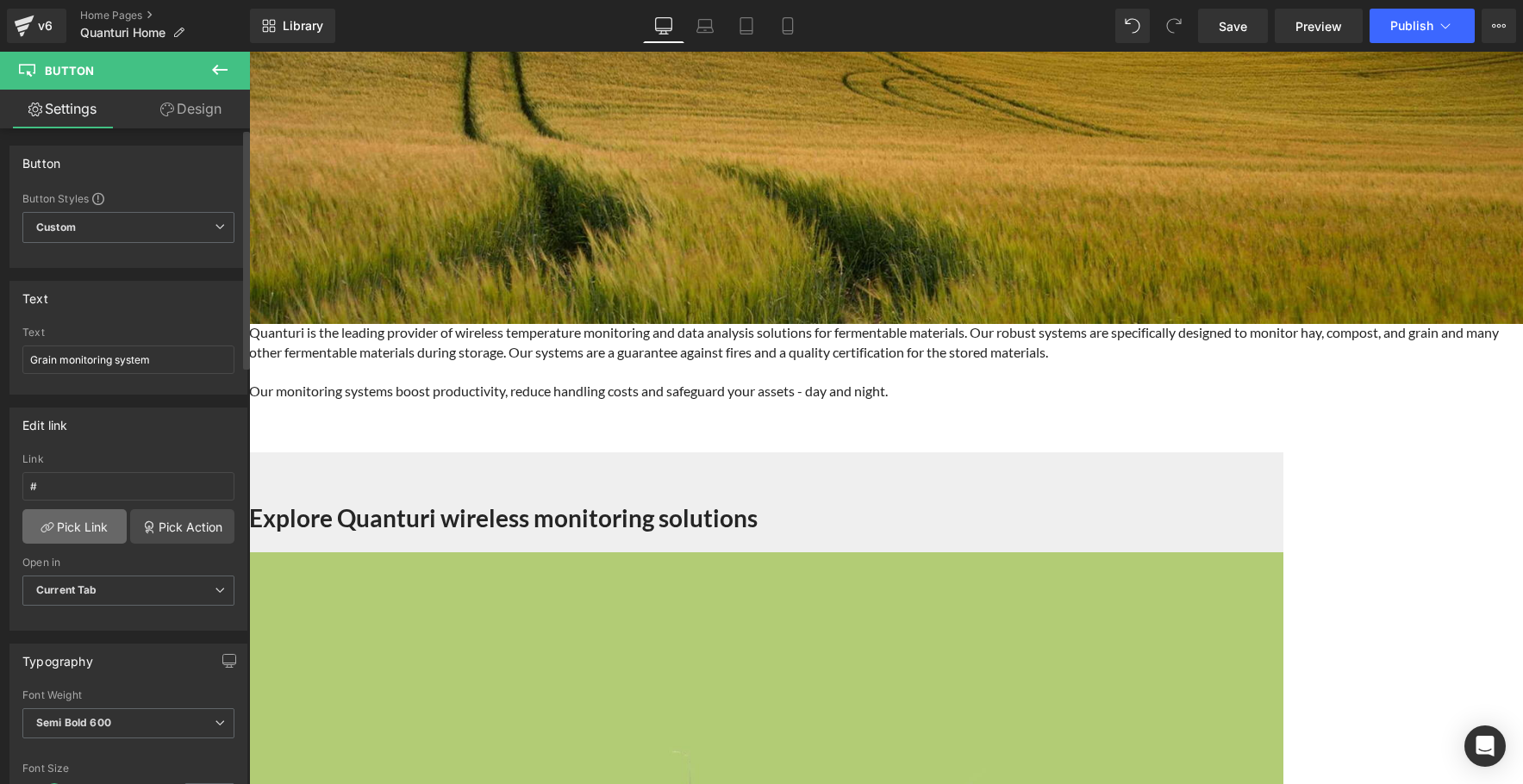
click at [90, 529] on link "Pick Link" at bounding box center [75, 527] width 105 height 35
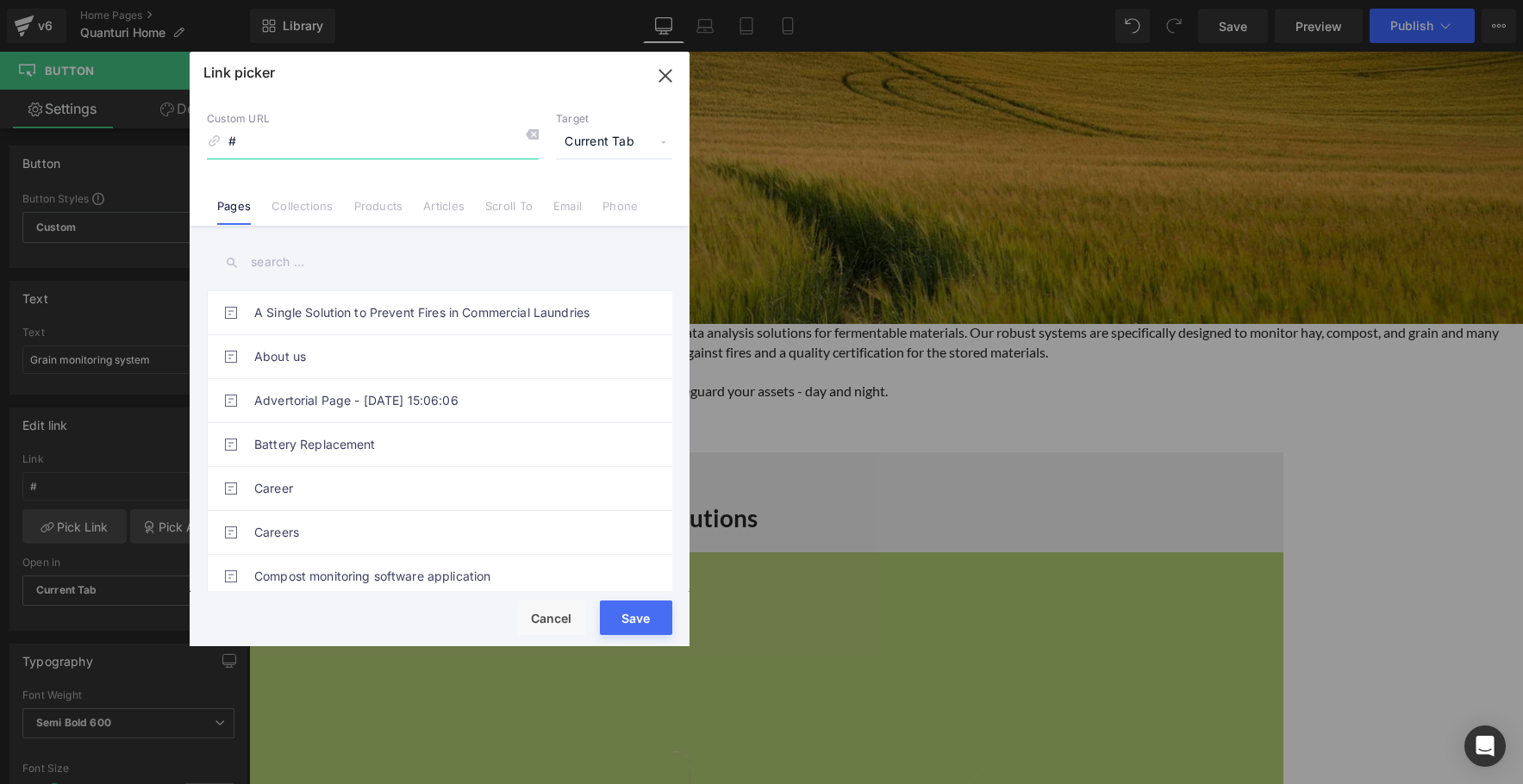
paste input "pages/grain"
drag, startPoint x: 234, startPoint y: 138, endPoint x: 216, endPoint y: 137, distance: 18.0
click at [216, 137] on div "Custom URL #pages/grain" at bounding box center [373, 136] width 332 height 46
type input "pages/grain"
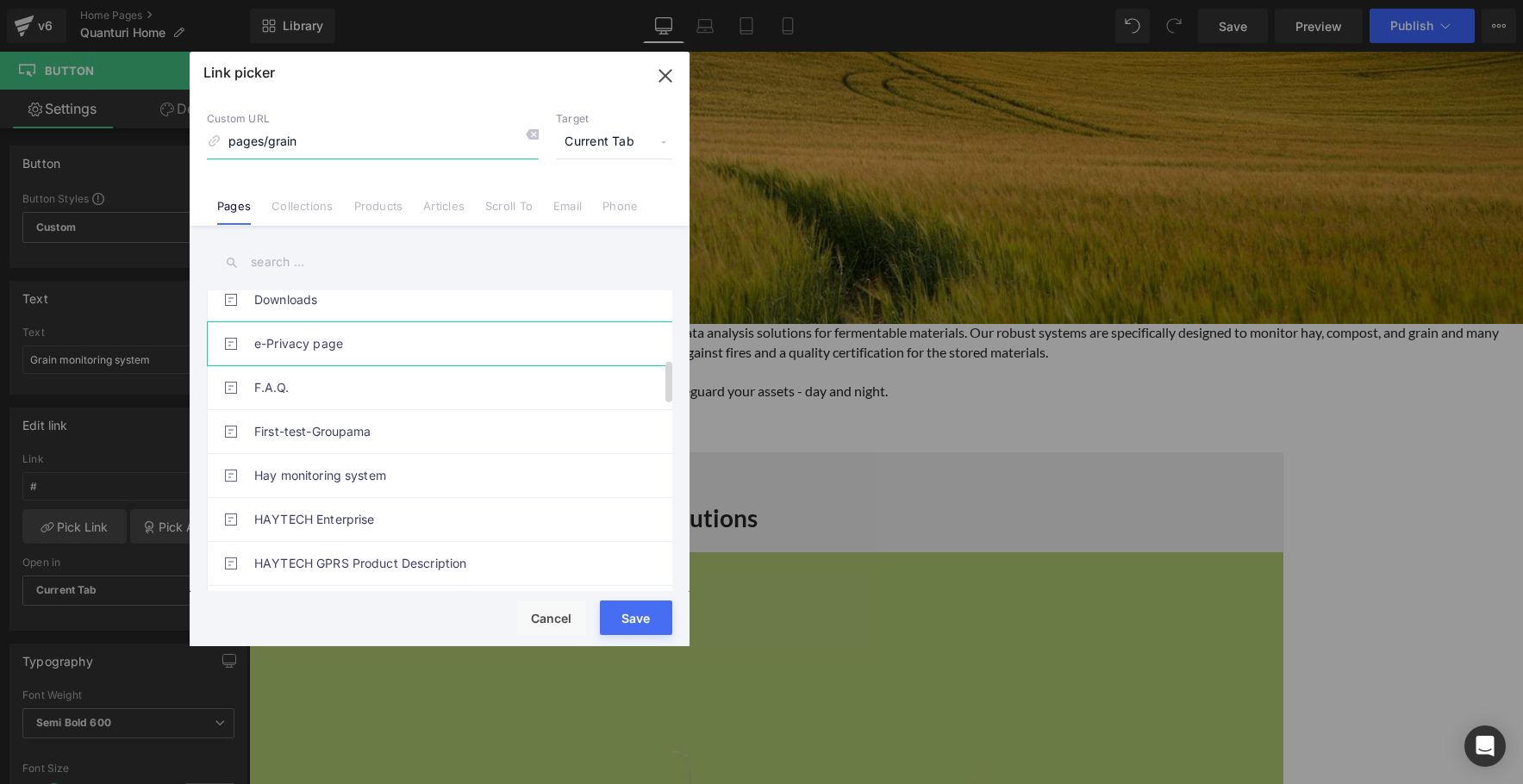
scroll to position [498, 0]
drag, startPoint x: 319, startPoint y: 142, endPoint x: 209, endPoint y: 144, distance: 110.0
click at [209, 144] on div "Custom URL pages/grain" at bounding box center [373, 136] width 332 height 46
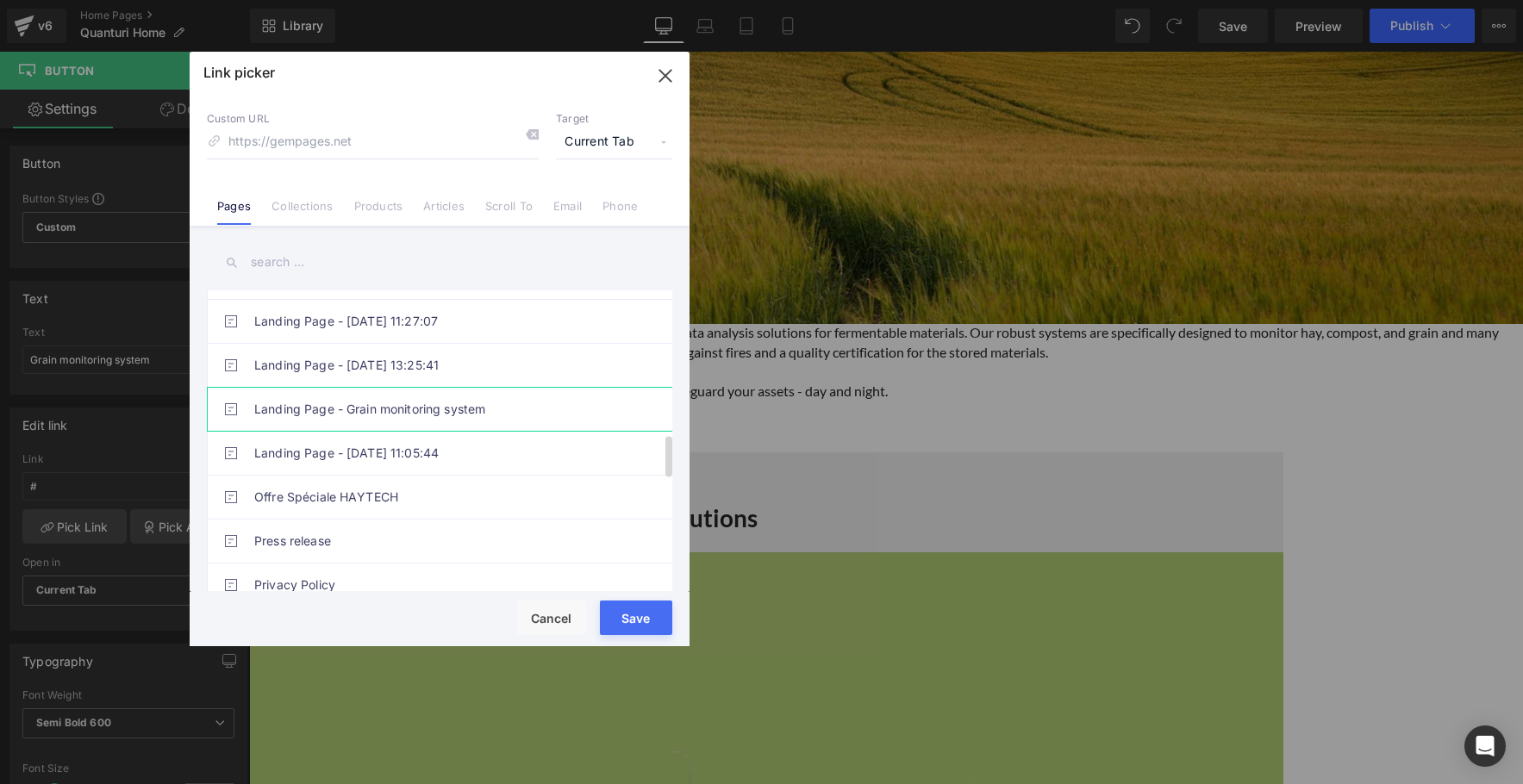
click at [471, 406] on link "Landing Page - Grain monitoring system" at bounding box center [444, 409] width 380 height 44
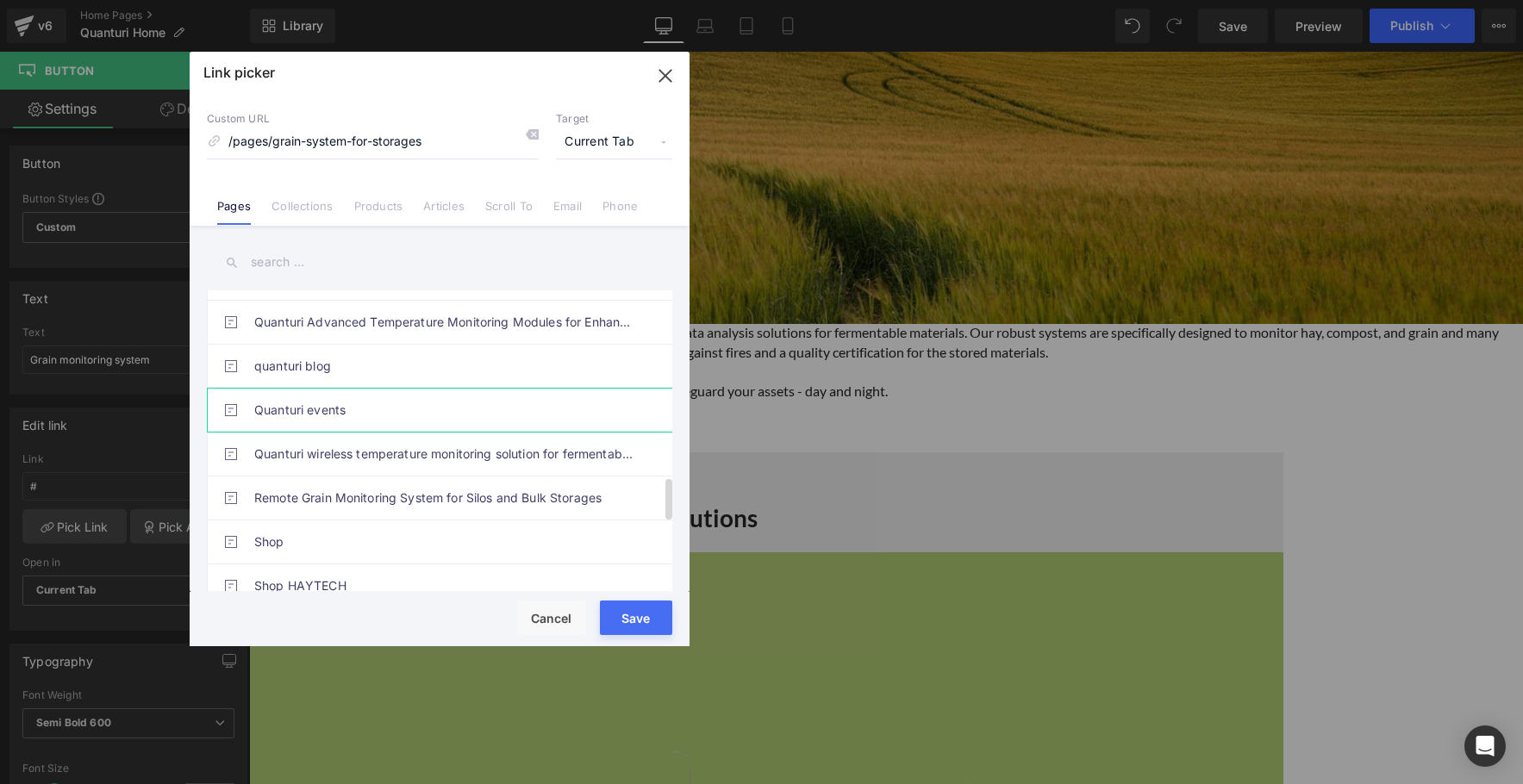
scroll to position [1367, 0]
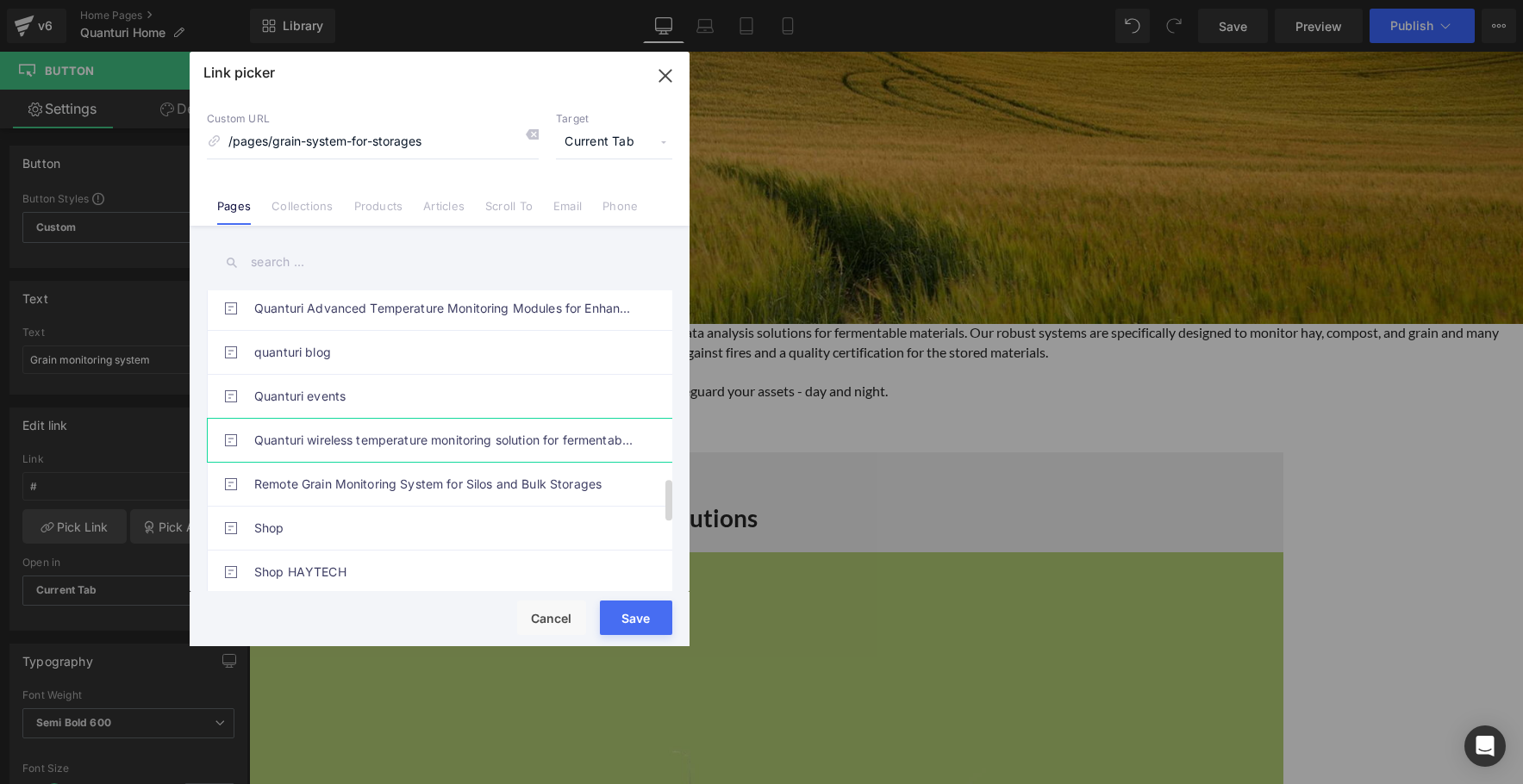
click at [421, 447] on link "Quanturi wireless temperature monitoring solution for fermentable materials" at bounding box center [444, 440] width 380 height 44
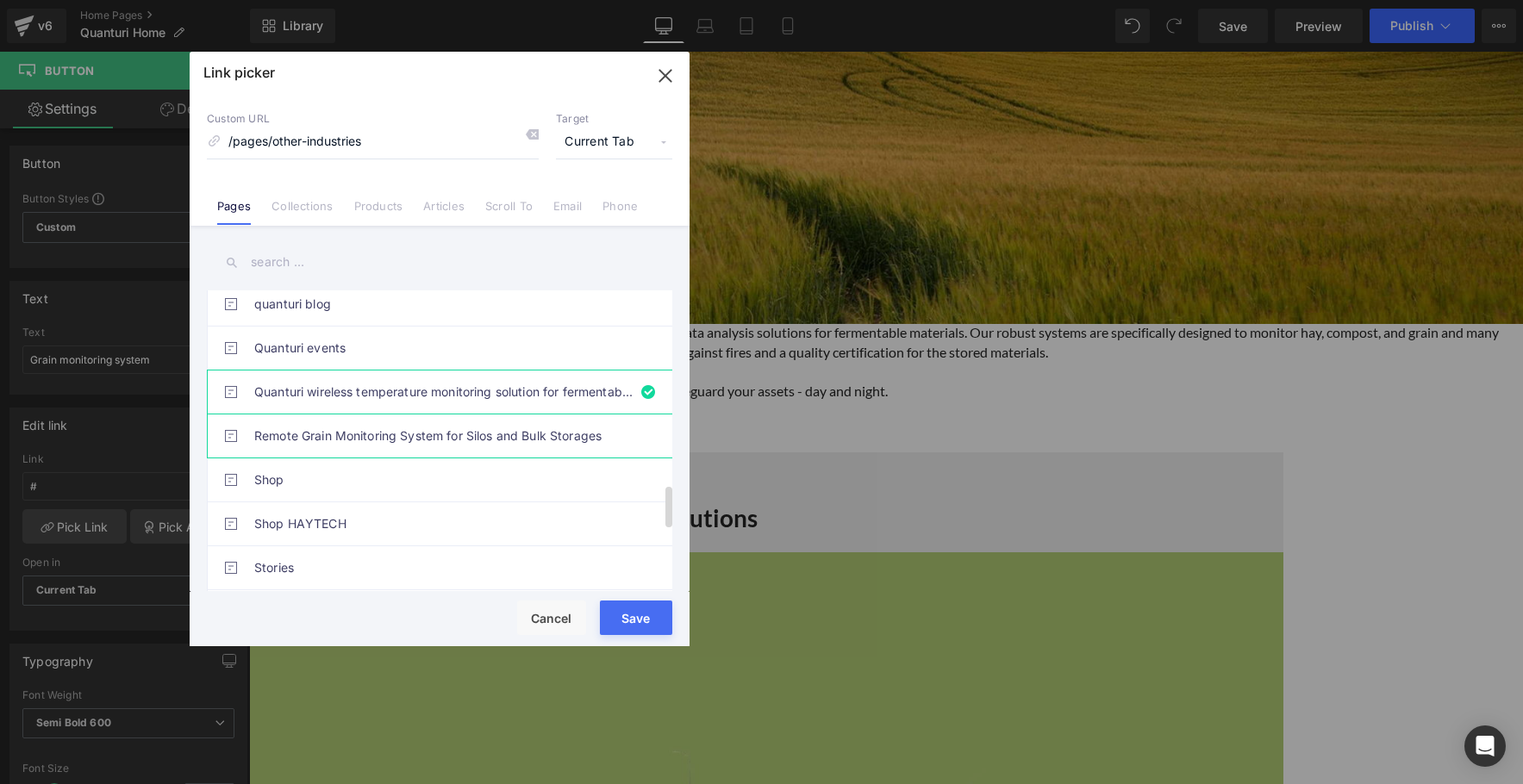
scroll to position [1416, 0]
click at [428, 434] on link "Remote Grain Monitoring System for Silos and Bulk Storages" at bounding box center [444, 435] width 380 height 44
type input "/pages/grain"
click at [646, 619] on button "Save" at bounding box center [636, 618] width 73 height 35
type input "/pages/grain"
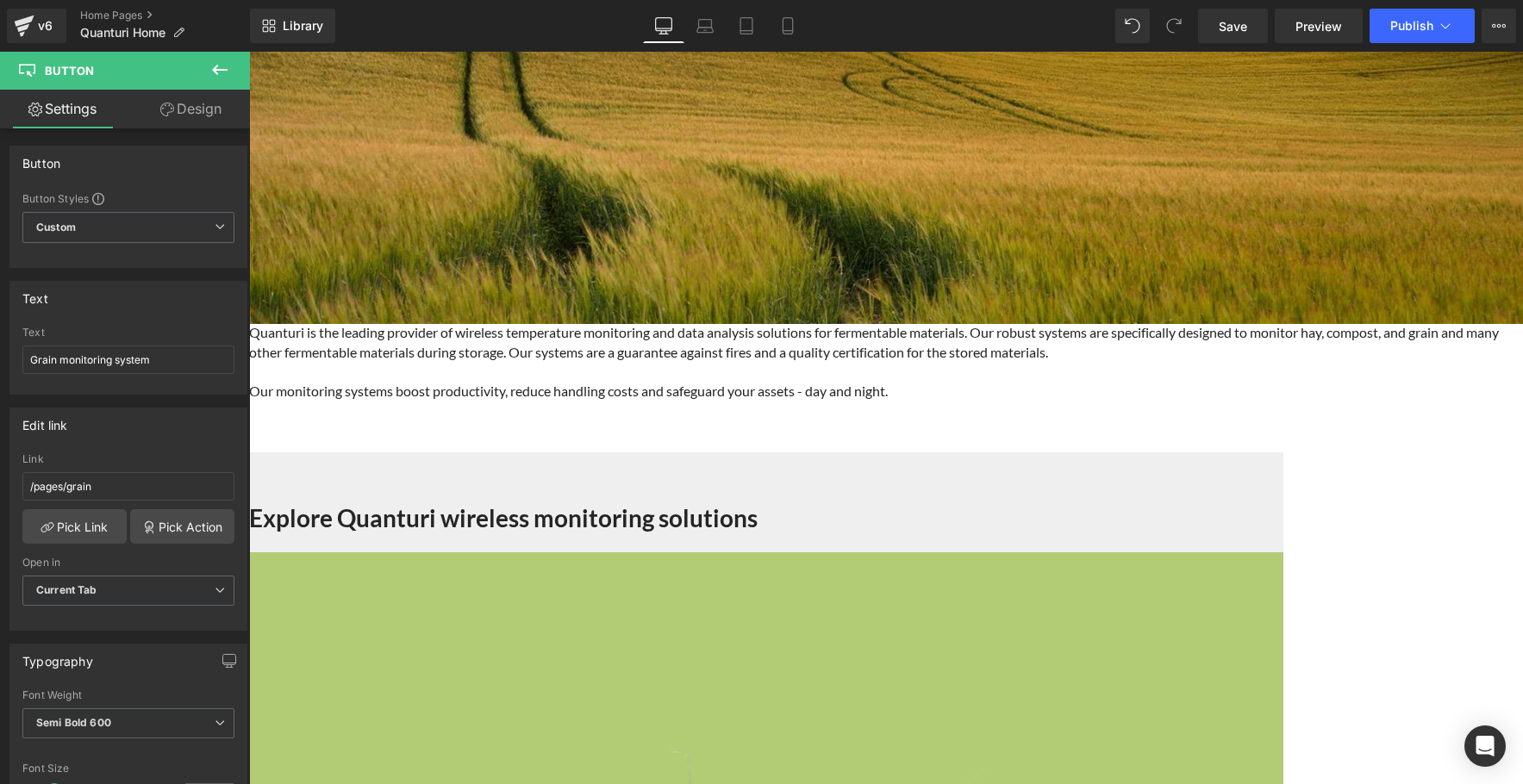
click at [89, 536] on link "Pick Link" at bounding box center [75, 527] width 105 height 35
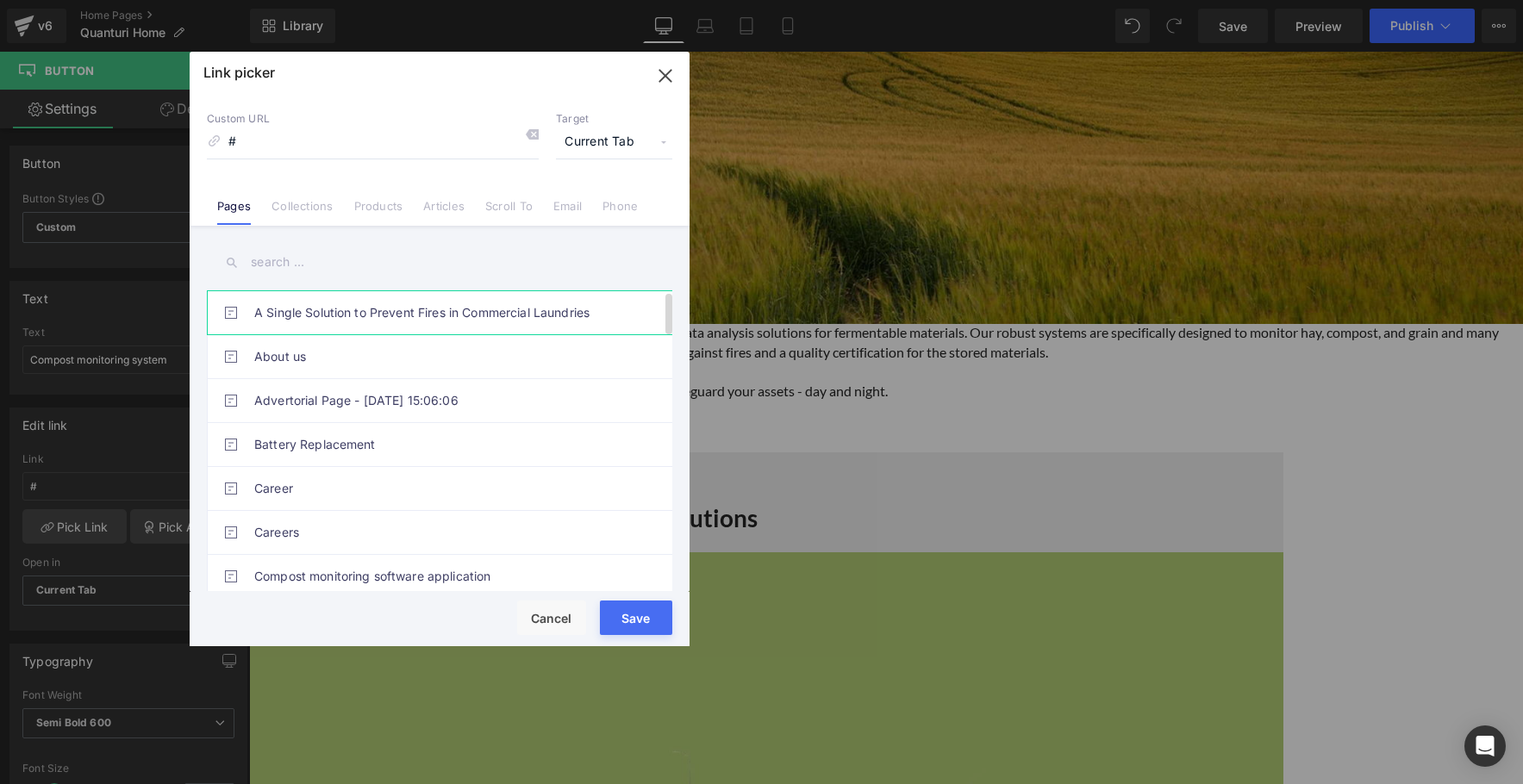
click at [340, 311] on link "A Single Solution to Prevent Fires in Commercial Laundries" at bounding box center [444, 313] width 380 height 44
type input "/pages/quanturi-temperature-monitoring-system-for-commercial-laundries"
click at [635, 624] on button "Save" at bounding box center [636, 618] width 73 height 35
type input "/pages/quanturi-temperature-monitoring-system-for-commercial-laundries"
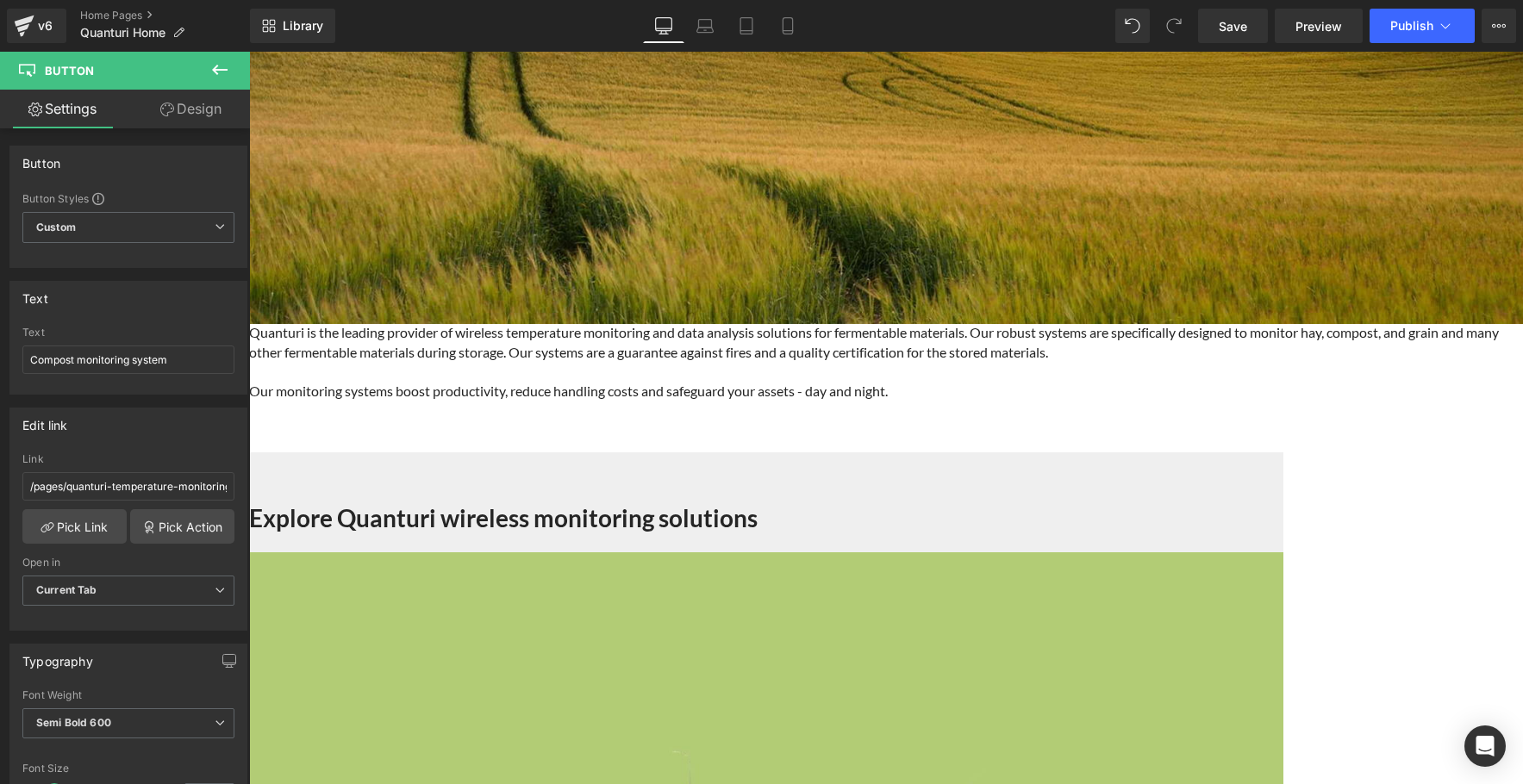
click at [249, 51] on span "Button" at bounding box center [249, 51] width 0 height 0
click at [61, 530] on link "Pick Link" at bounding box center [75, 527] width 105 height 35
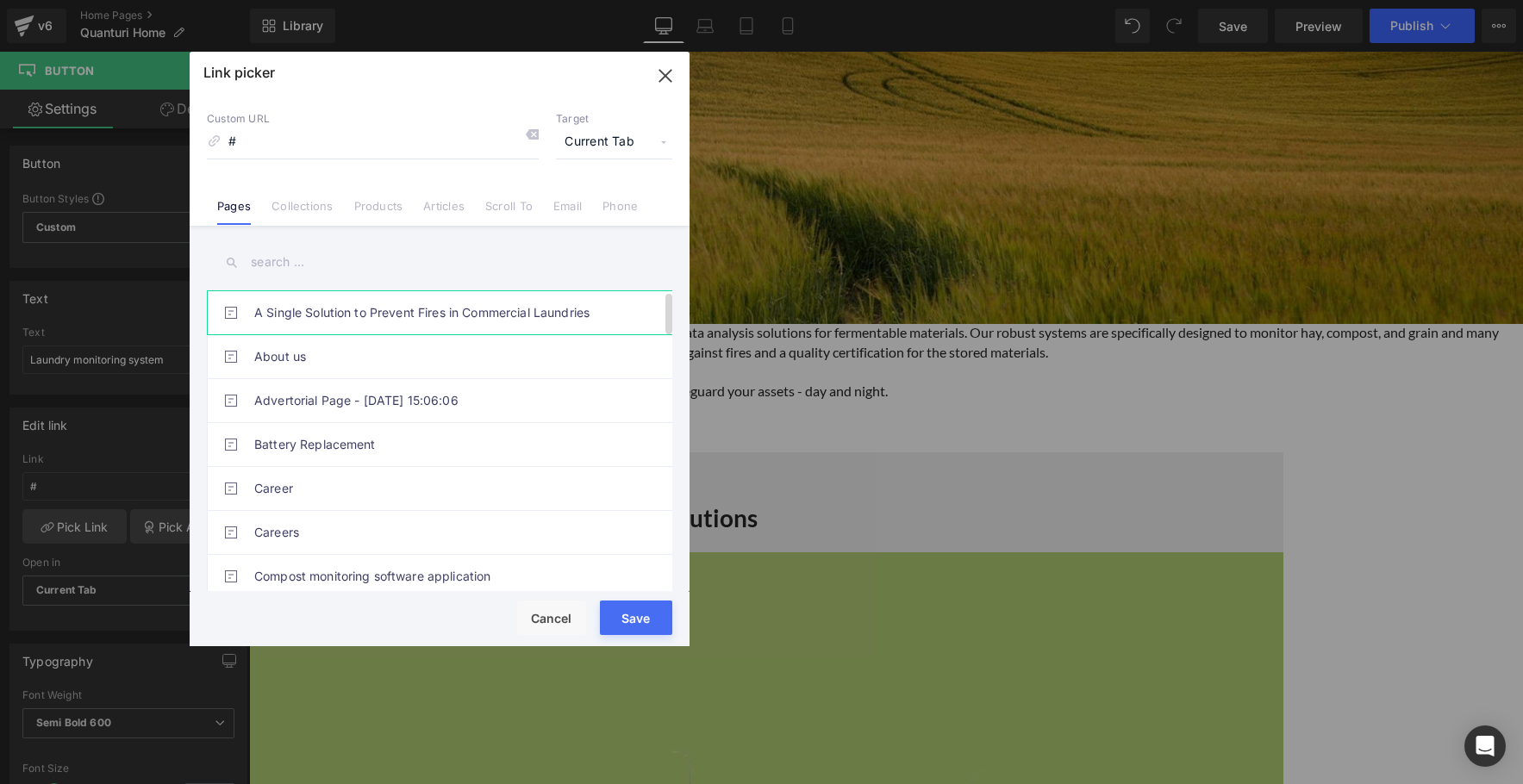
click at [318, 306] on link "A Single Solution to Prevent Fires in Commercial Laundries" at bounding box center [444, 313] width 380 height 44
type input "/pages/quanturi-temperature-monitoring-system-for-commercial-laundries"
click at [632, 615] on button "Save" at bounding box center [636, 618] width 73 height 35
type input "/pages/quanturi-temperature-monitoring-system-for-commercial-laundries"
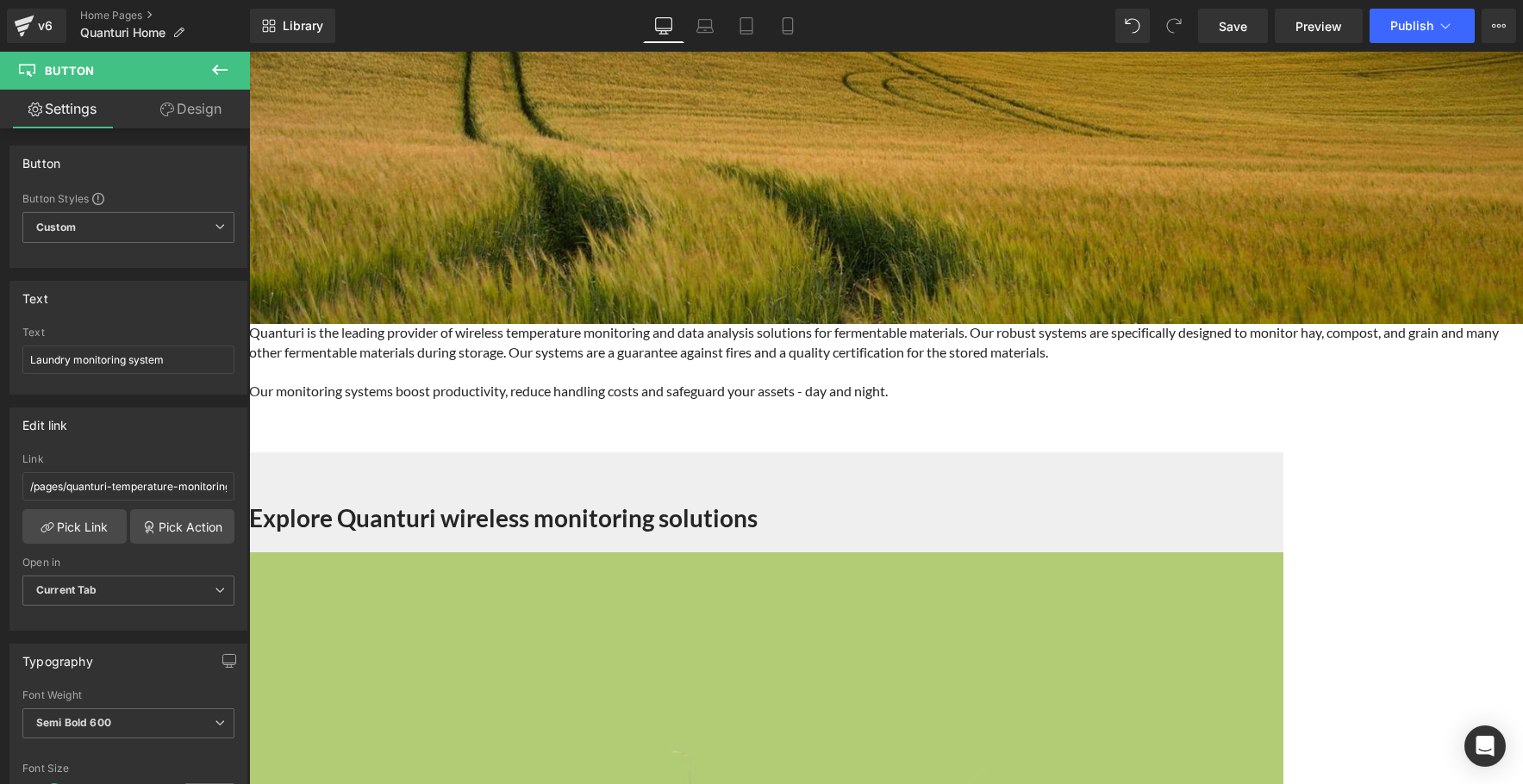
click at [249, 51] on icon at bounding box center [249, 51] width 0 height 0
click at [73, 523] on link "Pick Link" at bounding box center [75, 527] width 105 height 35
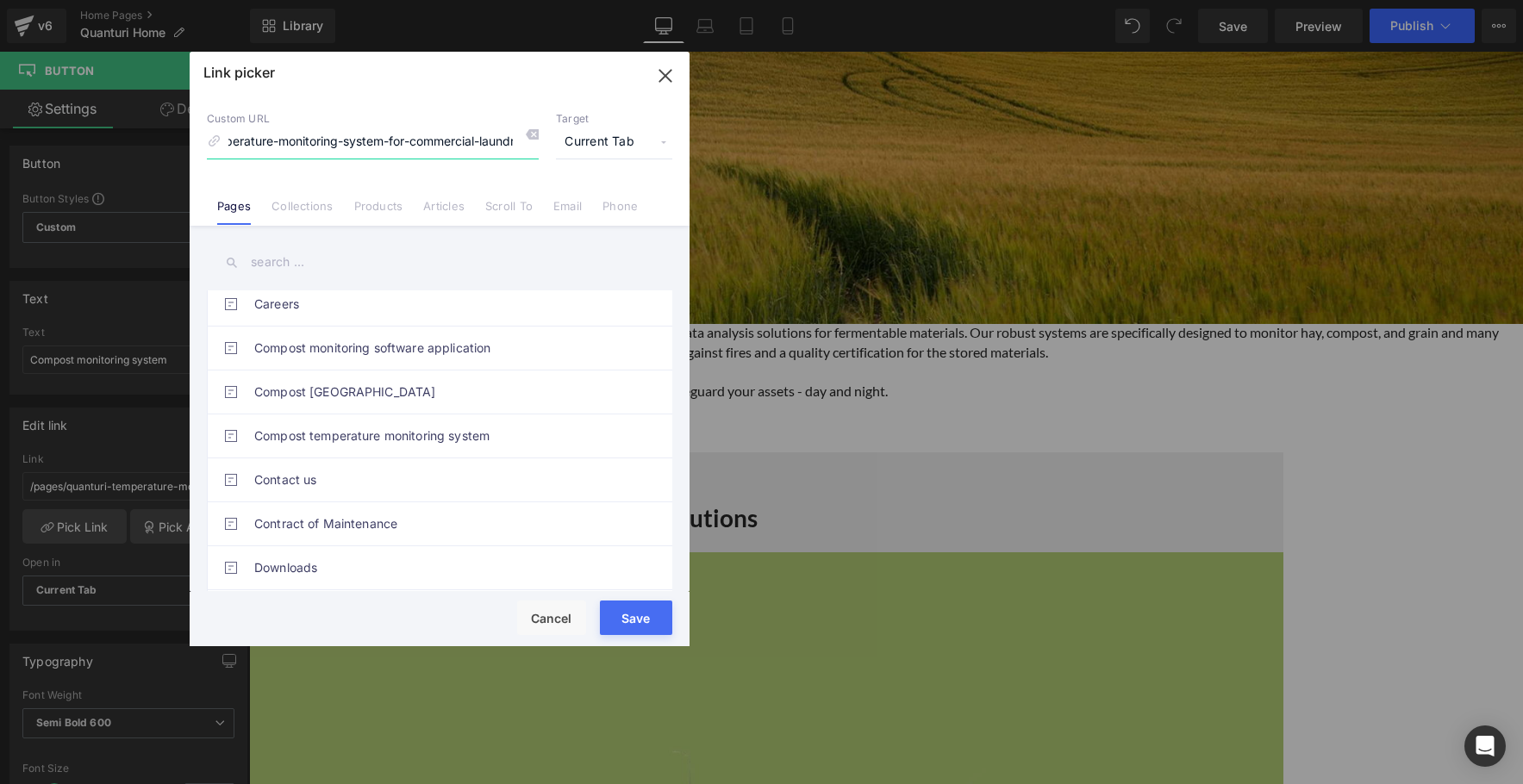
scroll to position [0, 0]
click at [420, 437] on link "Compost temperature monitoring system" at bounding box center [444, 436] width 380 height 44
type input "/pages/compost"
click at [626, 618] on button "Save" at bounding box center [636, 618] width 73 height 35
type input "/pages/compost"
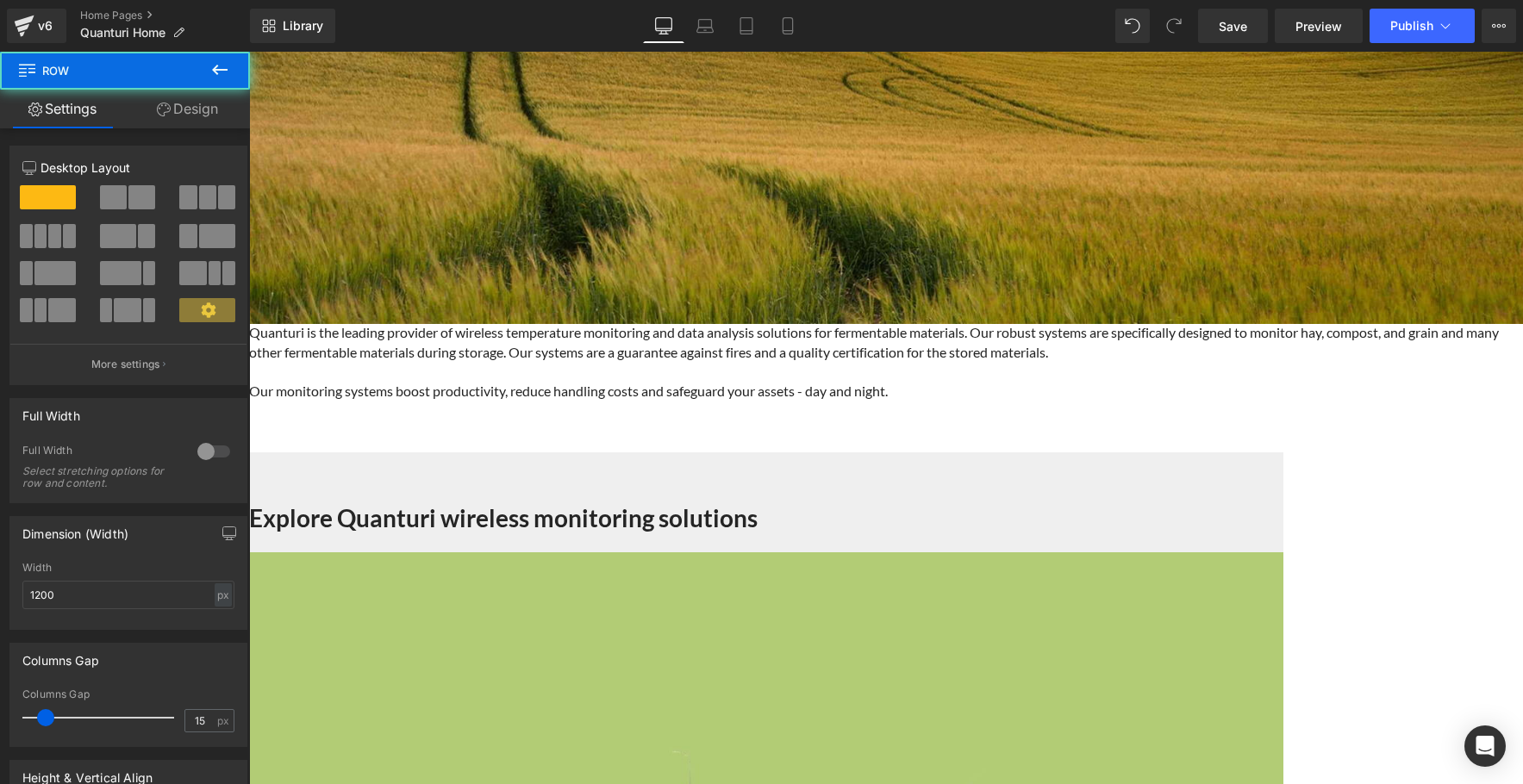
click at [1122, 436] on div at bounding box center [886, 439] width 1274 height 9
click at [249, 51] on span "Row" at bounding box center [249, 51] width 0 height 0
click at [194, 106] on link "Design" at bounding box center [187, 109] width 125 height 39
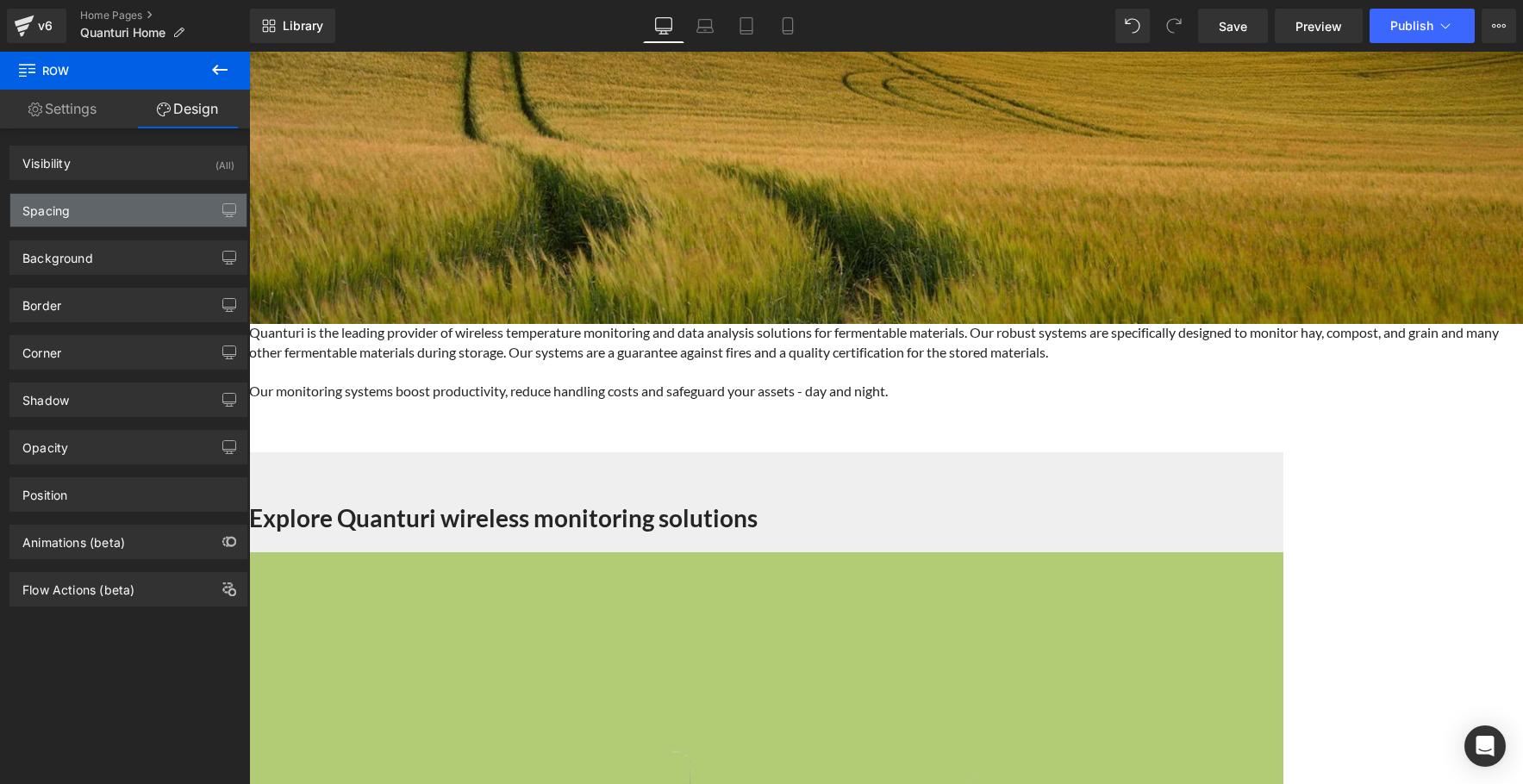
click at [167, 208] on div "Spacing" at bounding box center [129, 210] width 236 height 33
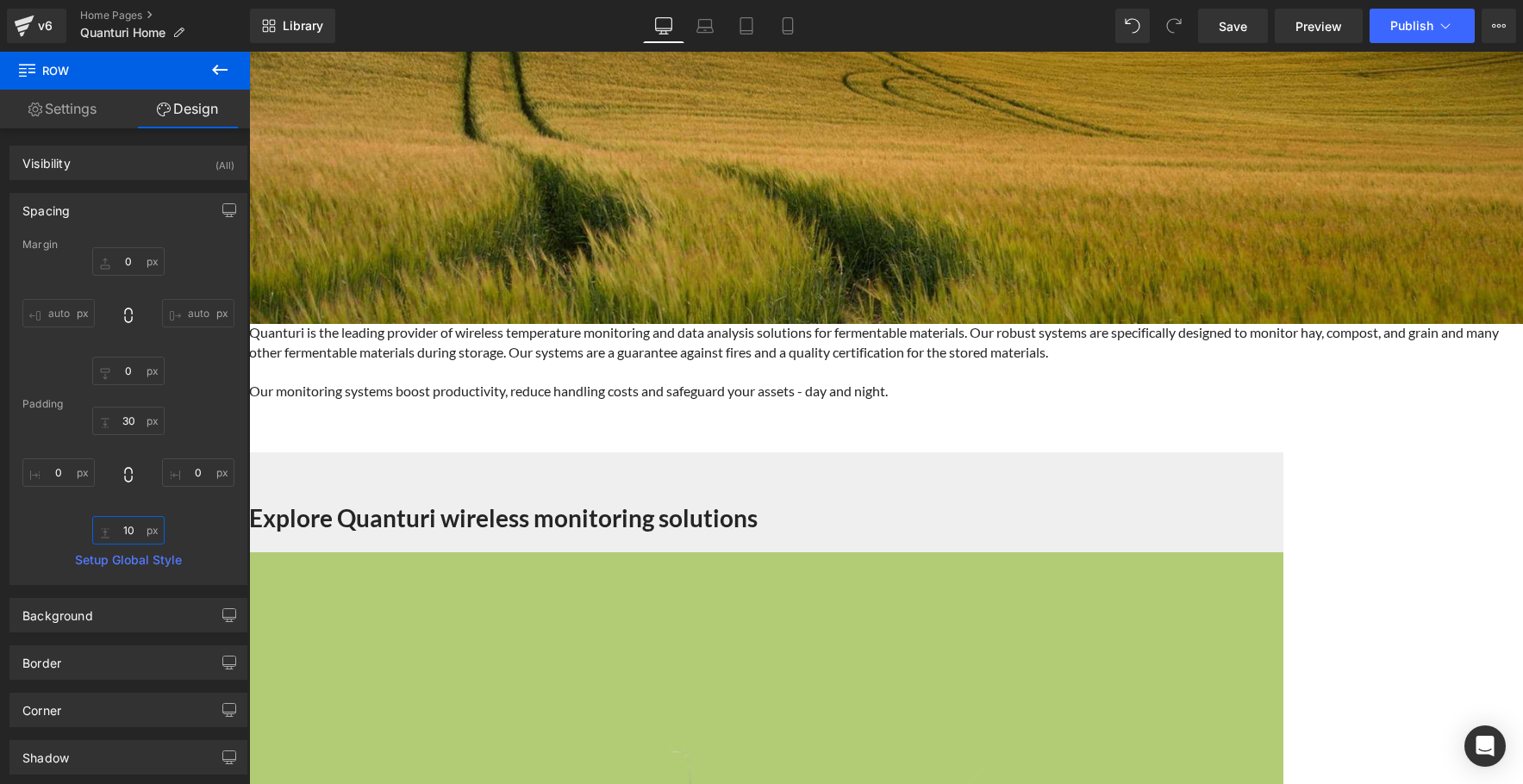
click at [130, 528] on input "10" at bounding box center [128, 529] width 73 height 28
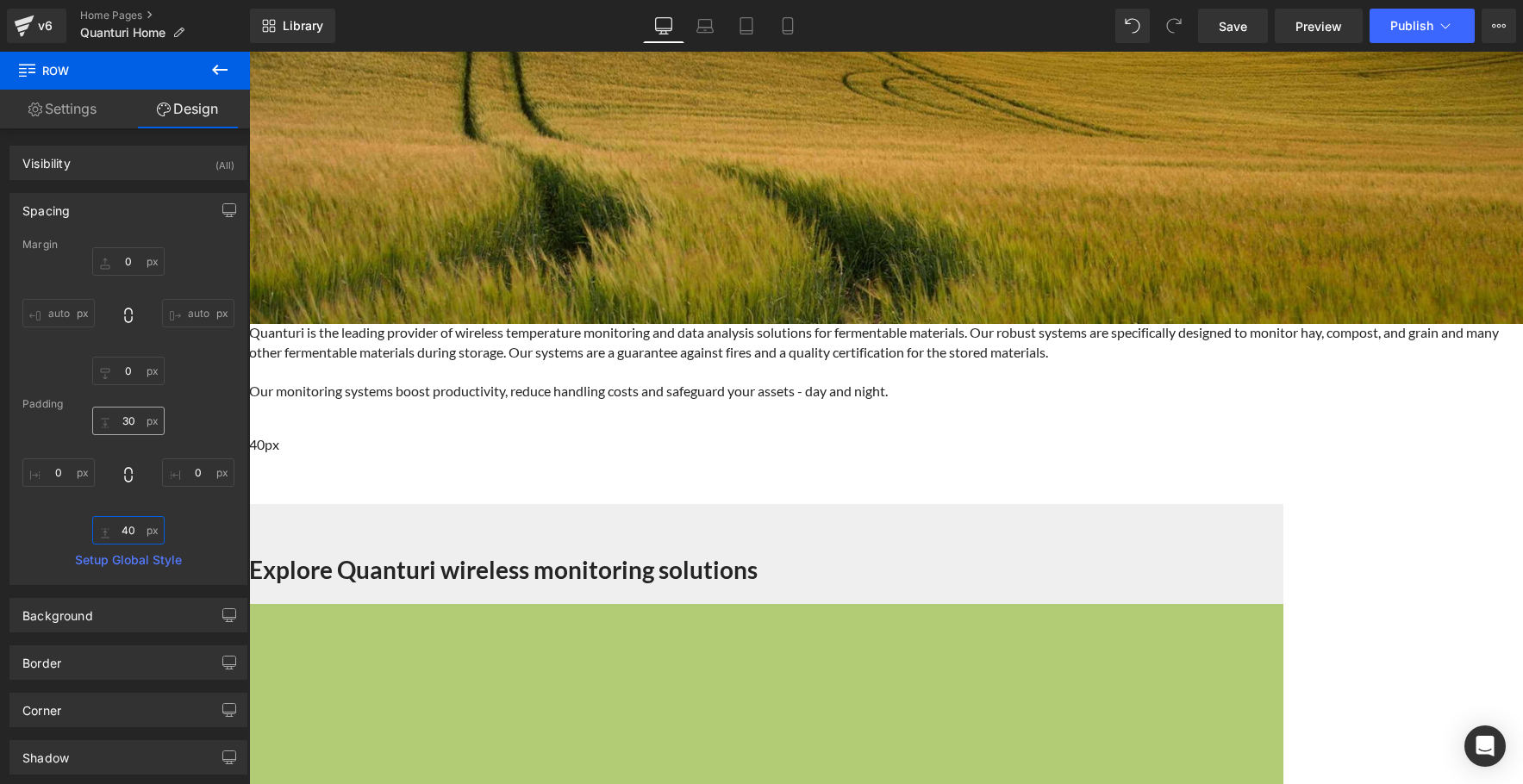
type input "40"
click at [126, 419] on input "30" at bounding box center [128, 420] width 73 height 28
type input "40"
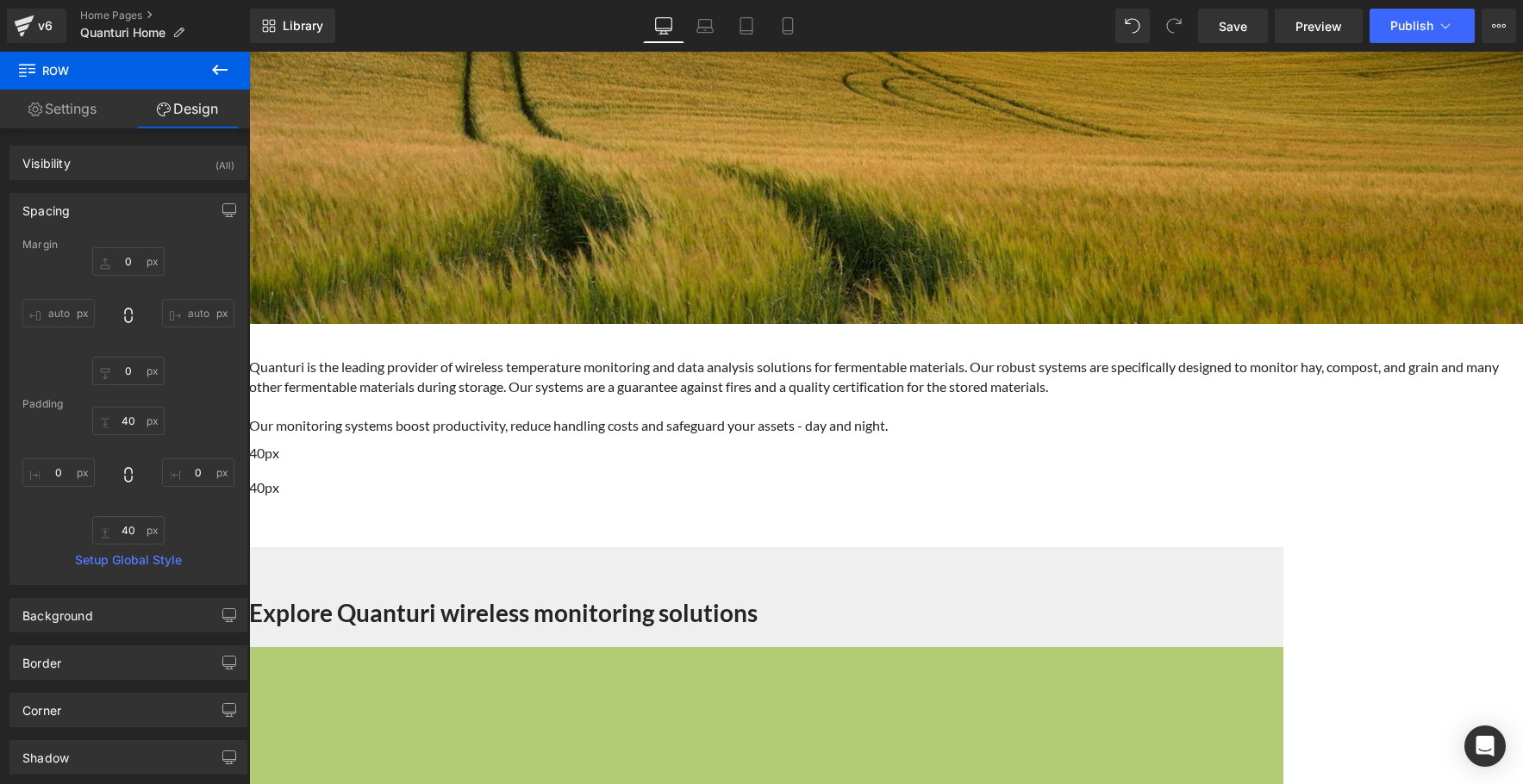
click at [249, 51] on span "Heading" at bounding box center [249, 51] width 0 height 0
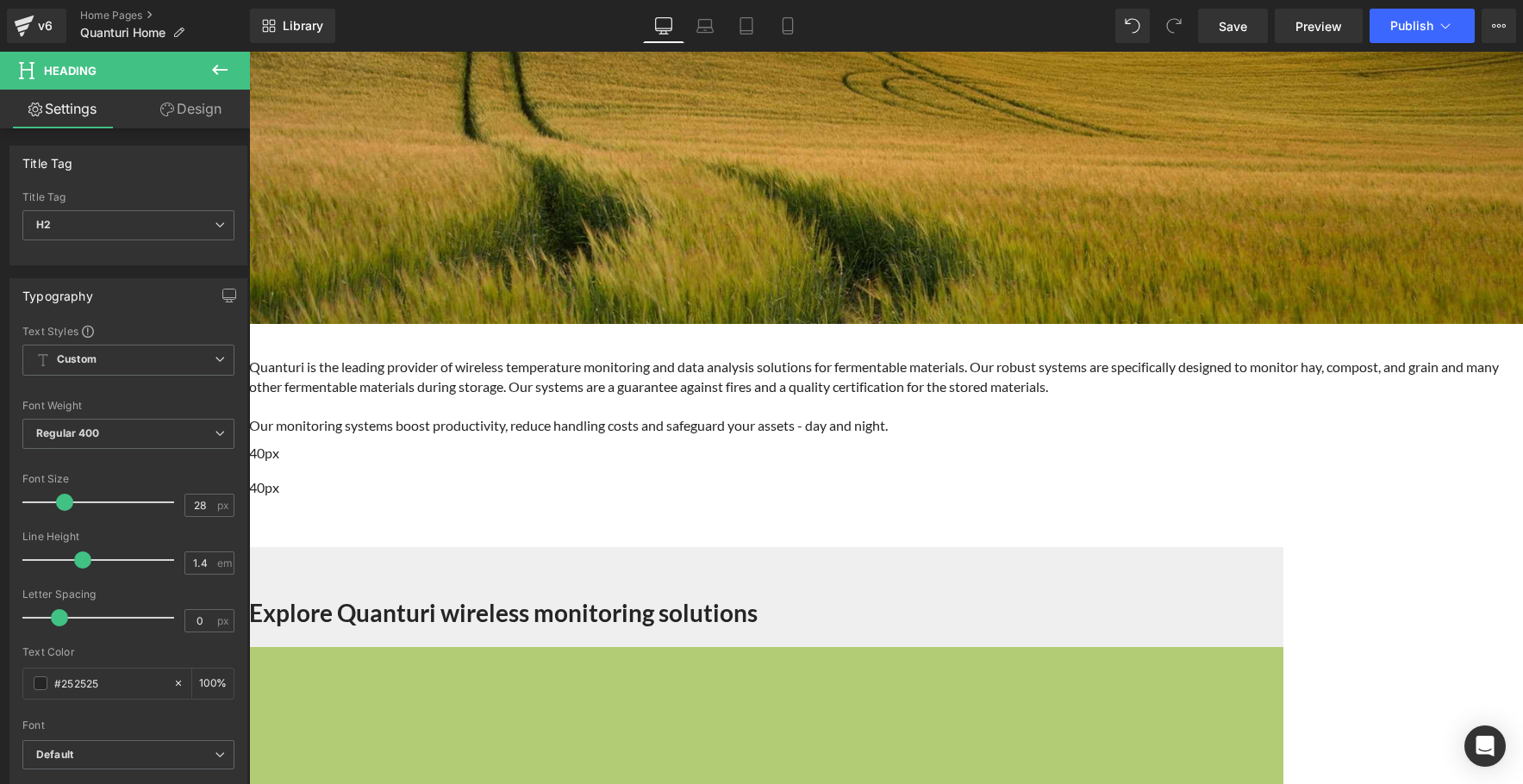
click at [200, 114] on link "Design" at bounding box center [191, 109] width 125 height 39
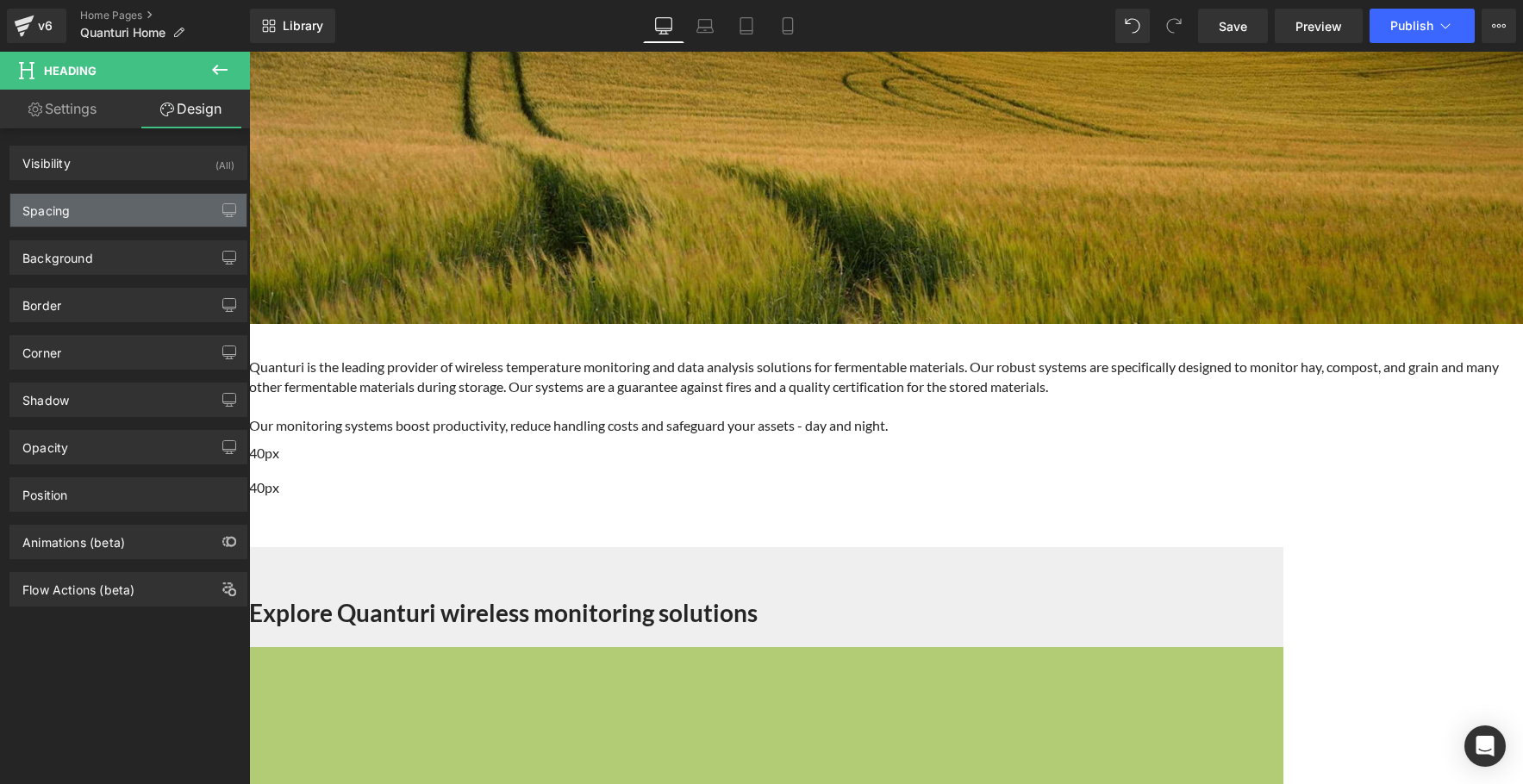
click at [180, 210] on div "Spacing" at bounding box center [129, 210] width 236 height 33
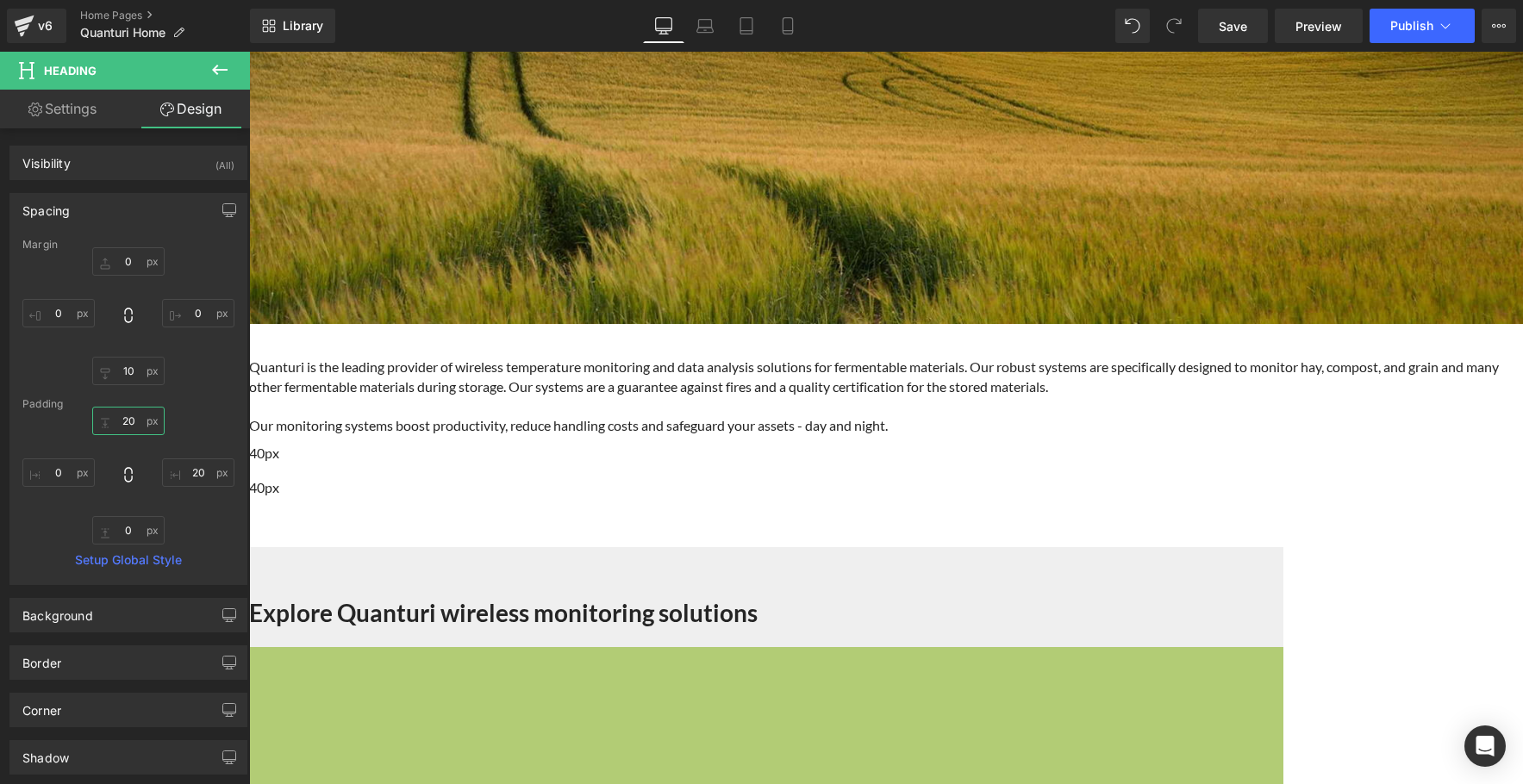
click at [132, 420] on input "20" at bounding box center [128, 420] width 73 height 28
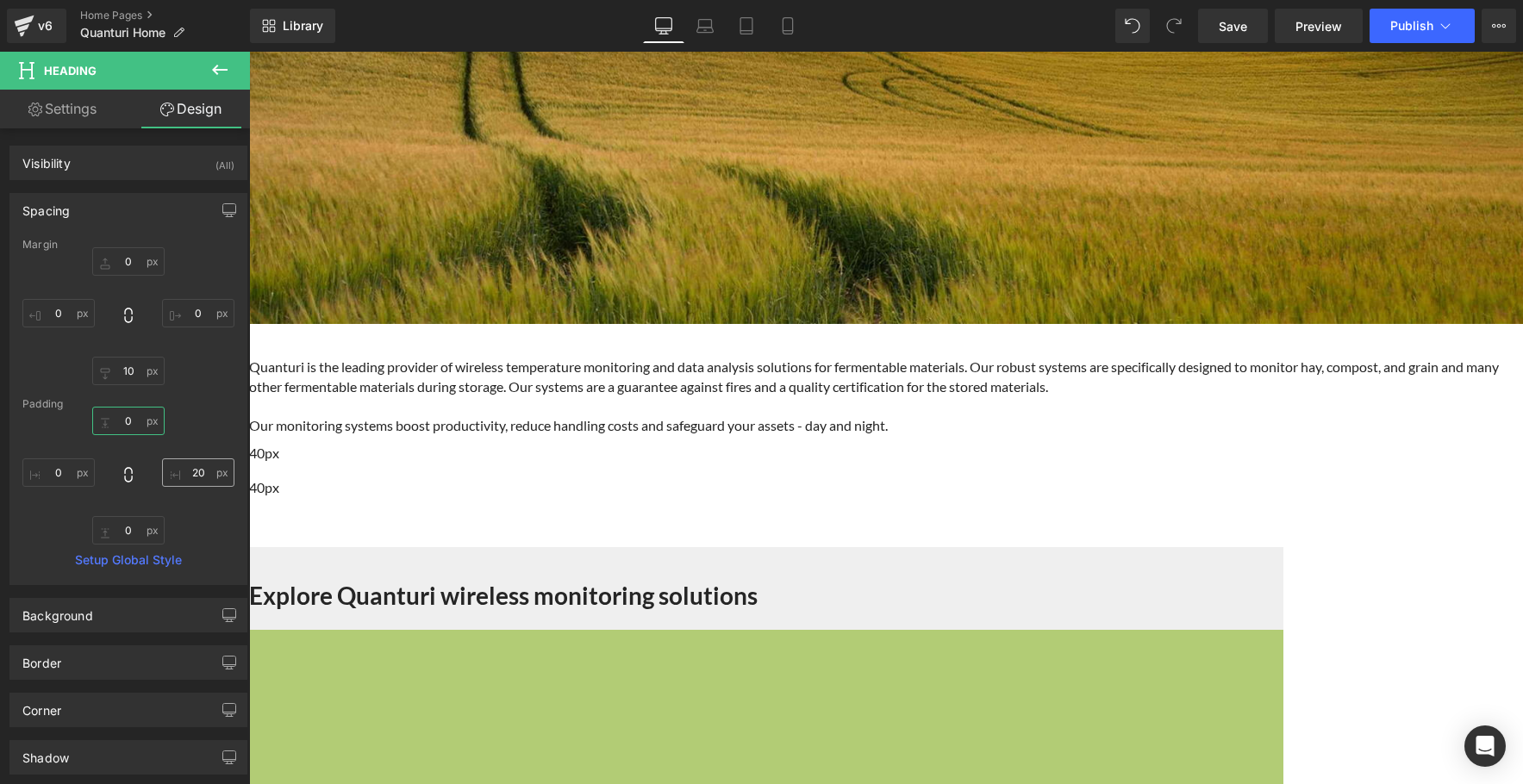
type input "0"
click at [194, 470] on input "20" at bounding box center [198, 472] width 73 height 28
type input "0"
click at [249, 51] on span "Row" at bounding box center [249, 51] width 0 height 0
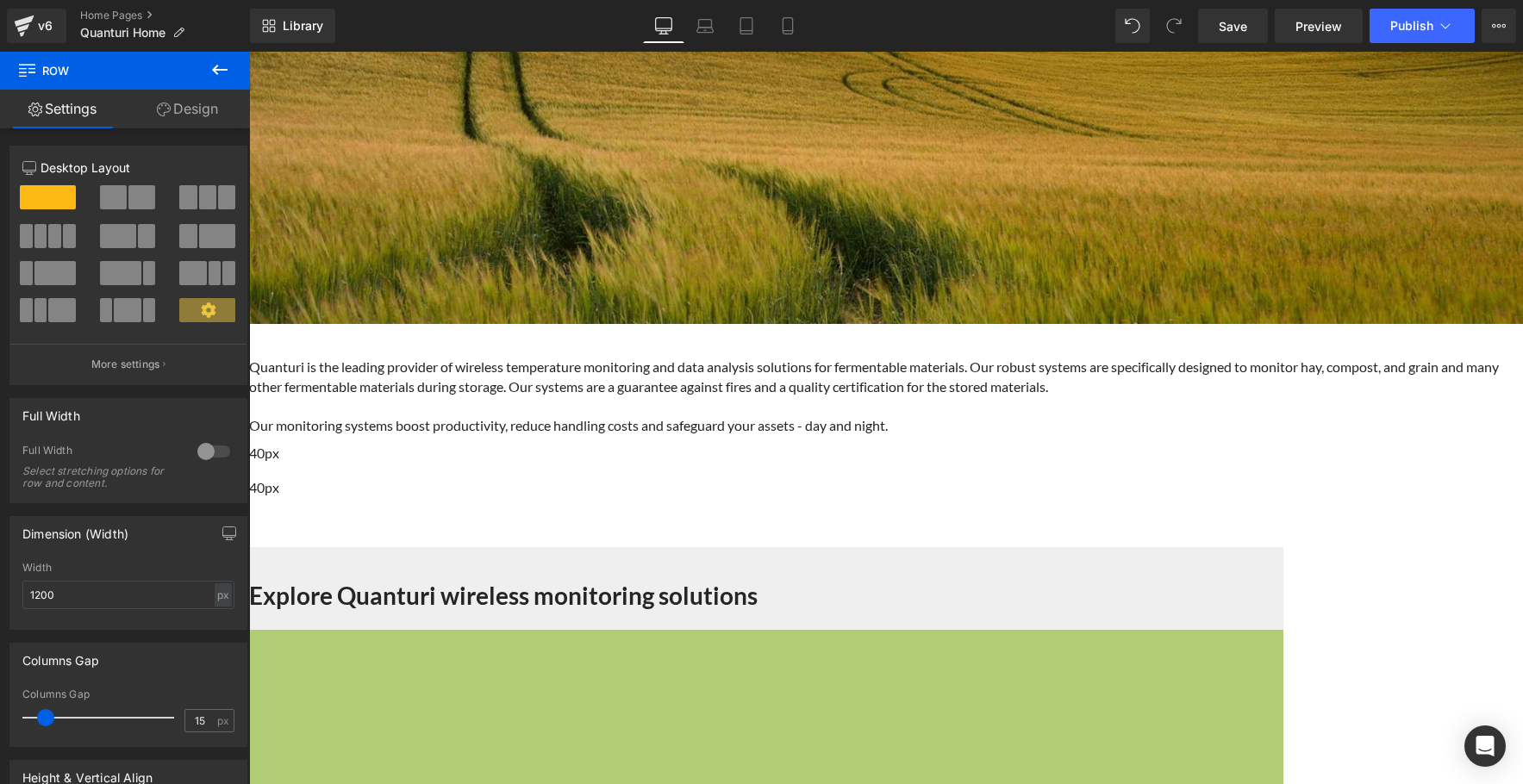
click at [200, 111] on link "Design" at bounding box center [187, 109] width 125 height 39
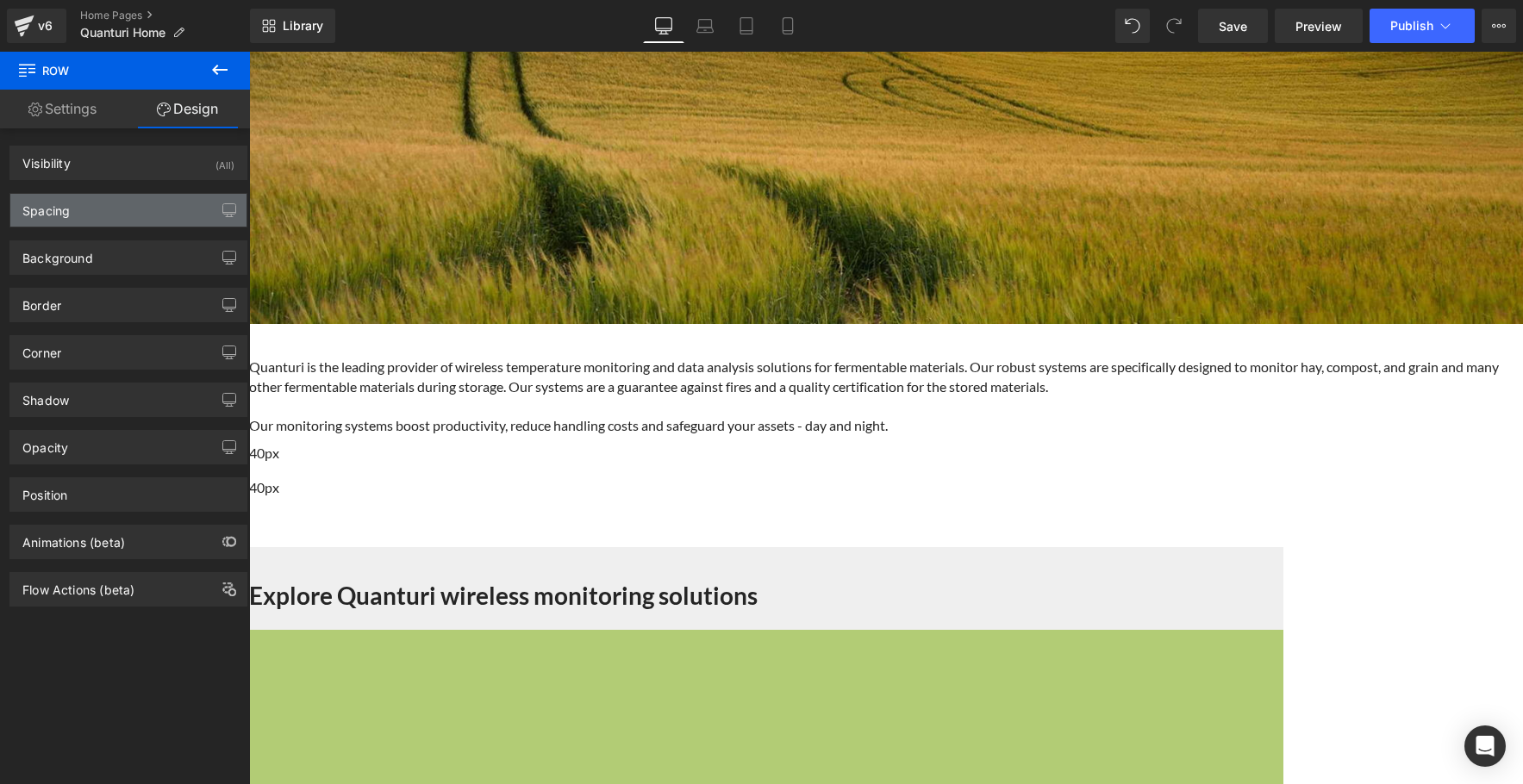
click at [145, 214] on div "Spacing" at bounding box center [129, 210] width 236 height 33
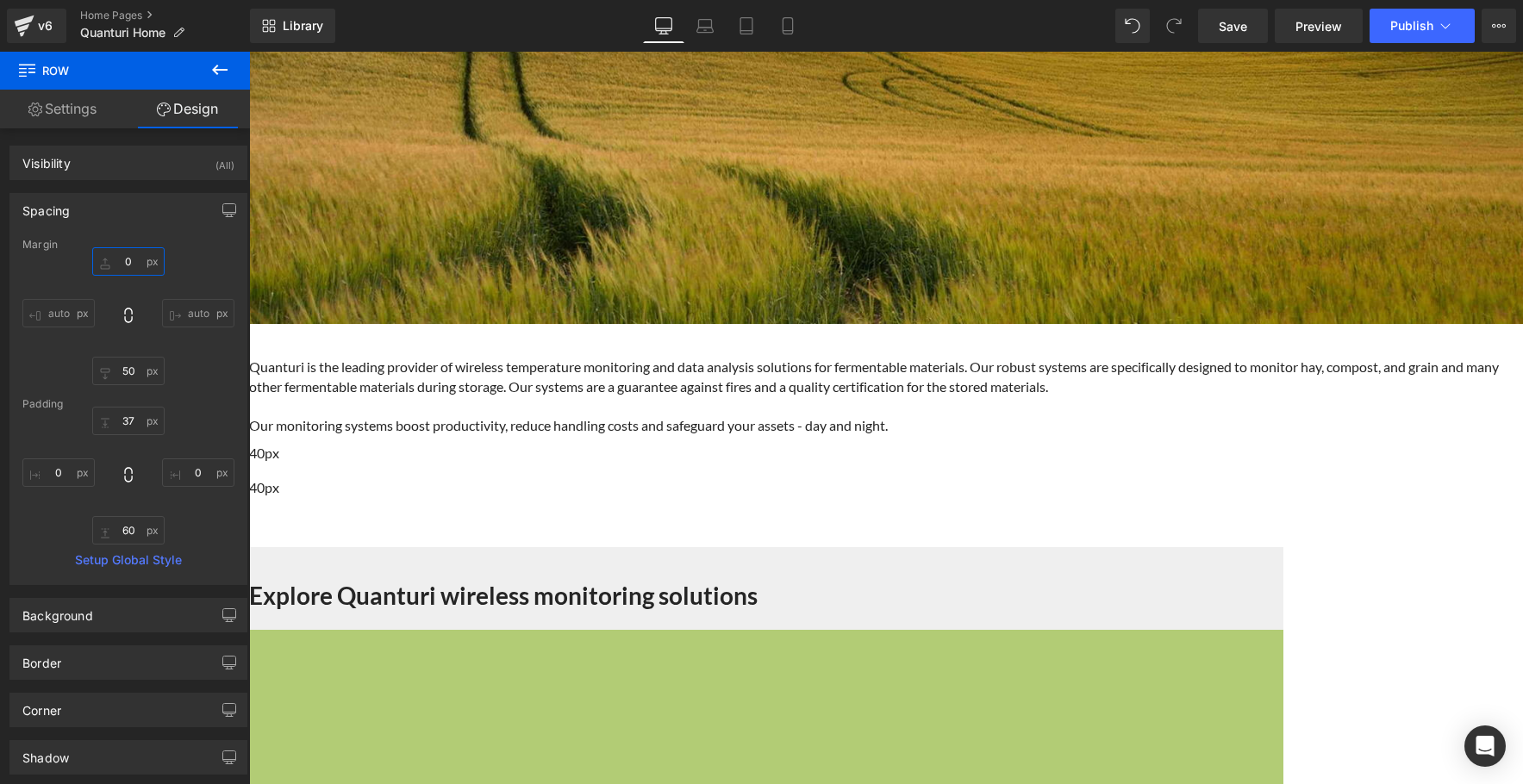
click at [129, 260] on input "0" at bounding box center [128, 261] width 73 height 28
click at [131, 420] on input "37" at bounding box center [128, 420] width 73 height 28
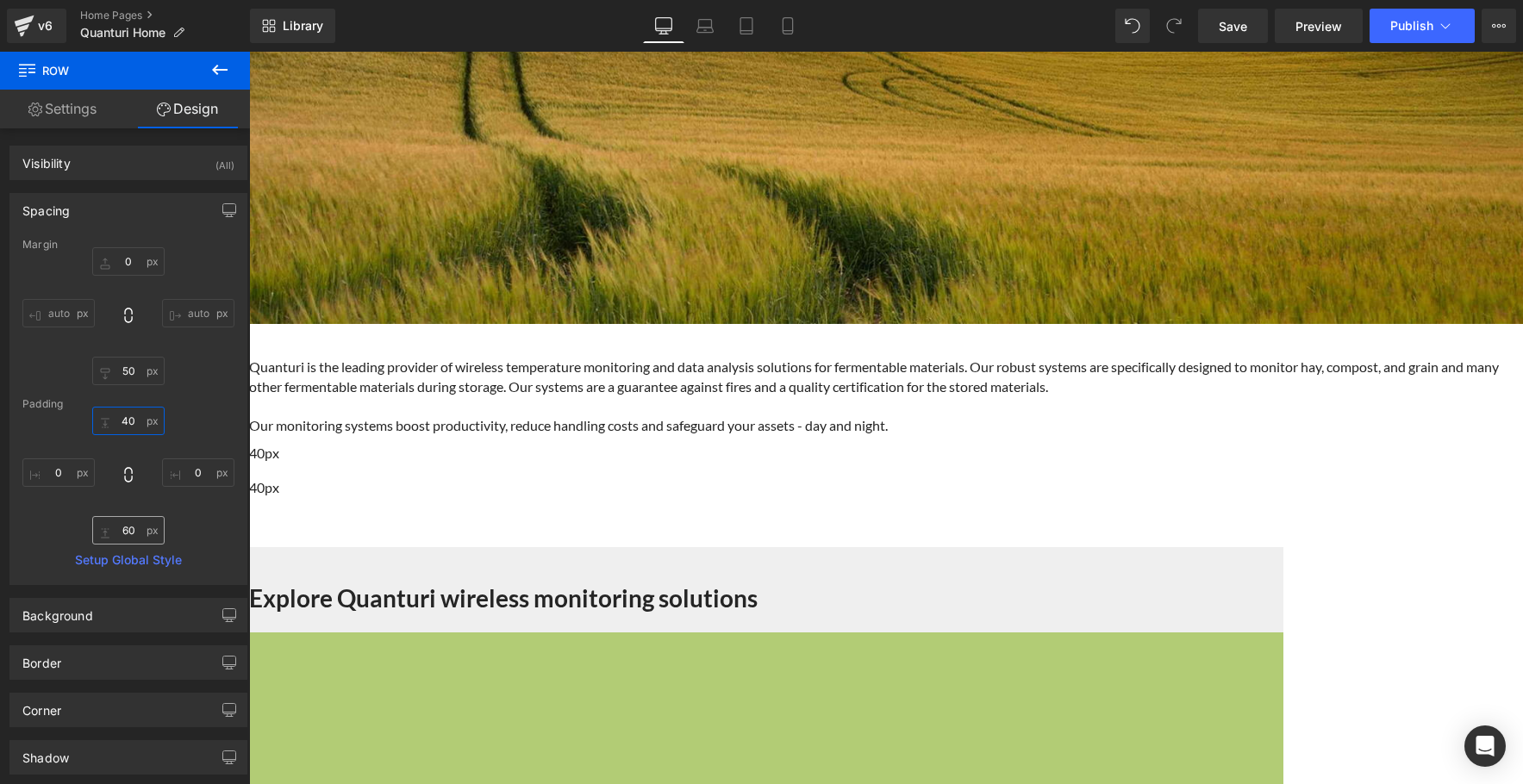
type input "40"
click at [129, 530] on input "60" at bounding box center [128, 529] width 73 height 28
type input "40"
click at [130, 369] on input "50" at bounding box center [128, 371] width 73 height 28
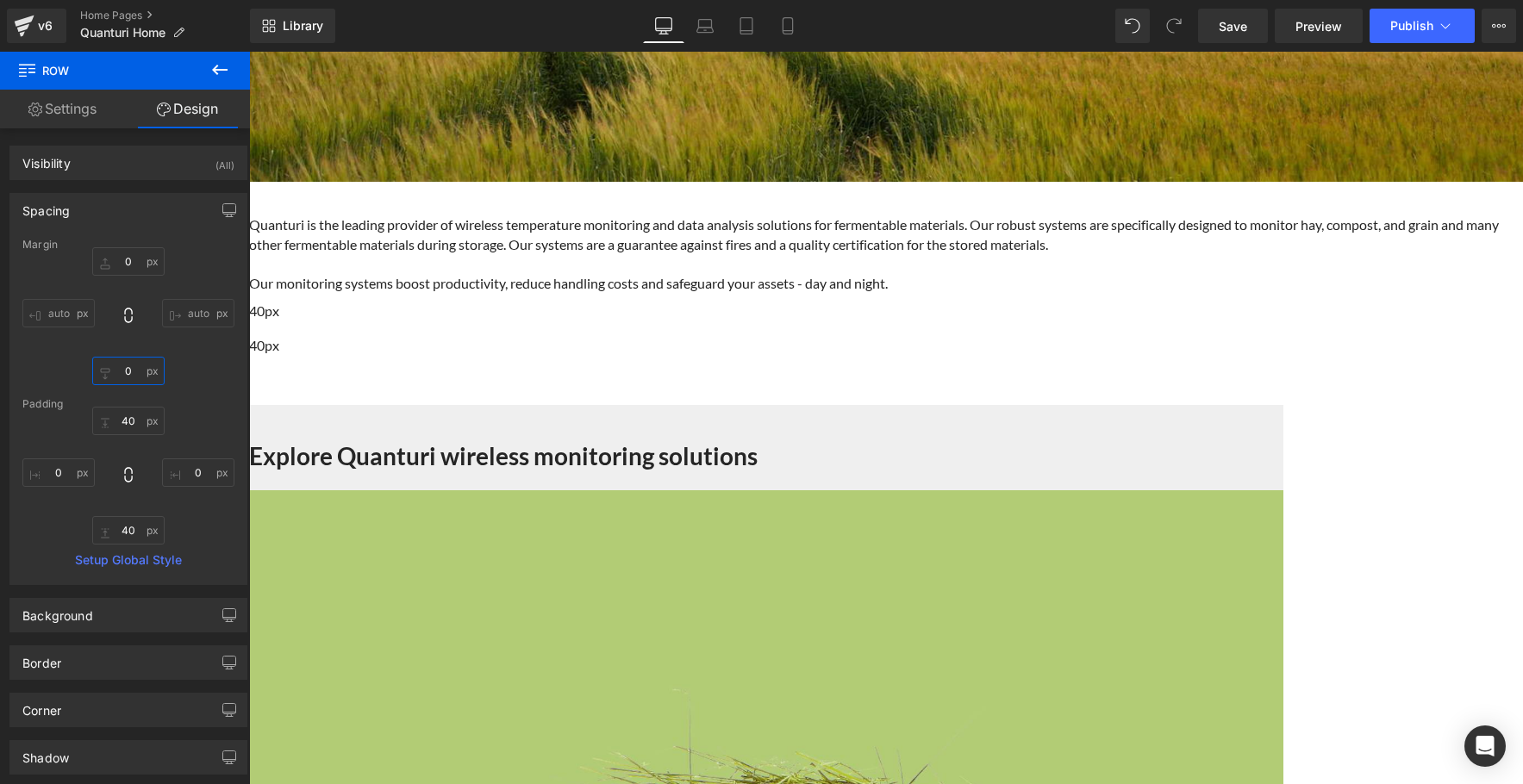
scroll to position [606, 0]
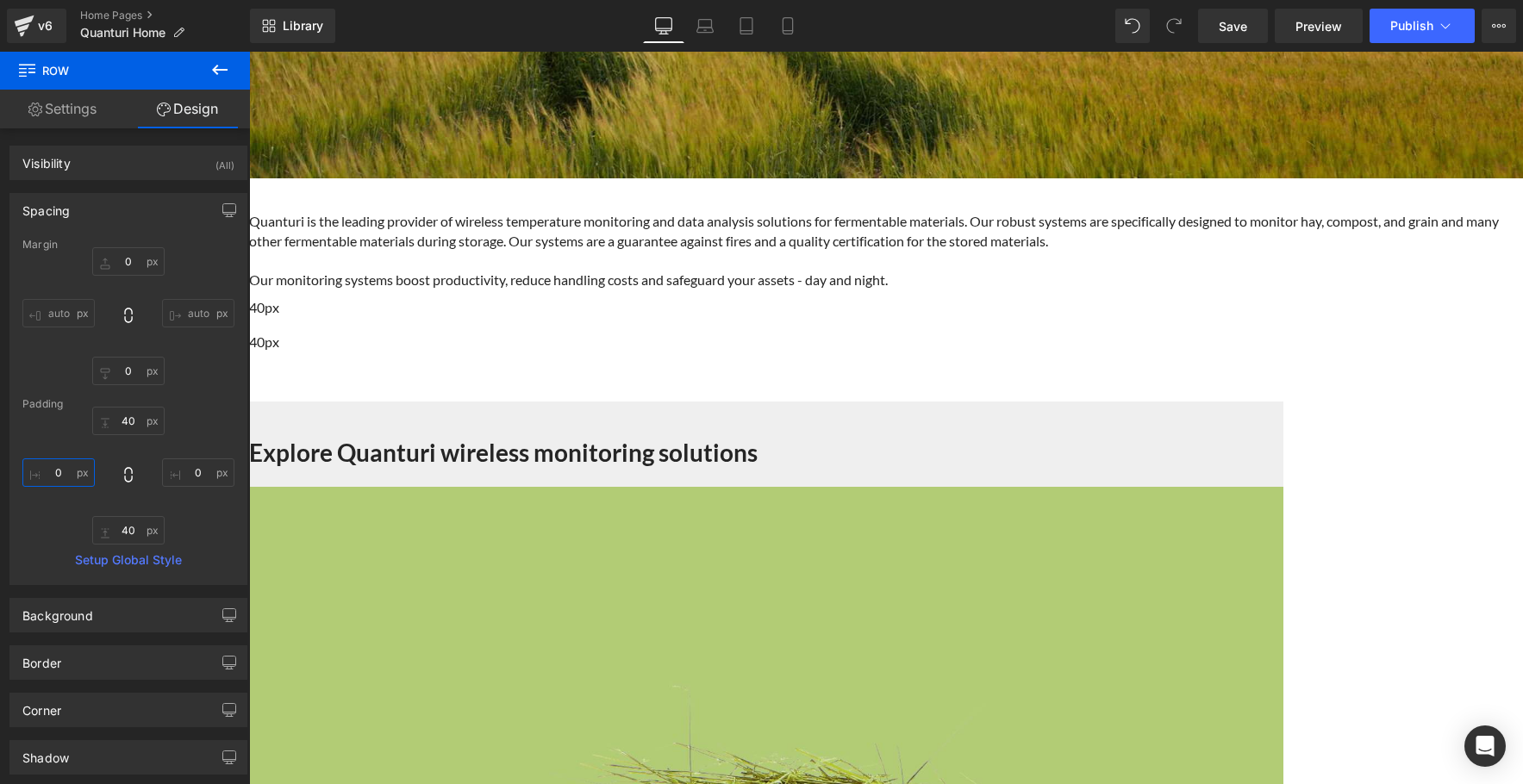
click at [54, 469] on input "0" at bounding box center [58, 472] width 73 height 28
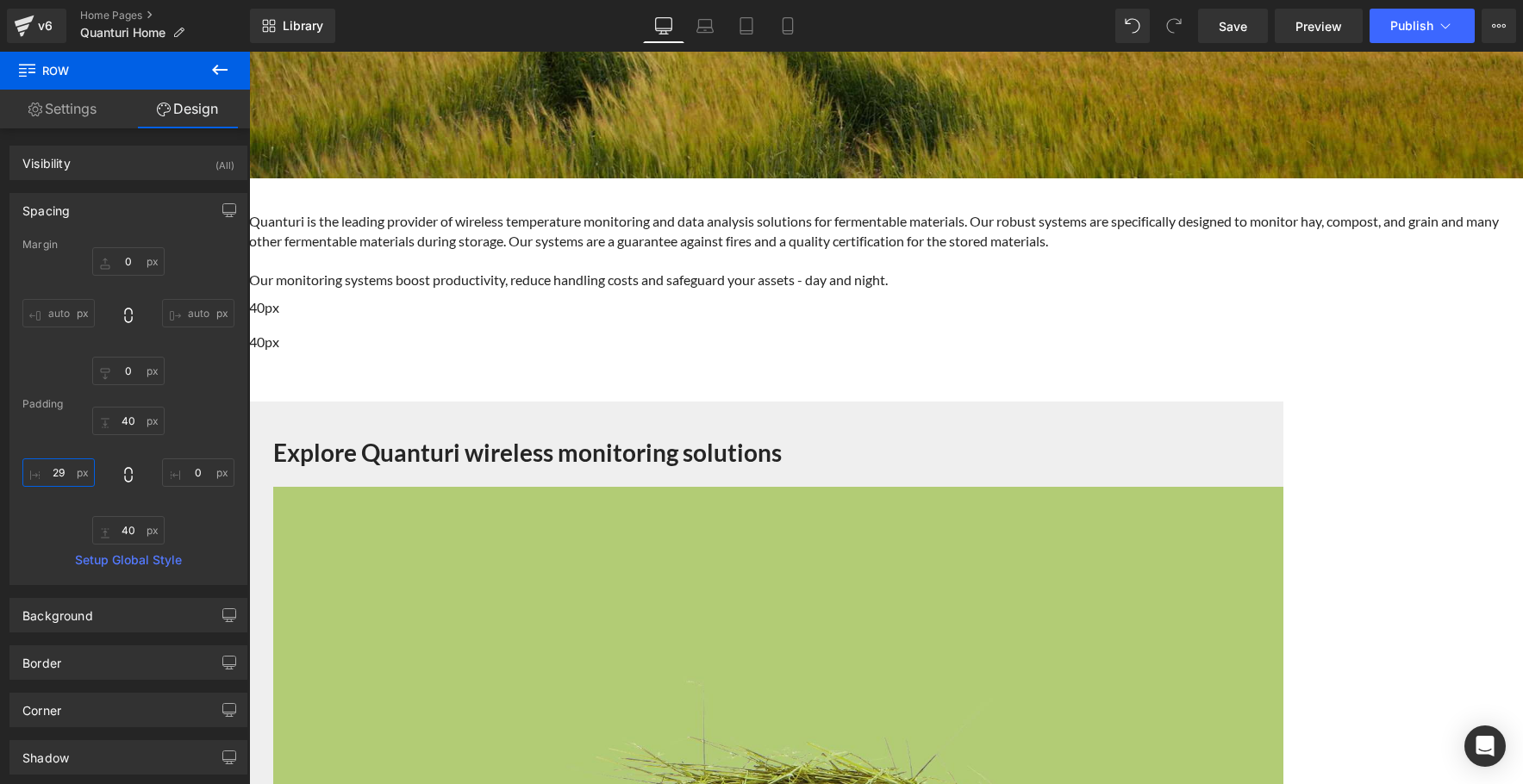
drag, startPoint x: 82, startPoint y: 472, endPoint x: 79, endPoint y: 447, distance: 25.2
click at [79, 447] on div "40 40 0px 0 40 40 29px 29" at bounding box center [128, 475] width 212 height 137
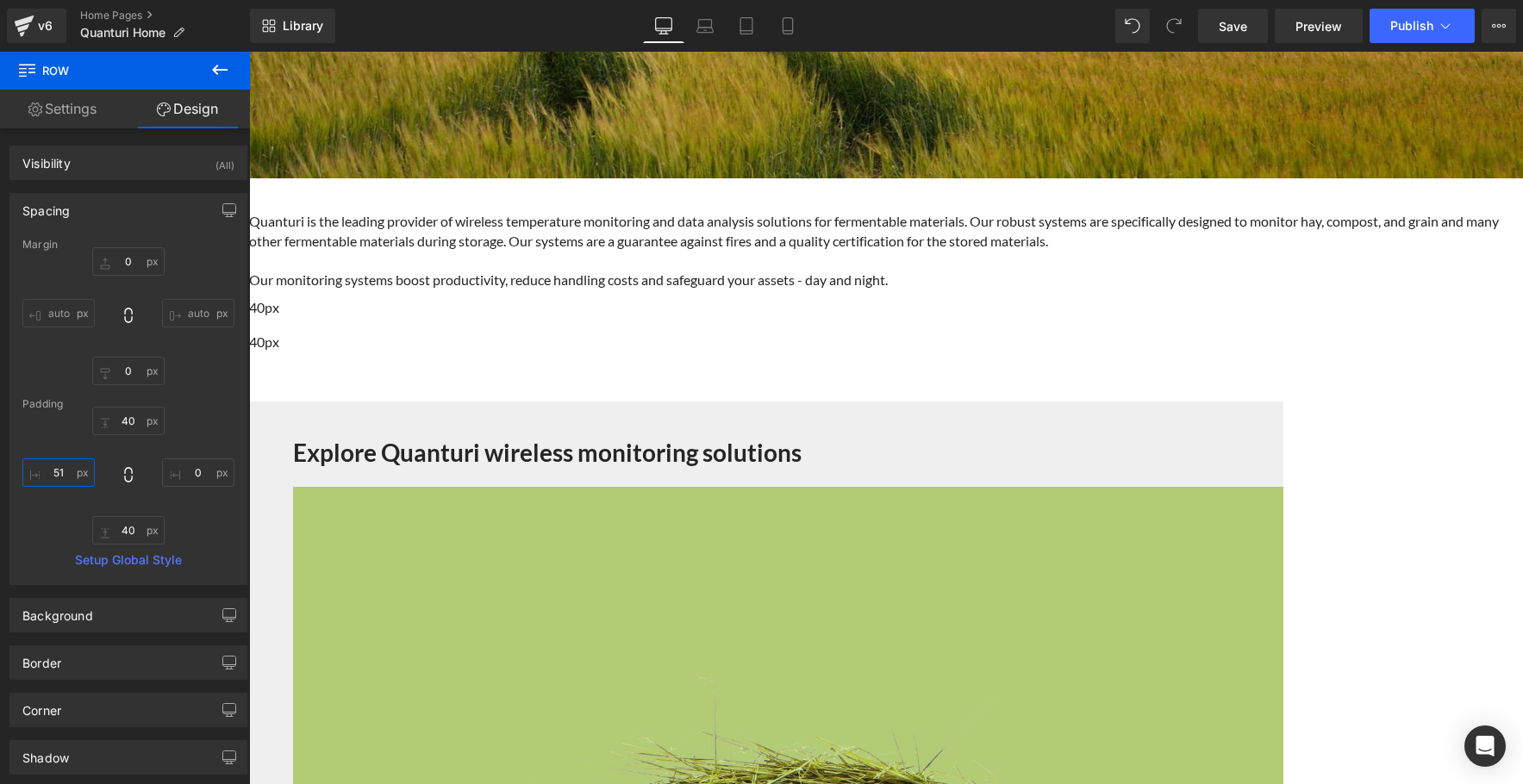
click at [82, 481] on input "51" at bounding box center [58, 472] width 73 height 28
drag, startPoint x: 64, startPoint y: 472, endPoint x: 39, endPoint y: 472, distance: 25.0
click at [39, 472] on input "51" at bounding box center [58, 472] width 73 height 28
type input "40"
click at [199, 473] on input "0" at bounding box center [198, 472] width 73 height 28
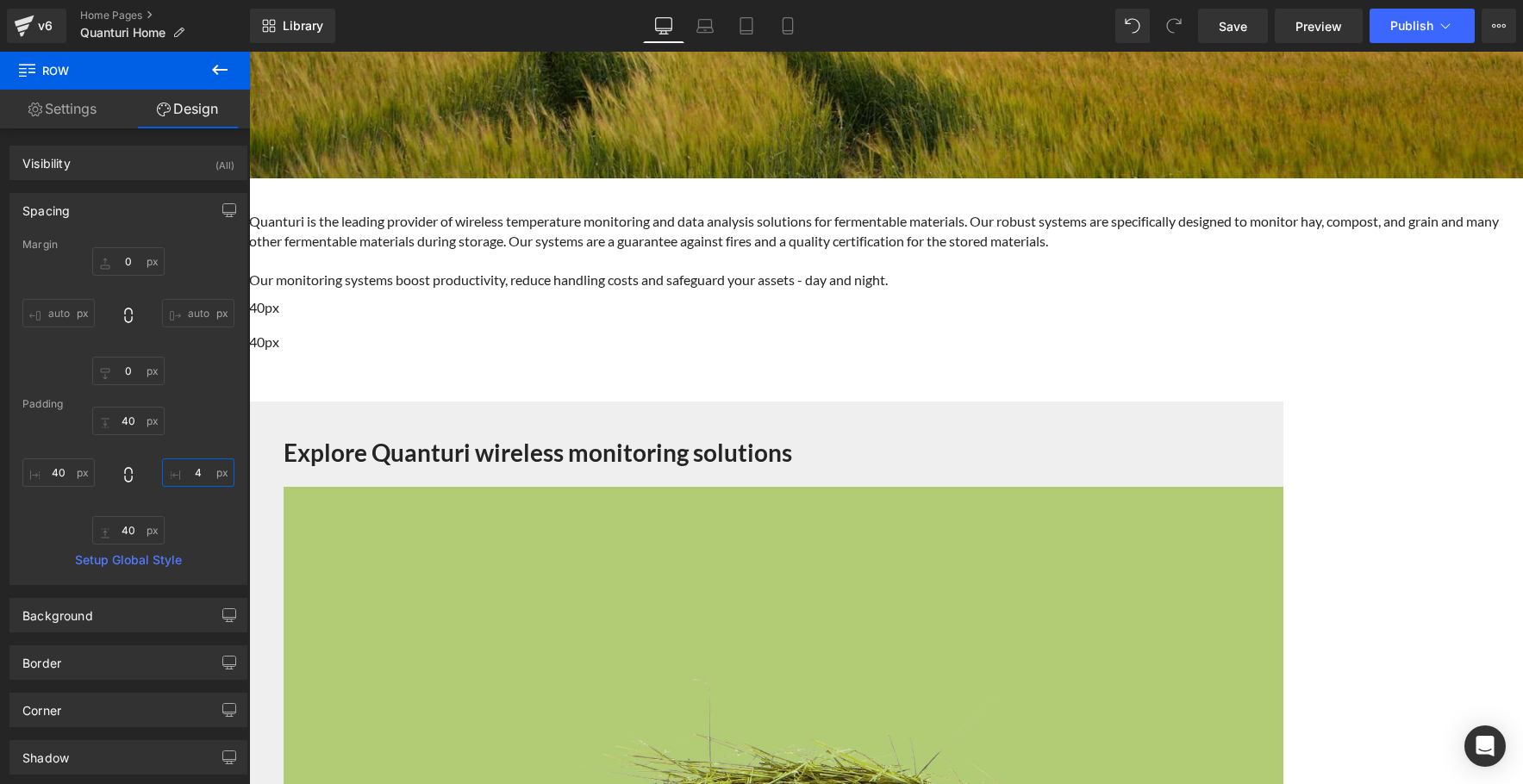
type input "40"
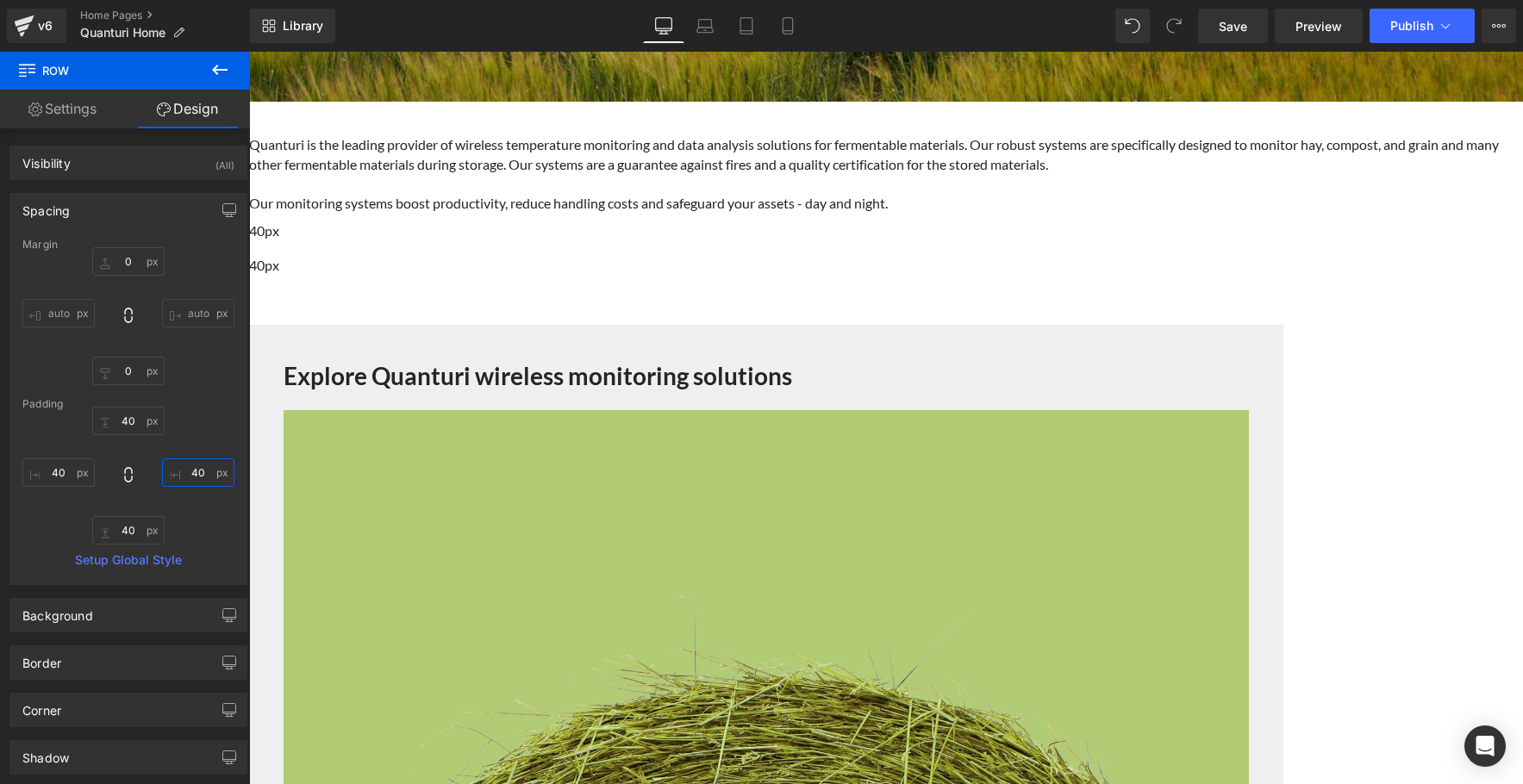
scroll to position [686, 0]
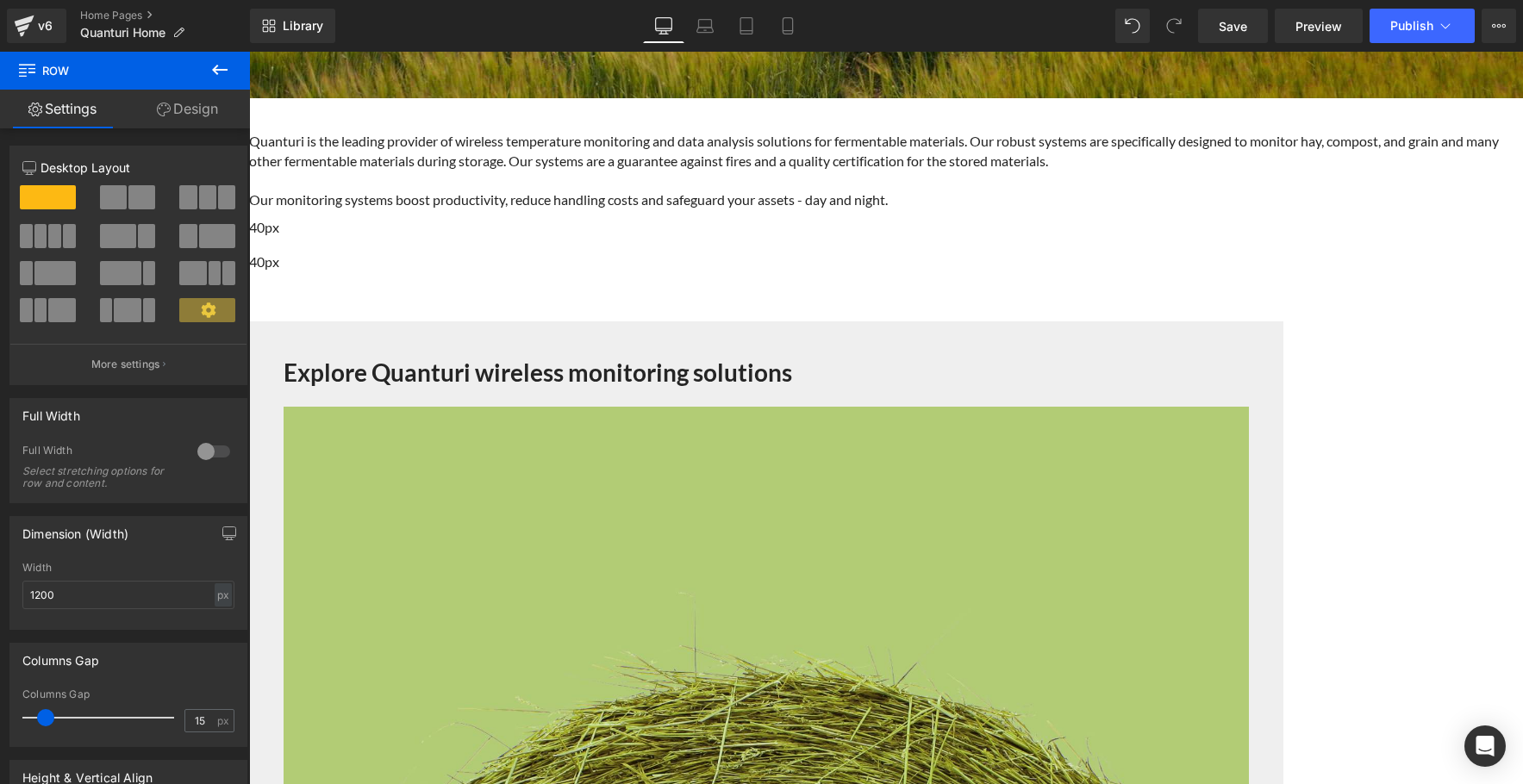
click at [249, 51] on icon at bounding box center [249, 51] width 0 height 0
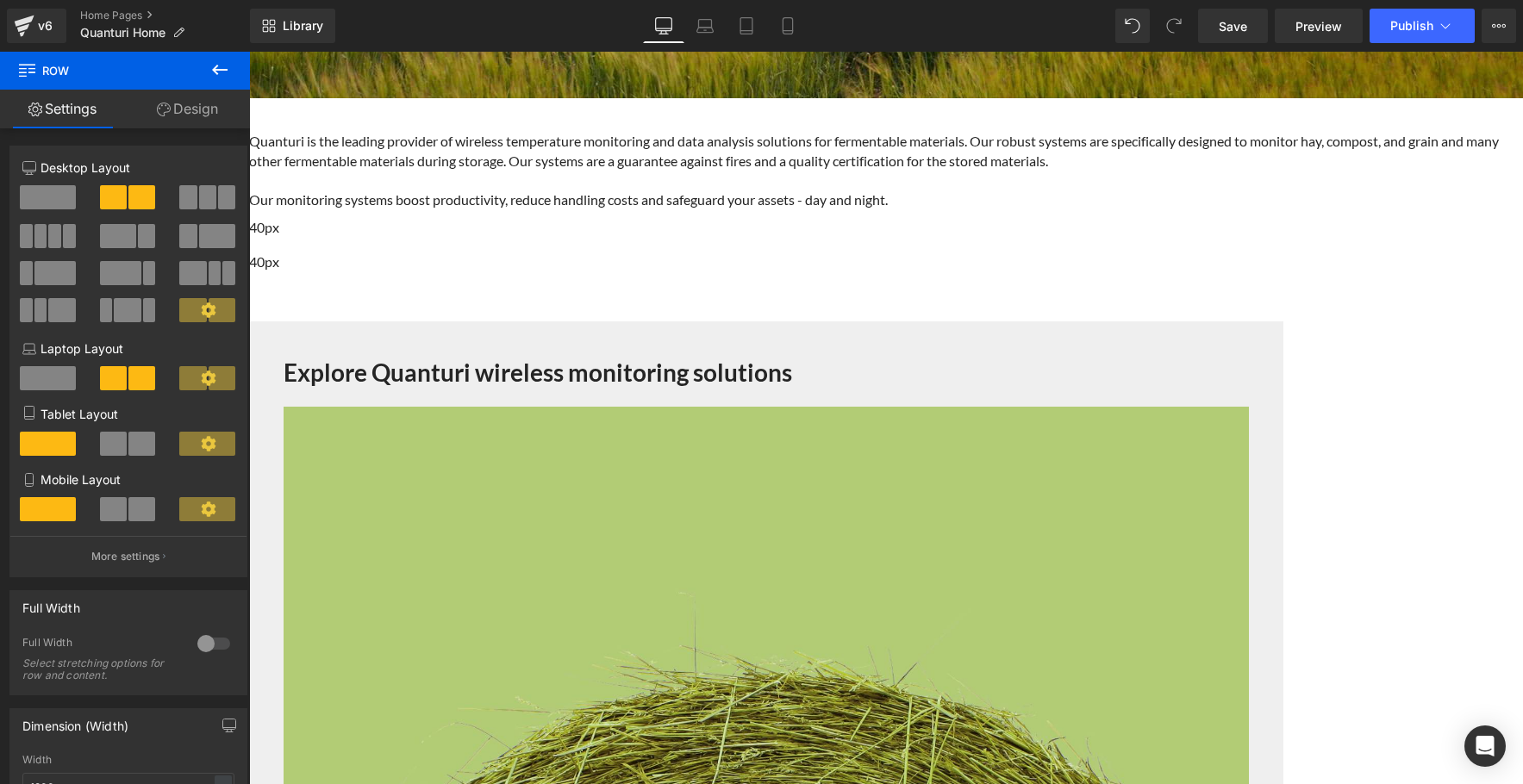
click at [185, 110] on link "Design" at bounding box center [187, 109] width 125 height 39
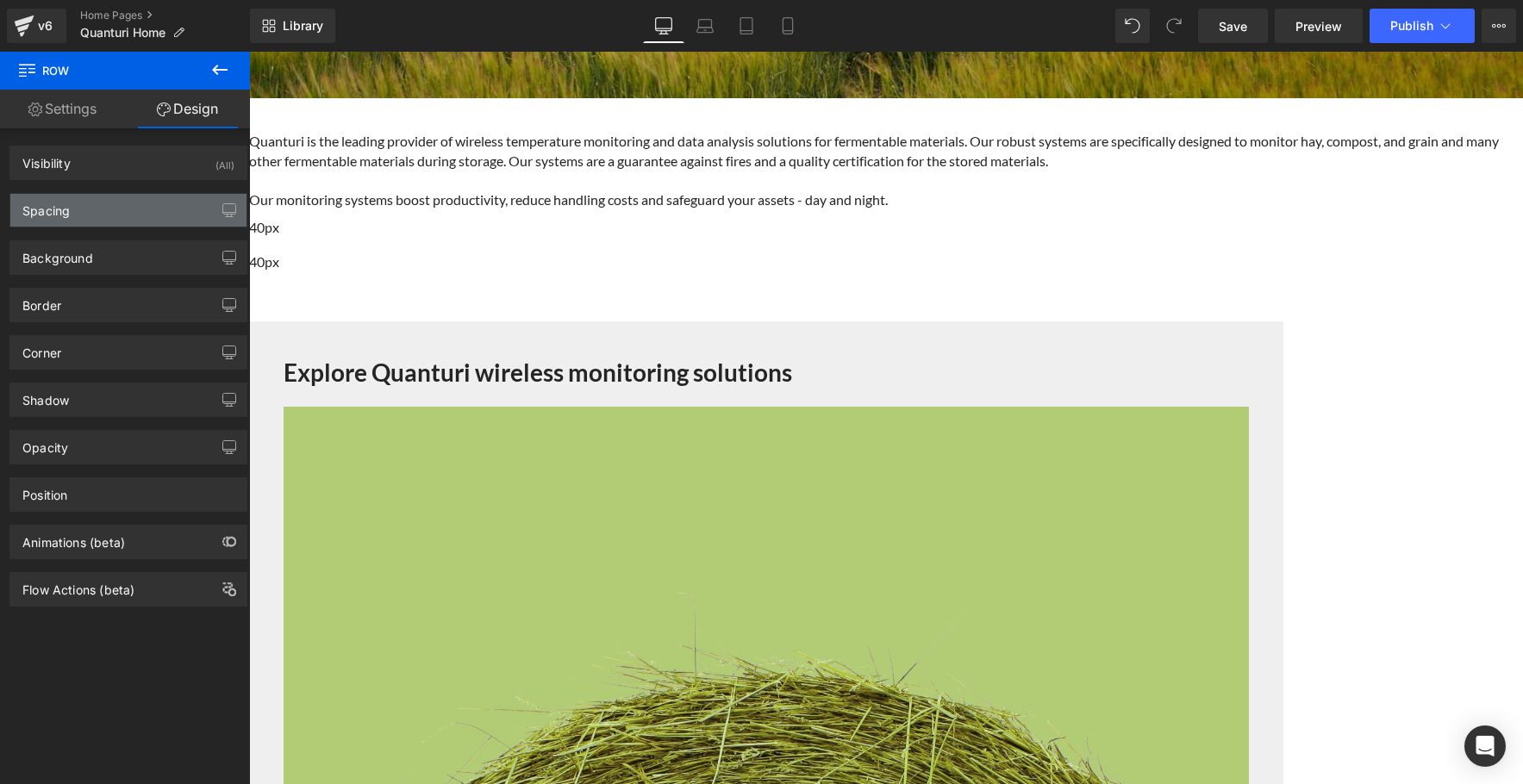
click at [159, 218] on div "Spacing" at bounding box center [129, 210] width 236 height 33
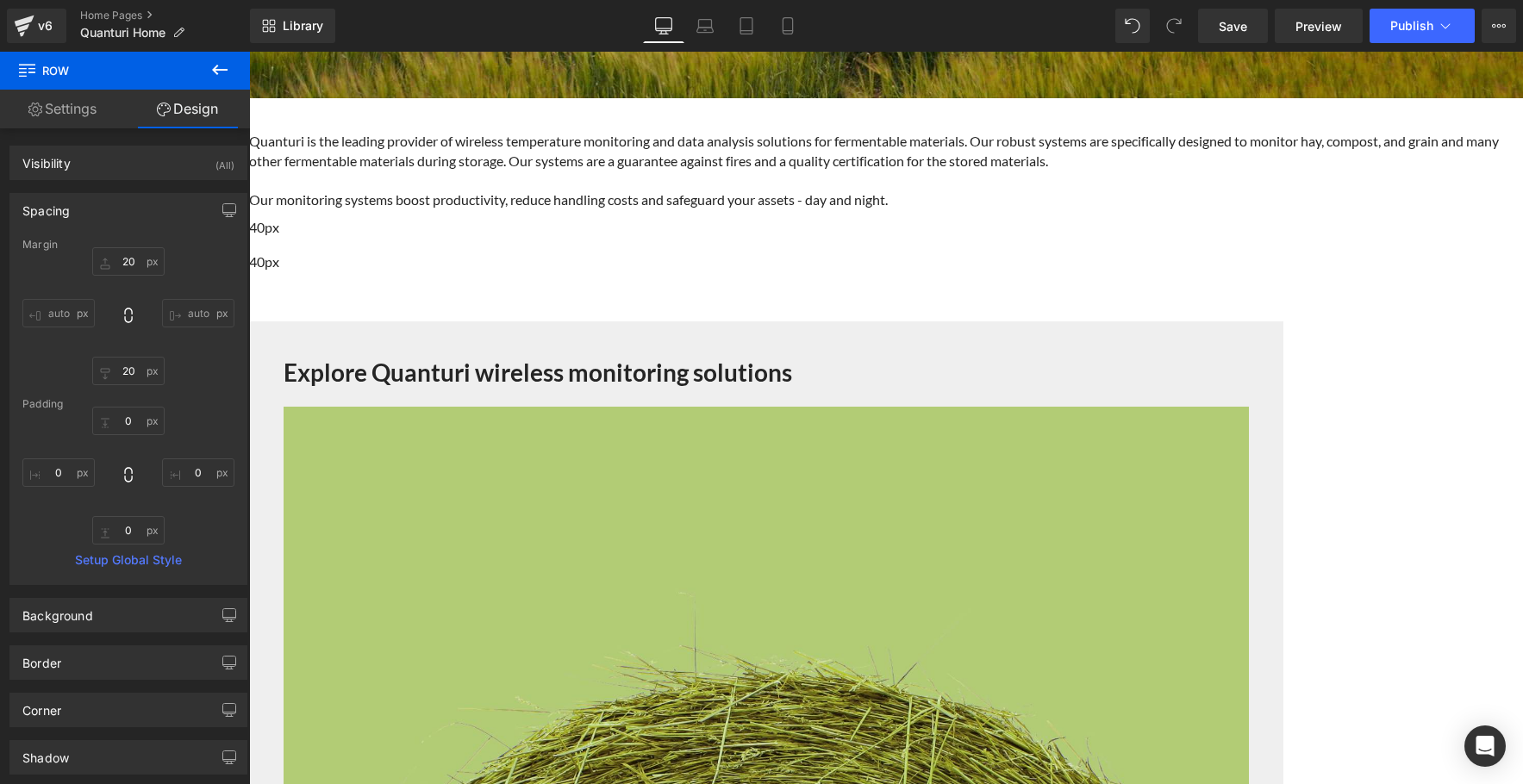
scroll to position [703, 0]
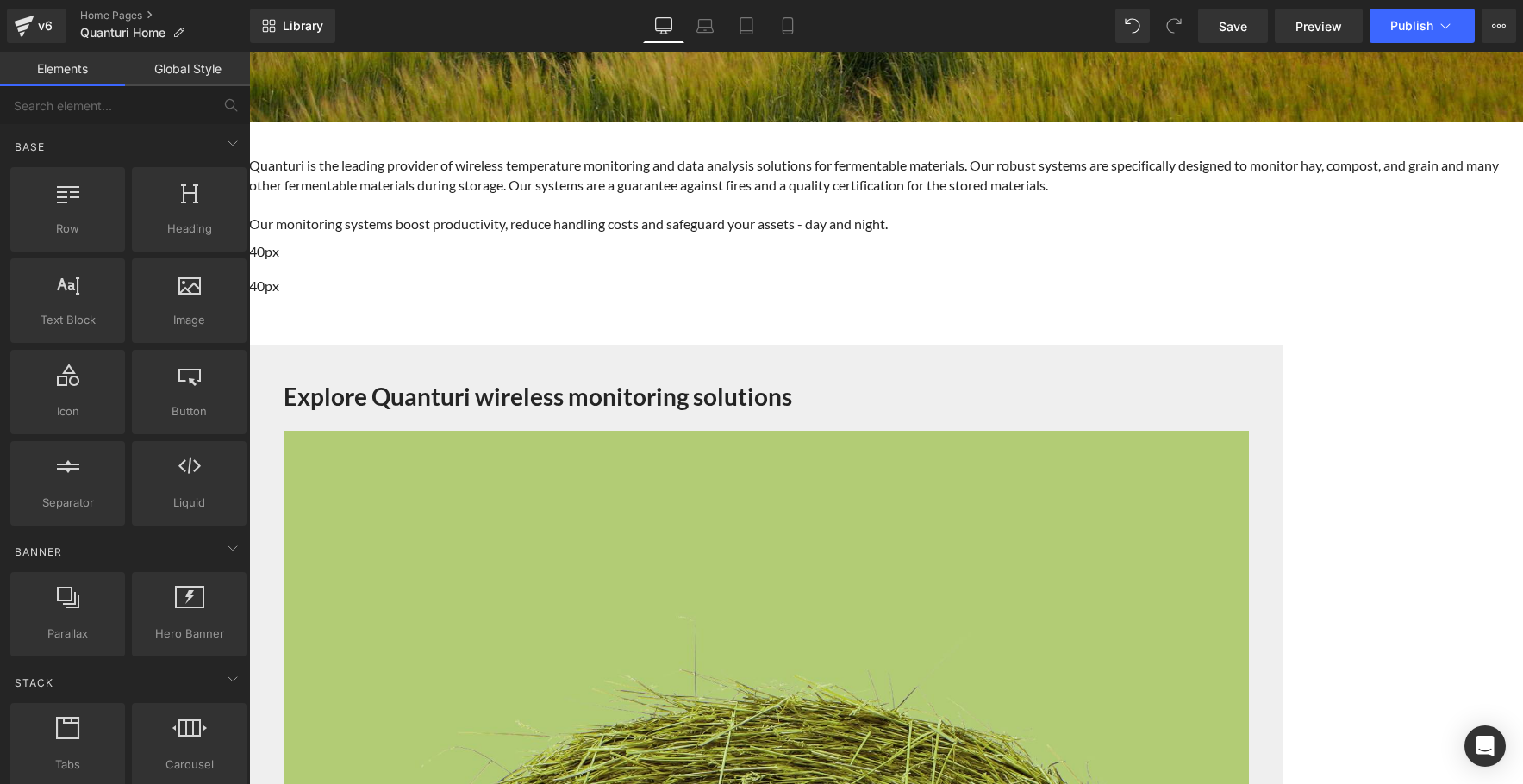
scroll to position [665, 0]
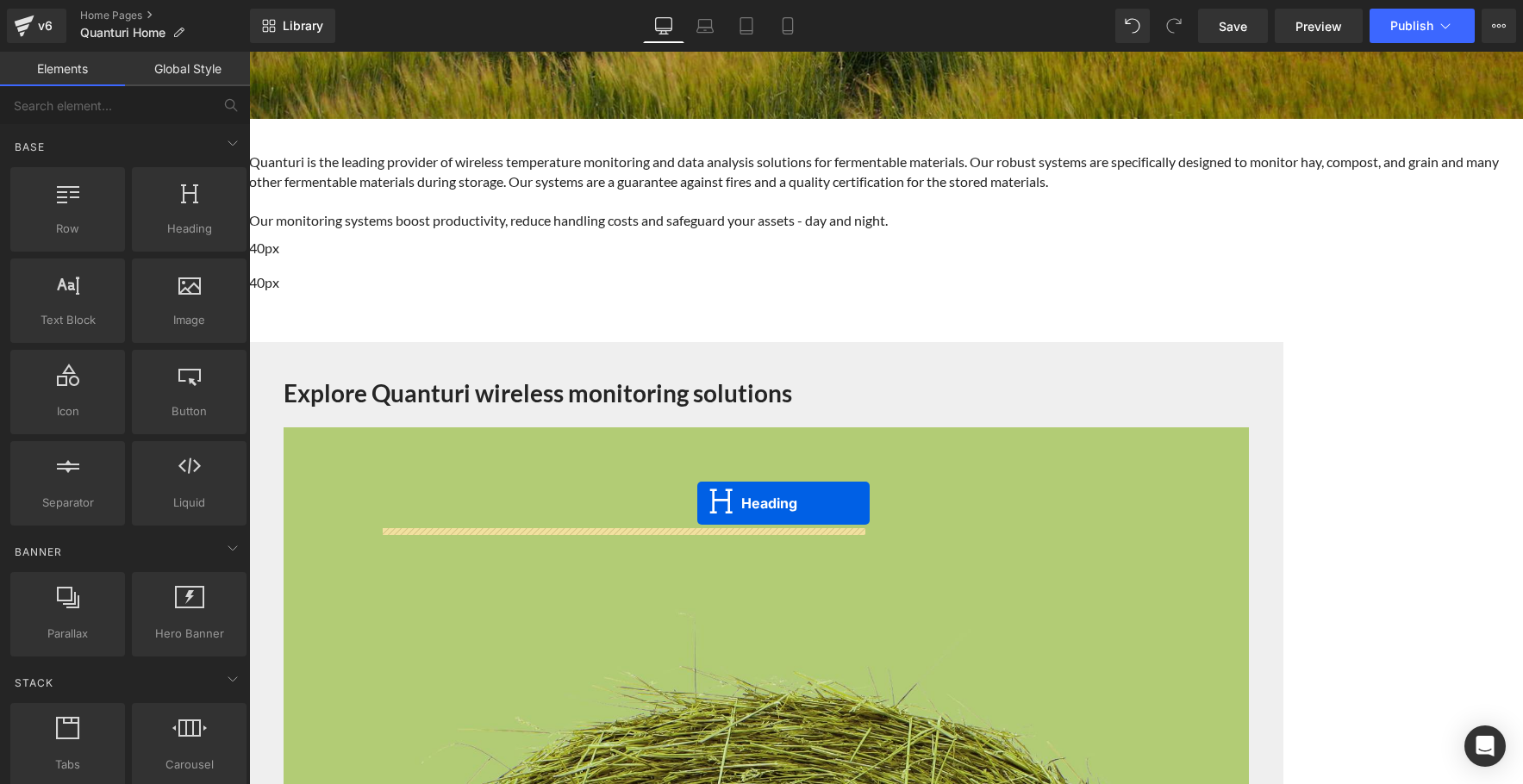
drag, startPoint x: 838, startPoint y: 493, endPoint x: 697, endPoint y: 503, distance: 141.4
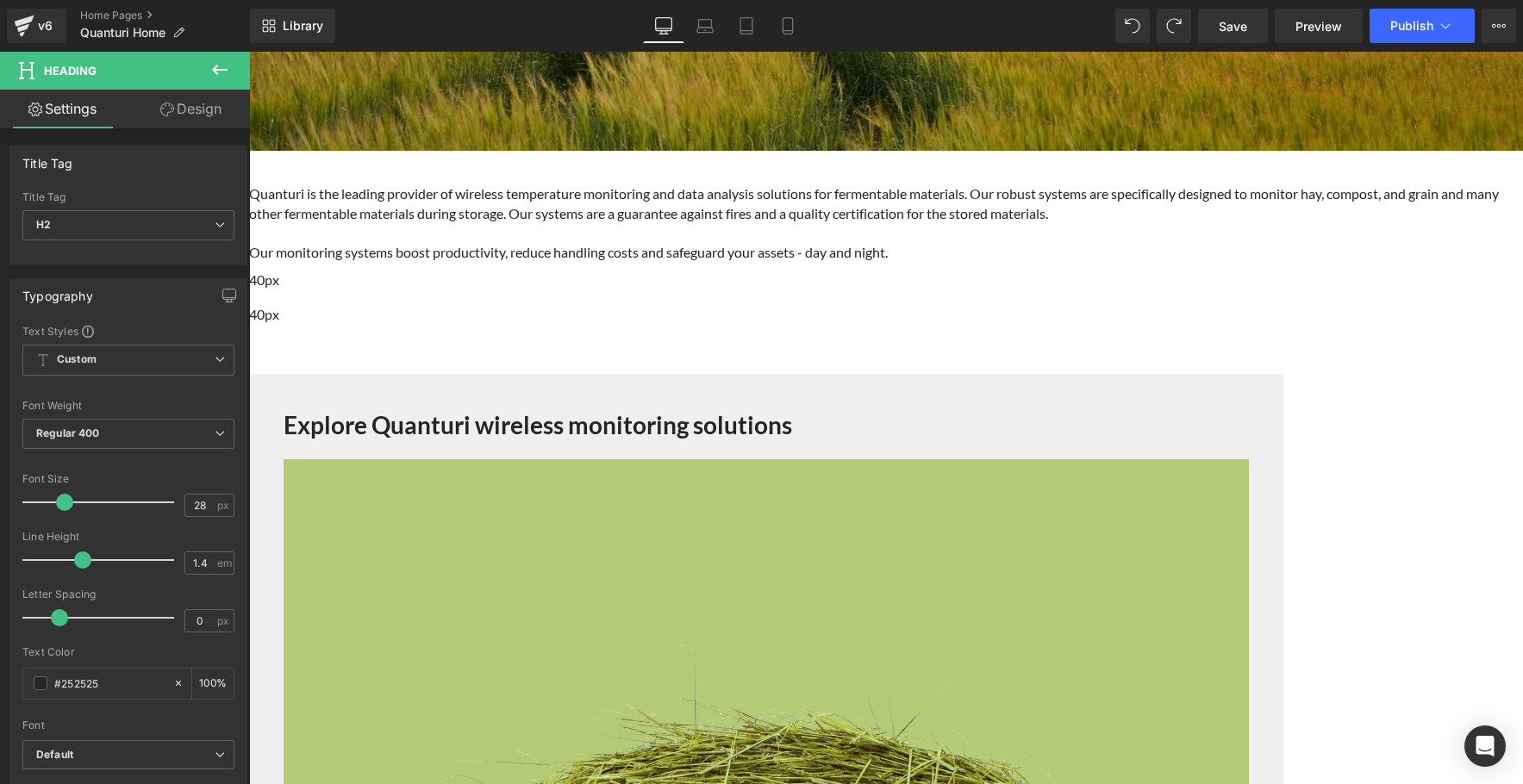
scroll to position [561, 0]
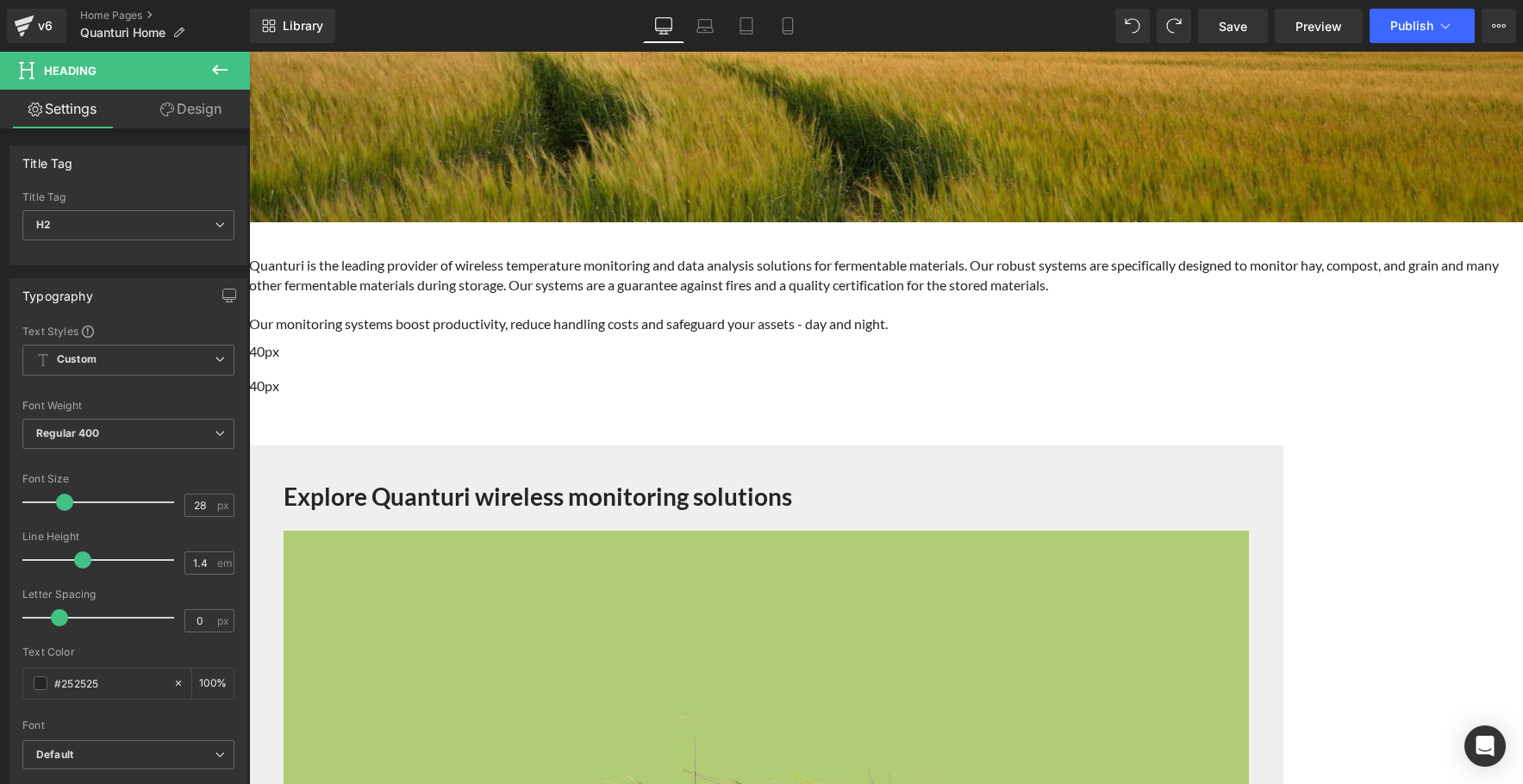
click at [219, 68] on icon at bounding box center [219, 69] width 20 height 20
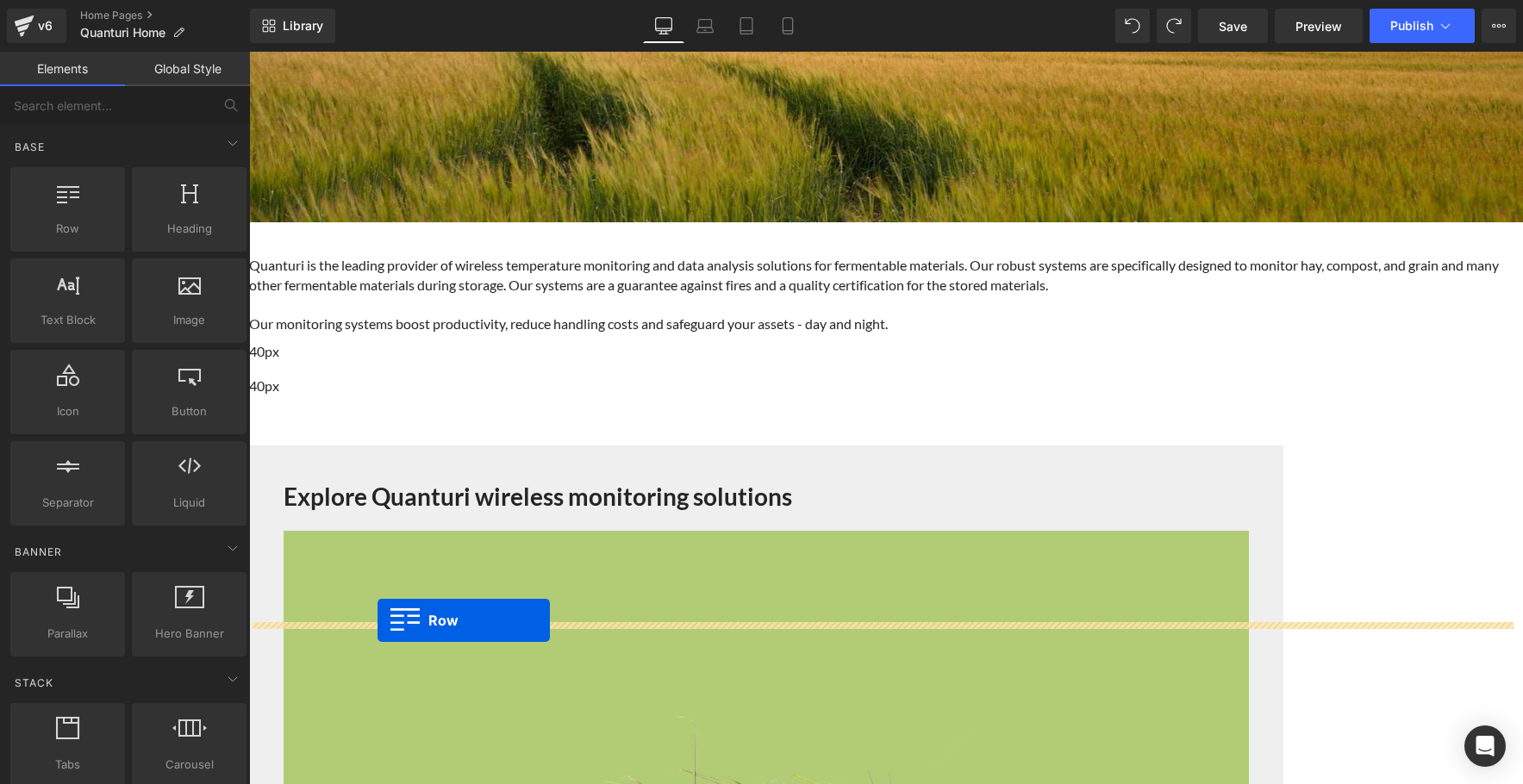
drag, startPoint x: 329, startPoint y: 267, endPoint x: 378, endPoint y: 620, distance: 356.4
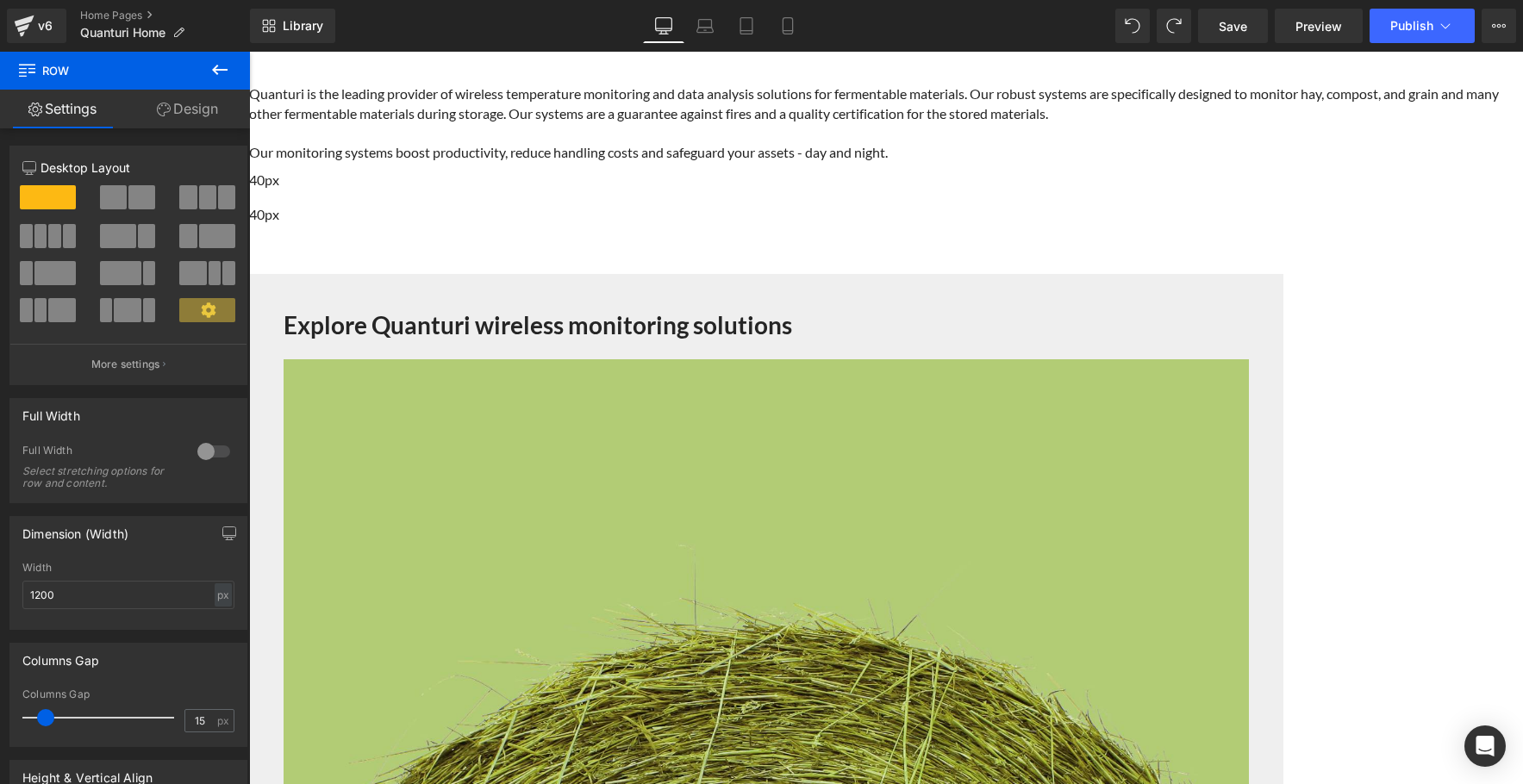
scroll to position [765, 0]
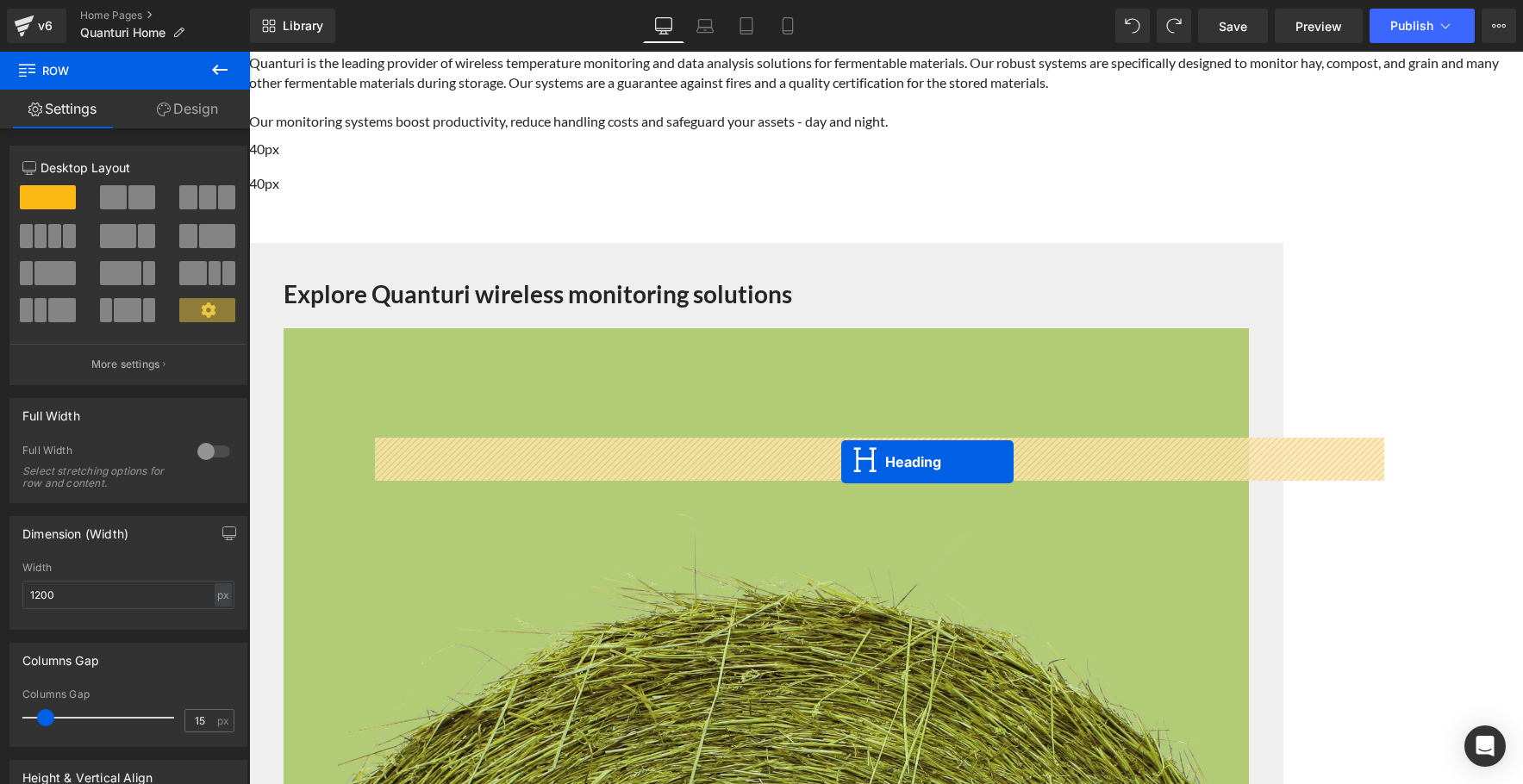
drag, startPoint x: 838, startPoint y: 395, endPoint x: 841, endPoint y: 462, distance: 67.1
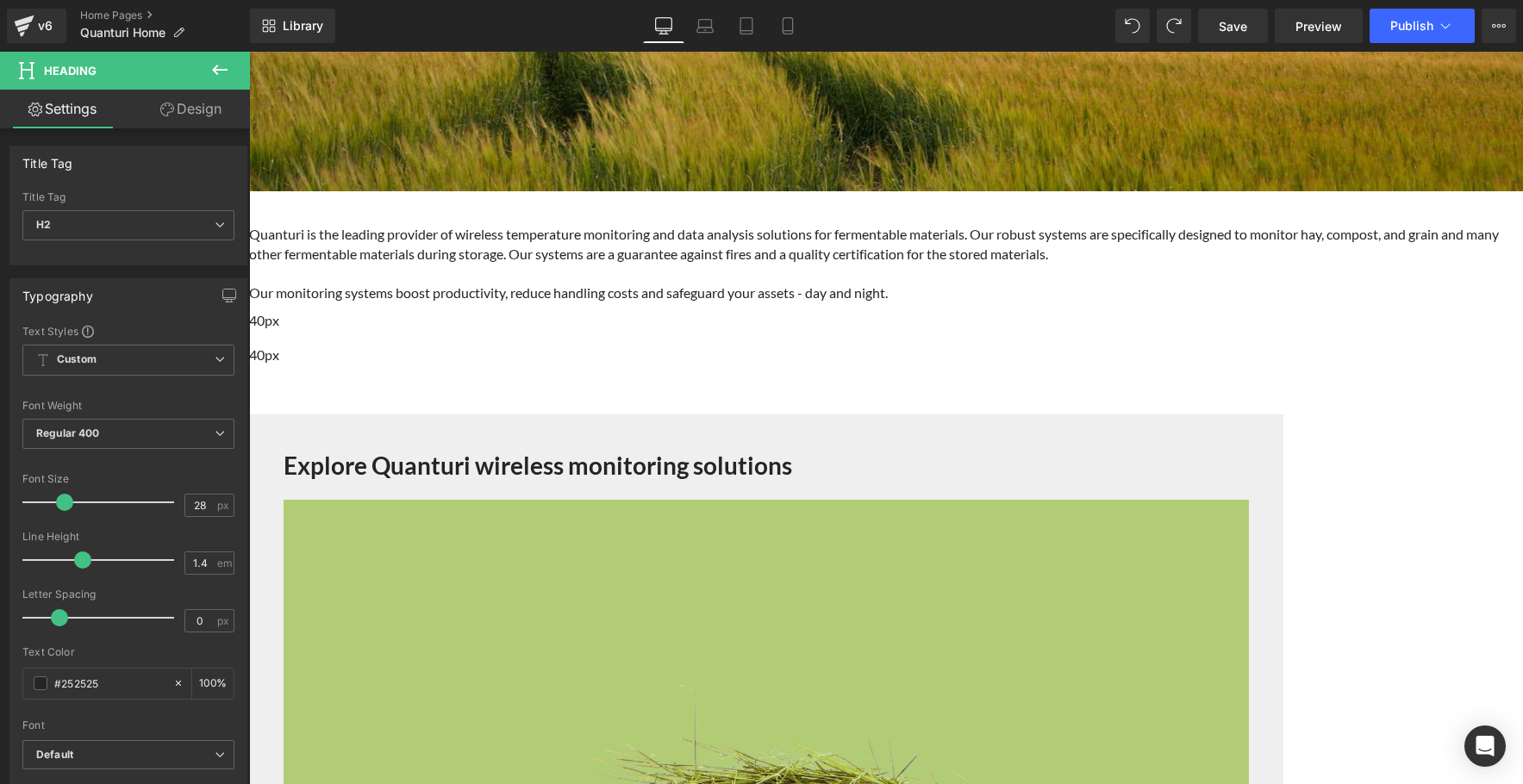
scroll to position [579, 0]
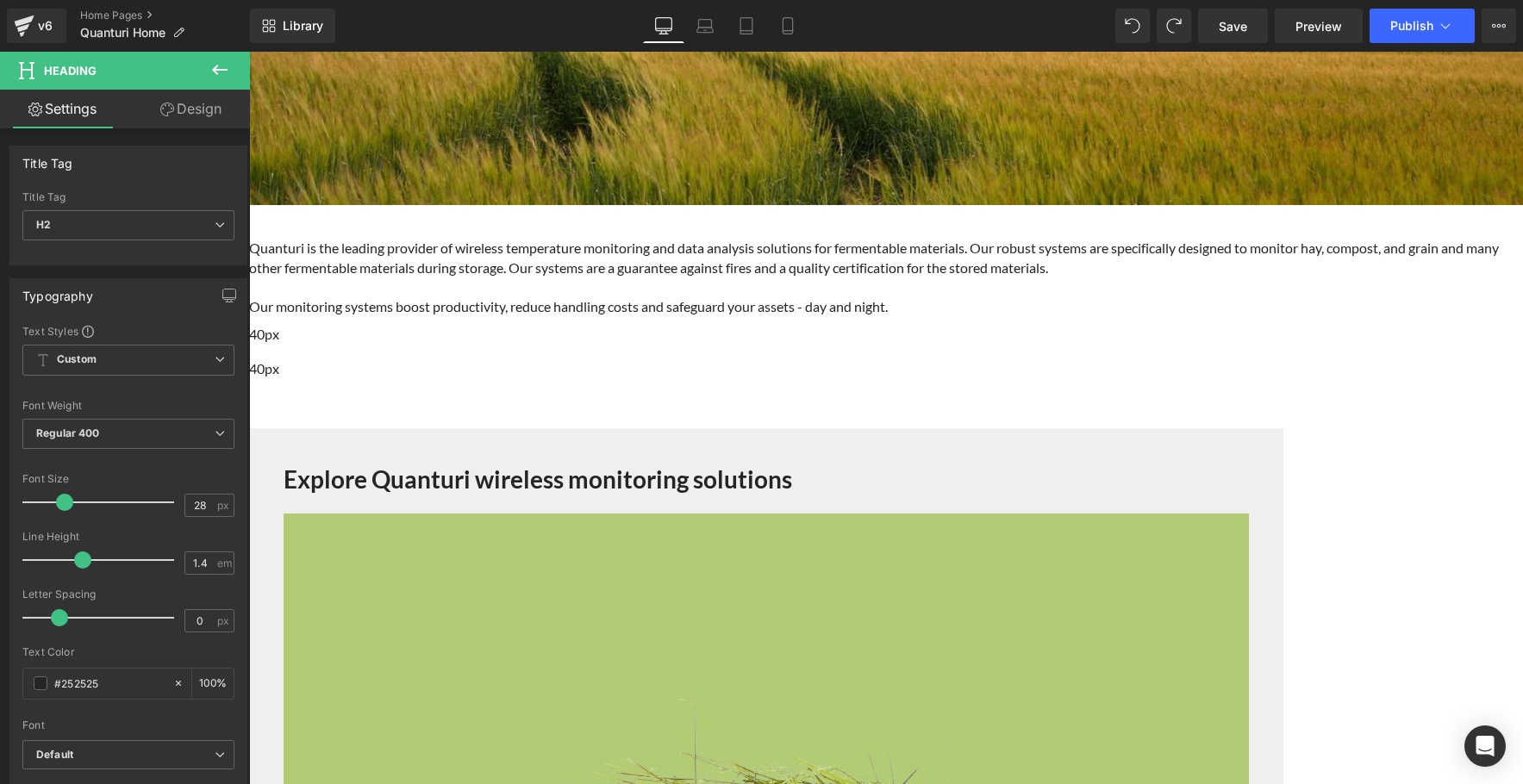
click at [225, 70] on icon at bounding box center [220, 70] width 15 height 11
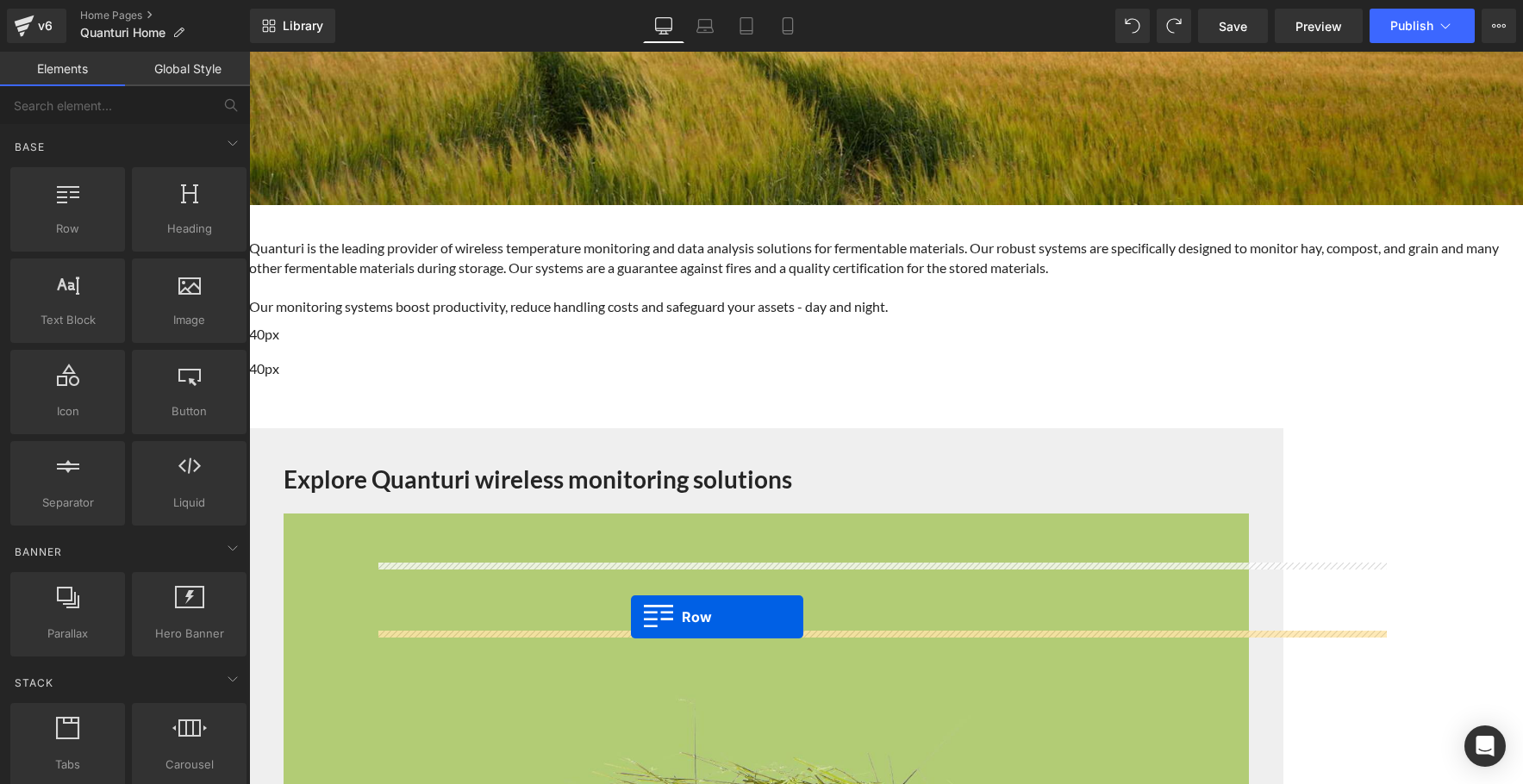
drag, startPoint x: 321, startPoint y: 258, endPoint x: 631, endPoint y: 617, distance: 474.3
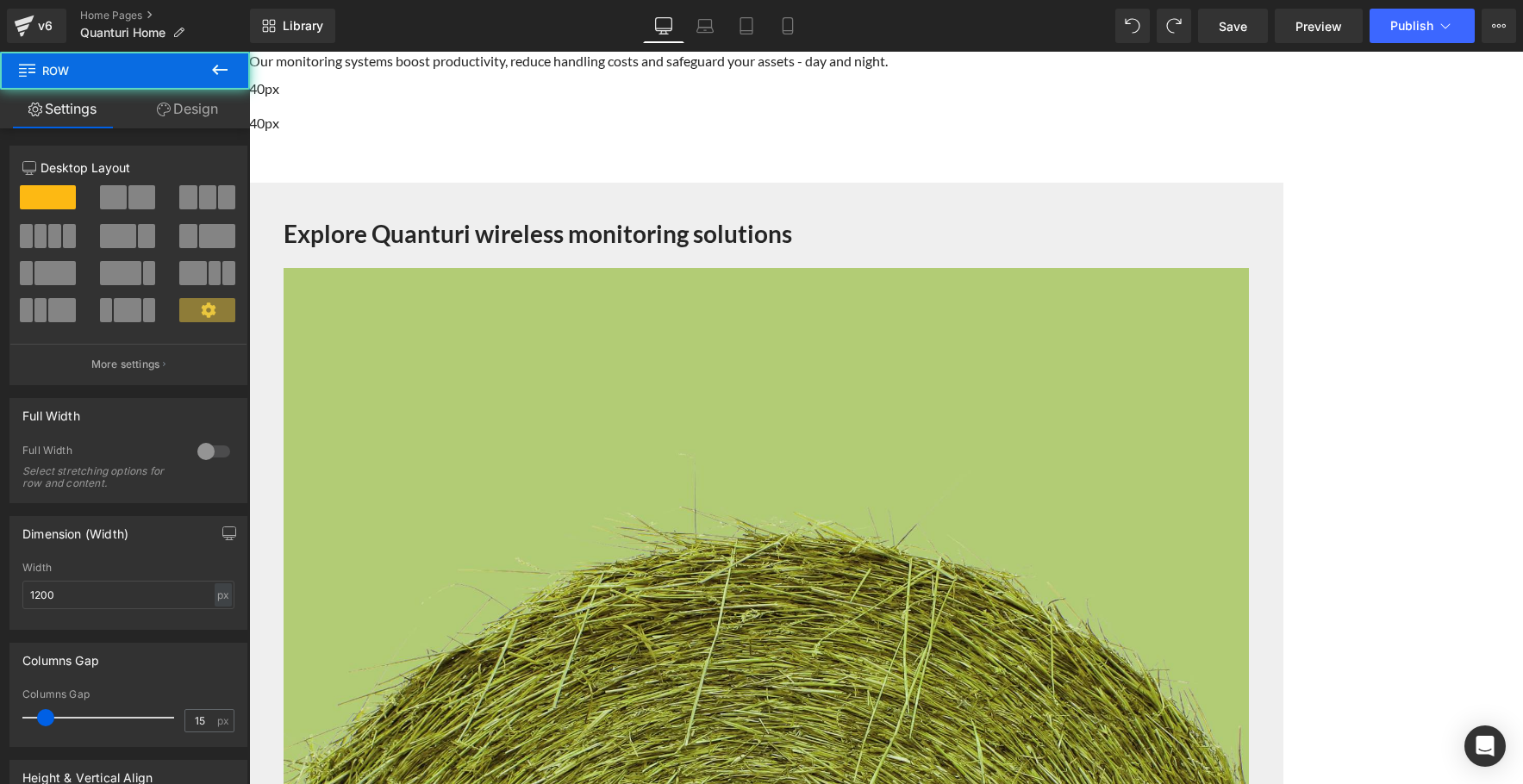
scroll to position [844, 0]
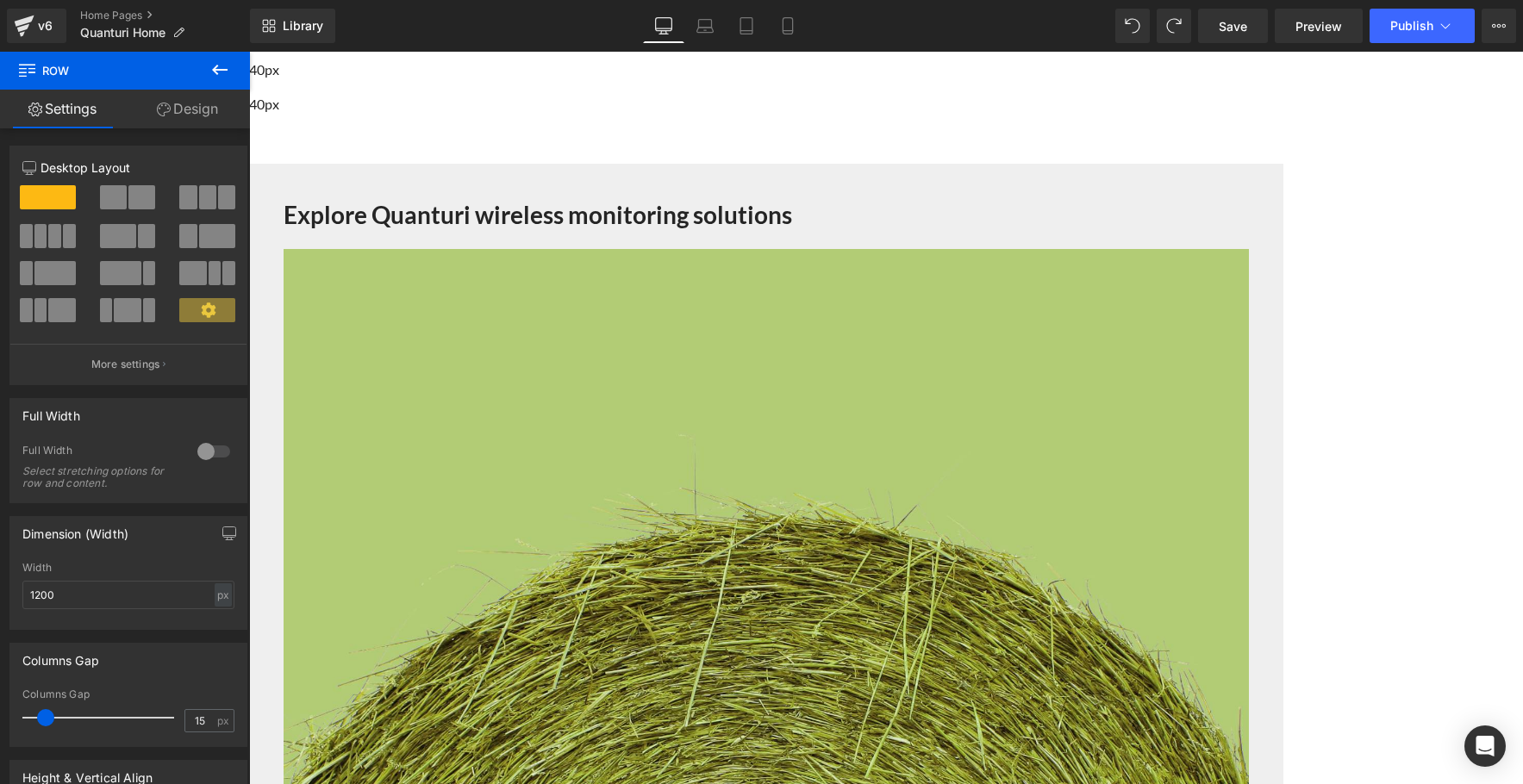
click at [249, 51] on icon at bounding box center [249, 51] width 0 height 0
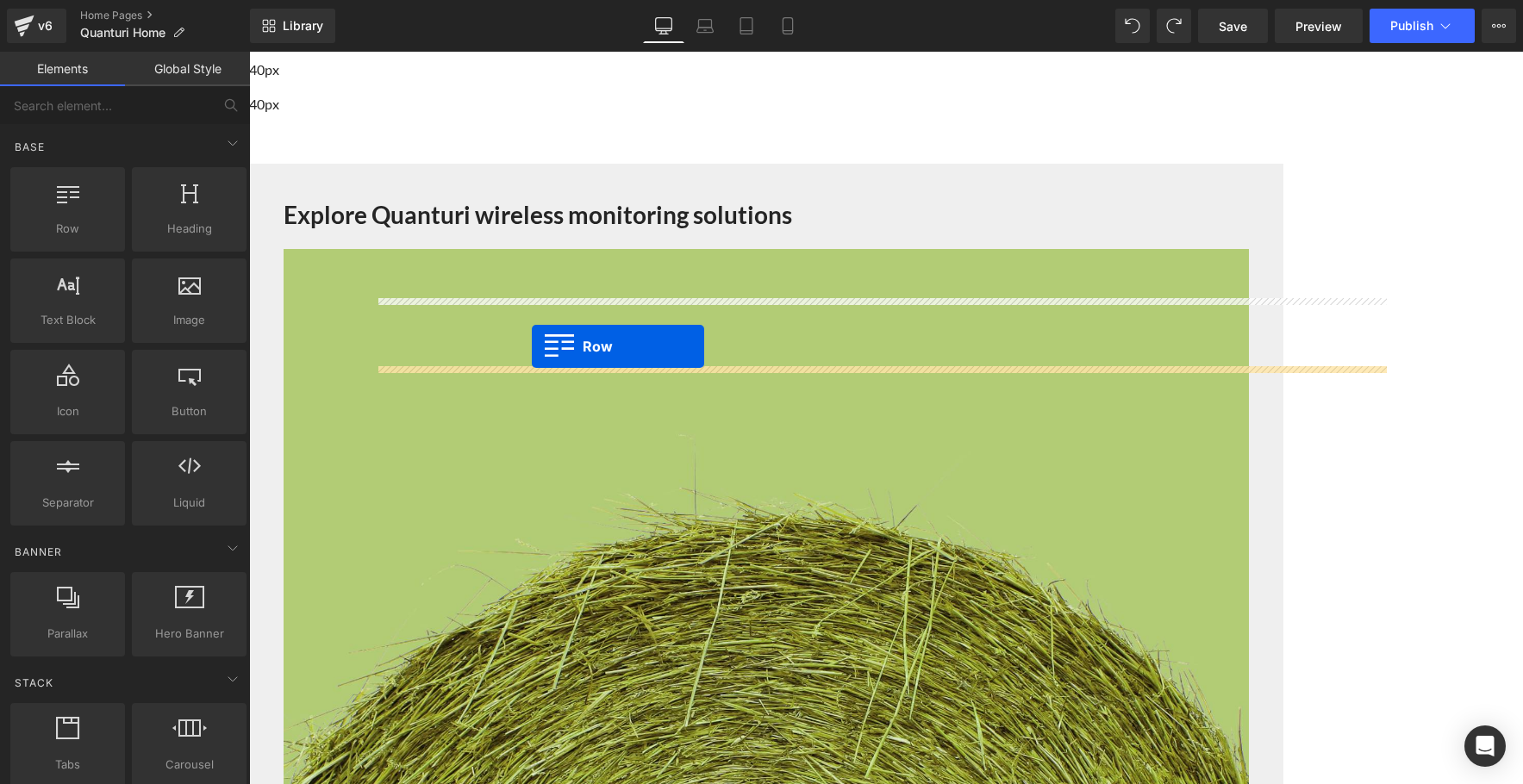
drag, startPoint x: 400, startPoint y: 401, endPoint x: 532, endPoint y: 347, distance: 142.6
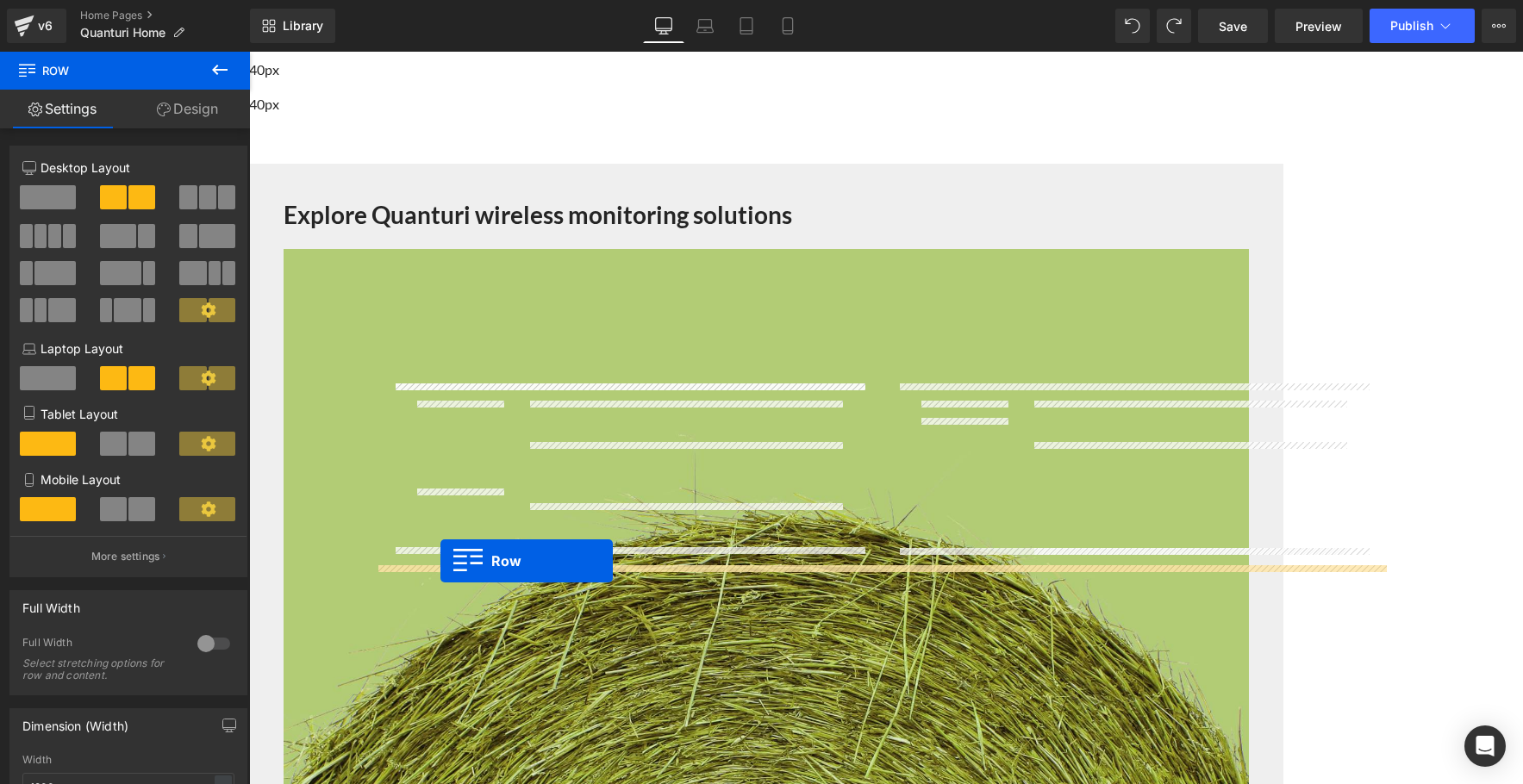
drag, startPoint x: 404, startPoint y: 602, endPoint x: 441, endPoint y: 561, distance: 55.2
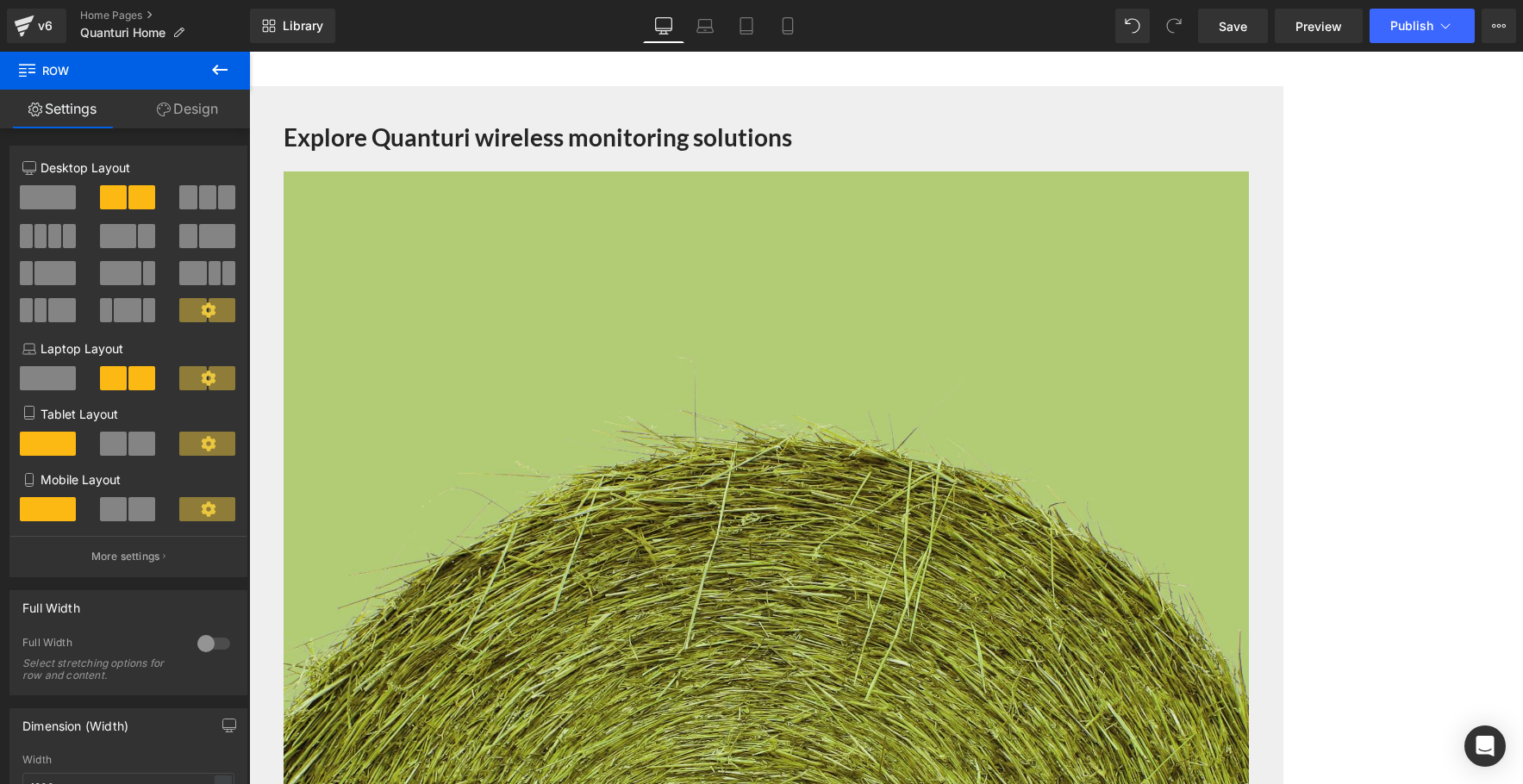
scroll to position [913, 0]
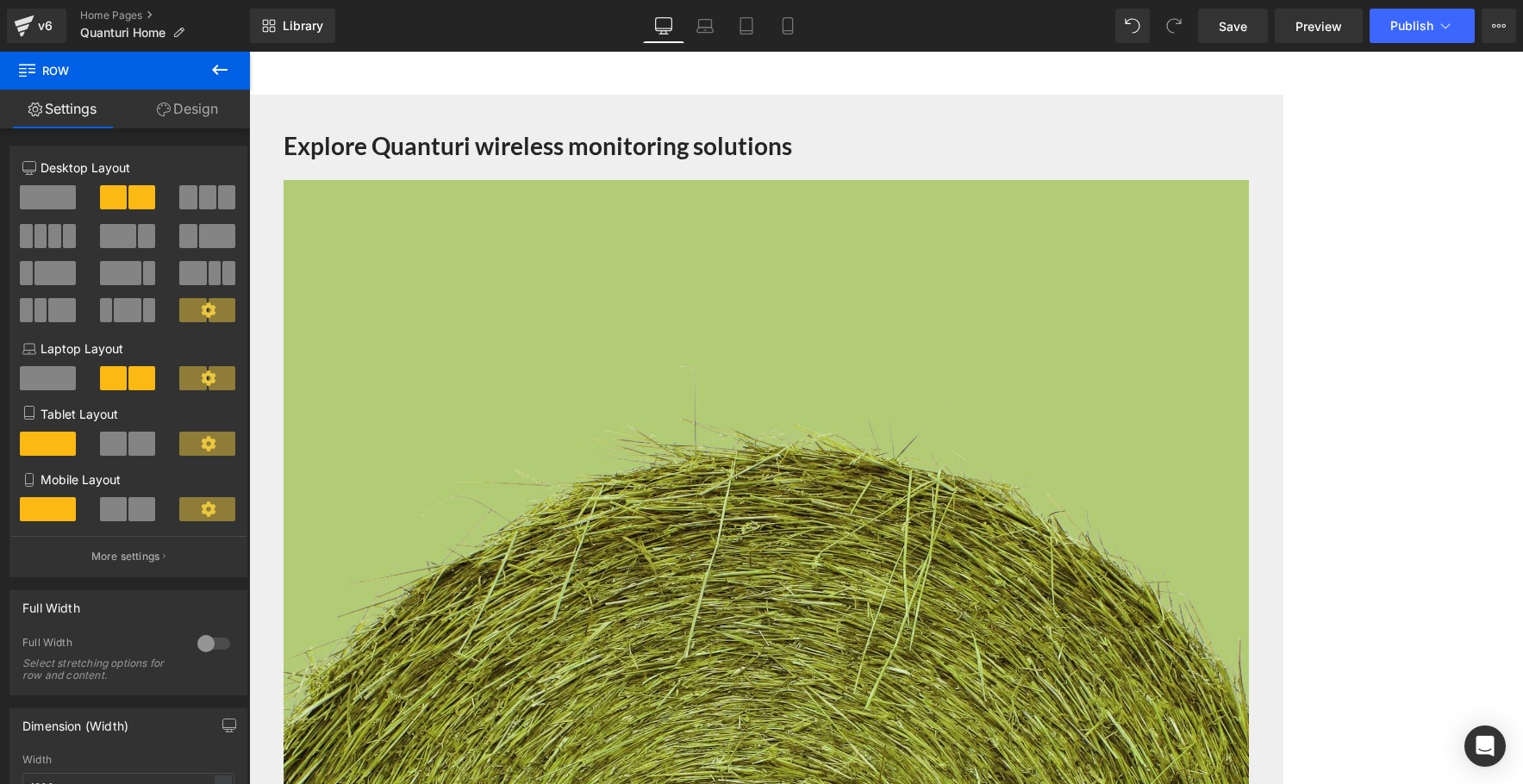
click at [249, 51] on span "Row" at bounding box center [249, 51] width 0 height 0
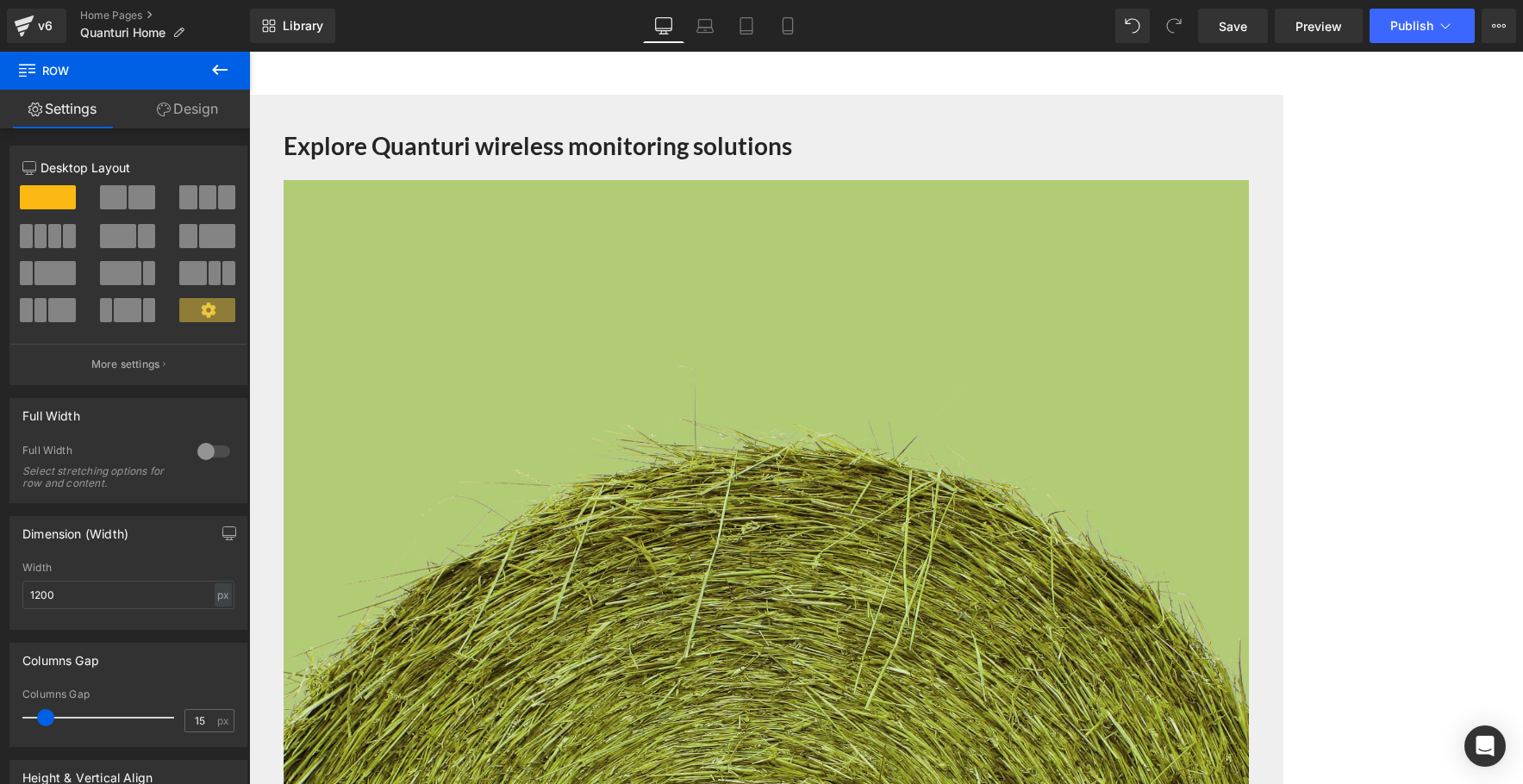
click at [211, 109] on link "Design" at bounding box center [187, 109] width 125 height 39
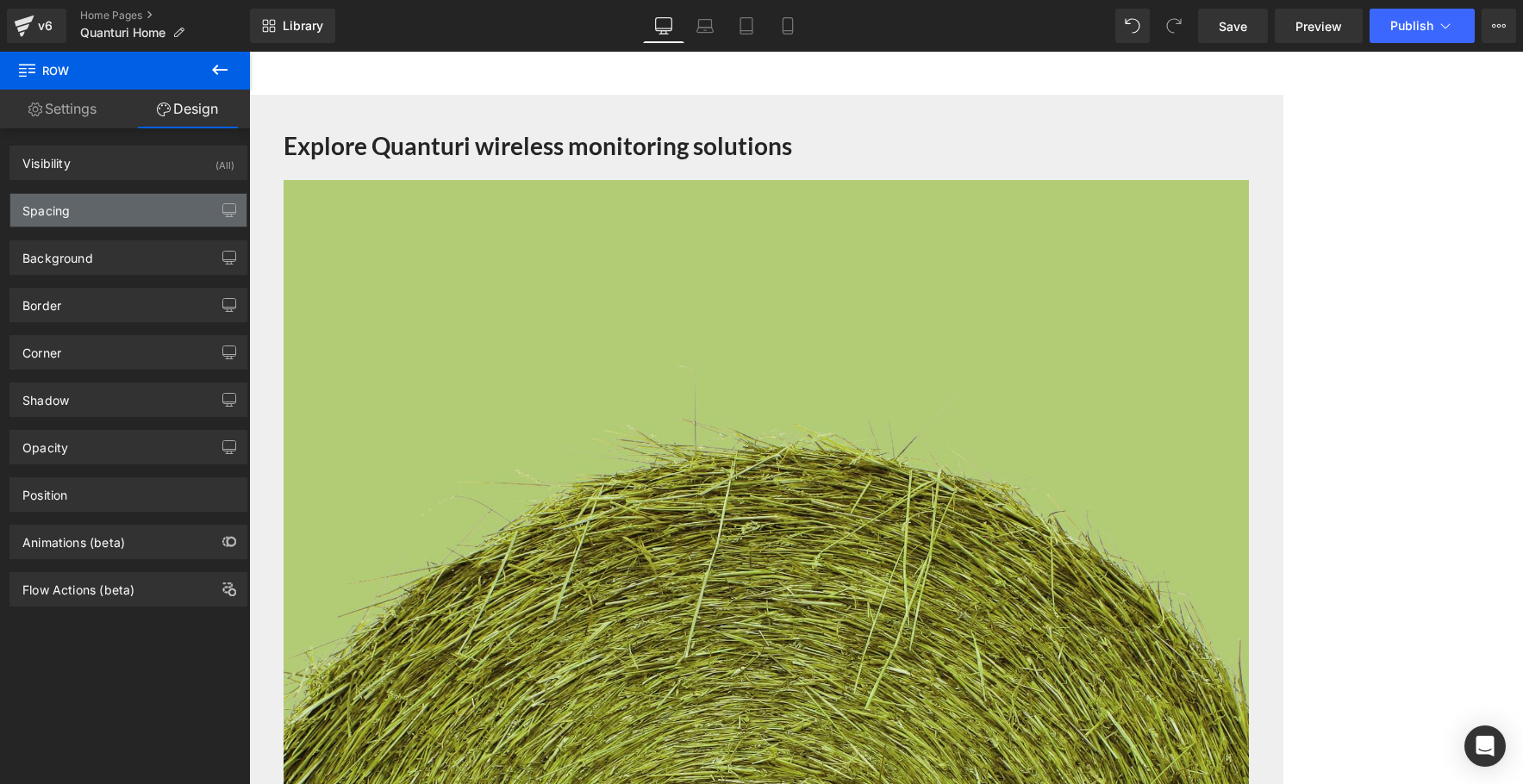
click at [160, 211] on div "Spacing" at bounding box center [129, 210] width 236 height 33
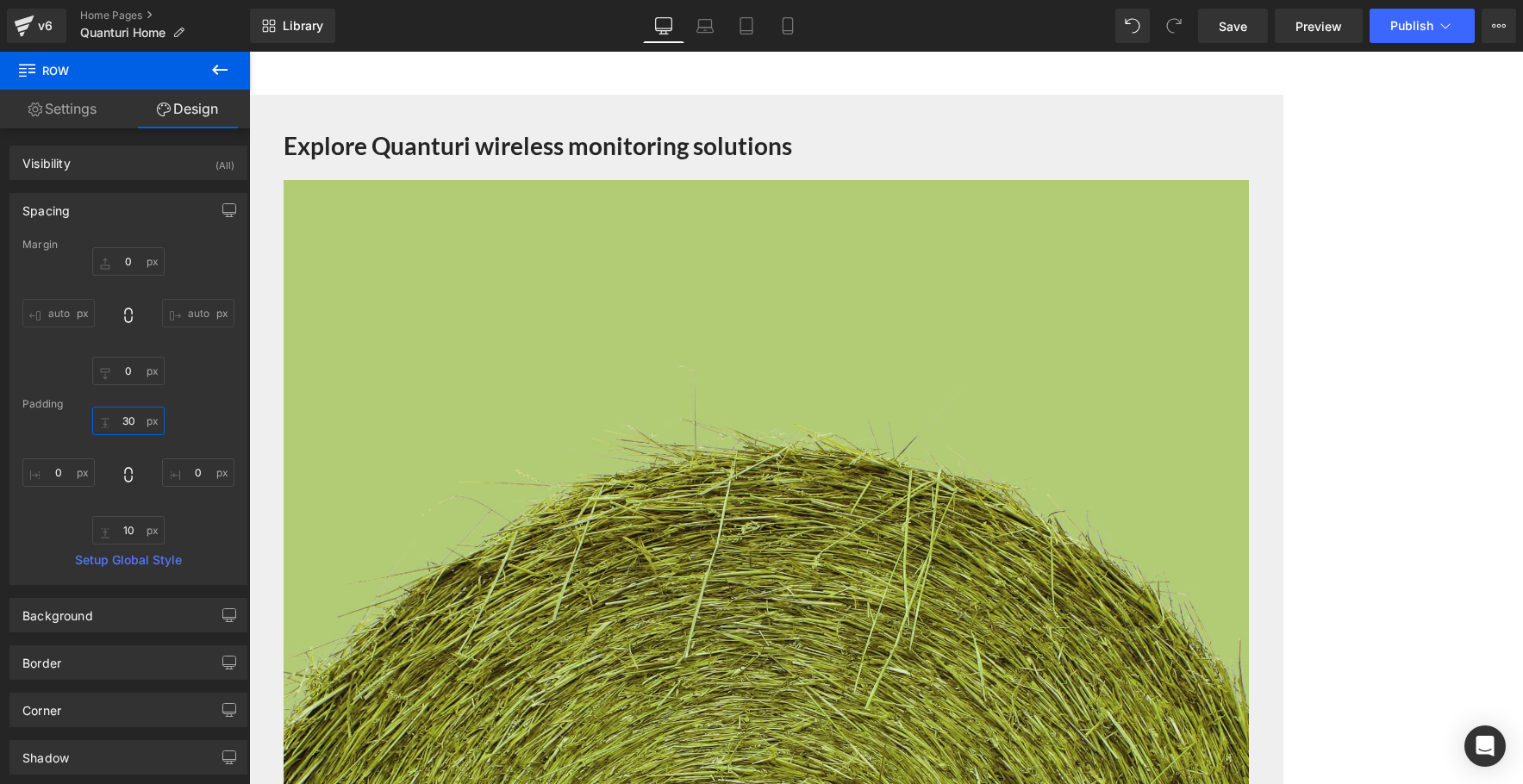
click at [130, 416] on input "30" at bounding box center [128, 420] width 73 height 28
type input "40"
click at [129, 531] on input "10" at bounding box center [128, 529] width 73 height 28
type input "40"
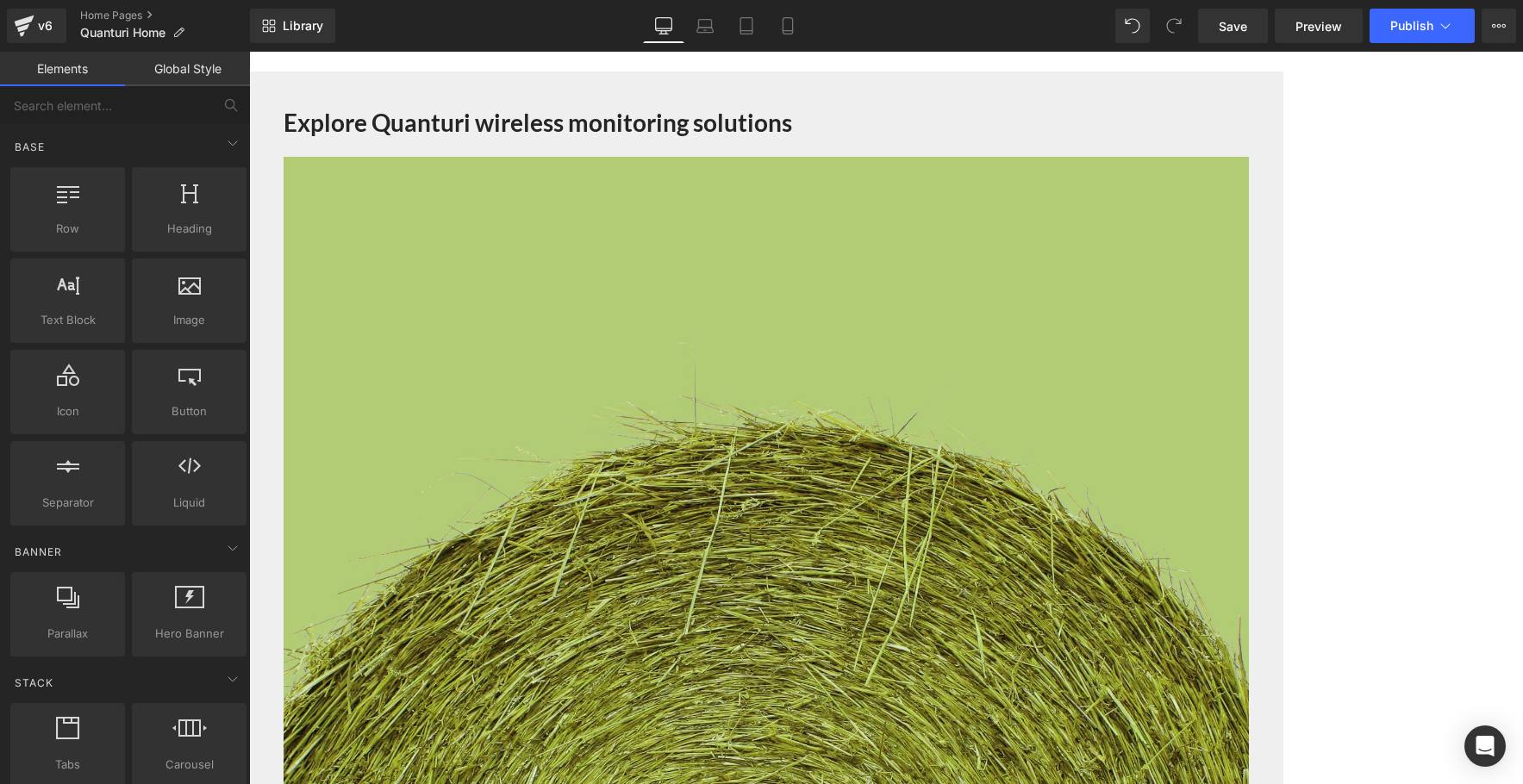
scroll to position [946, 0]
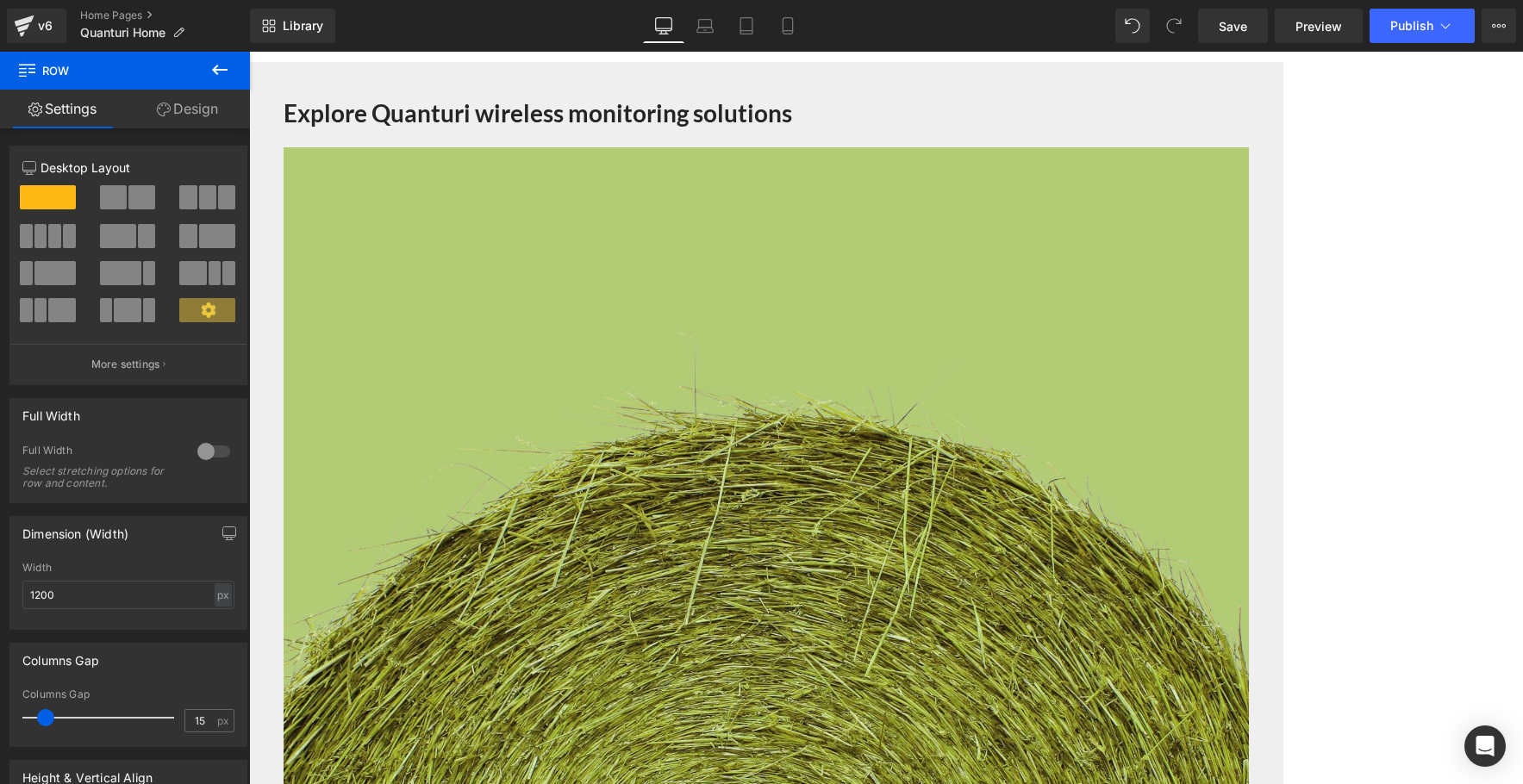
click at [249, 51] on span "Row" at bounding box center [249, 51] width 0 height 0
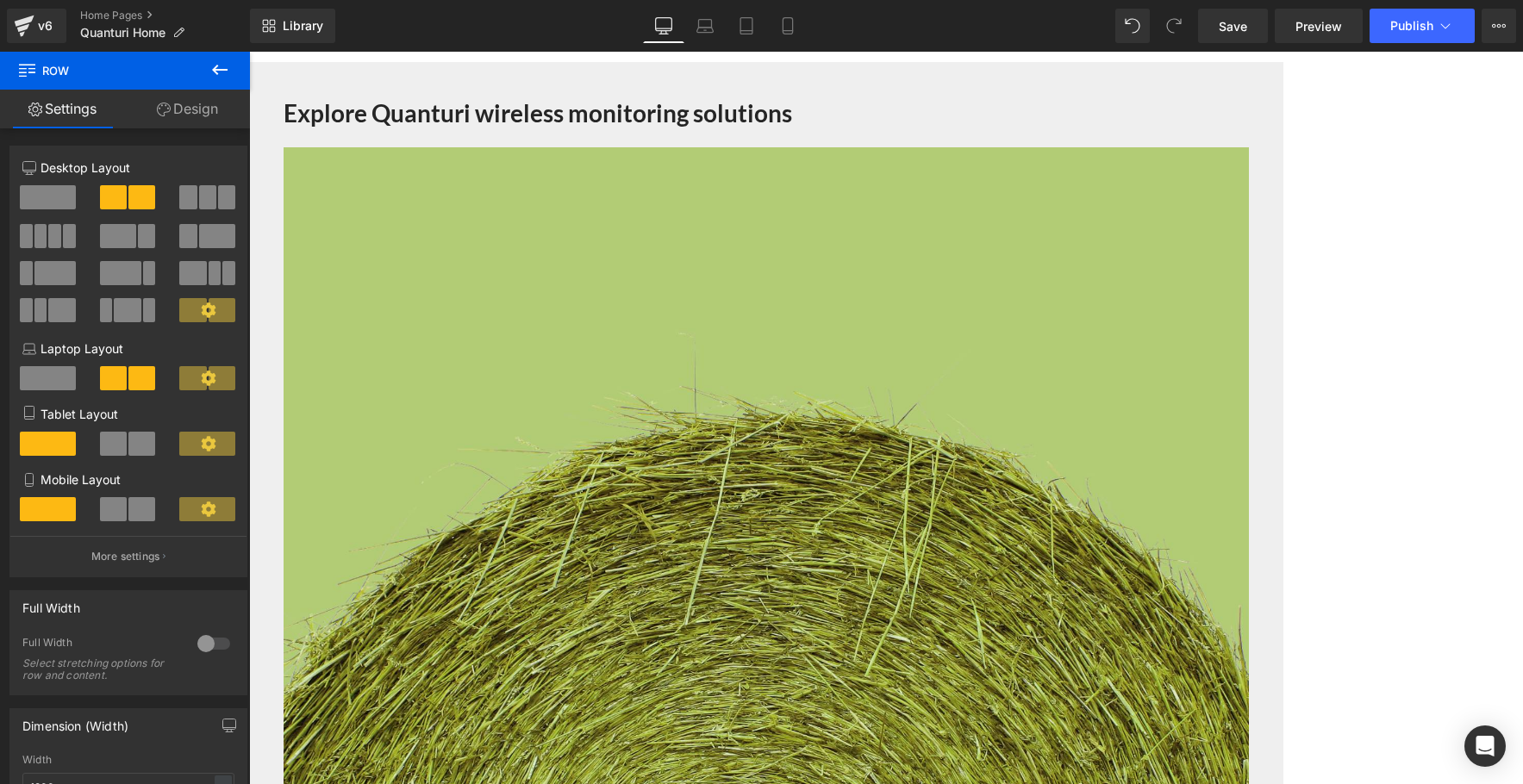
click at [198, 110] on link "Design" at bounding box center [187, 109] width 125 height 39
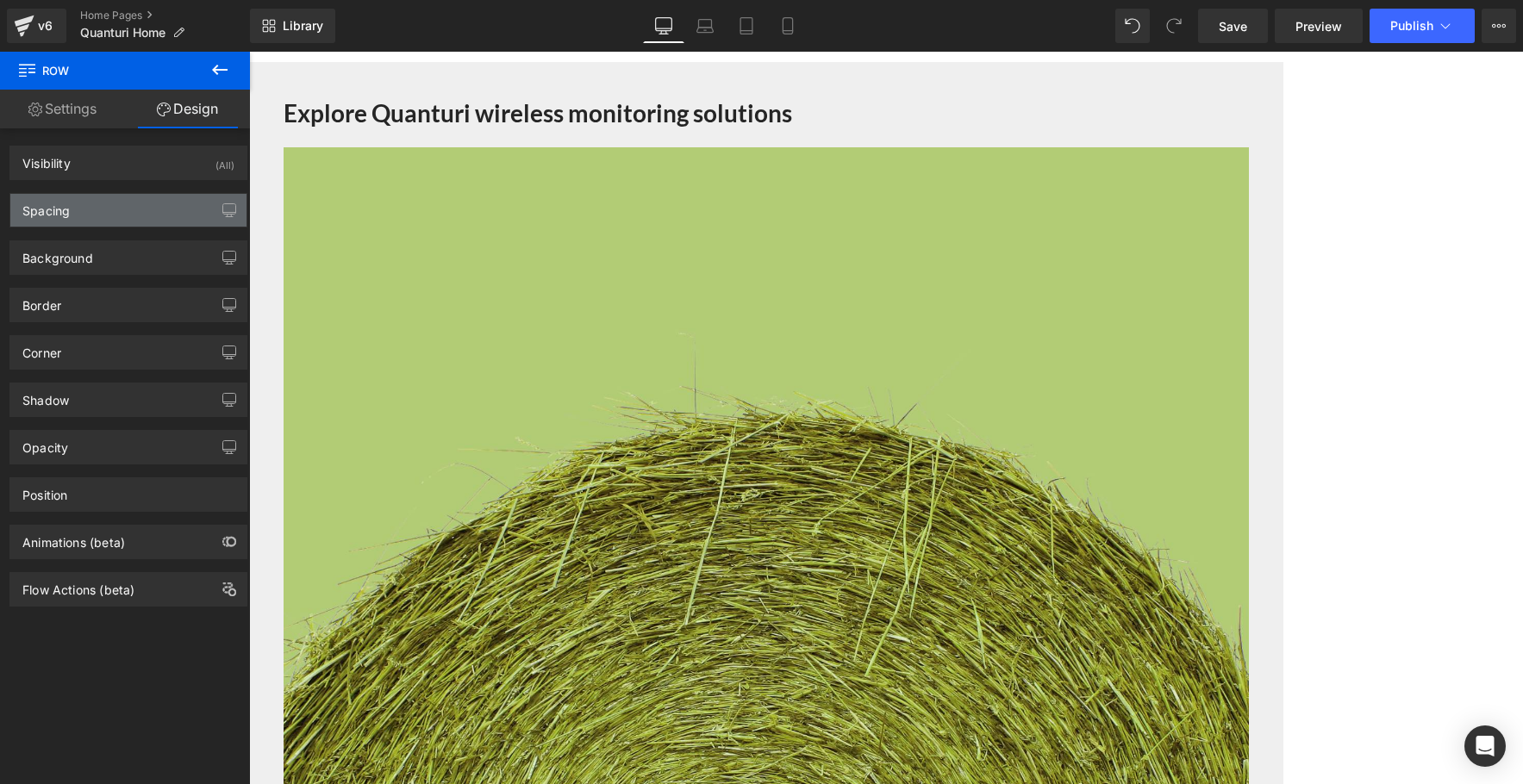
click at [178, 207] on div "Spacing" at bounding box center [129, 210] width 236 height 33
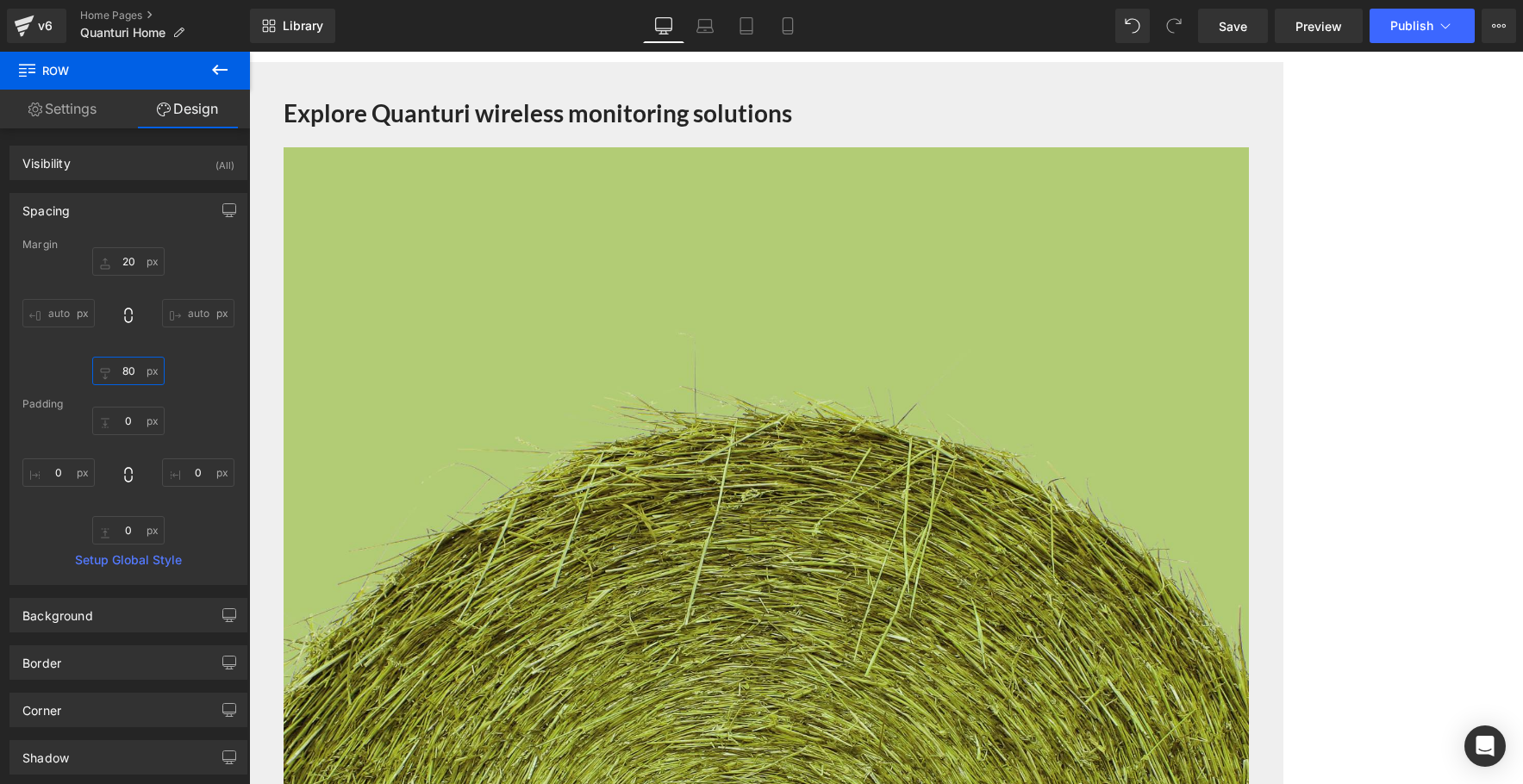
click at [131, 370] on input "80" at bounding box center [128, 371] width 73 height 28
type input "0"
click at [128, 261] on input "20" at bounding box center [128, 261] width 73 height 28
type input "0"
click at [249, 51] on span "Row" at bounding box center [249, 51] width 0 height 0
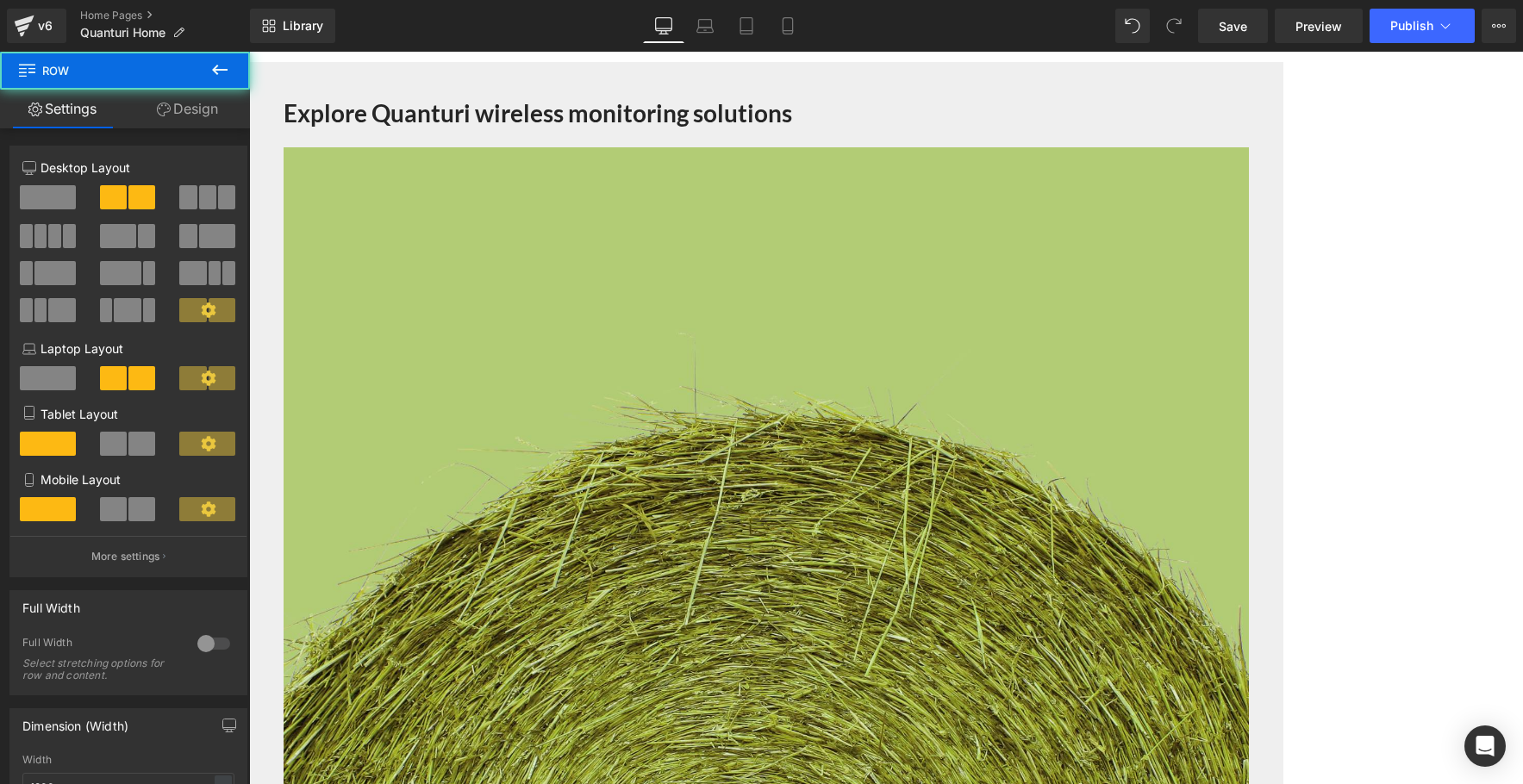
click at [200, 111] on link "Design" at bounding box center [187, 109] width 125 height 39
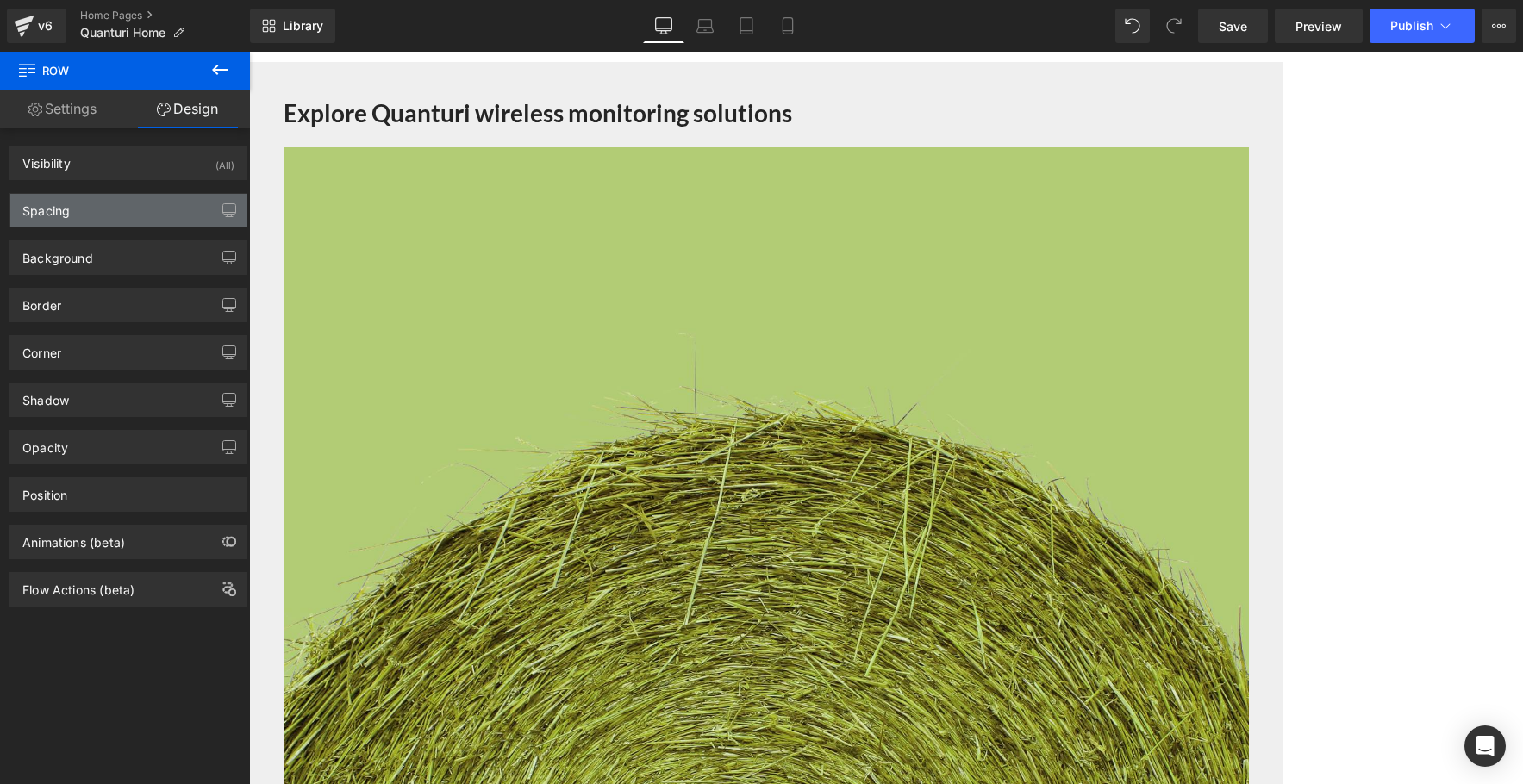
click at [138, 208] on div "Spacing" at bounding box center [129, 210] width 236 height 33
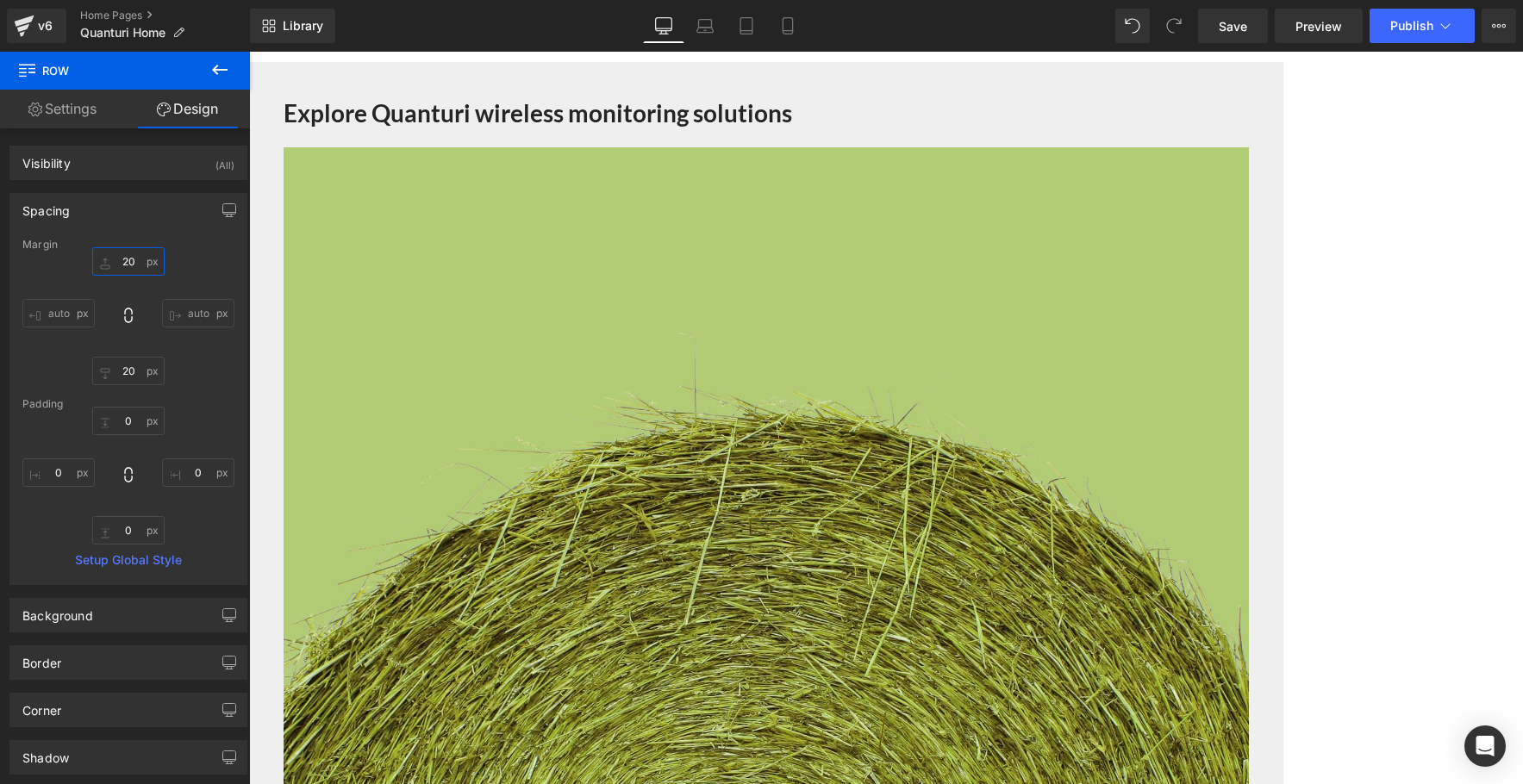
click at [130, 256] on input "20" at bounding box center [128, 261] width 73 height 28
type input "0"
click at [127, 367] on input "20" at bounding box center [128, 371] width 73 height 28
click at [132, 371] on input "00" at bounding box center [128, 371] width 73 height 28
drag, startPoint x: 131, startPoint y: 372, endPoint x: 110, endPoint y: 372, distance: 21.0
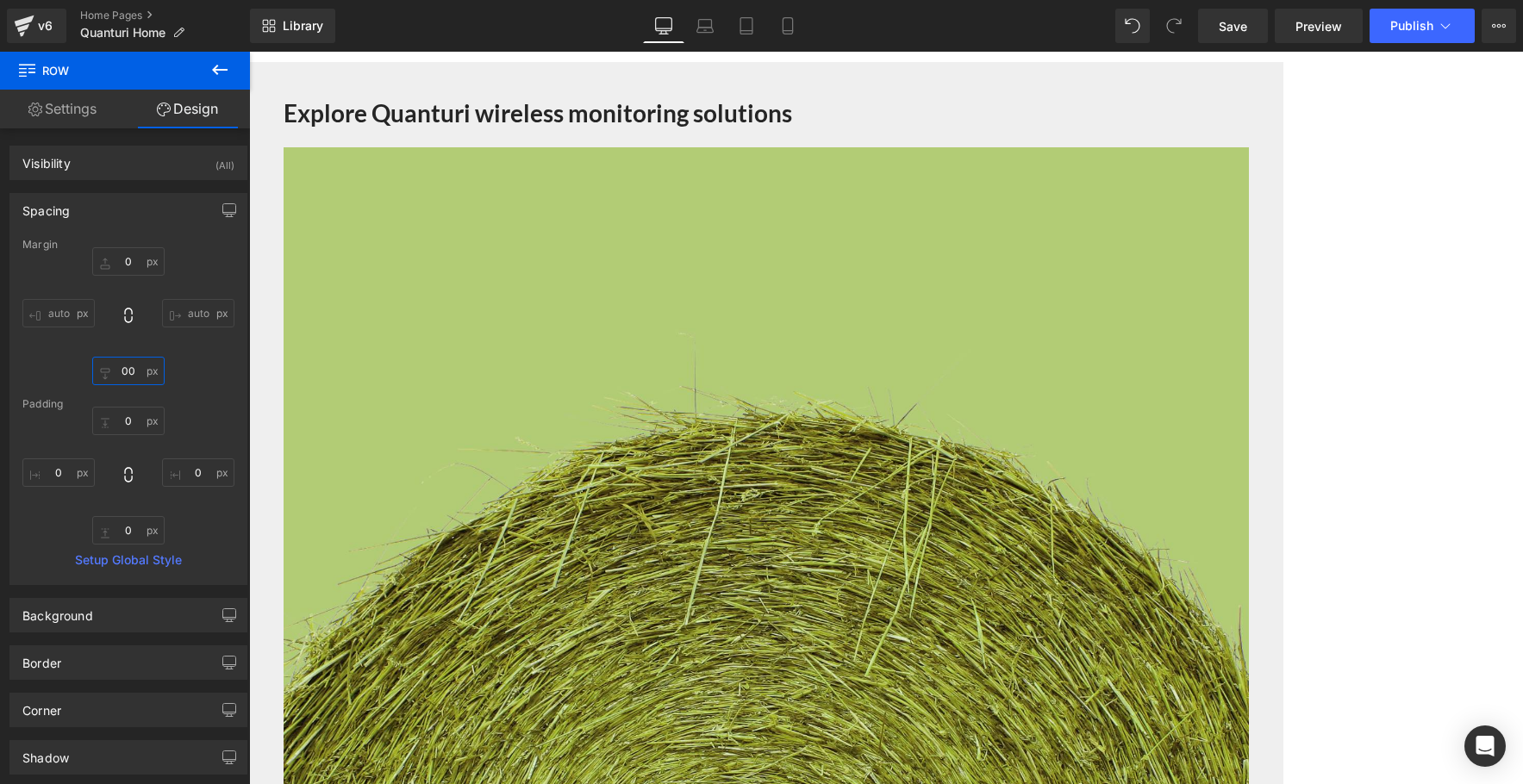
click at [110, 372] on input "00" at bounding box center [128, 371] width 73 height 28
type input "20"
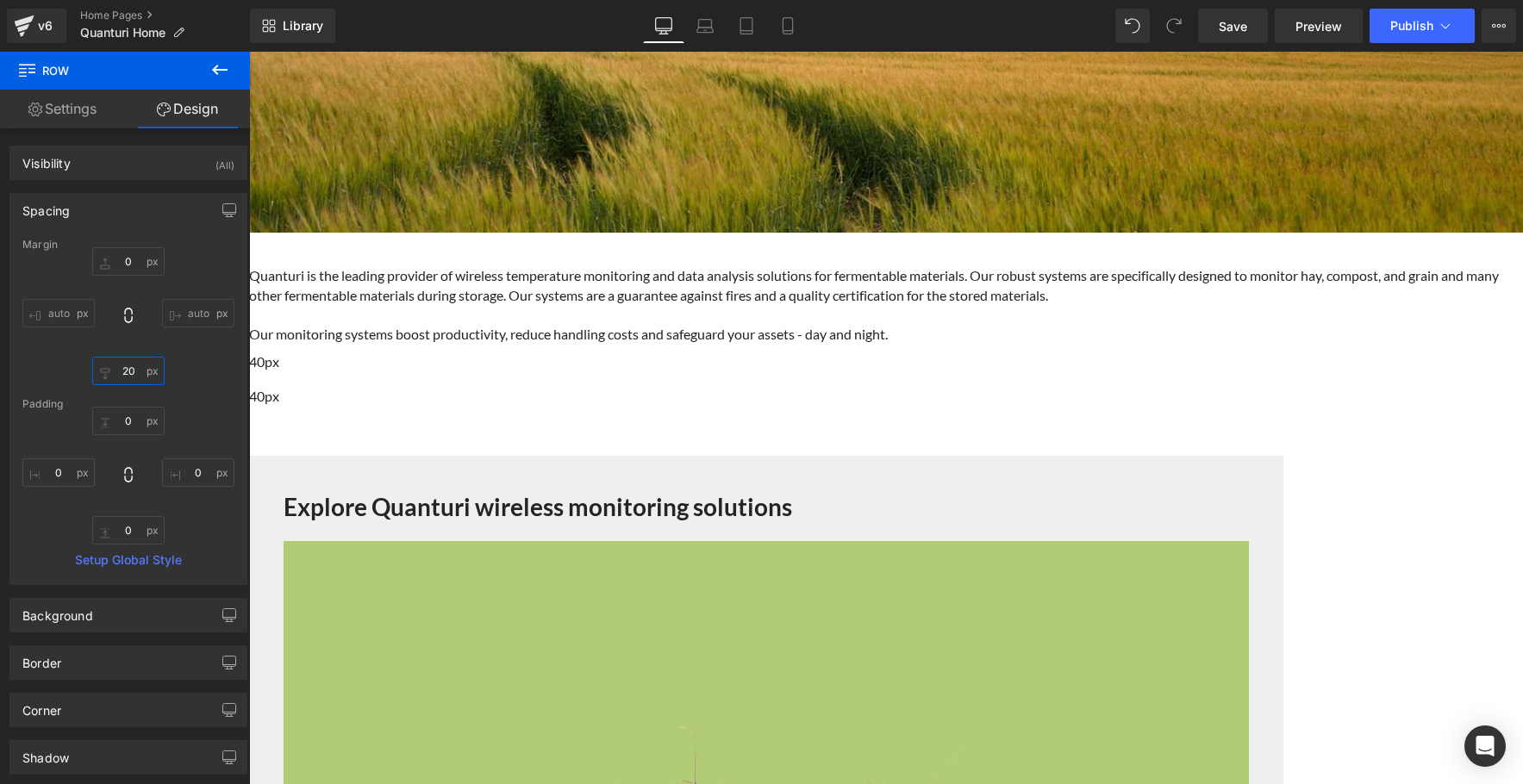
scroll to position [548, 0]
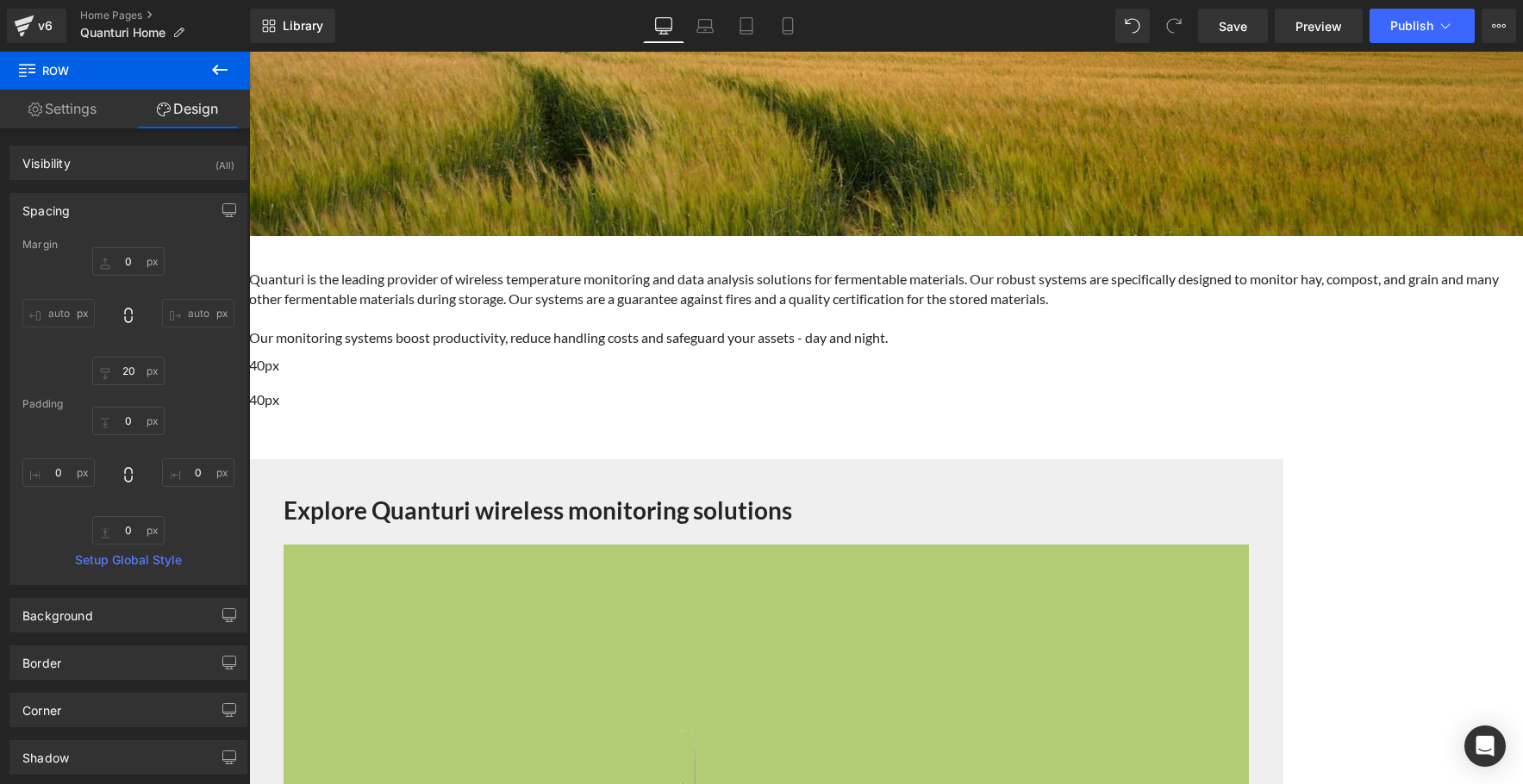
click at [249, 51] on span "Row" at bounding box center [249, 51] width 0 height 0
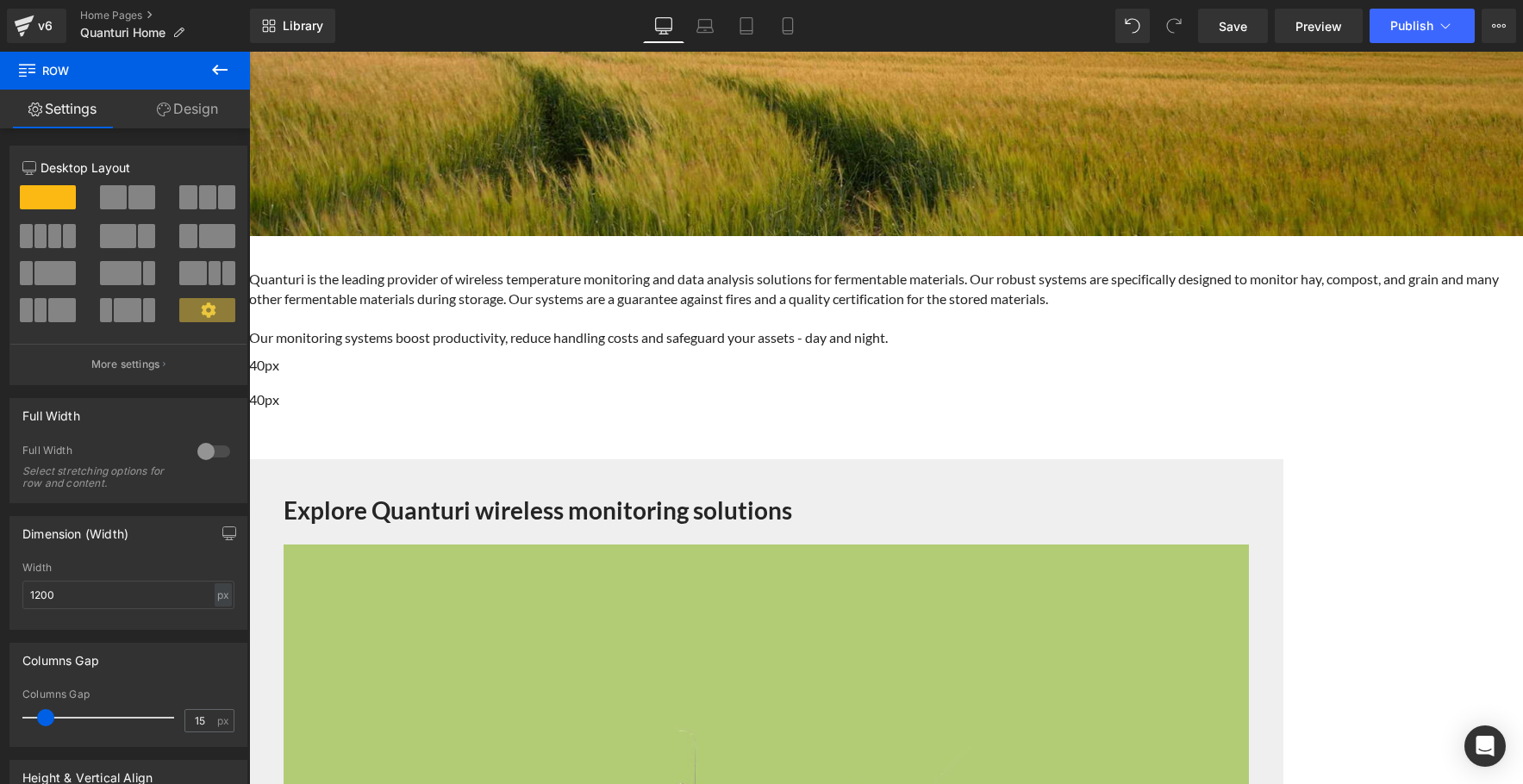
click at [180, 114] on link "Design" at bounding box center [187, 109] width 125 height 39
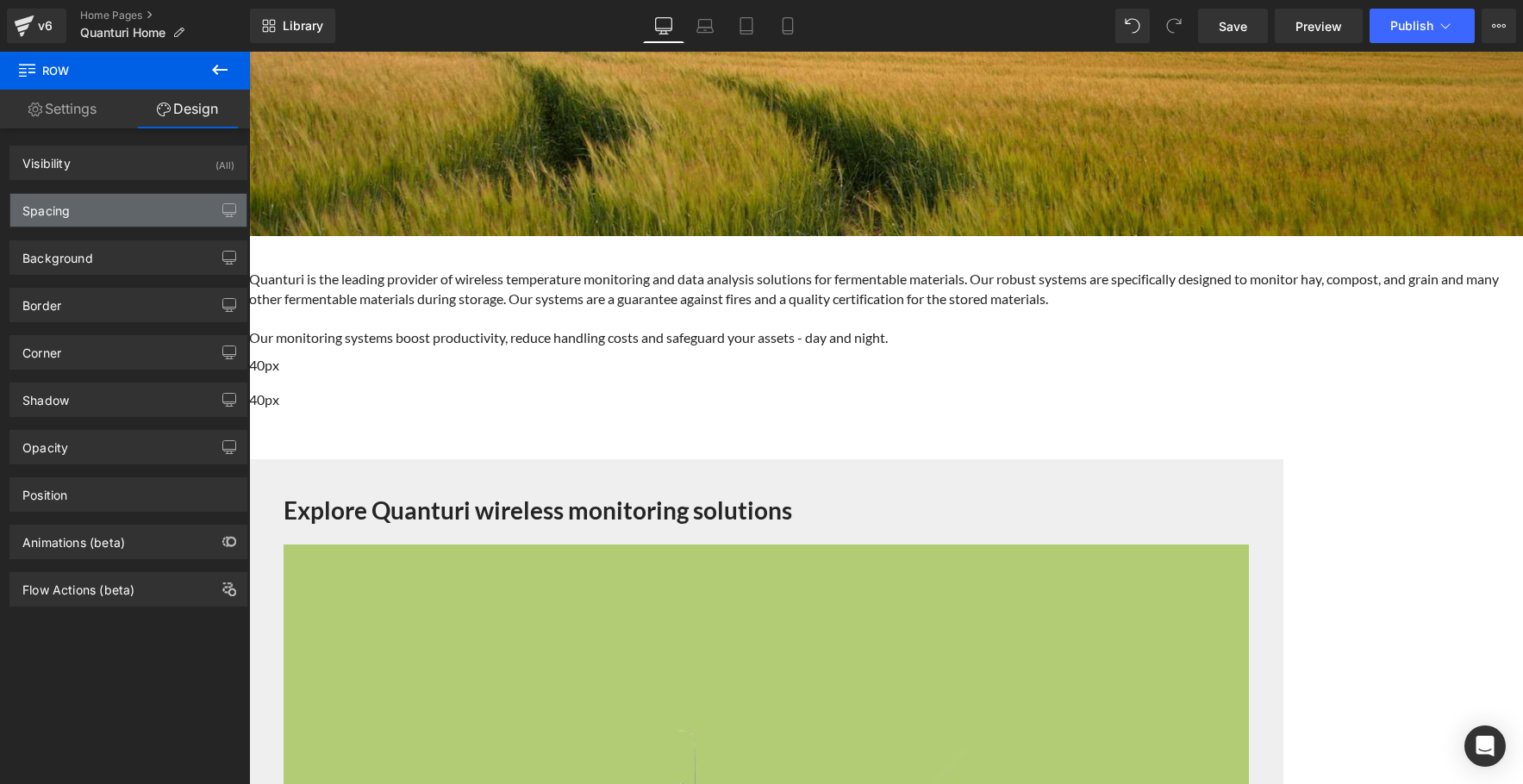
click at [126, 216] on div "Spacing" at bounding box center [129, 210] width 236 height 33
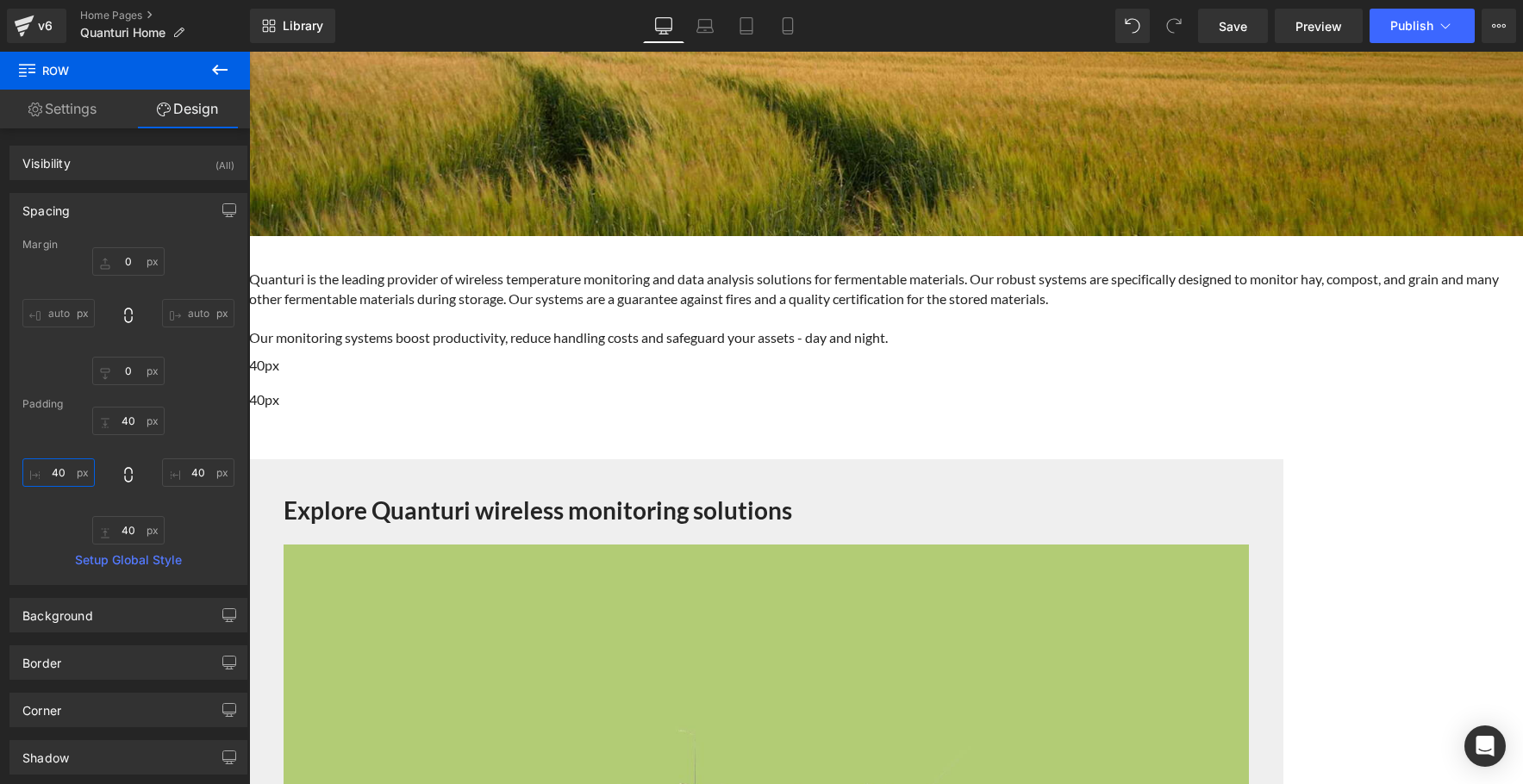
click at [66, 470] on input "40" at bounding box center [58, 472] width 73 height 28
type input "20"
click at [199, 473] on input "40" at bounding box center [198, 472] width 73 height 28
type input "20"
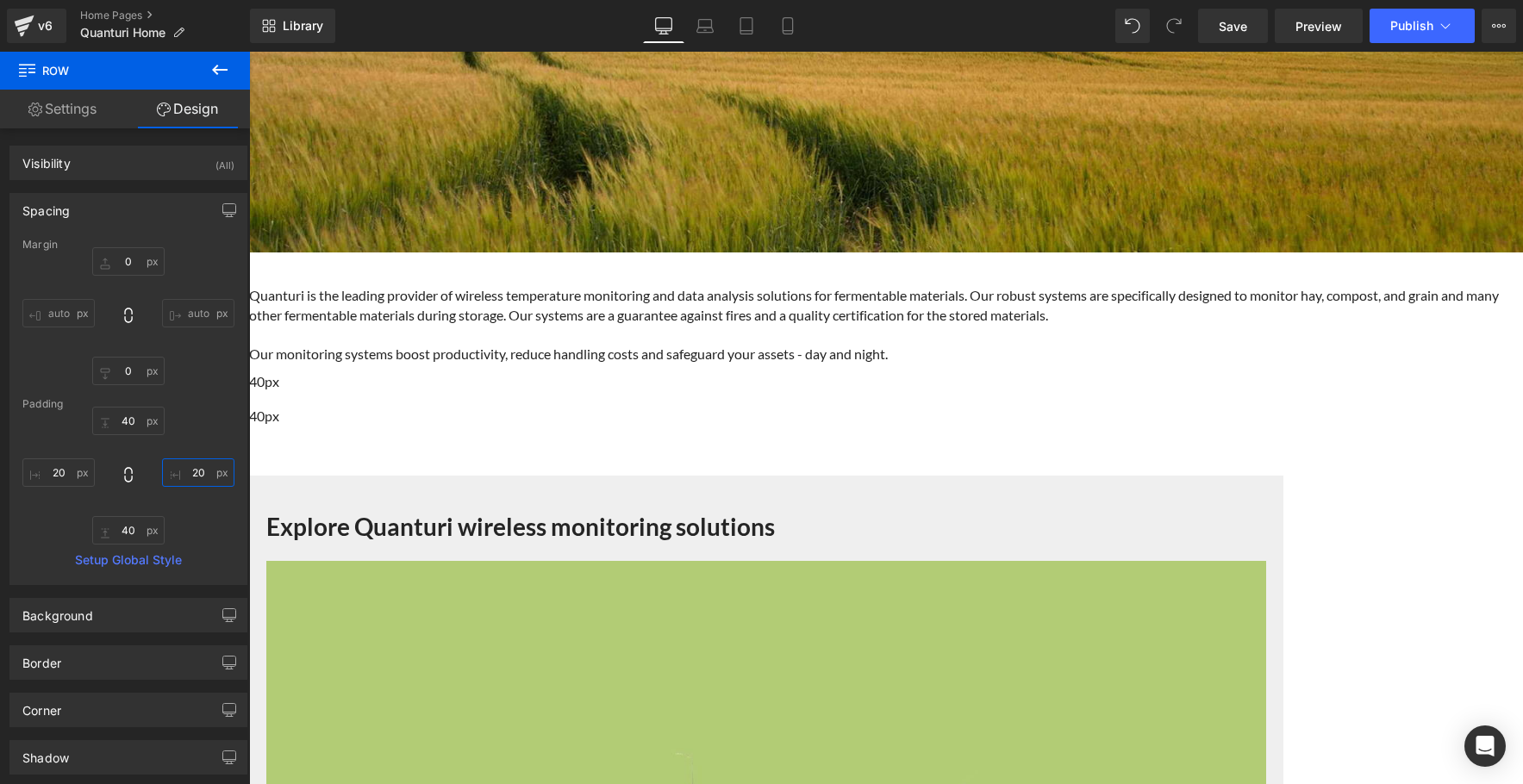
scroll to position [542, 0]
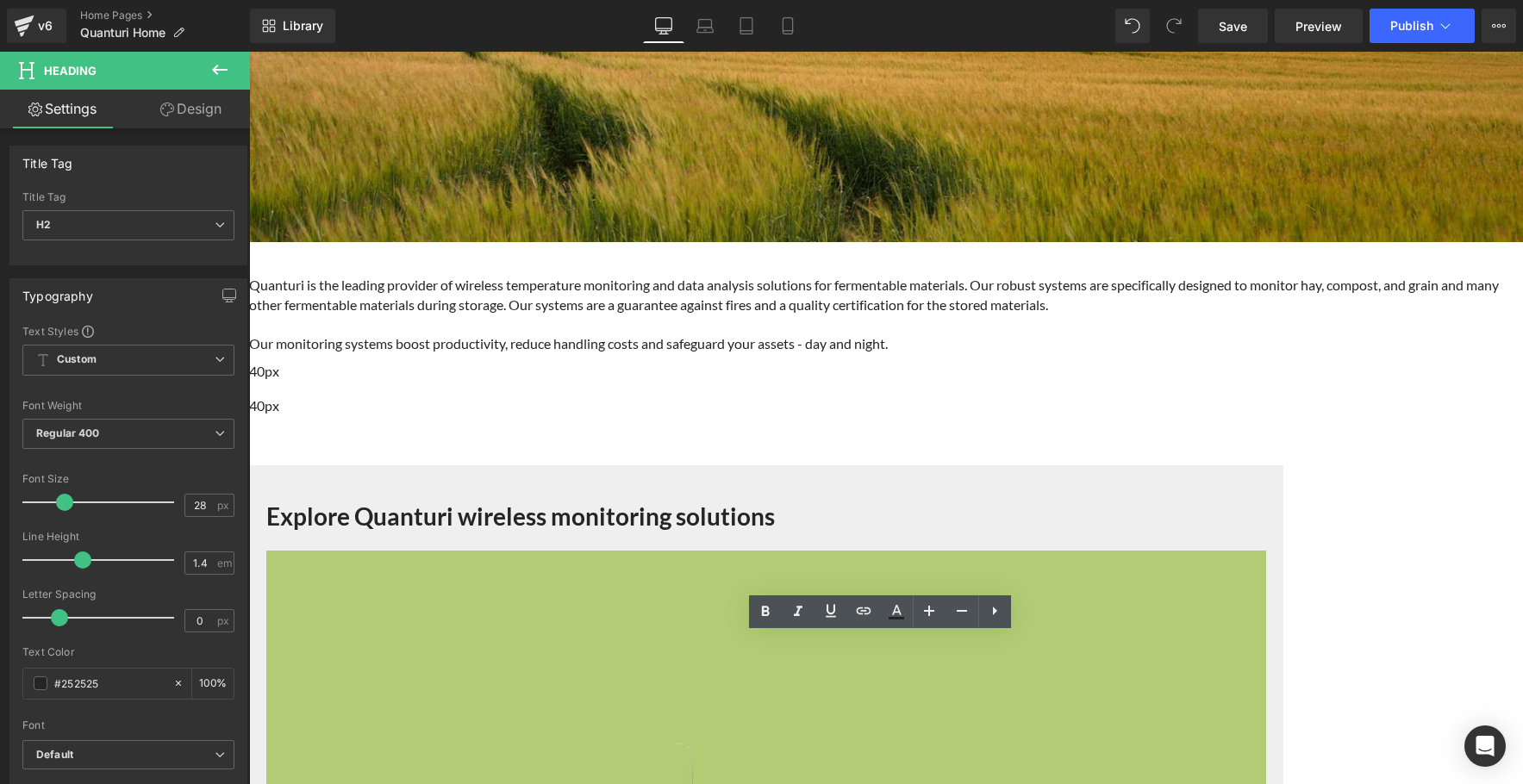
click at [771, 501] on b "Explore Quanturi wireless monitoring solutions" at bounding box center [520, 516] width 508 height 29
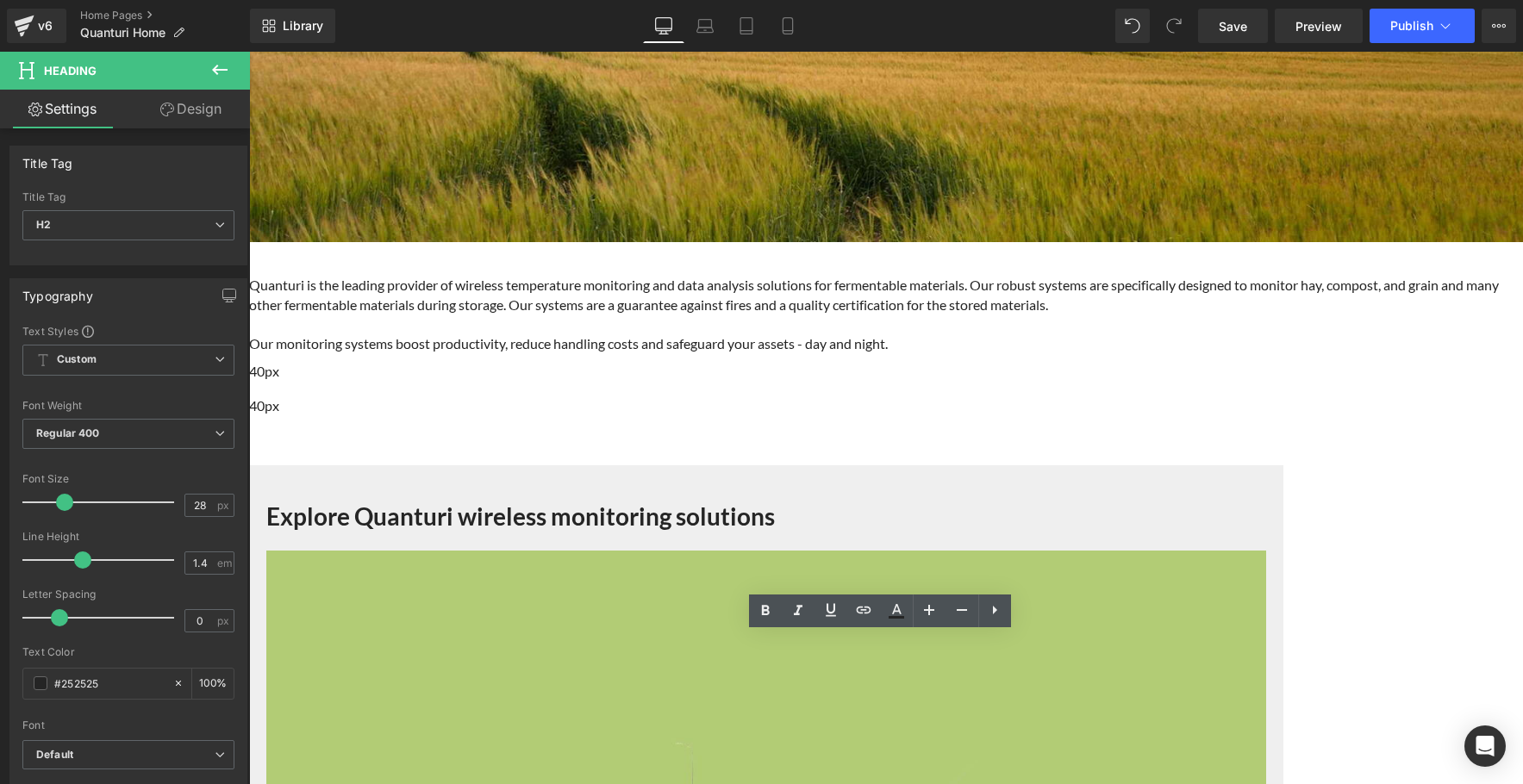
scroll to position [546, 0]
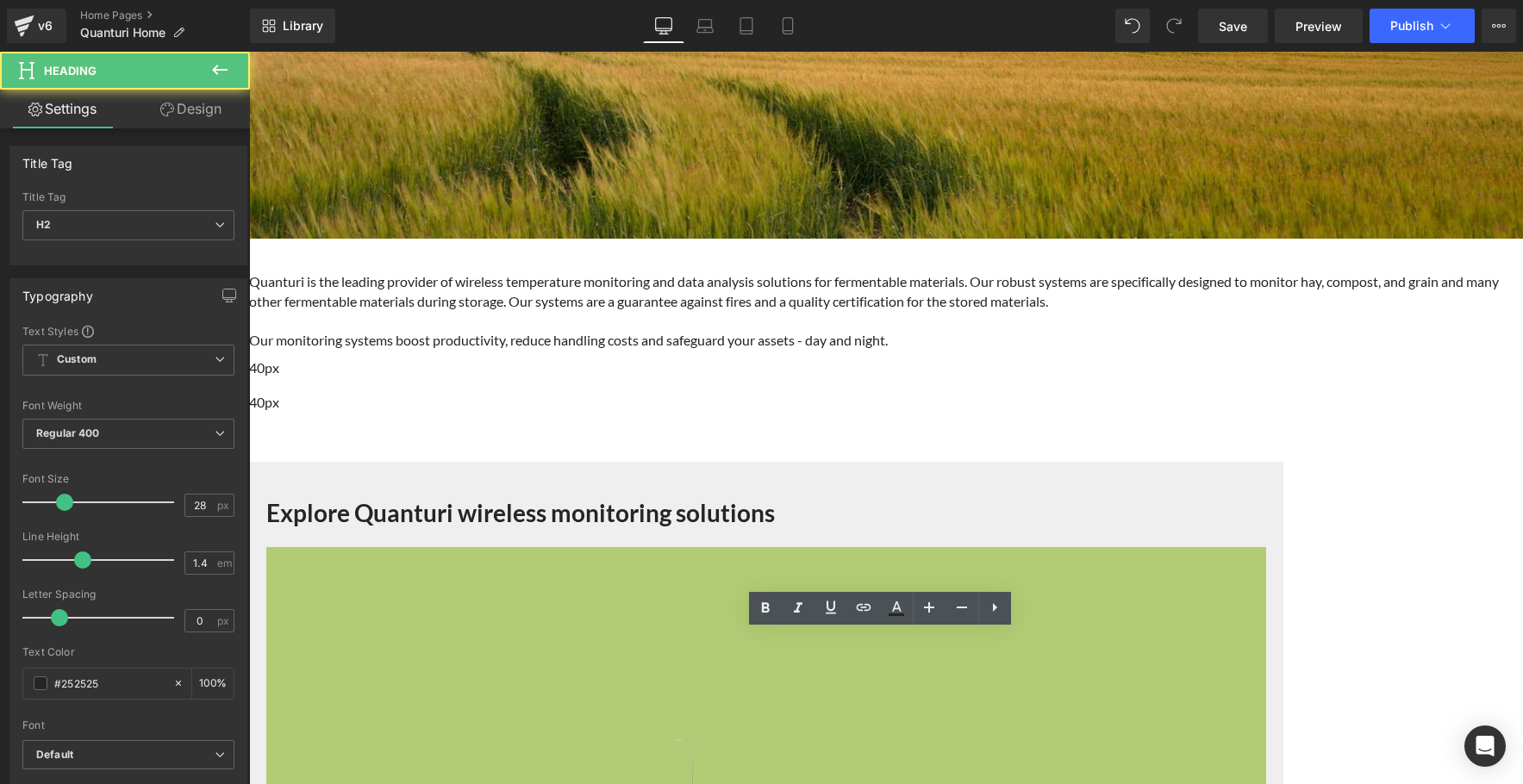
drag, startPoint x: 595, startPoint y: 648, endPoint x: 720, endPoint y: 645, distance: 125.0
drag, startPoint x: 589, startPoint y: 647, endPoint x: 1149, endPoint y: 639, distance: 560.1
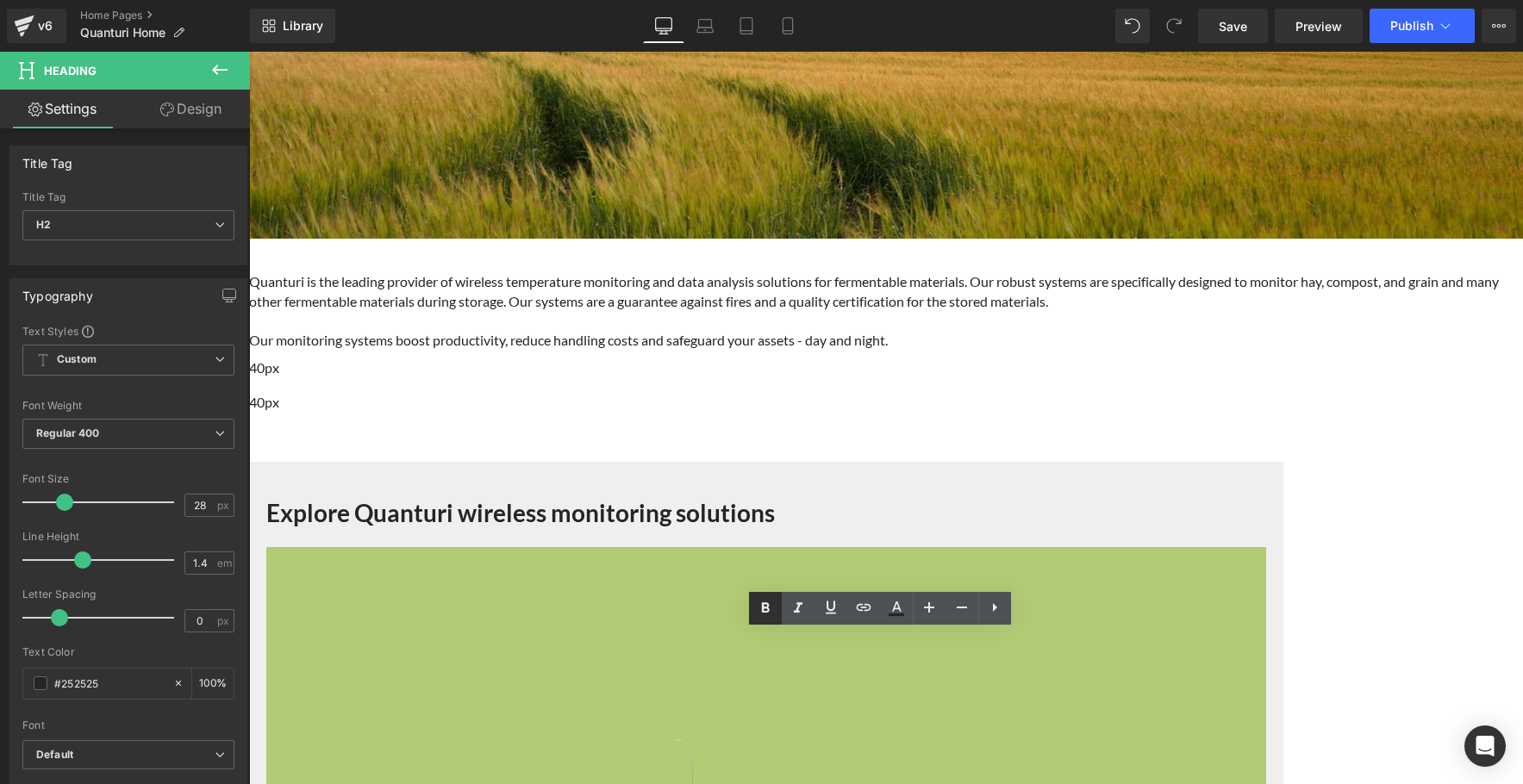
click at [766, 603] on icon at bounding box center [765, 607] width 8 height 11
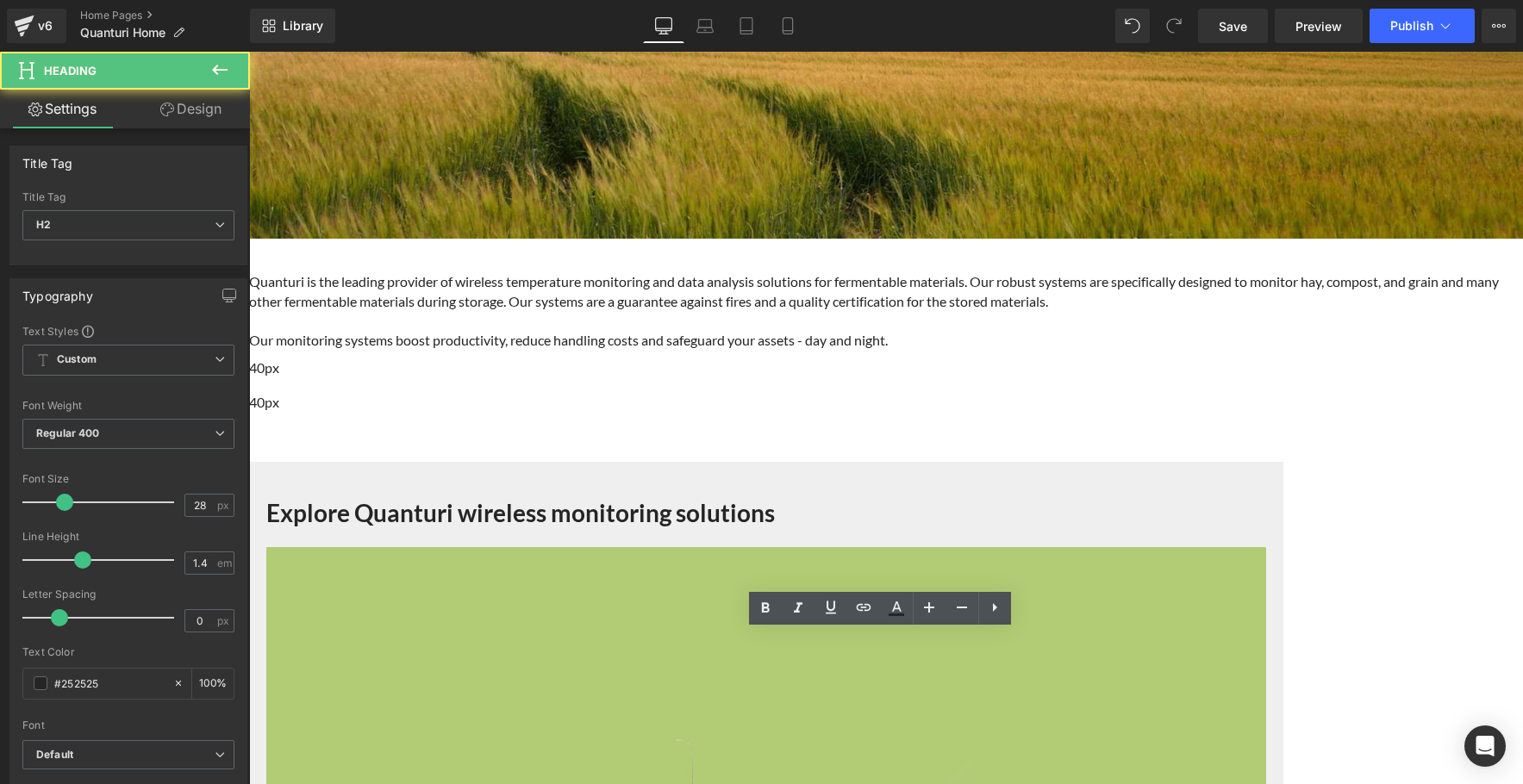
drag, startPoint x: 585, startPoint y: 646, endPoint x: 1185, endPoint y: 650, distance: 600.0
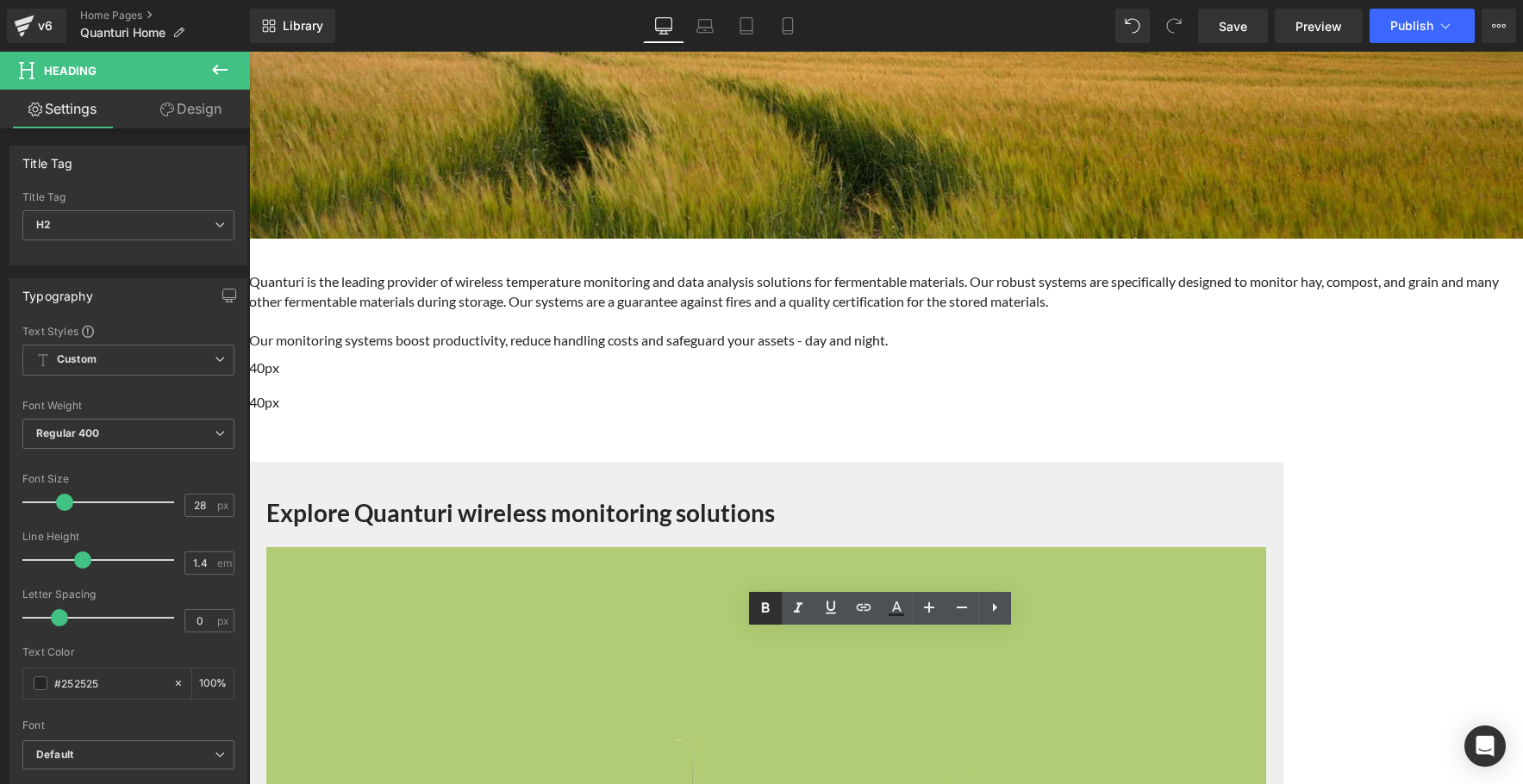
click at [770, 604] on icon at bounding box center [765, 608] width 20 height 20
click at [758, 498] on b "Explore Quanturi wireless monitoring solutions" at bounding box center [520, 513] width 508 height 29
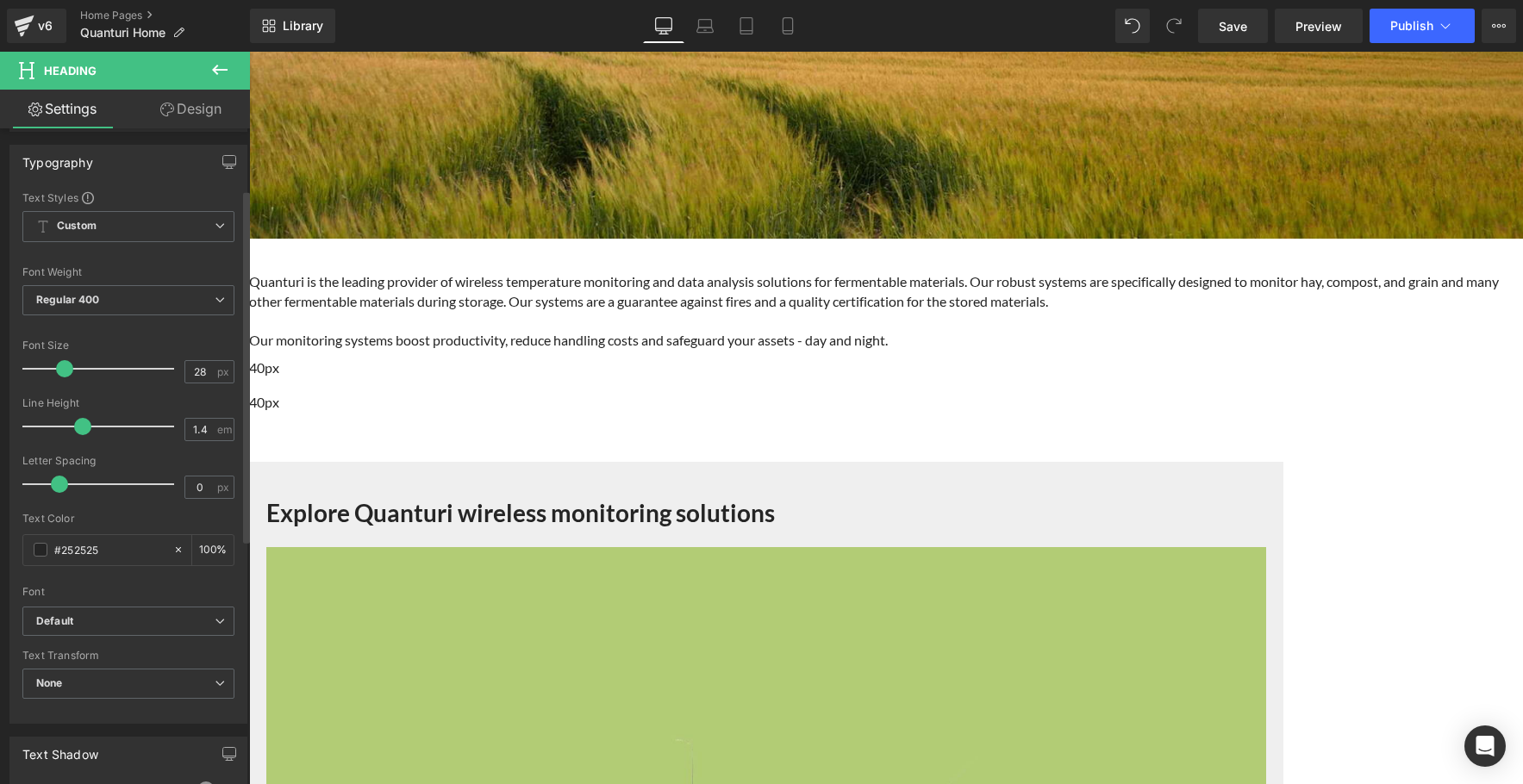
scroll to position [155, 0]
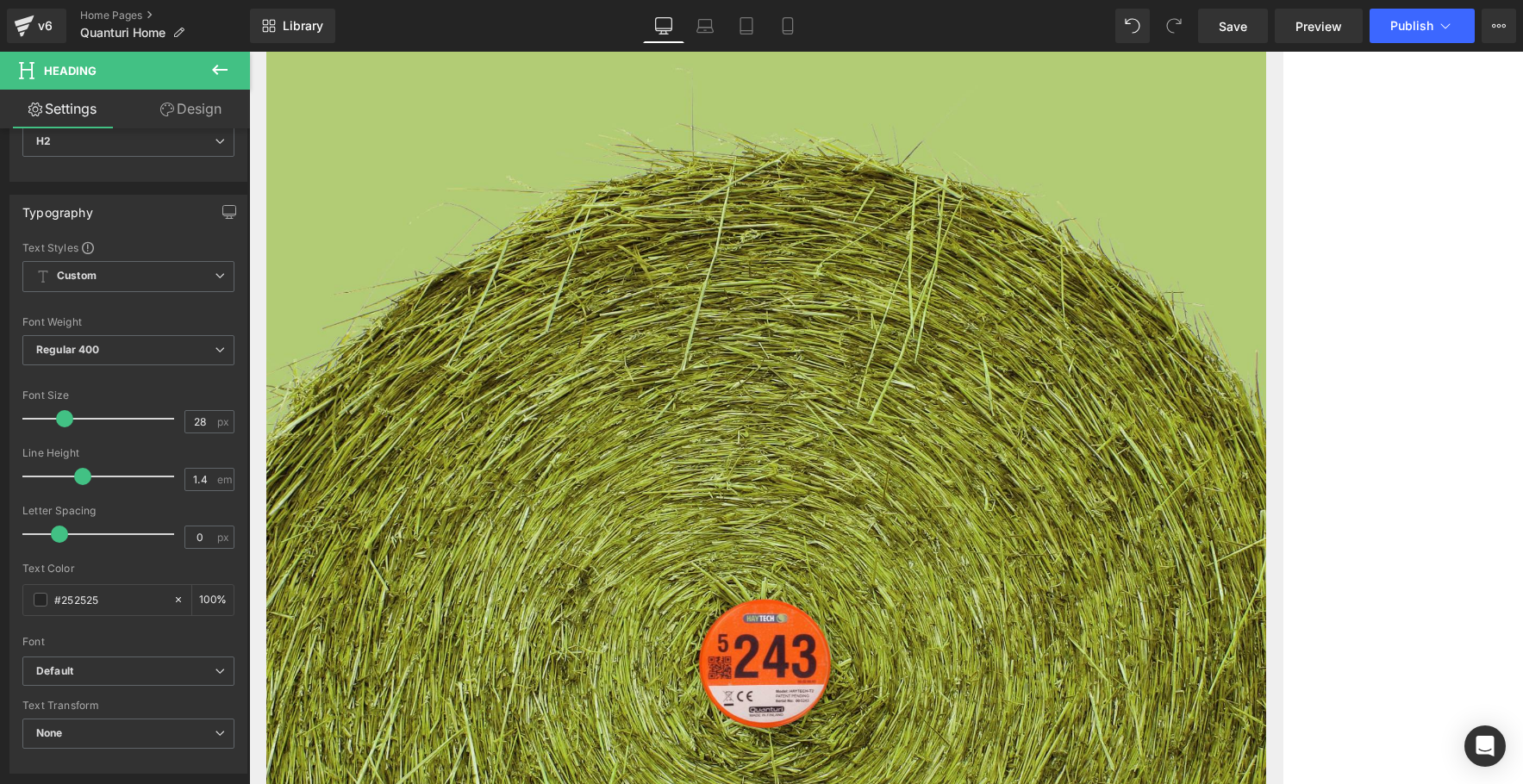
scroll to position [1251, 0]
